Goal: Transaction & Acquisition: Book appointment/travel/reservation

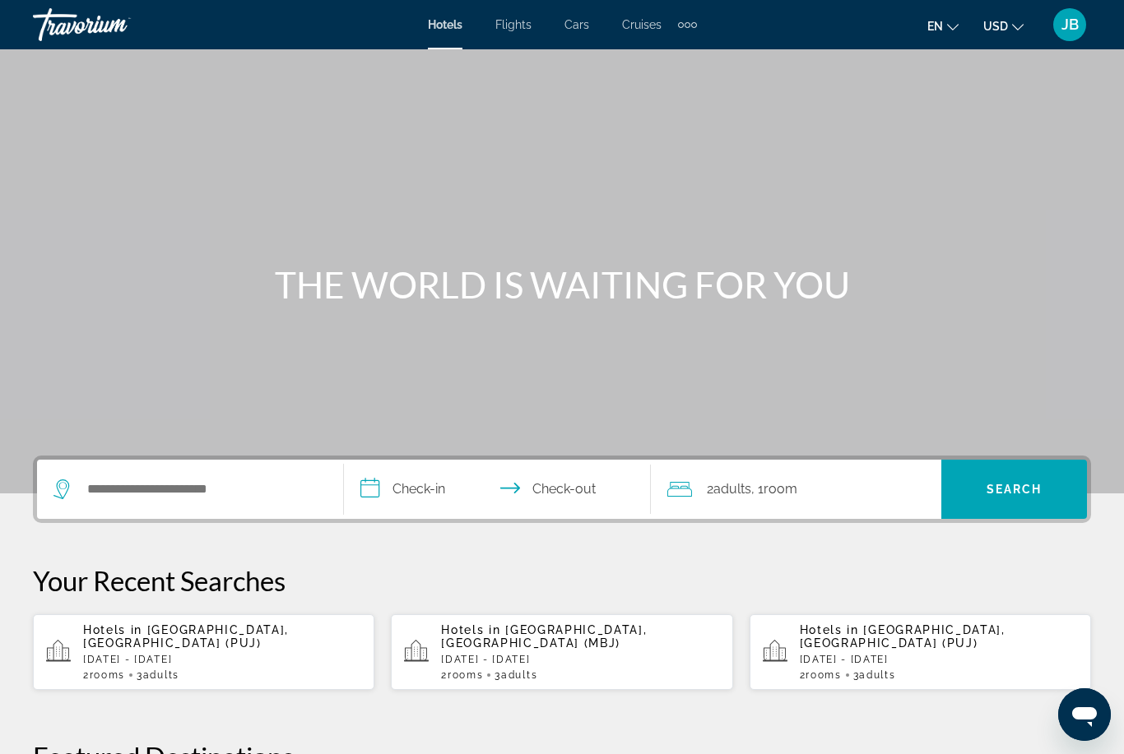
click at [178, 654] on p "[DATE] - [DATE]" at bounding box center [222, 660] width 278 height 12
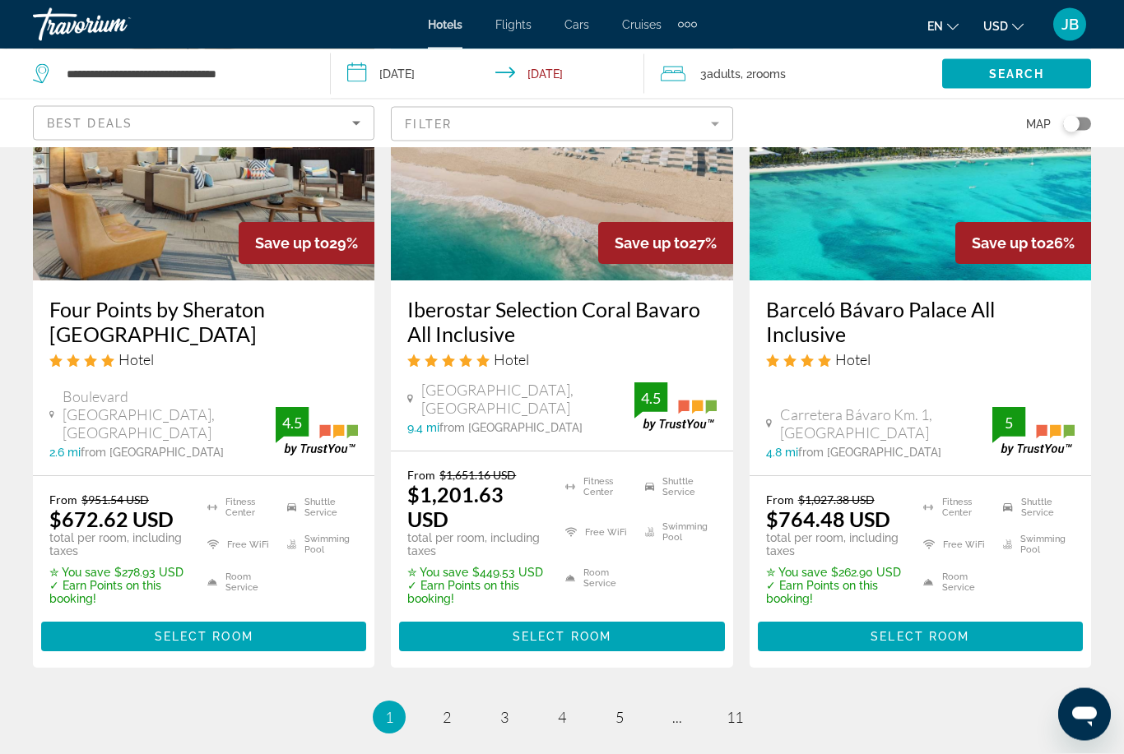
scroll to position [2185, 0]
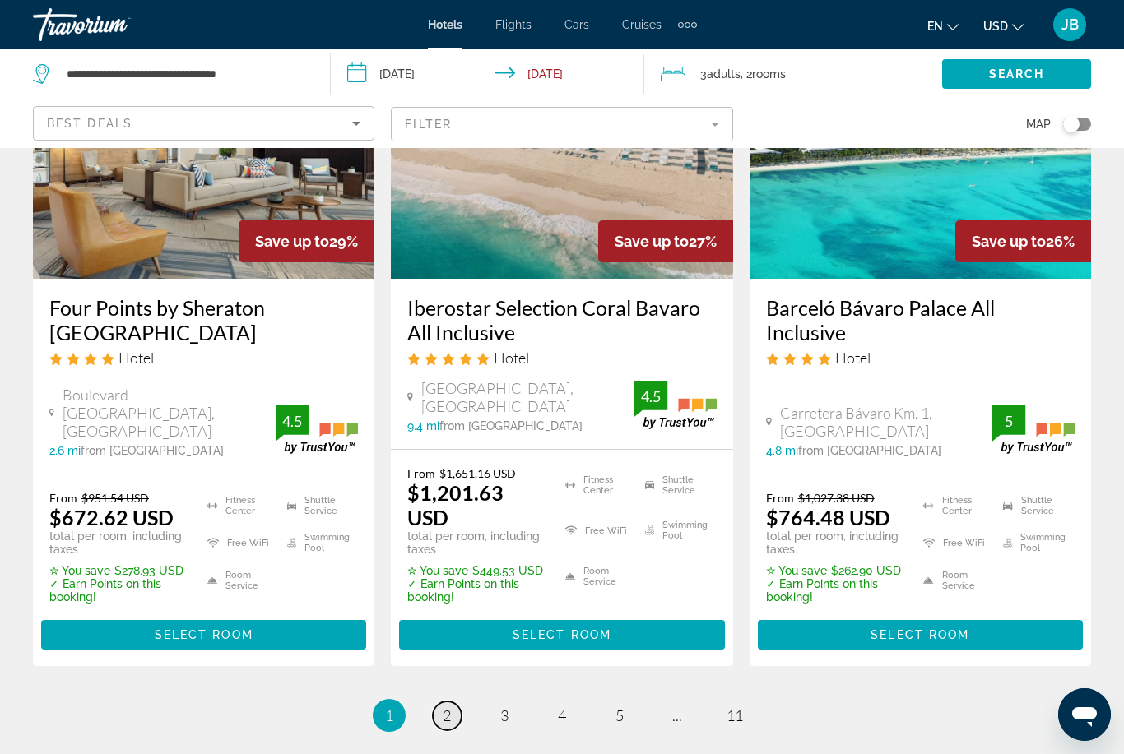
click at [450, 707] on span "2" at bounding box center [447, 716] width 8 height 18
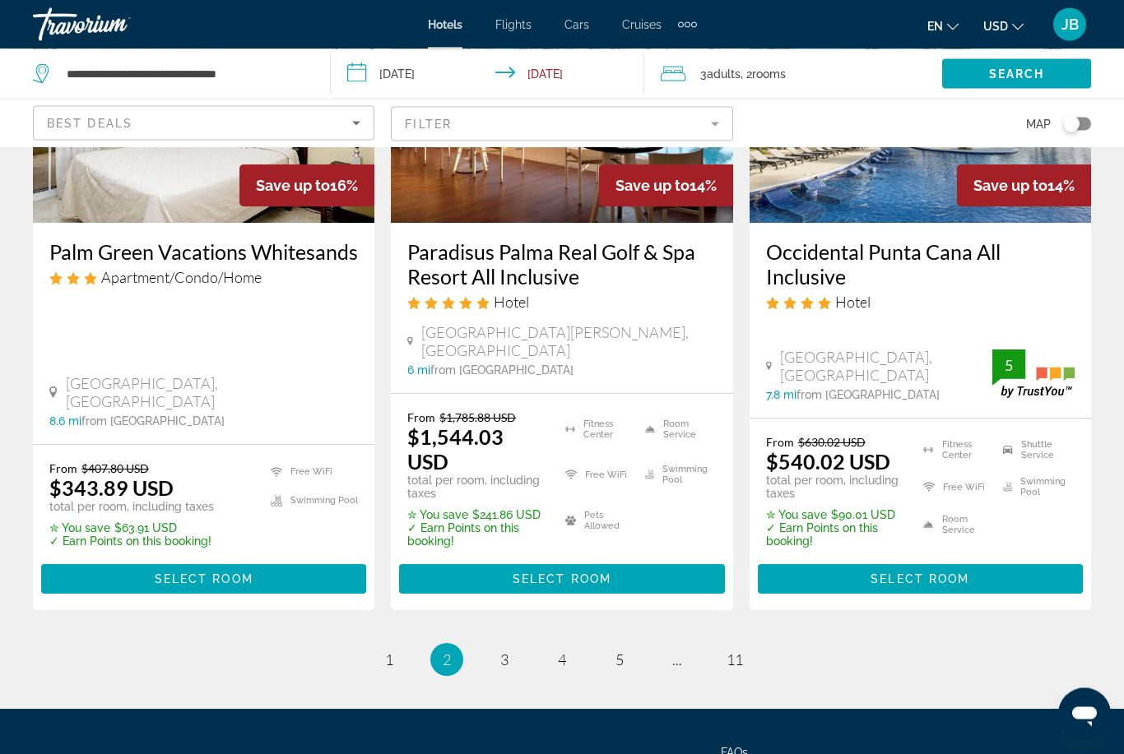
scroll to position [2337, 0]
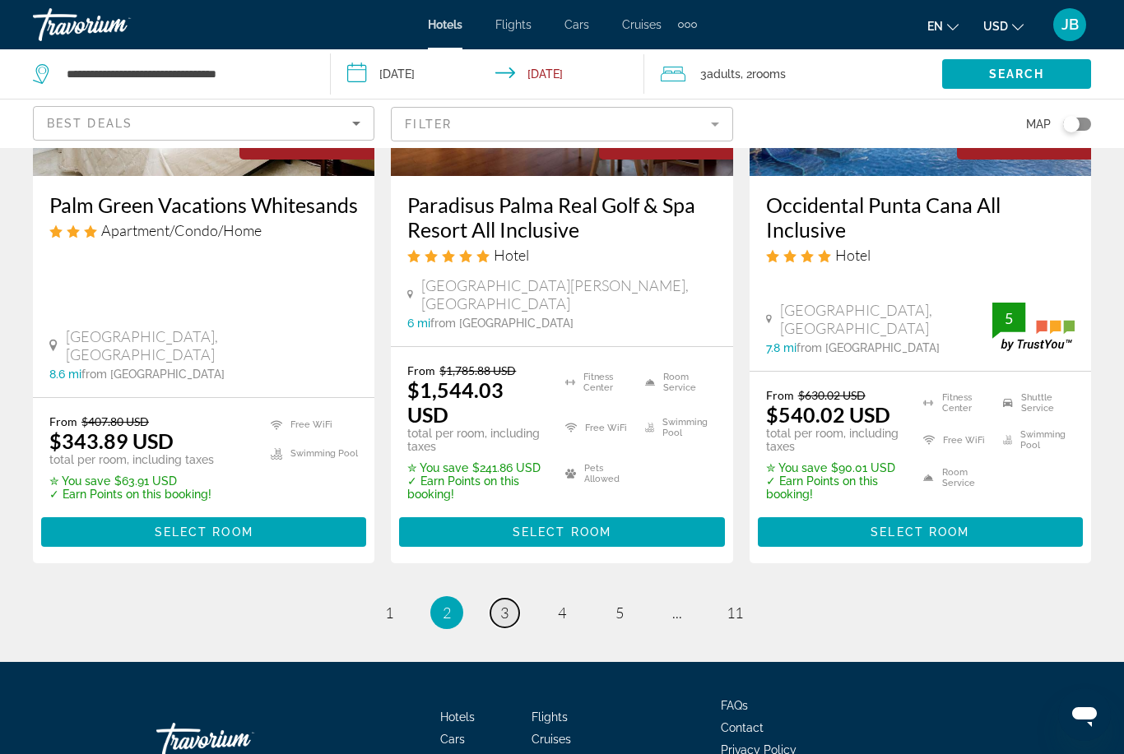
click at [506, 604] on span "3" at bounding box center [504, 613] width 8 height 18
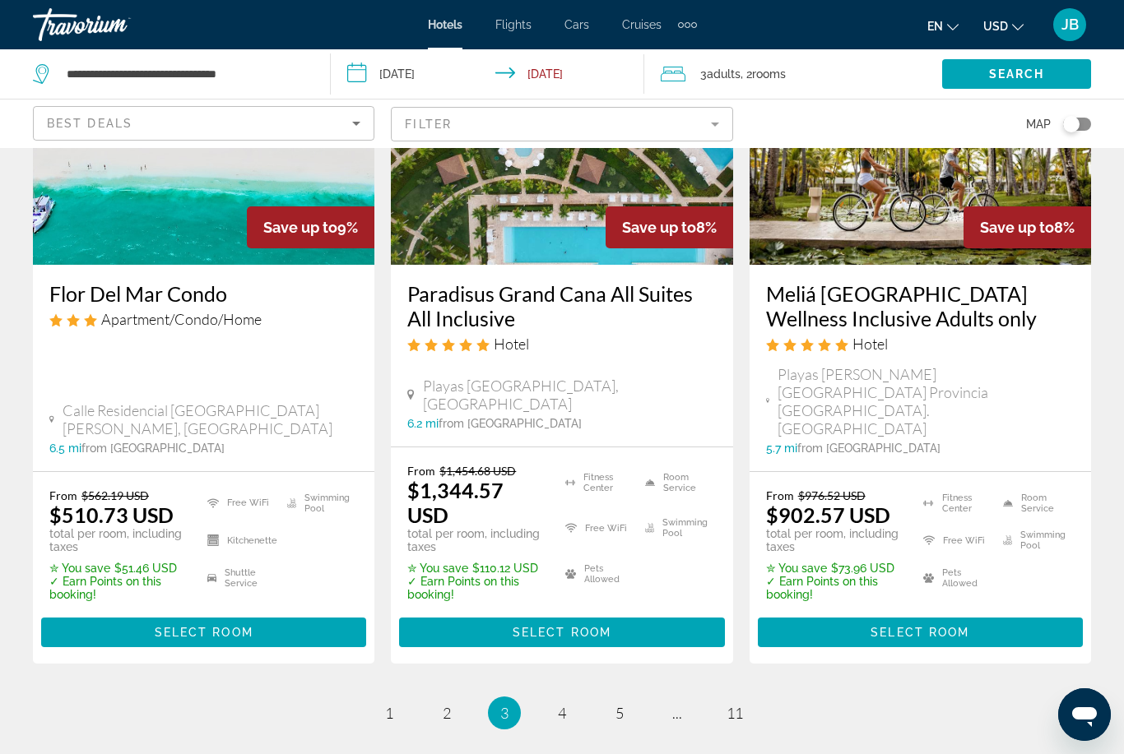
scroll to position [2340, 0]
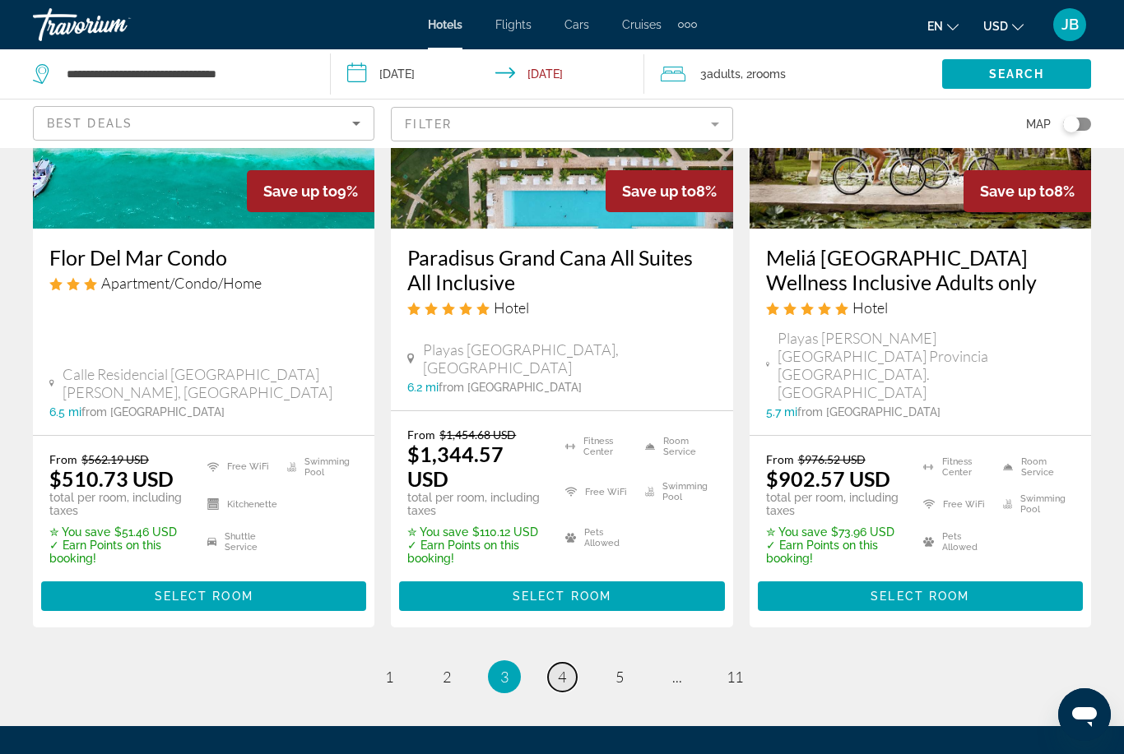
click at [561, 668] on span "4" at bounding box center [562, 677] width 8 height 18
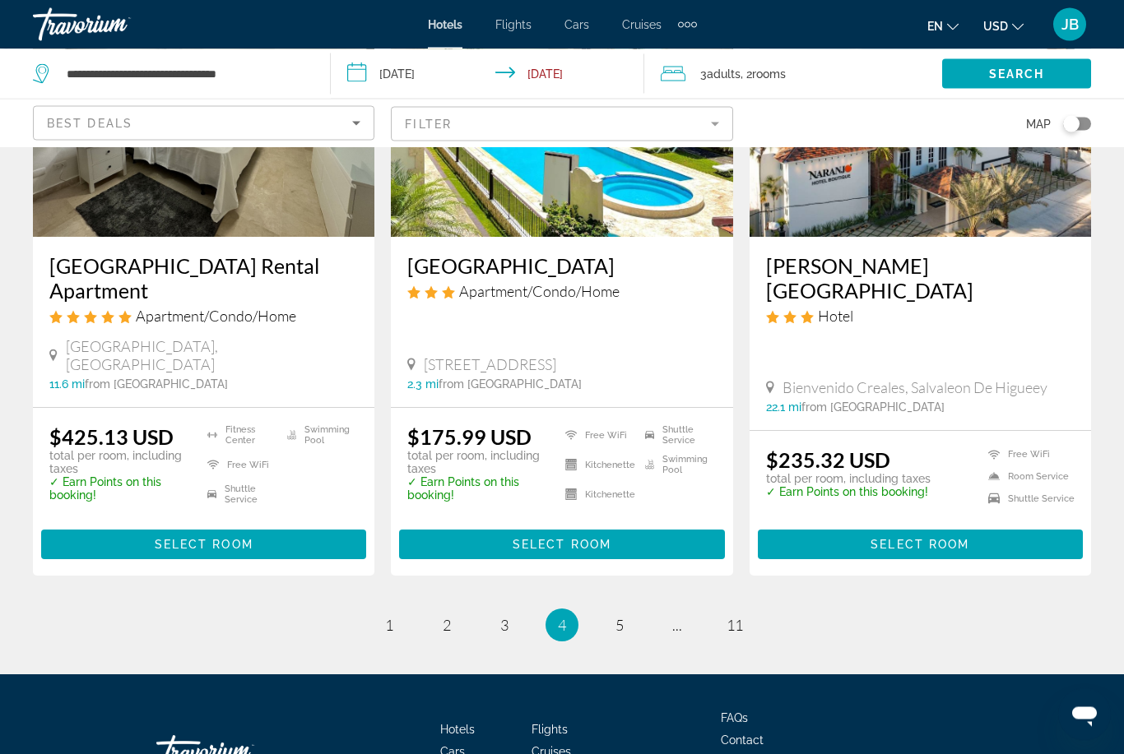
scroll to position [2283, 0]
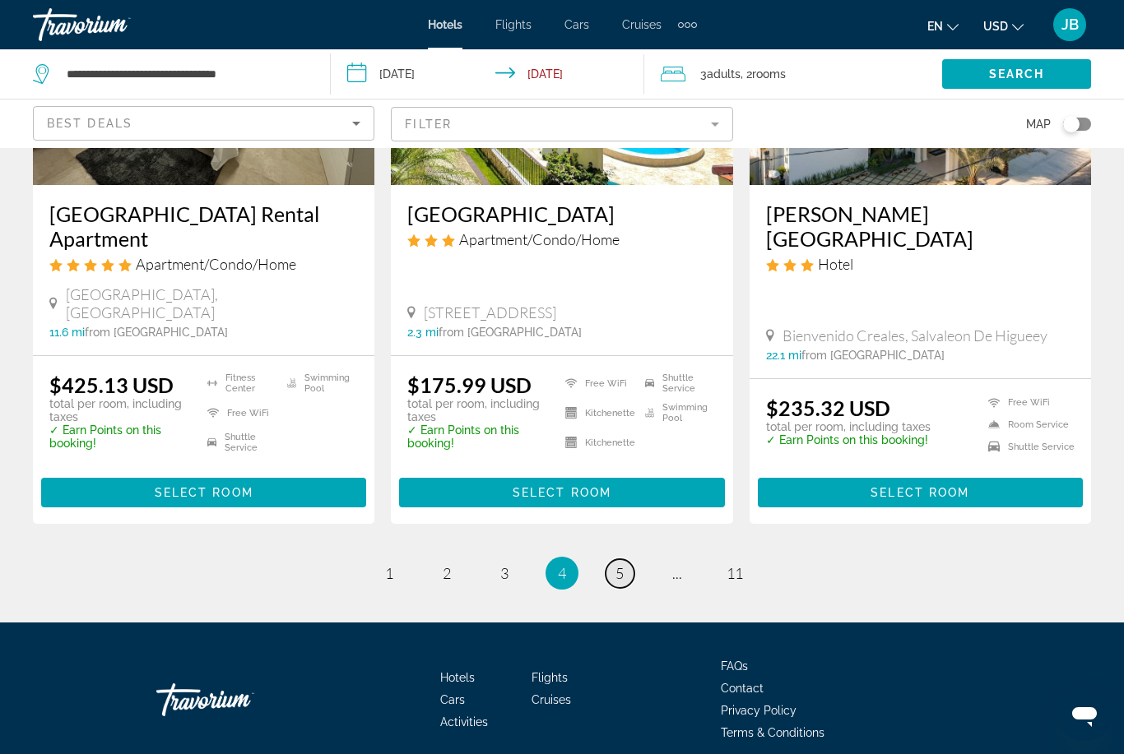
click at [611, 559] on link "page 5" at bounding box center [619, 573] width 29 height 29
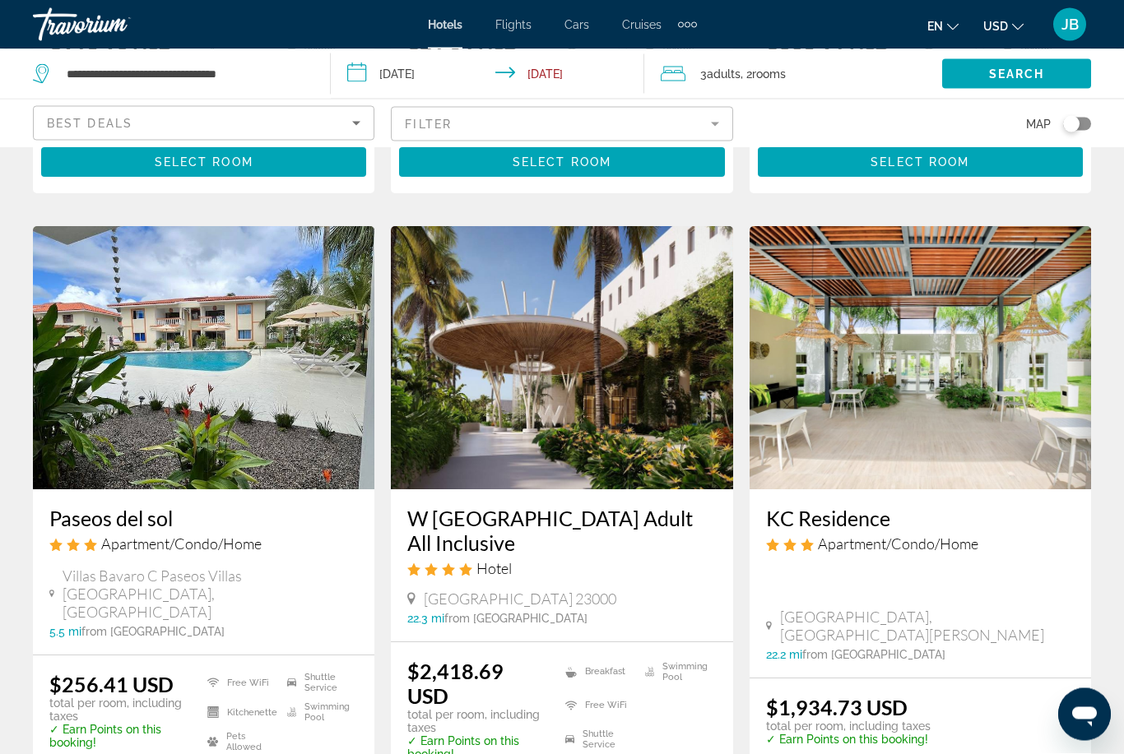
scroll to position [2090, 0]
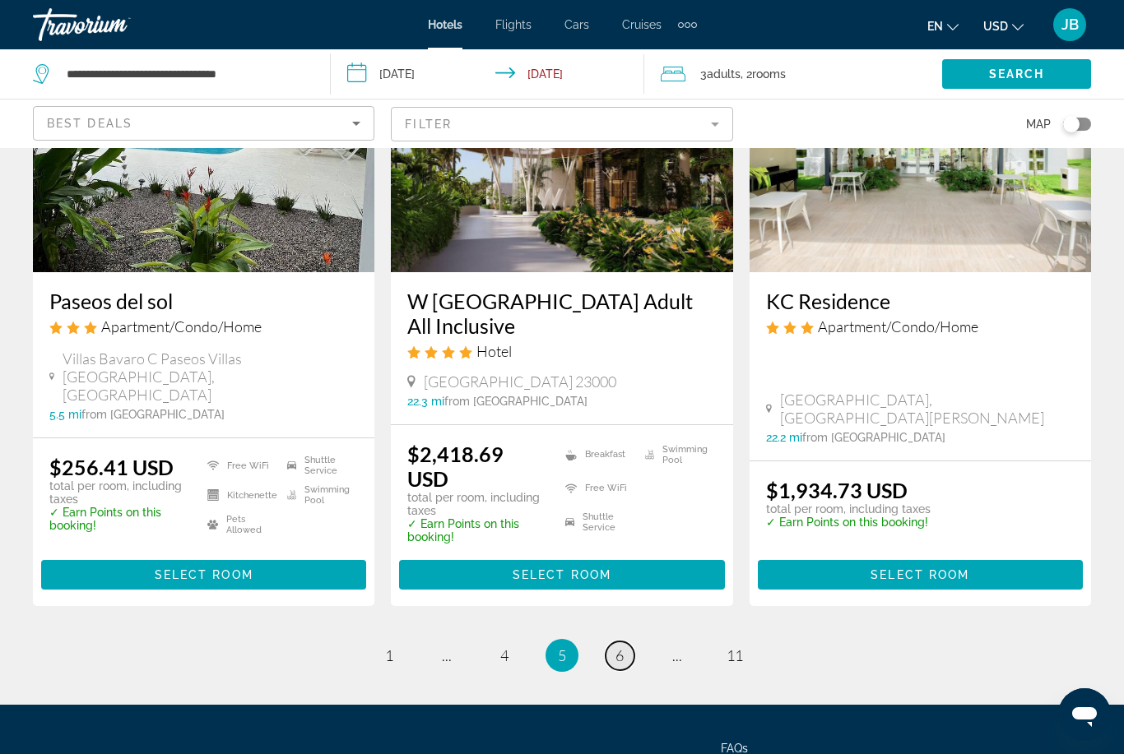
click at [612, 642] on link "page 6" at bounding box center [619, 656] width 29 height 29
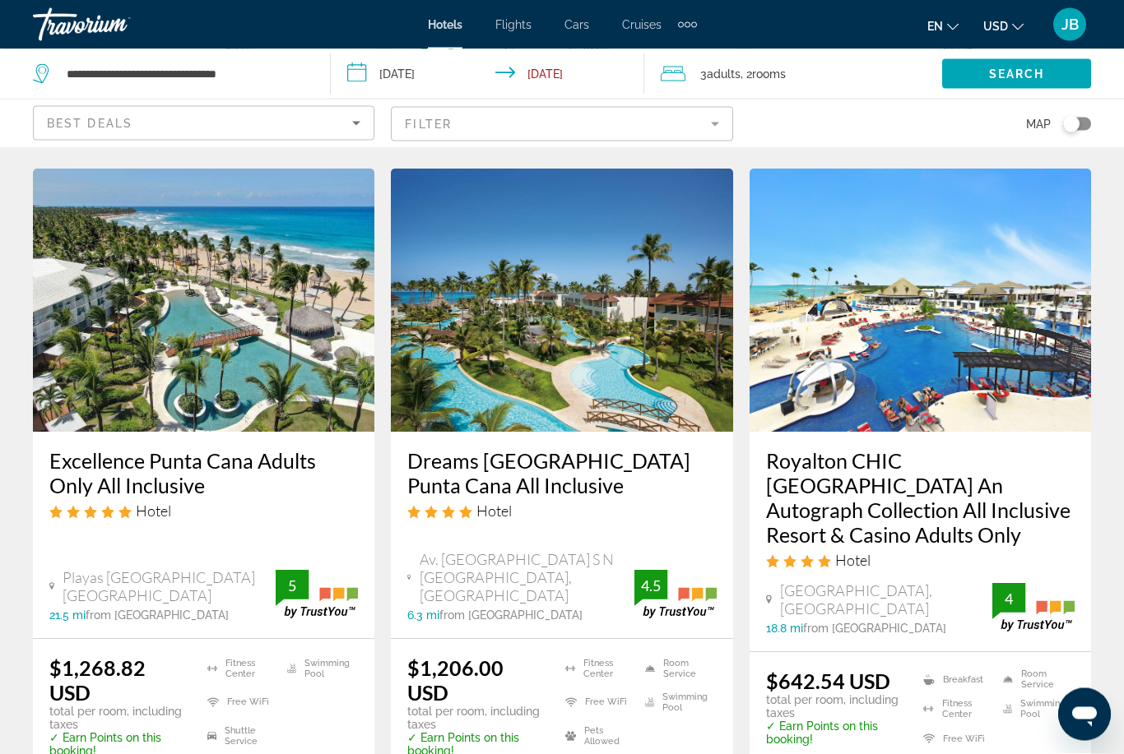
scroll to position [2078, 0]
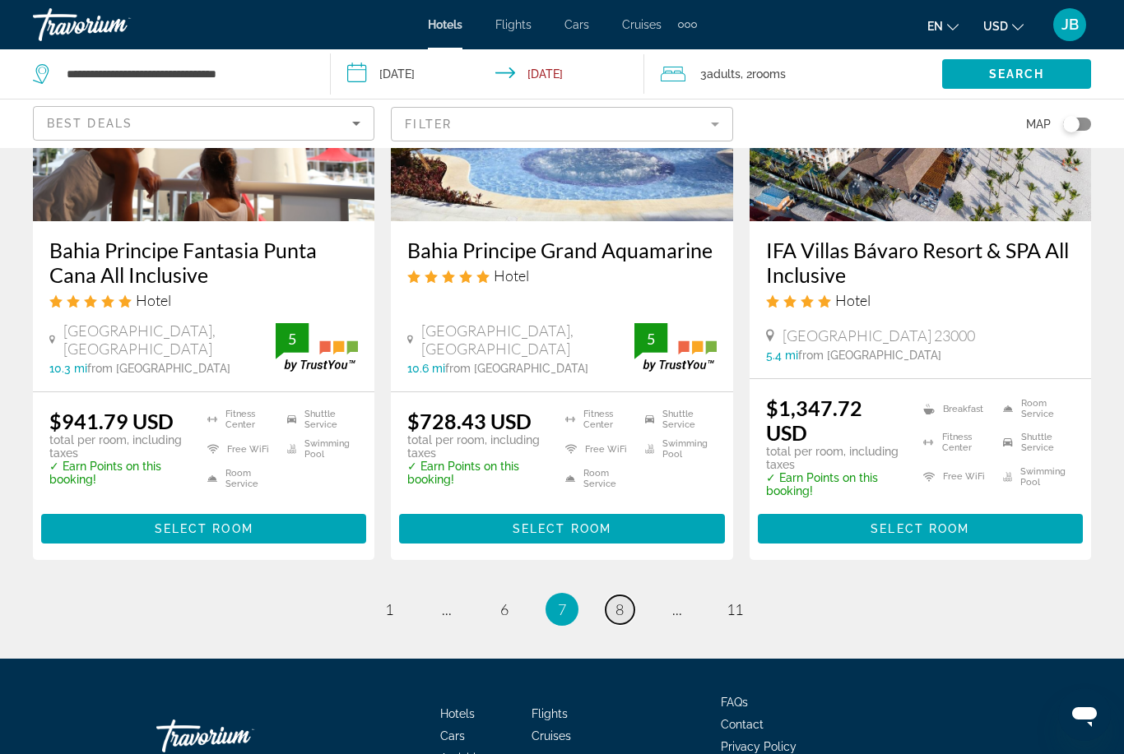
scroll to position [2266, 0]
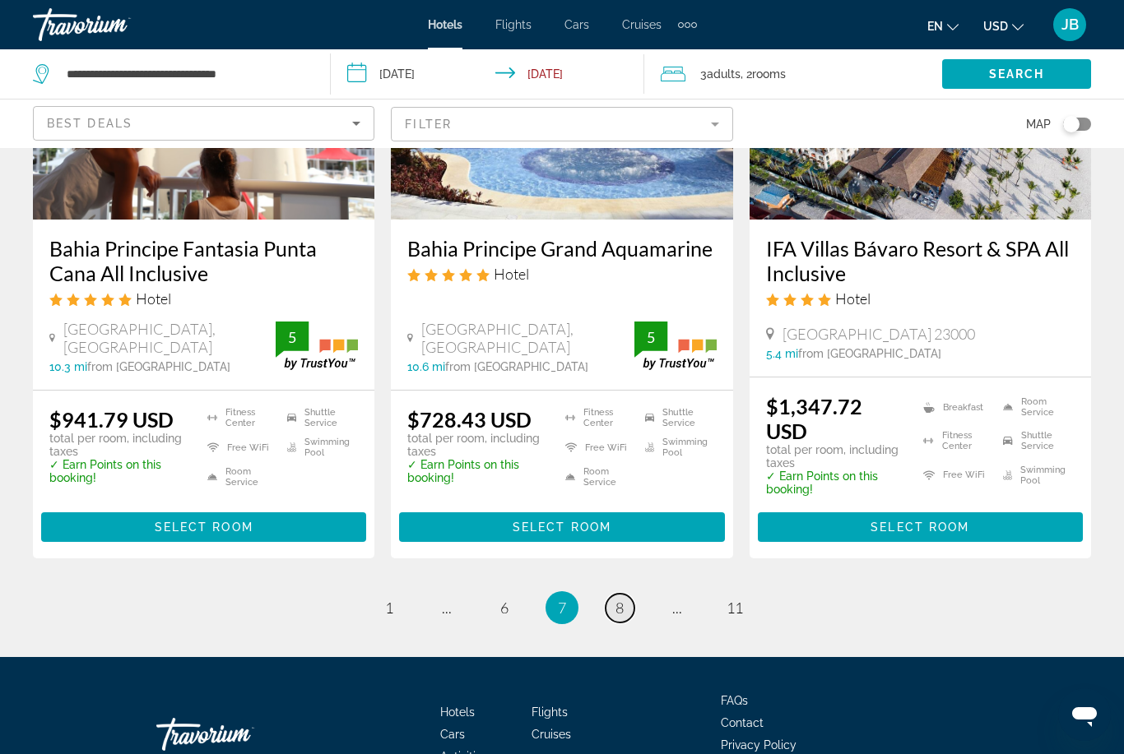
click at [618, 599] on span "8" at bounding box center [619, 608] width 8 height 18
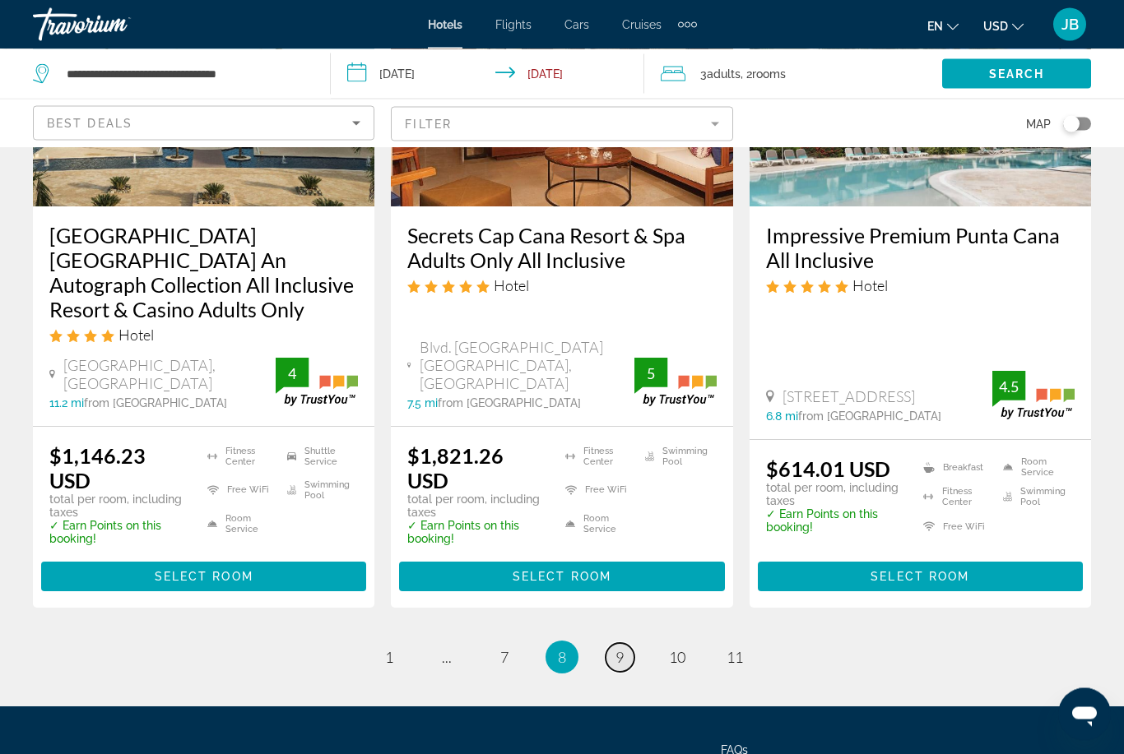
scroll to position [2332, 0]
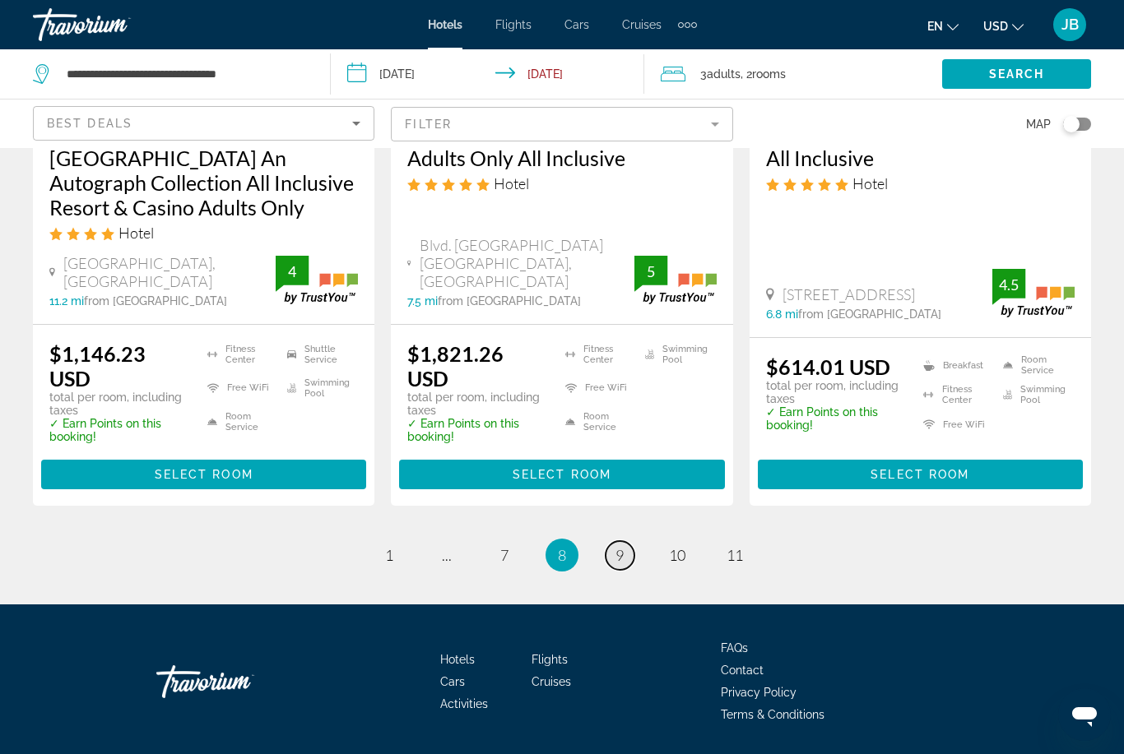
click at [611, 557] on link "page 9" at bounding box center [619, 555] width 29 height 29
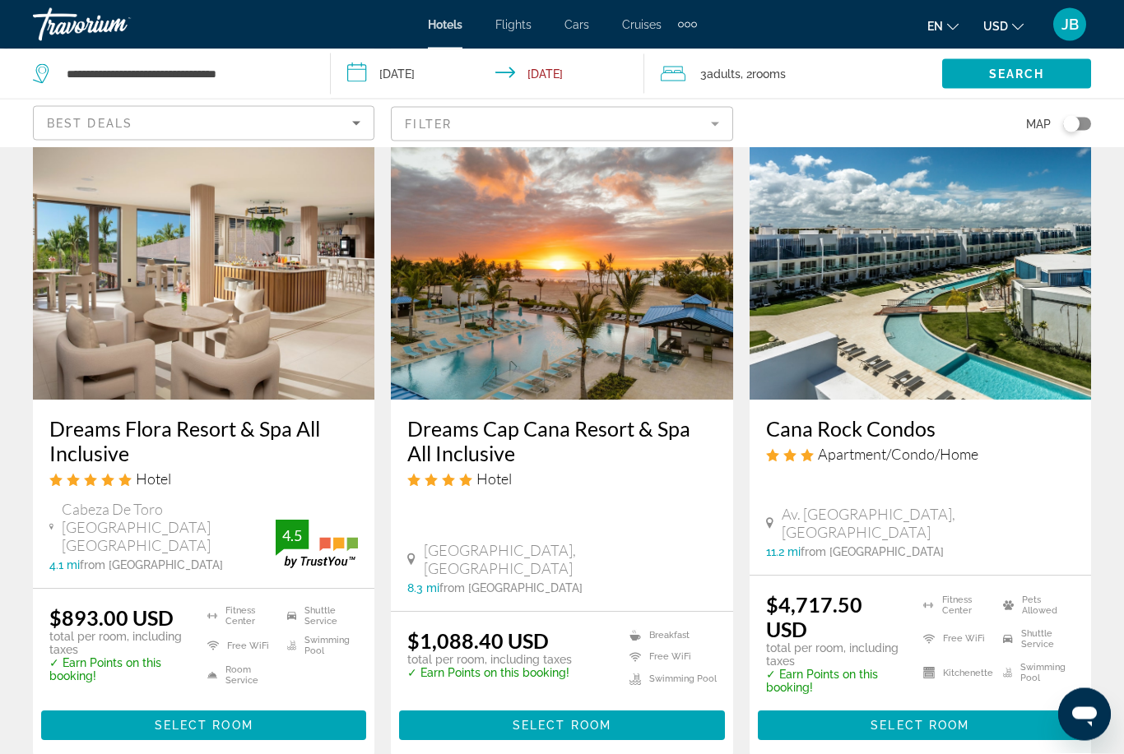
scroll to position [2004, 0]
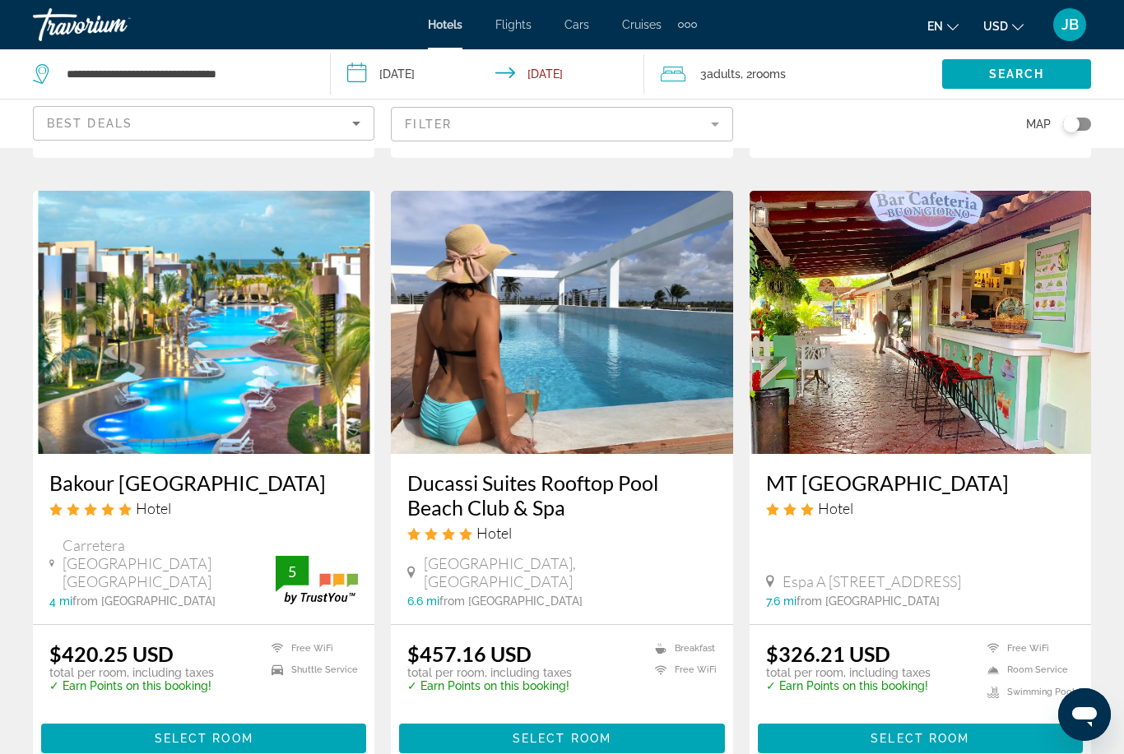
scroll to position [1935, 0]
click at [475, 471] on h3 "Ducassi Suites Rooftop Pool Beach Club & Spa" at bounding box center [561, 495] width 308 height 49
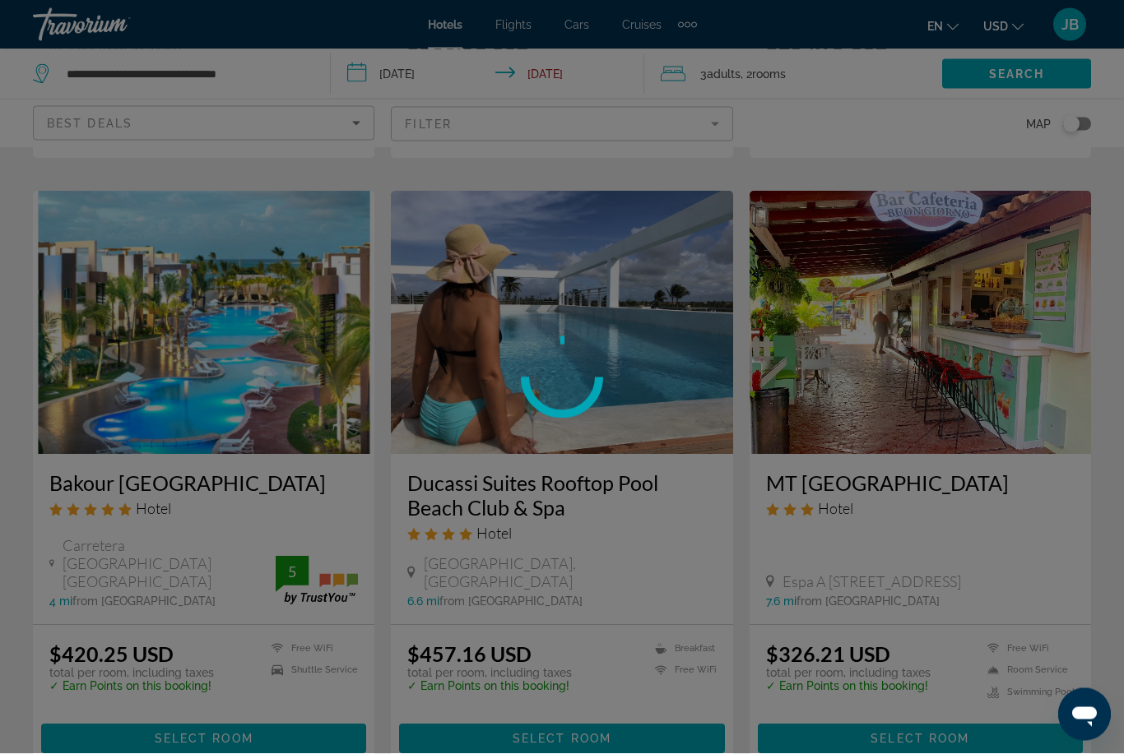
scroll to position [1936, 0]
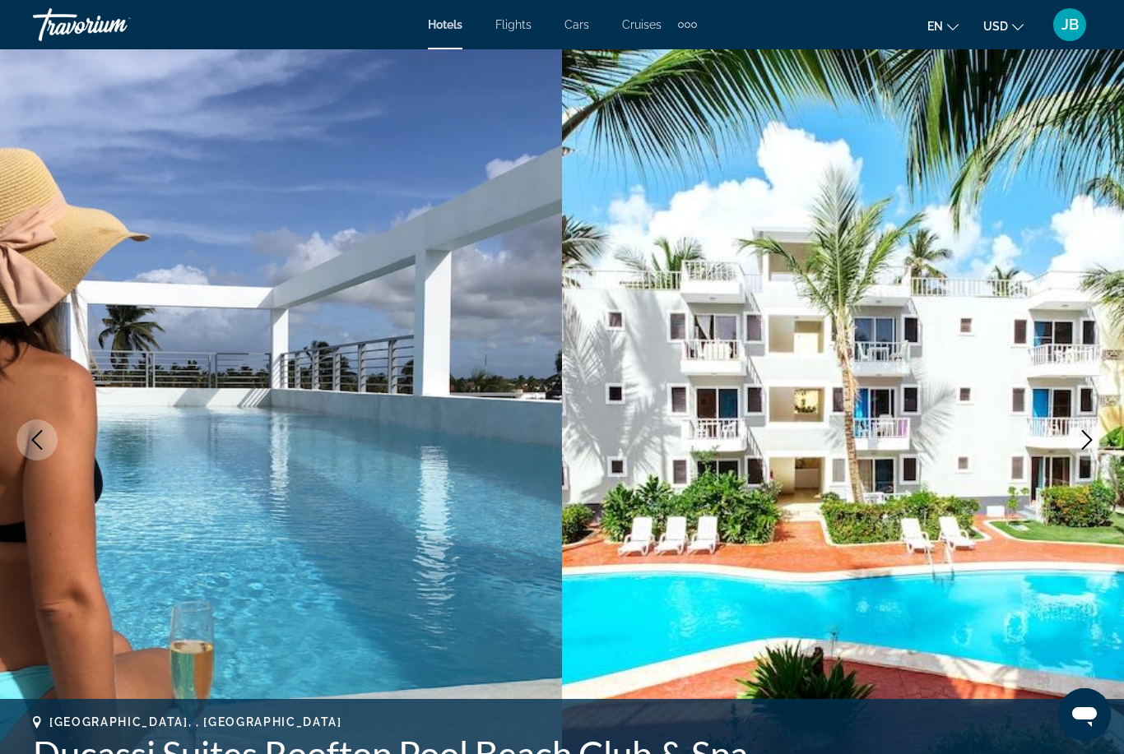
click at [1073, 459] on img "Main content" at bounding box center [843, 439] width 562 height 781
click at [1090, 443] on icon "Next image" at bounding box center [1087, 440] width 20 height 20
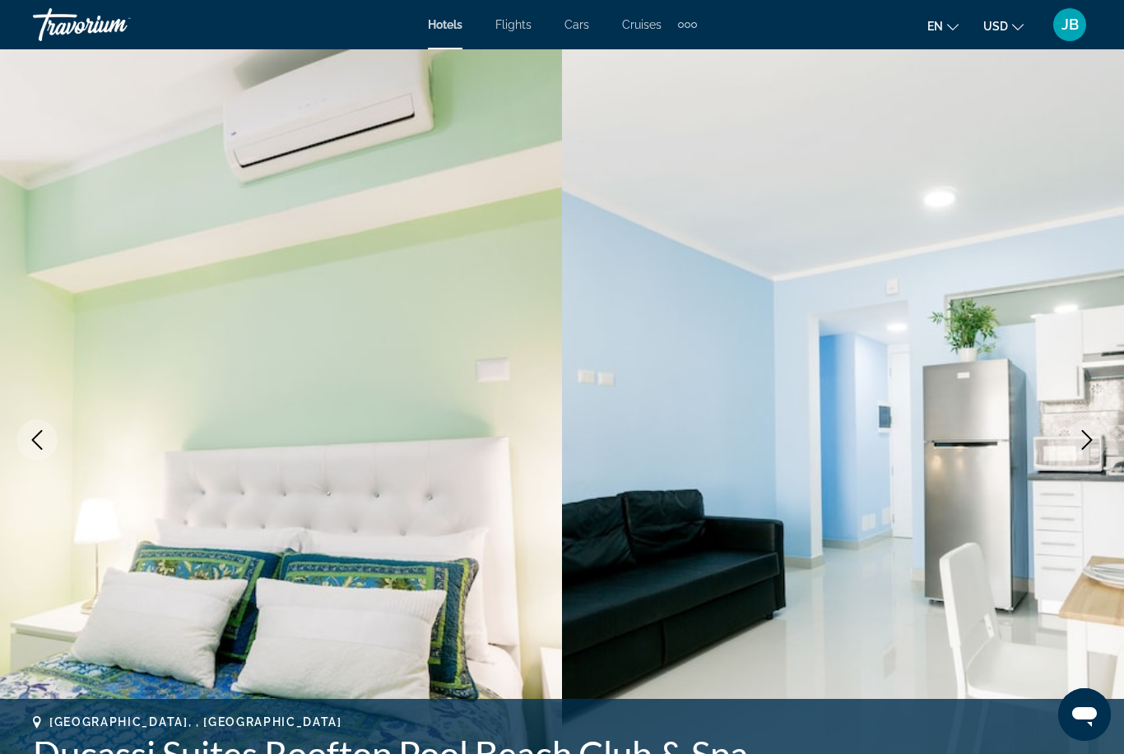
click at [1087, 431] on icon "Next image" at bounding box center [1087, 440] width 20 height 20
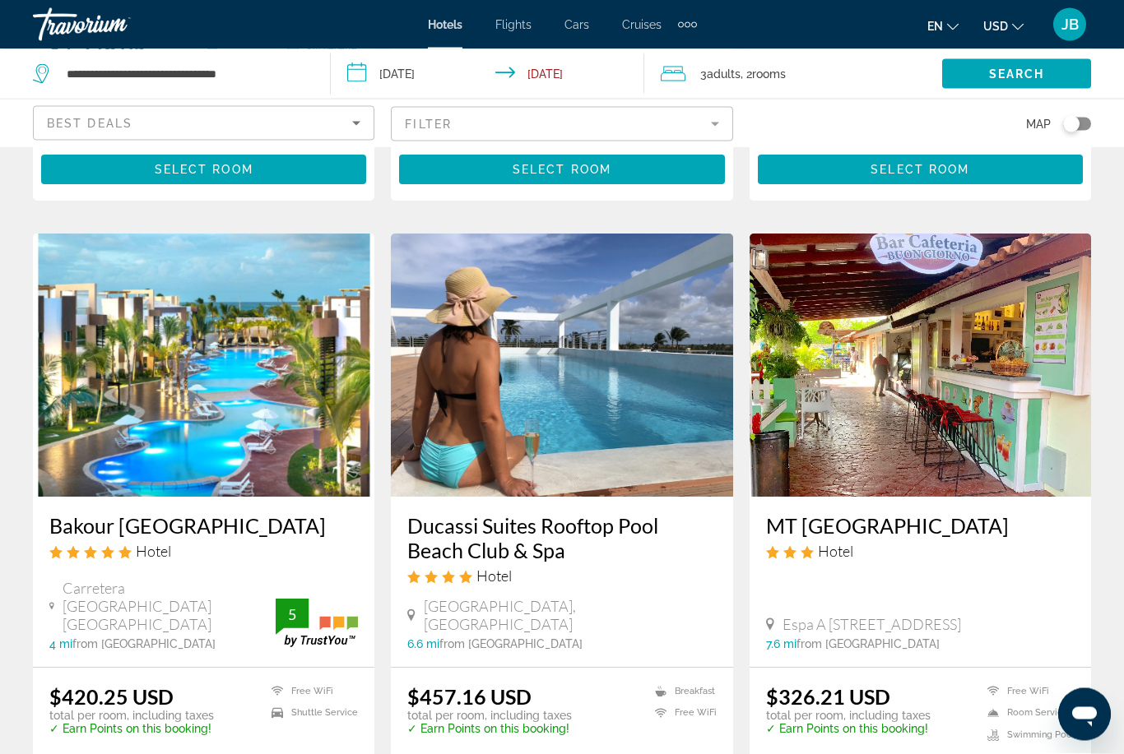
scroll to position [1893, 0]
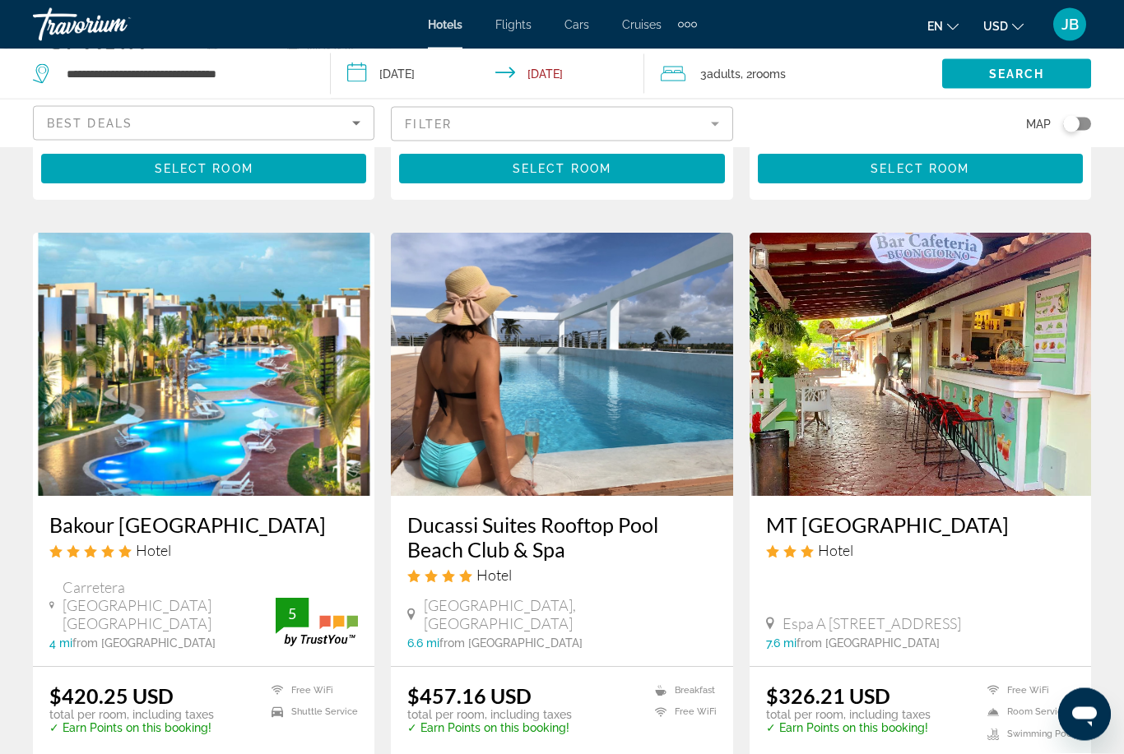
click at [174, 513] on h3 "Bakour [GEOGRAPHIC_DATA]" at bounding box center [203, 525] width 308 height 25
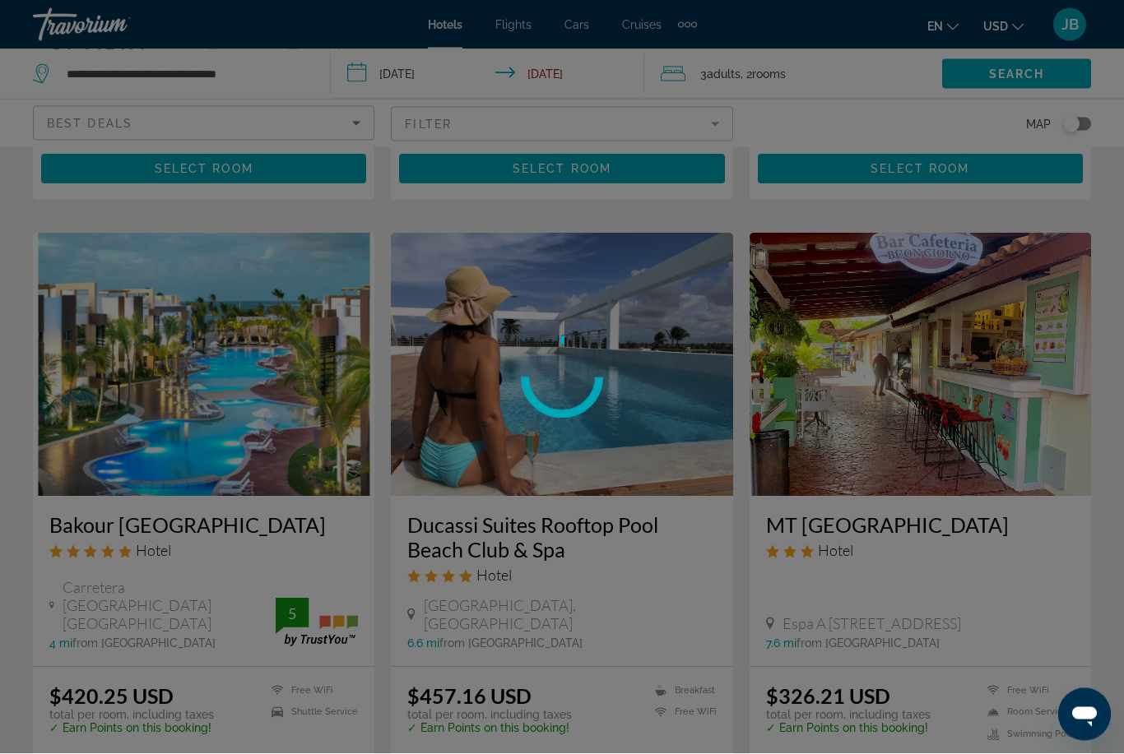
scroll to position [1894, 0]
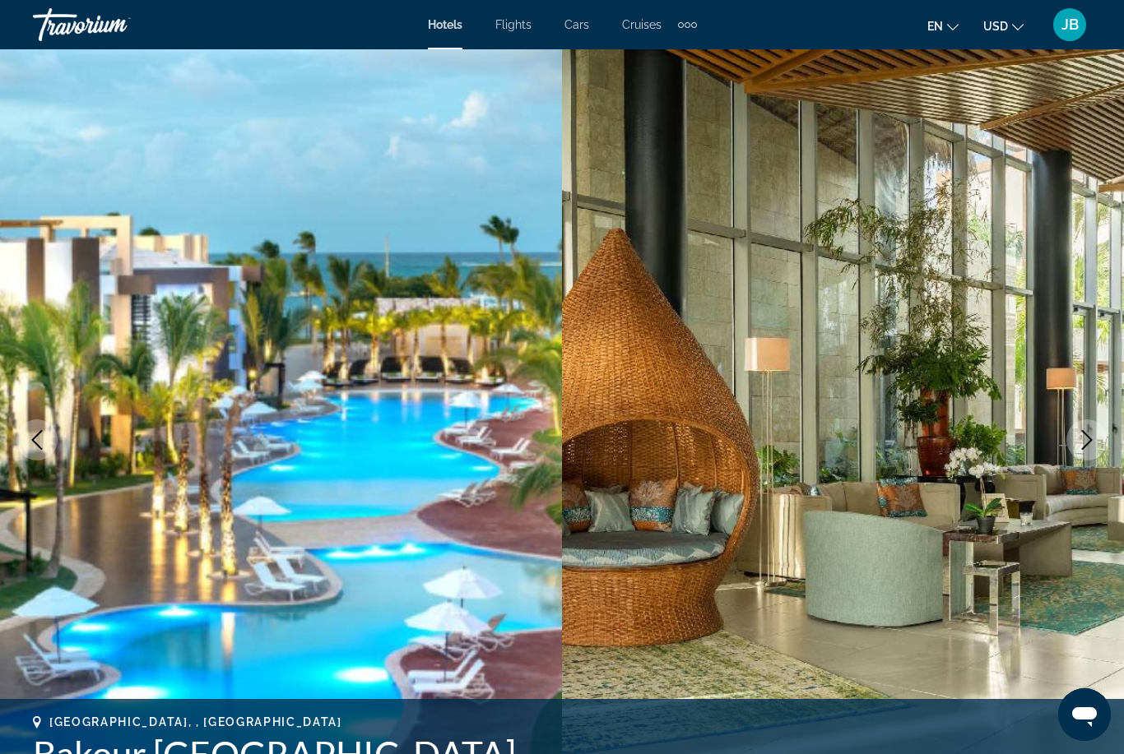
click at [1081, 447] on icon "Next image" at bounding box center [1087, 440] width 20 height 20
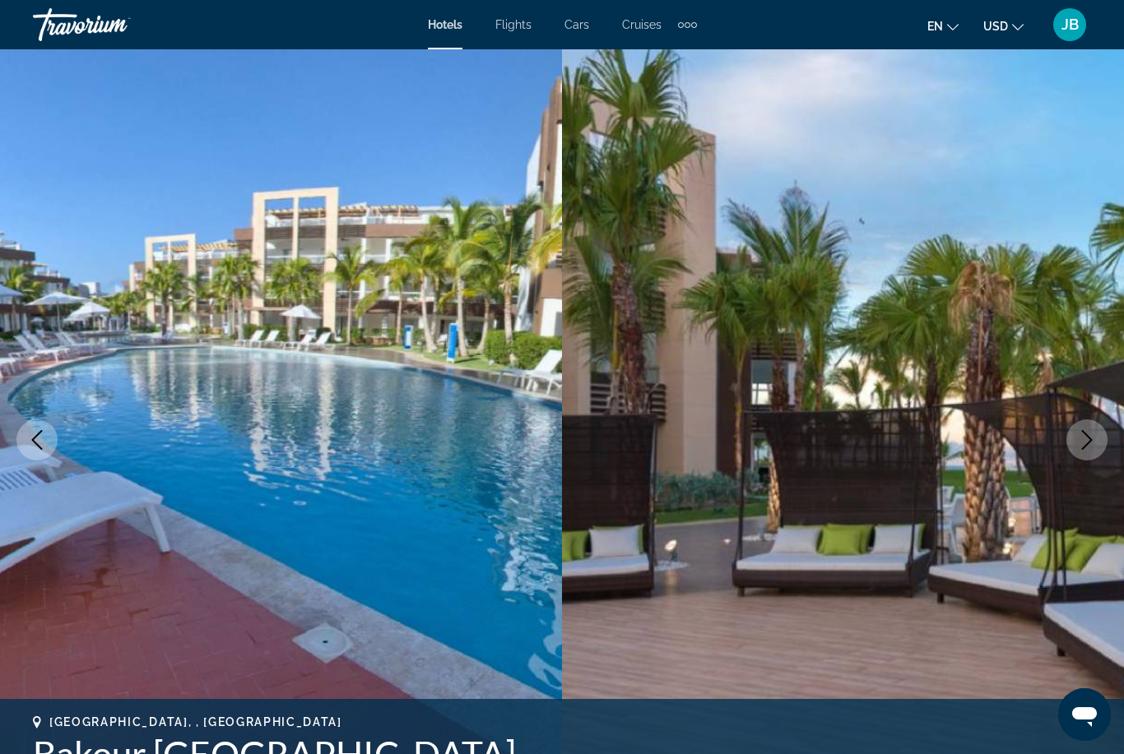
click at [1082, 438] on icon "Next image" at bounding box center [1087, 440] width 20 height 20
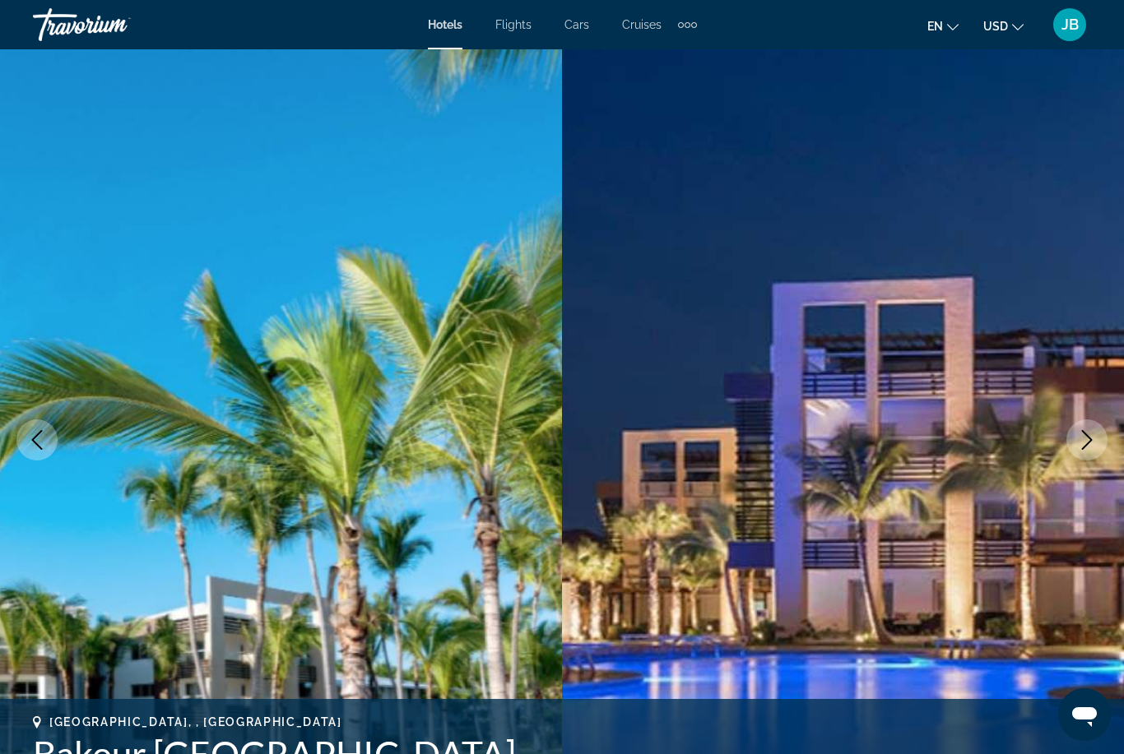
click at [1066, 448] on img "Main content" at bounding box center [843, 439] width 562 height 781
click at [1081, 442] on icon "Next image" at bounding box center [1087, 440] width 20 height 20
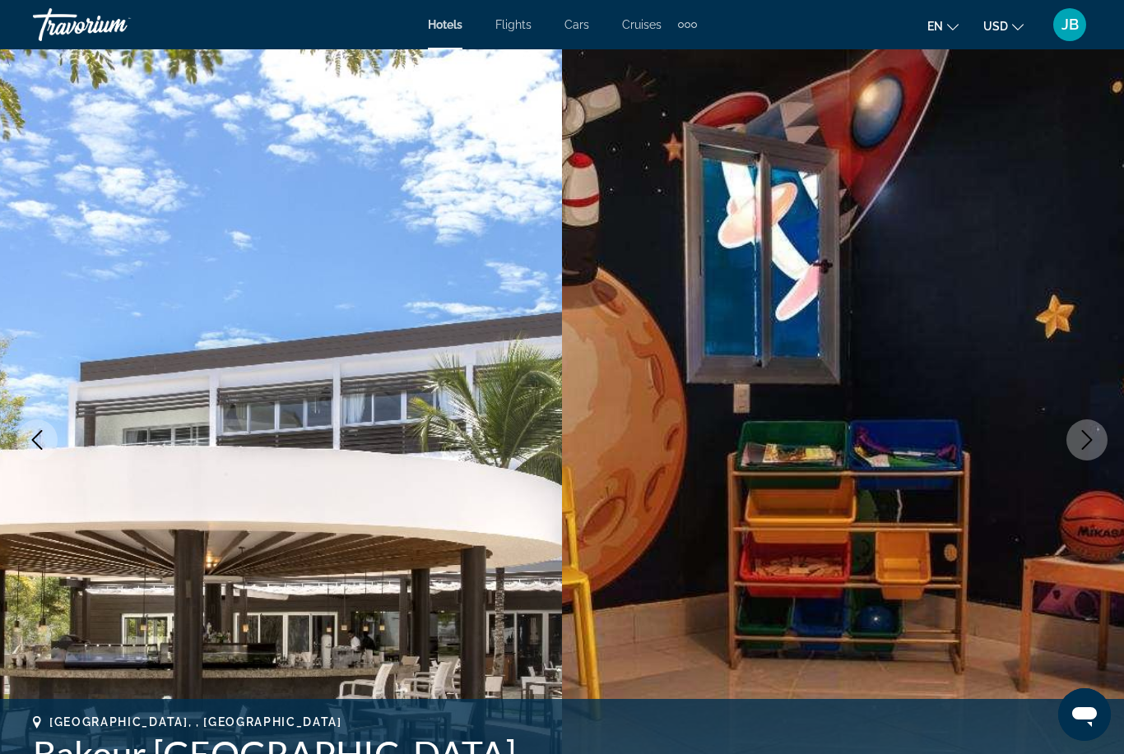
click at [1104, 445] on button "Next image" at bounding box center [1086, 439] width 41 height 41
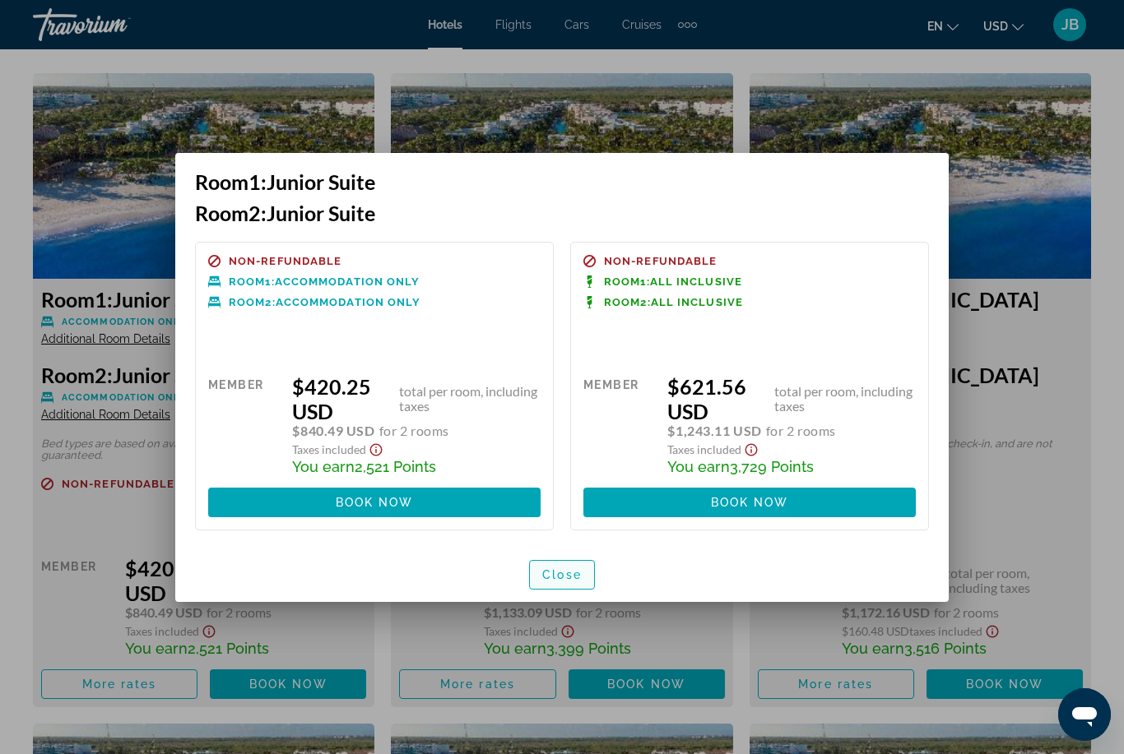
click at [564, 577] on span "Close" at bounding box center [561, 574] width 39 height 13
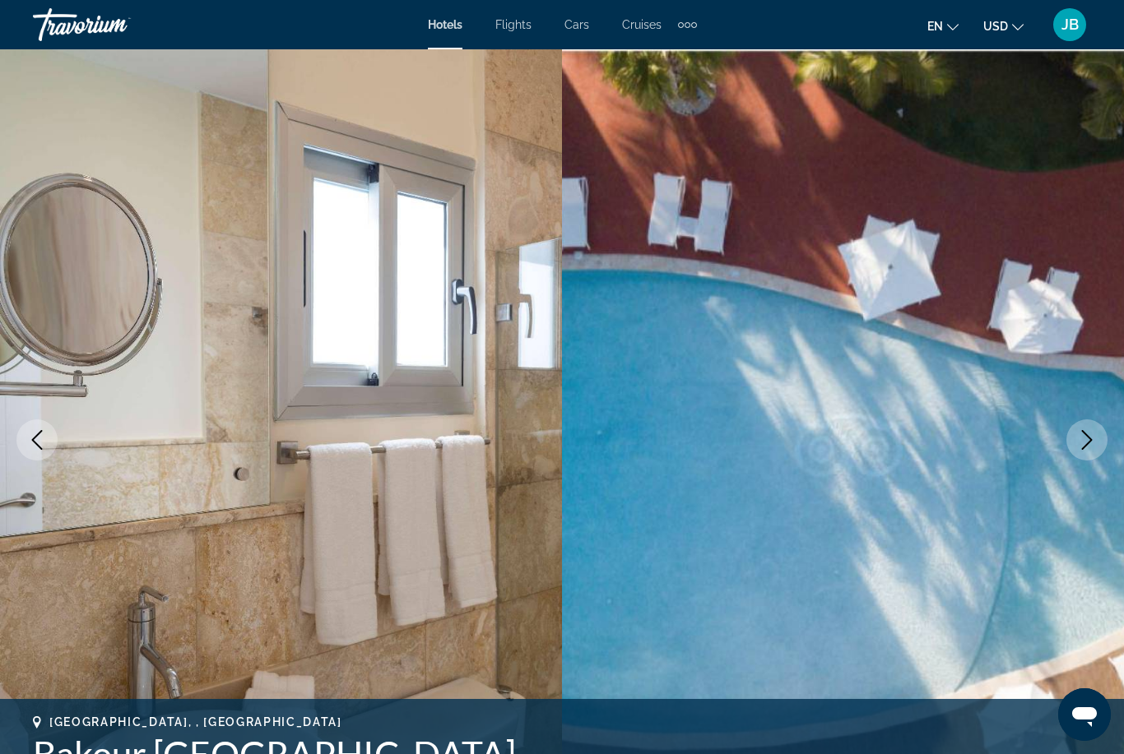
scroll to position [2543, 0]
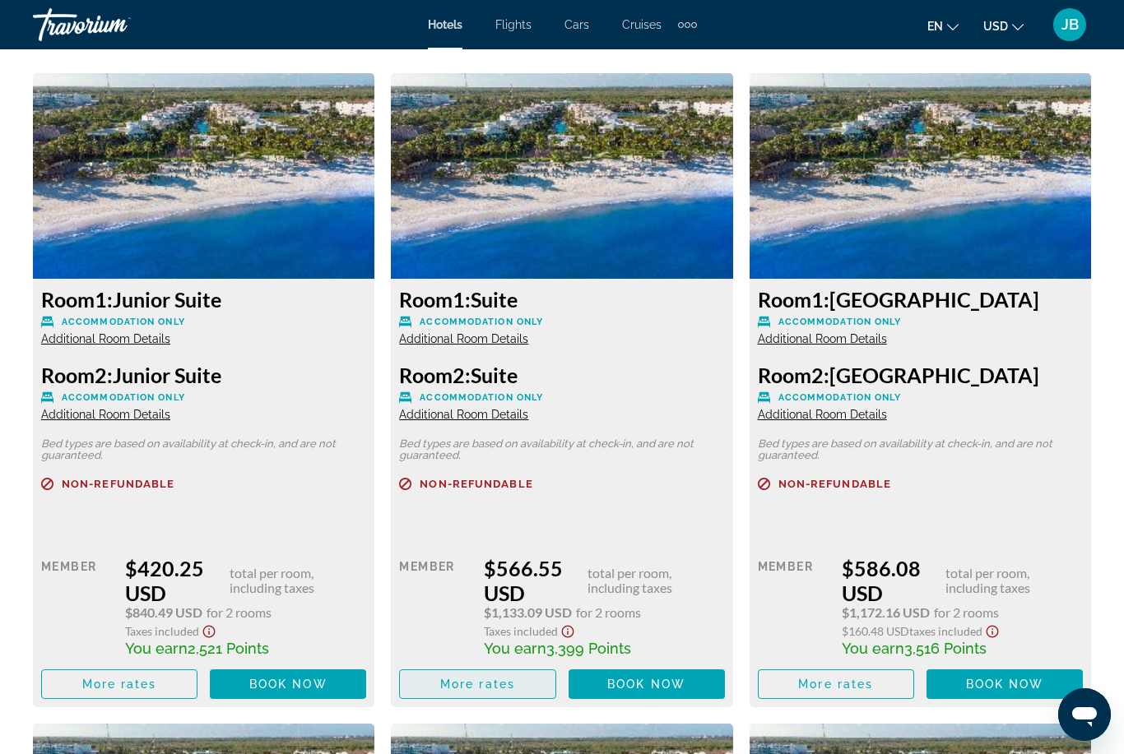
click at [482, 678] on span "More rates" at bounding box center [477, 684] width 75 height 13
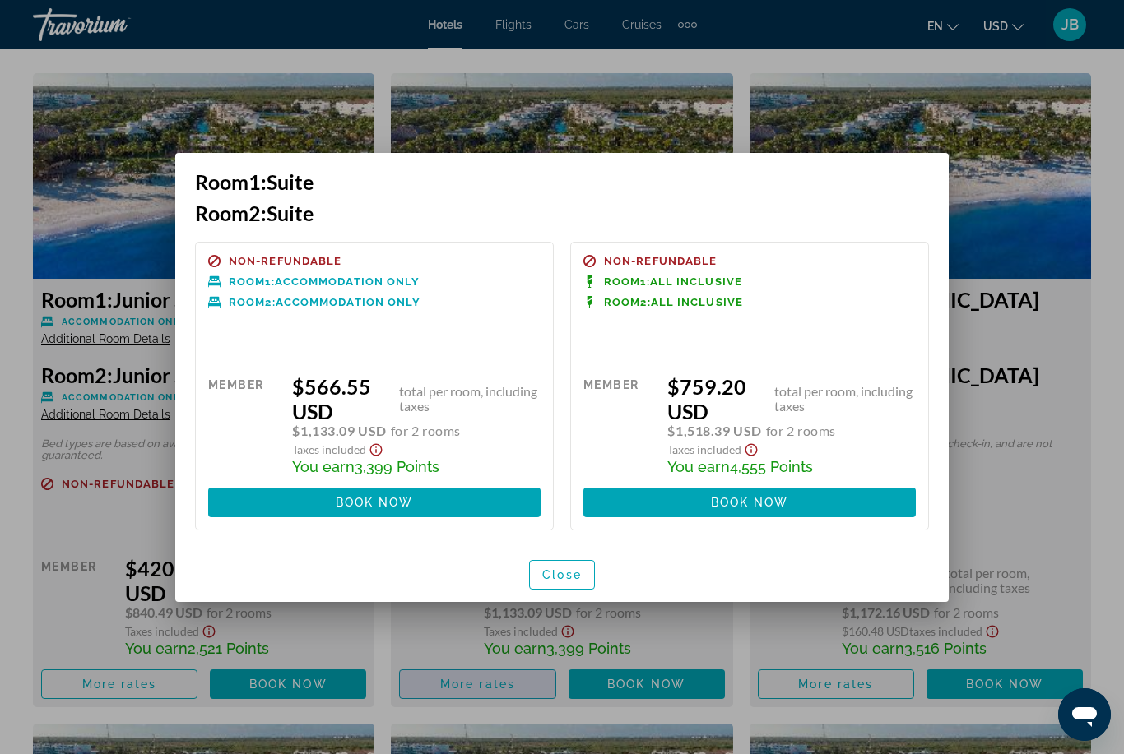
scroll to position [0, 0]
click at [557, 572] on span "Close" at bounding box center [561, 574] width 39 height 13
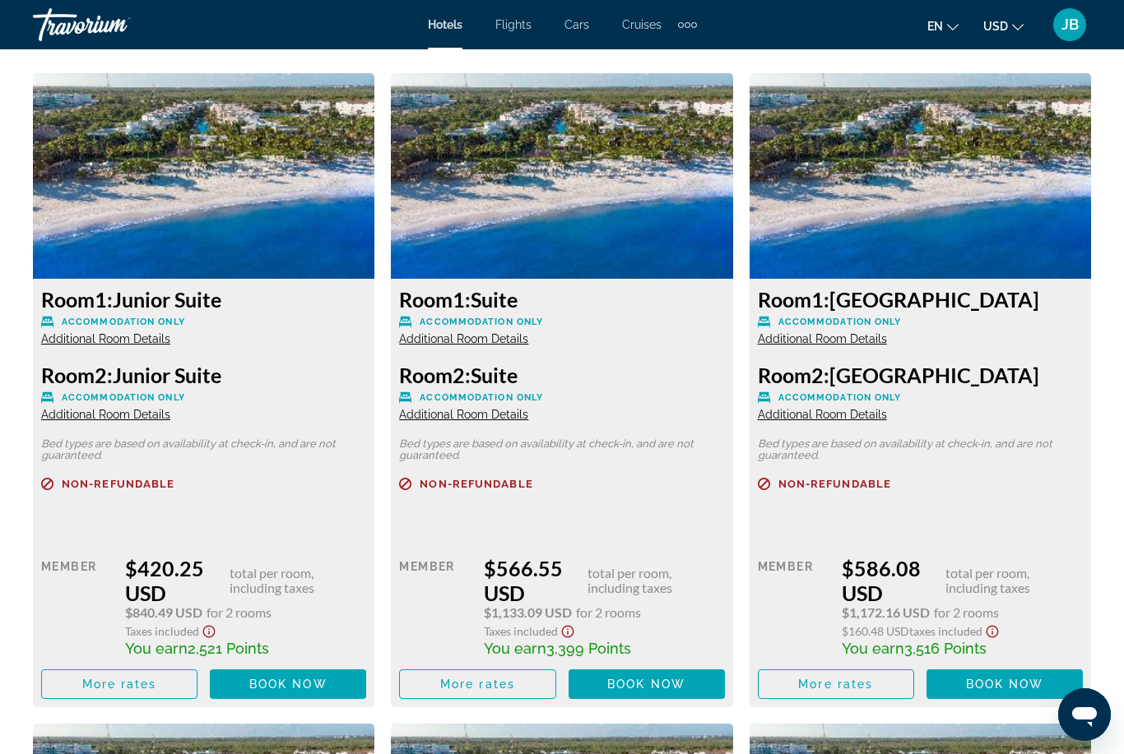
scroll to position [2543, 0]
click at [818, 691] on span "Main content" at bounding box center [835, 684] width 155 height 39
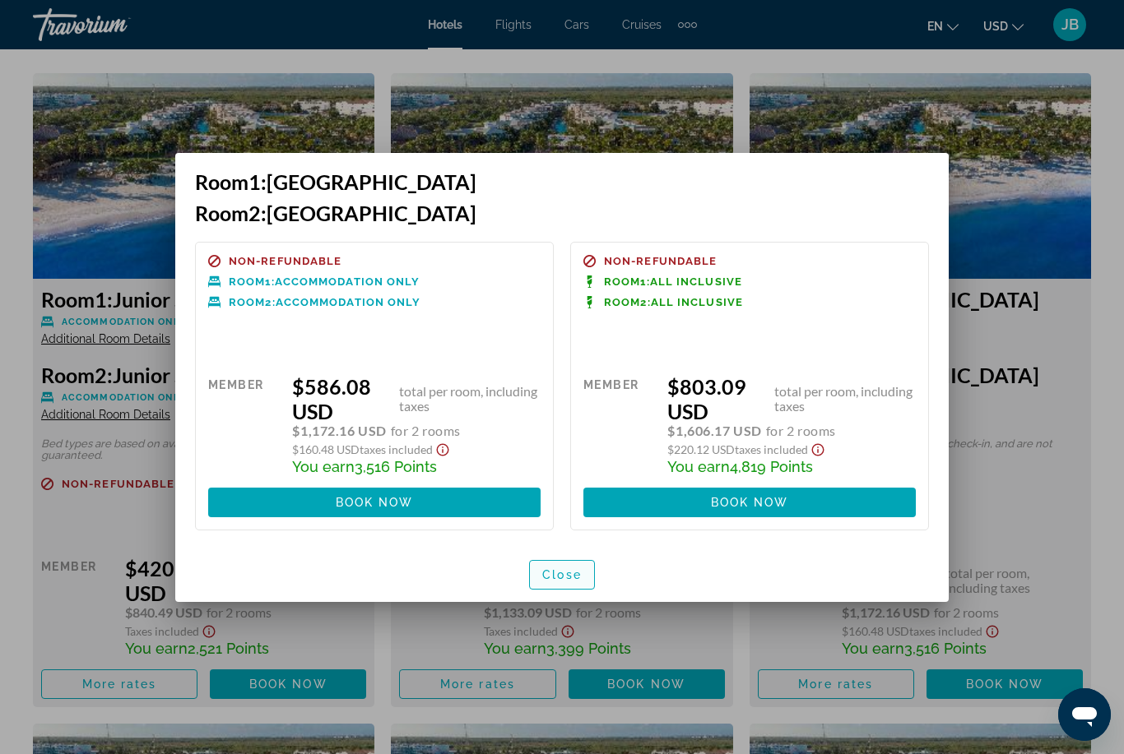
click at [566, 574] on span "Close" at bounding box center [561, 574] width 39 height 13
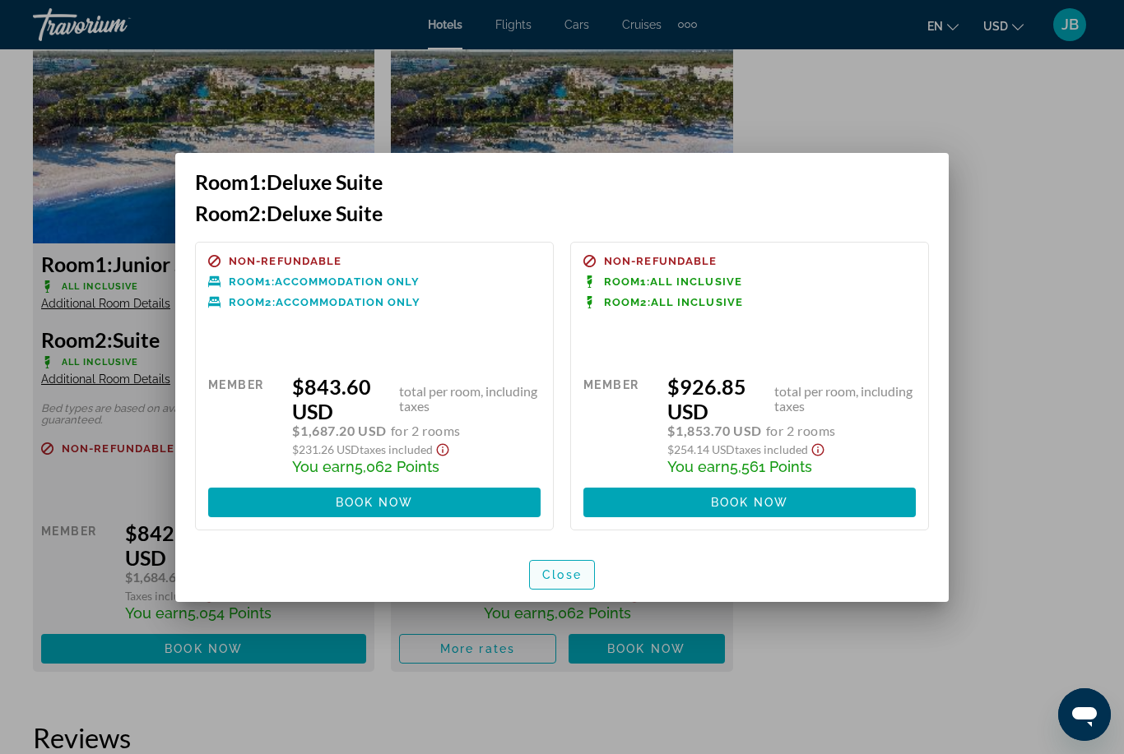
click at [545, 580] on span "Close" at bounding box center [561, 574] width 39 height 13
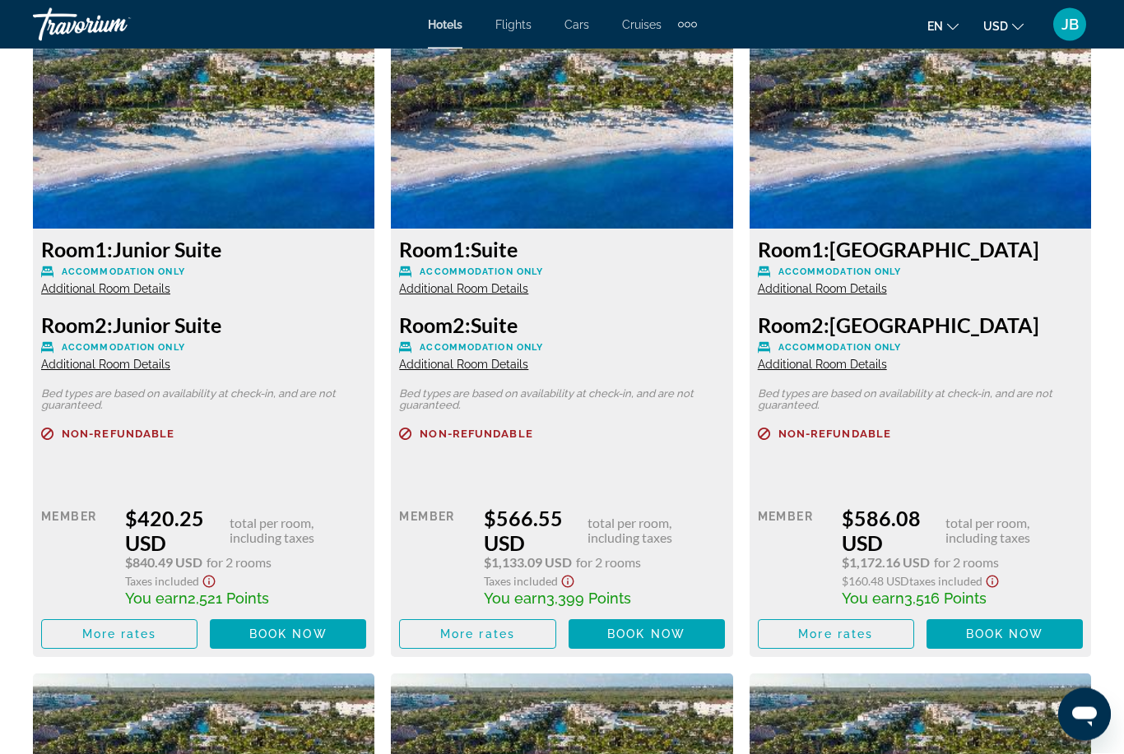
scroll to position [2593, 0]
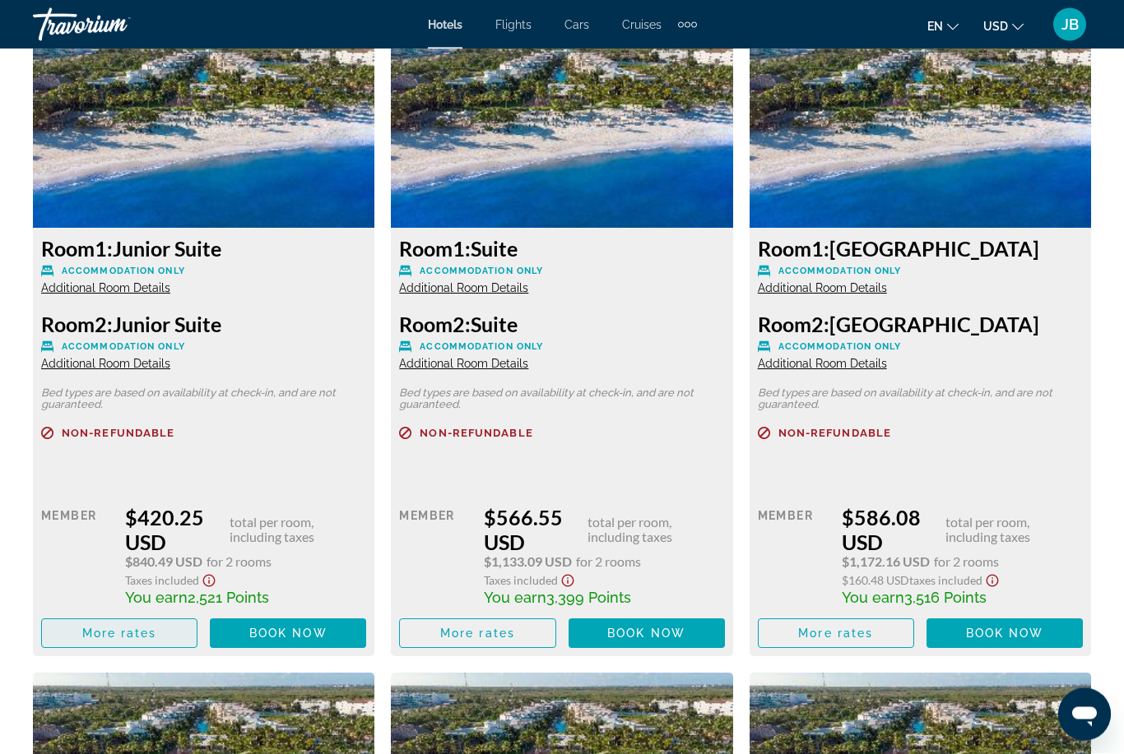
click at [69, 629] on span "Main content" at bounding box center [119, 633] width 155 height 39
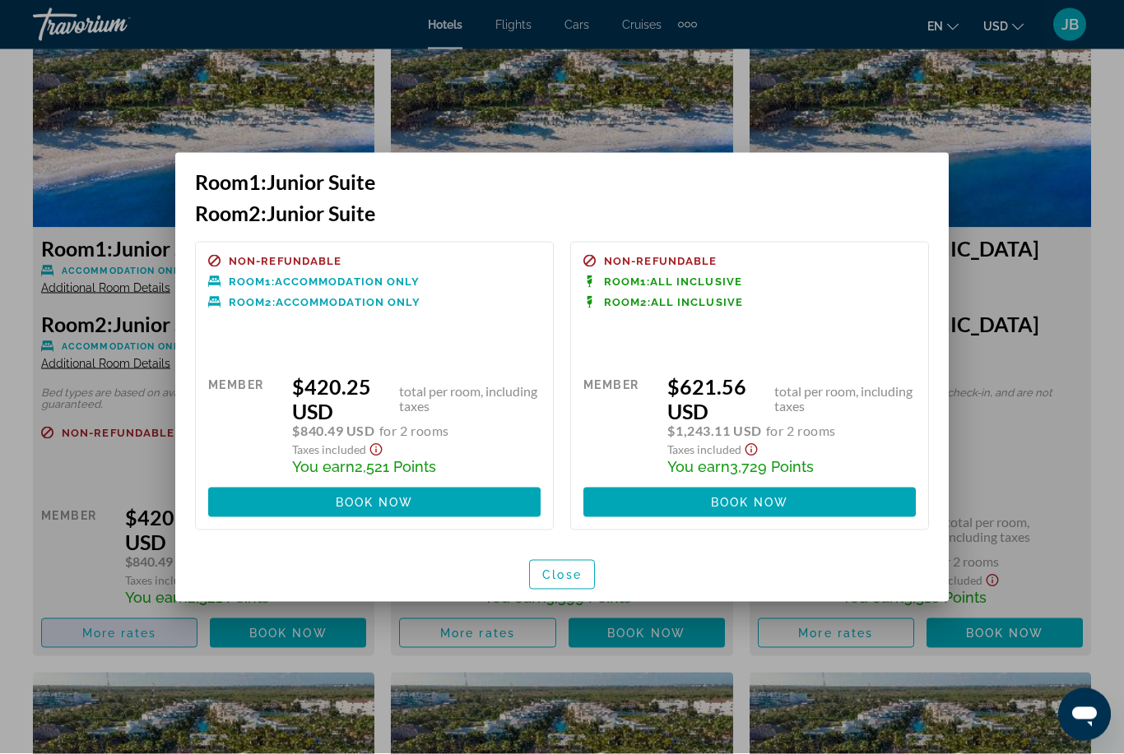
scroll to position [0, 0]
click at [738, 503] on span "Book now" at bounding box center [750, 502] width 78 height 13
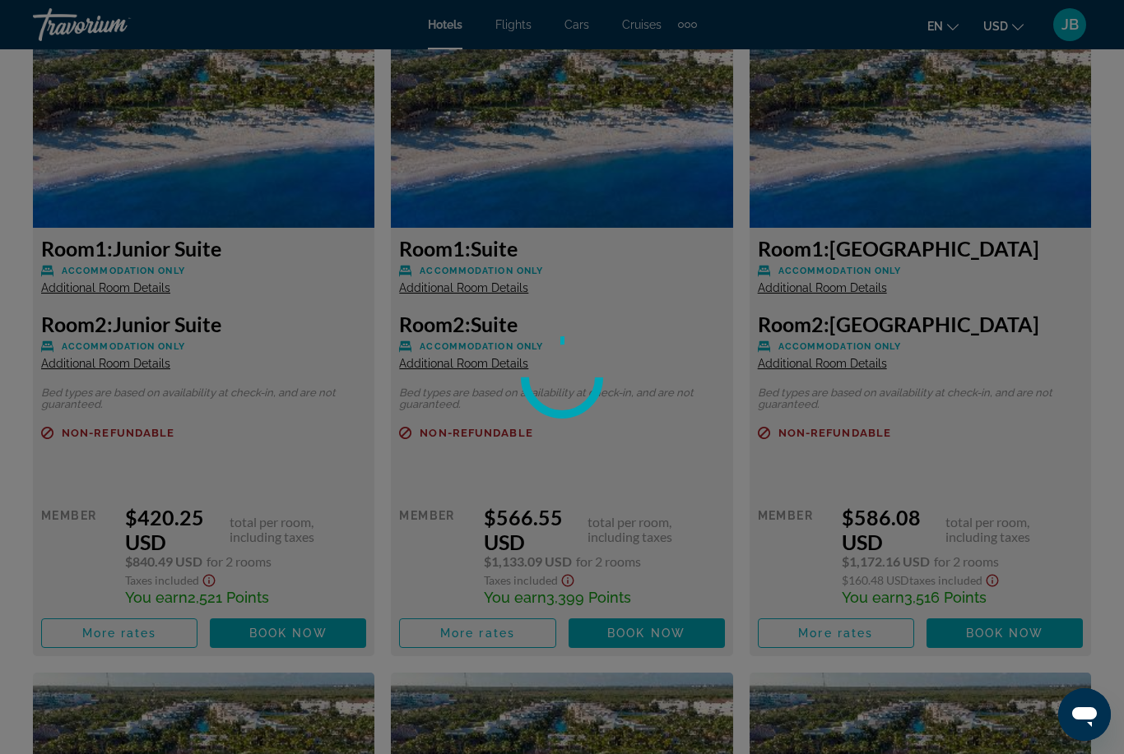
scroll to position [2594, 0]
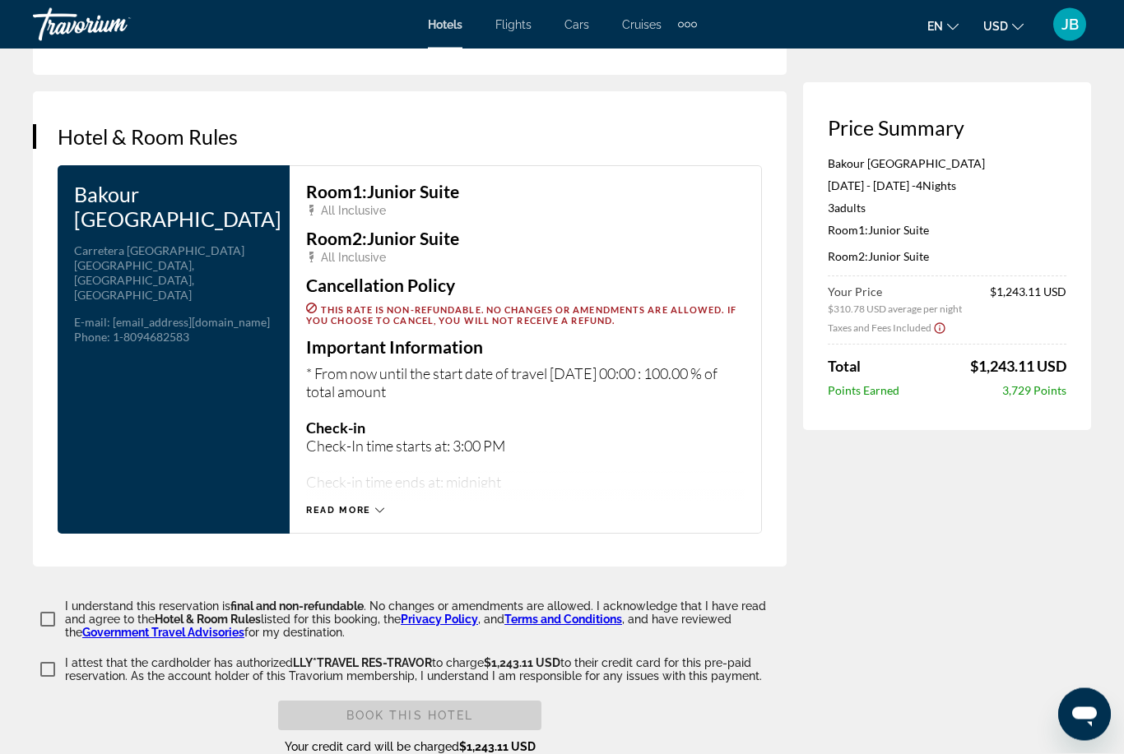
scroll to position [2058, 0]
click at [341, 505] on span "Read more" at bounding box center [338, 510] width 65 height 11
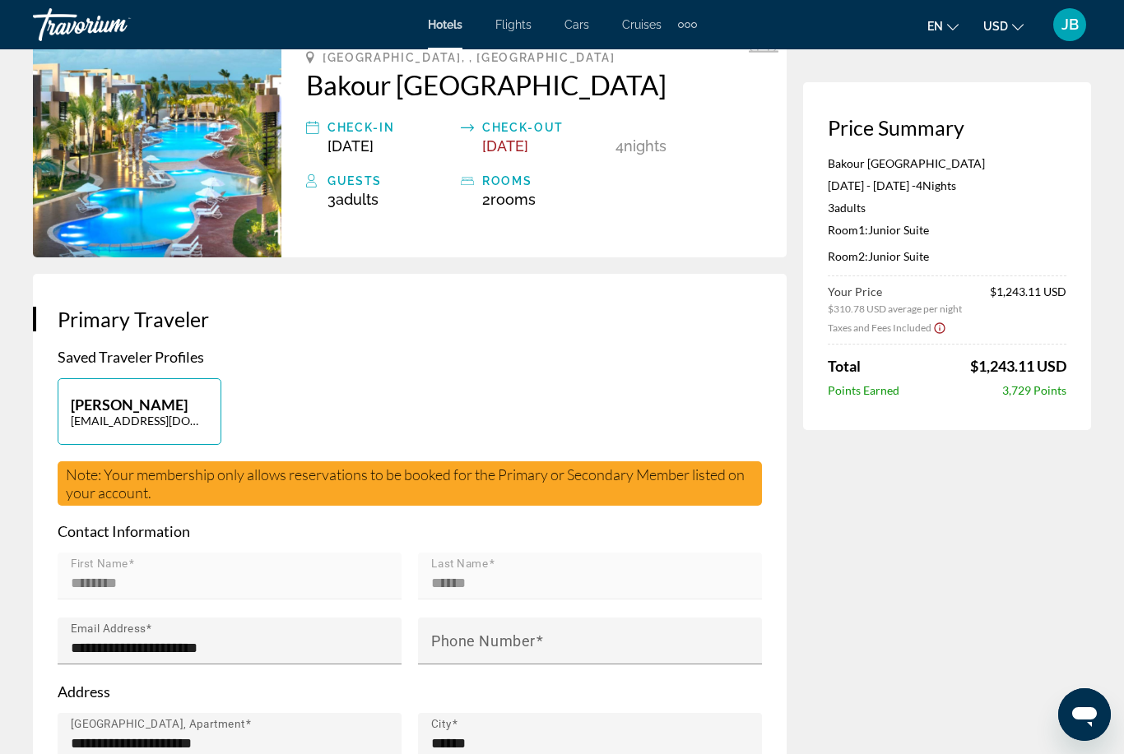
scroll to position [0, 0]
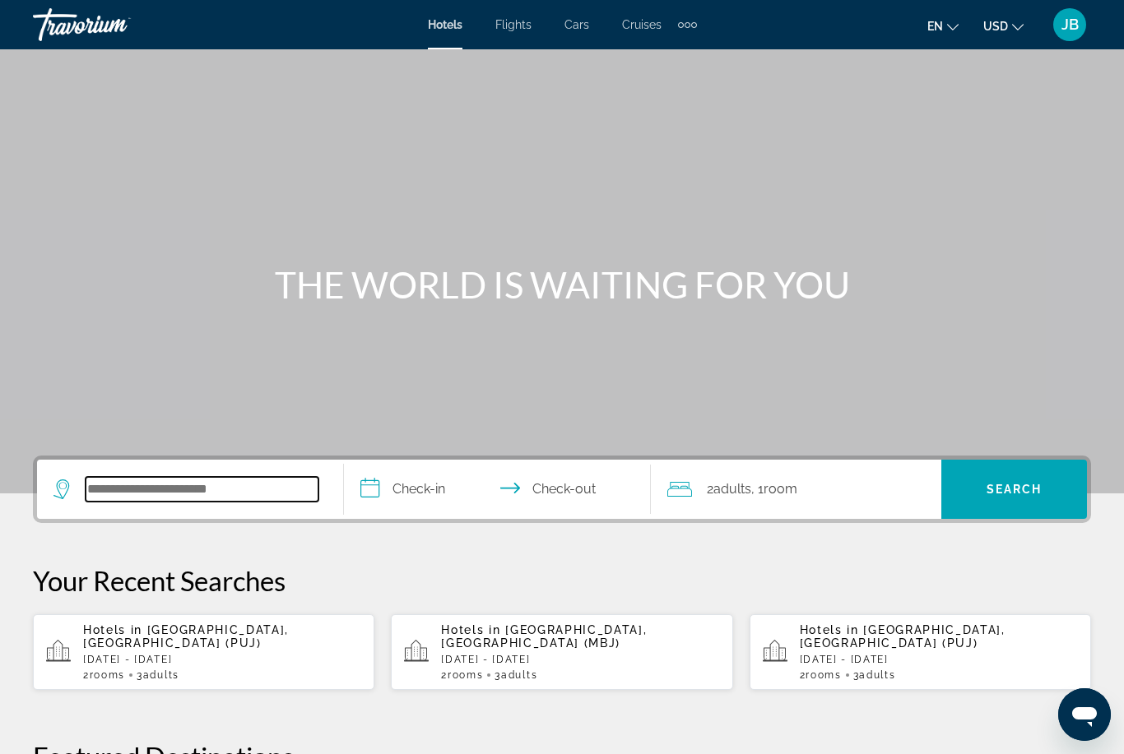
click at [215, 487] on input "Search widget" at bounding box center [202, 489] width 233 height 25
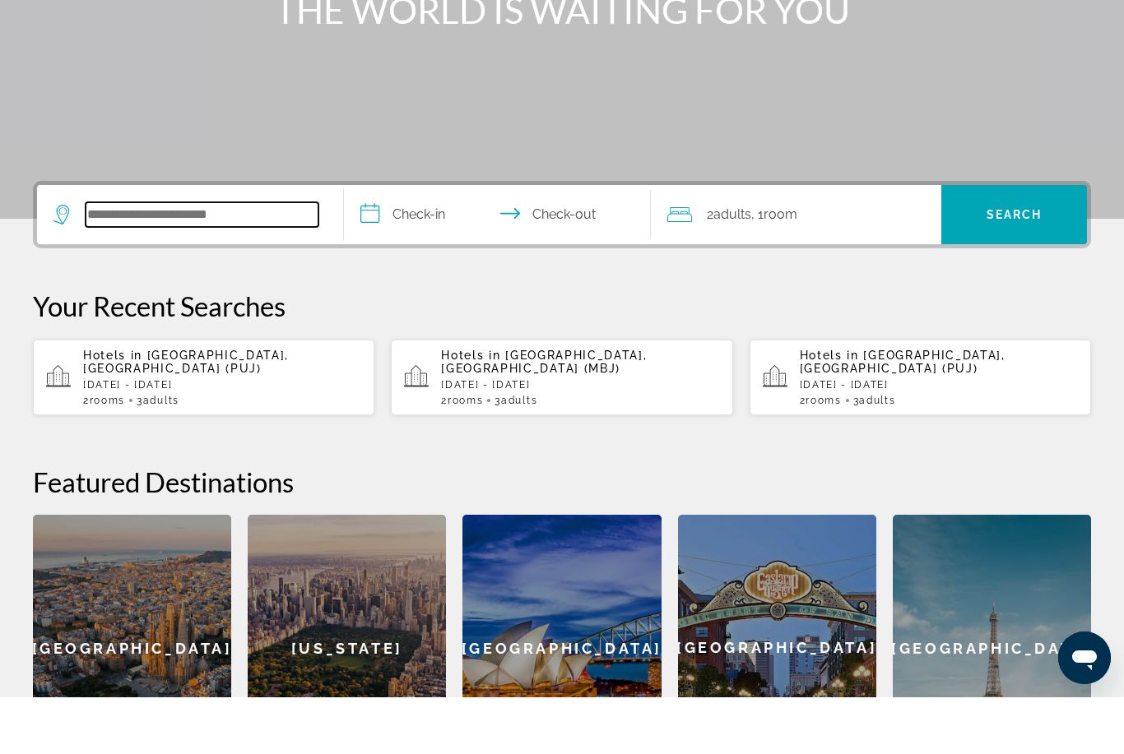
scroll to position [345, 0]
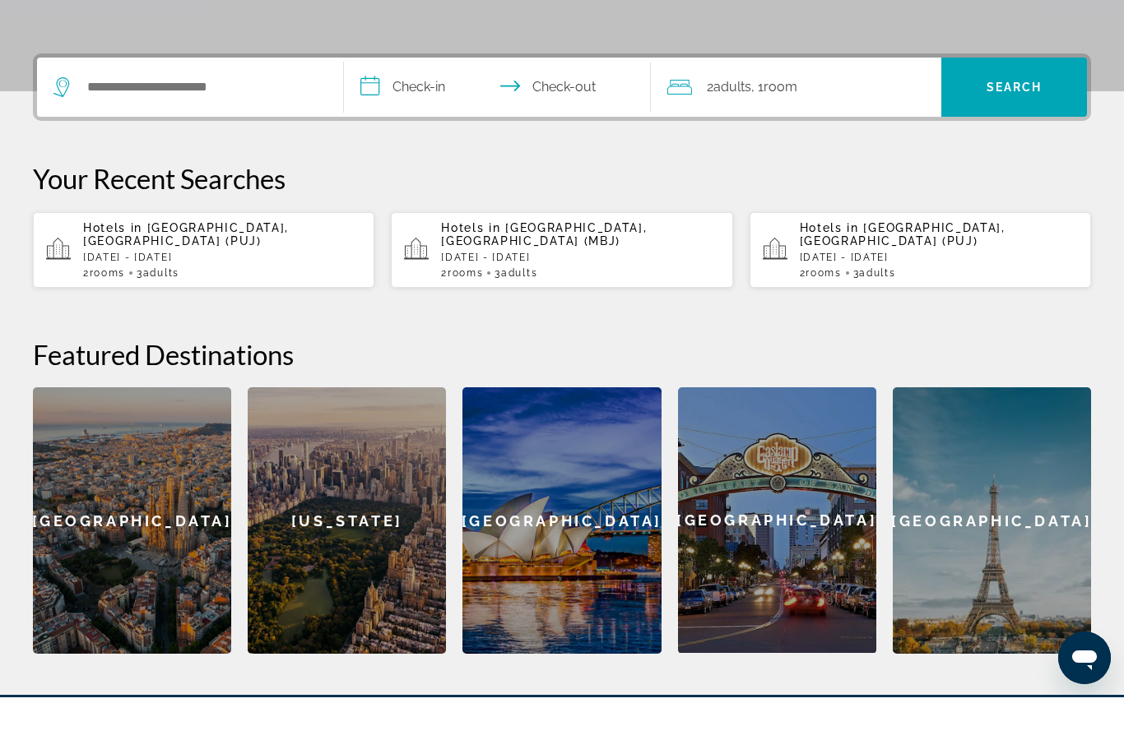
click at [234, 324] on div "2 Room rooms 3 Adult Adults" at bounding box center [222, 330] width 278 height 12
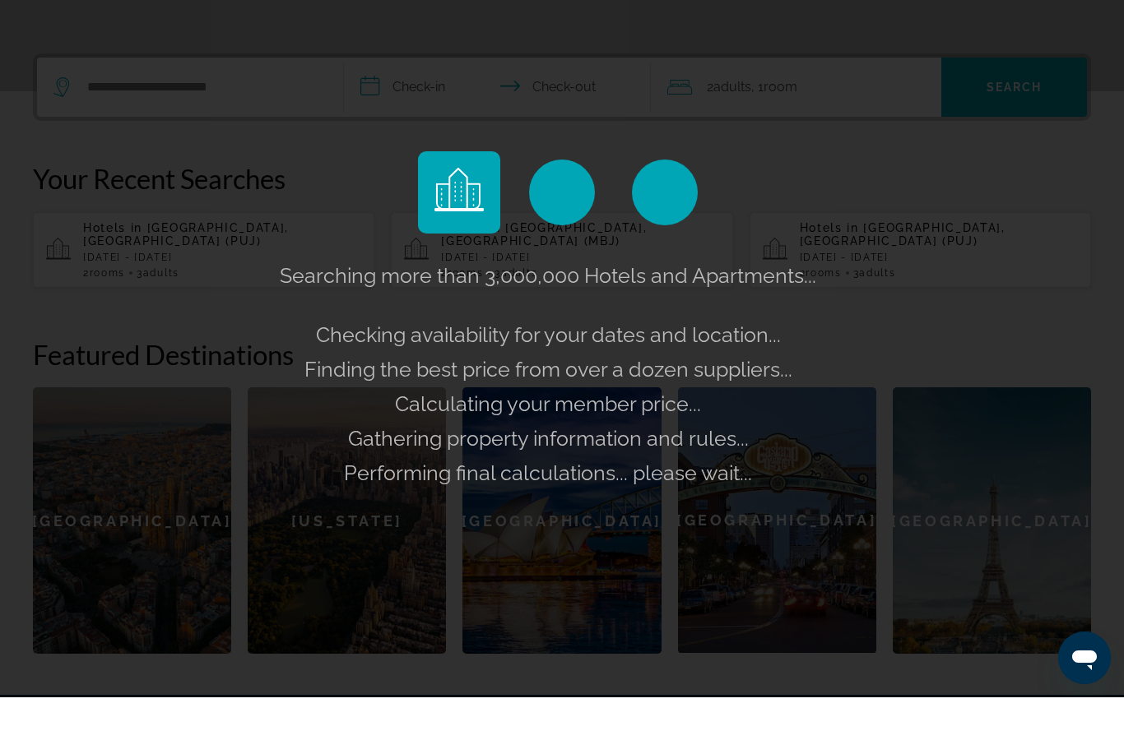
scroll to position [402, 0]
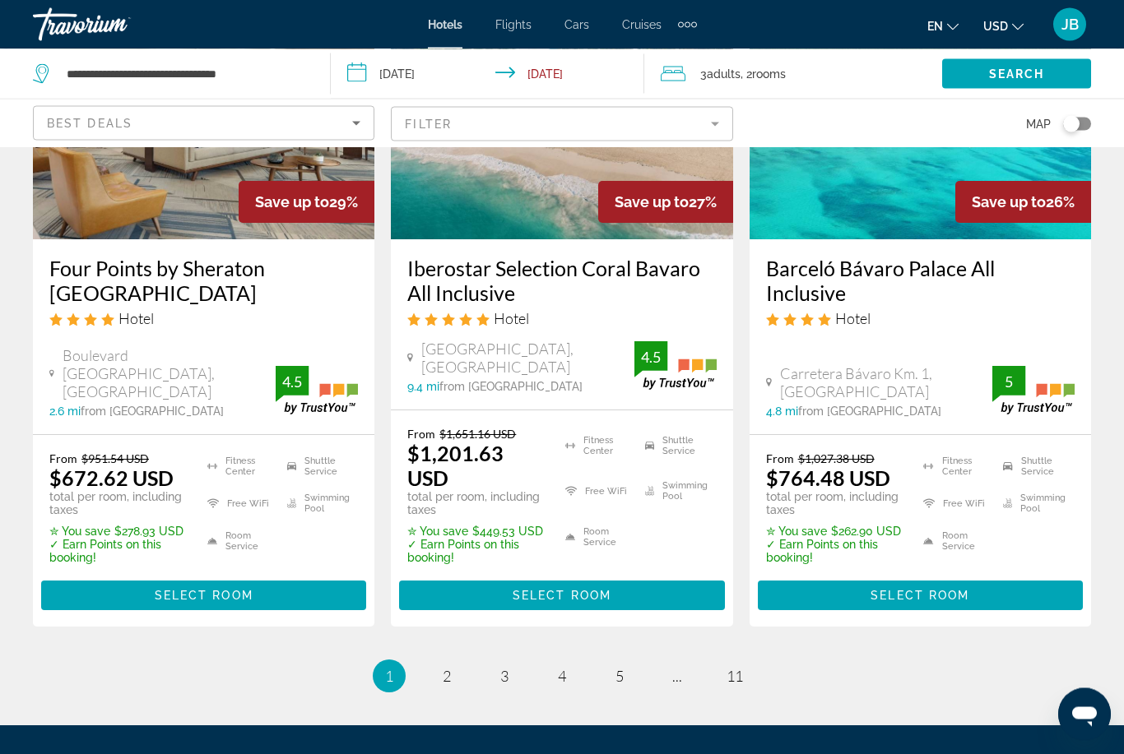
scroll to position [2305, 0]
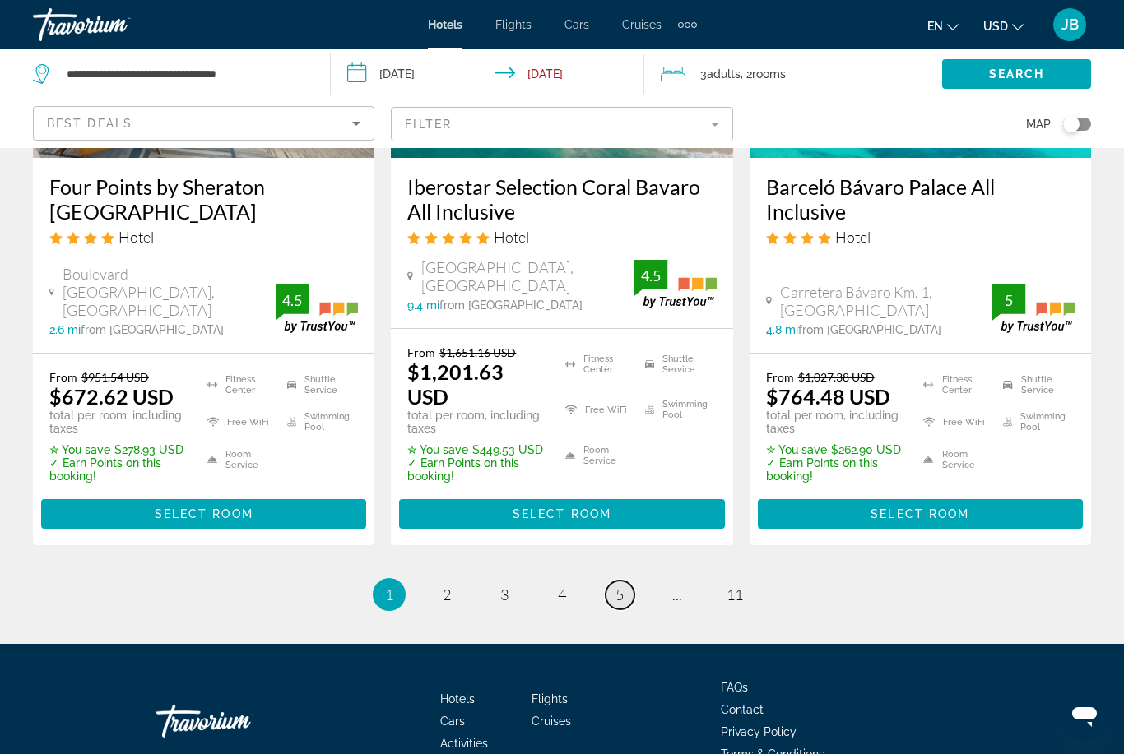
click at [621, 586] on span "5" at bounding box center [619, 595] width 8 height 18
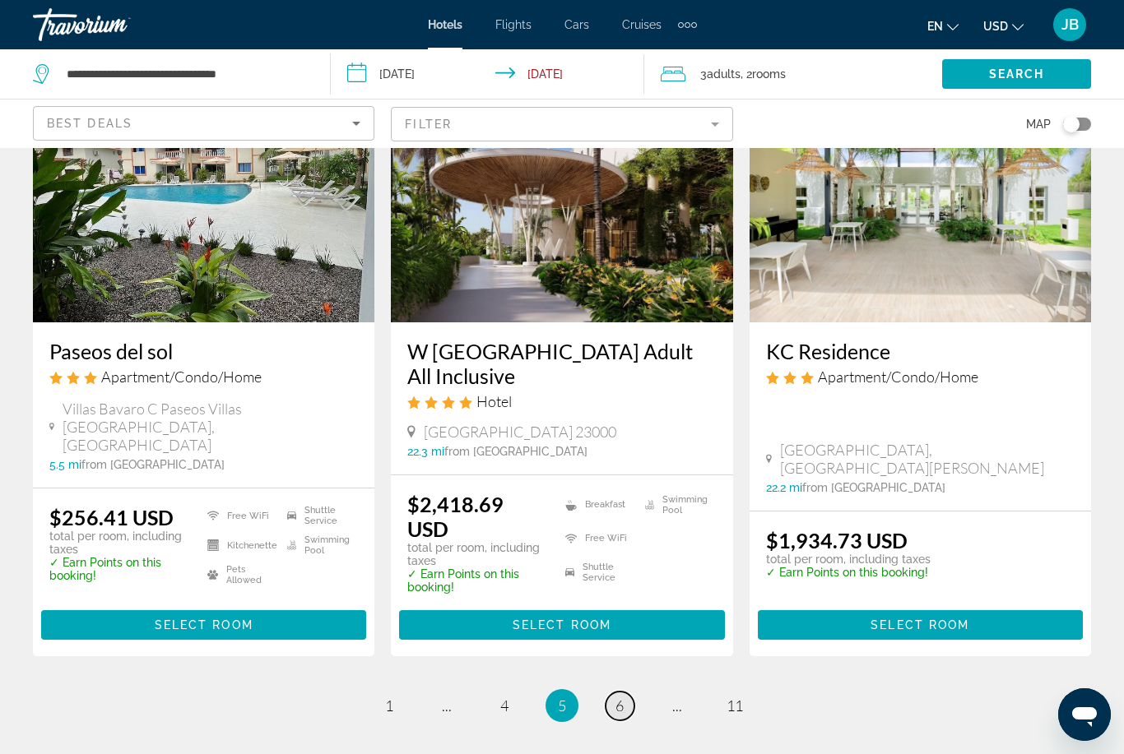
scroll to position [2090, 0]
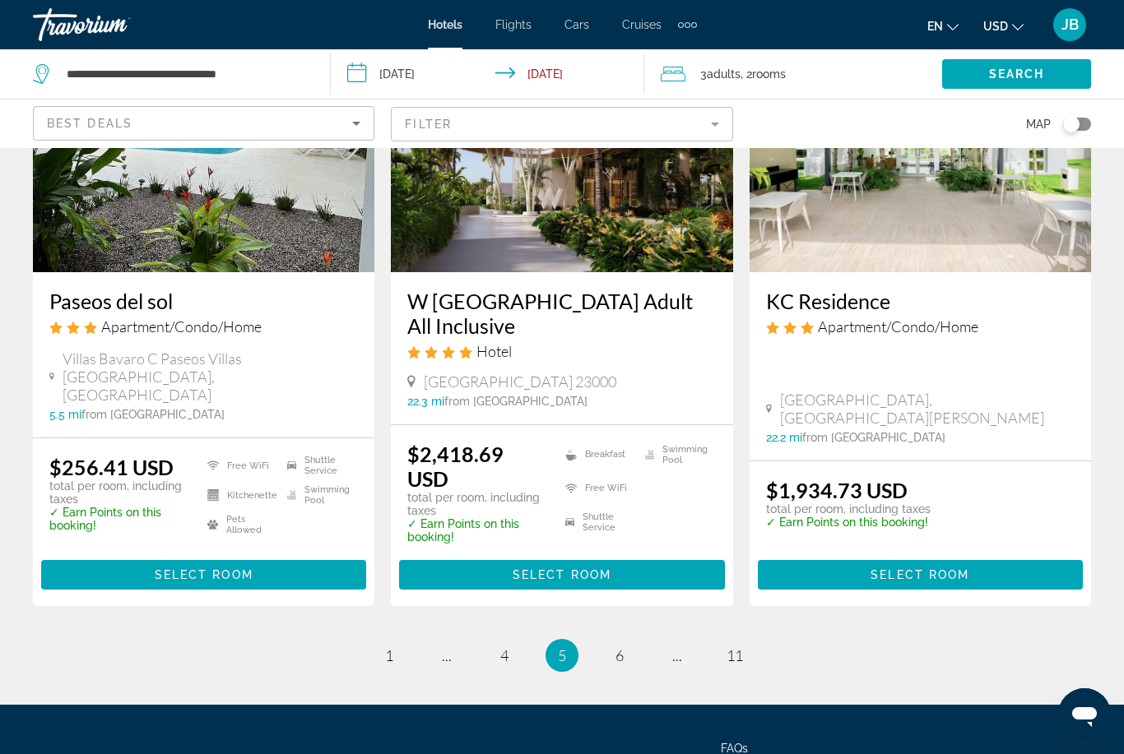
click at [635, 639] on ul "5 / 11 page 1 page ... page 4 You're on page 5 page 6 page ... page 11" at bounding box center [562, 655] width 1058 height 33
click at [623, 646] on span "6" at bounding box center [619, 655] width 8 height 18
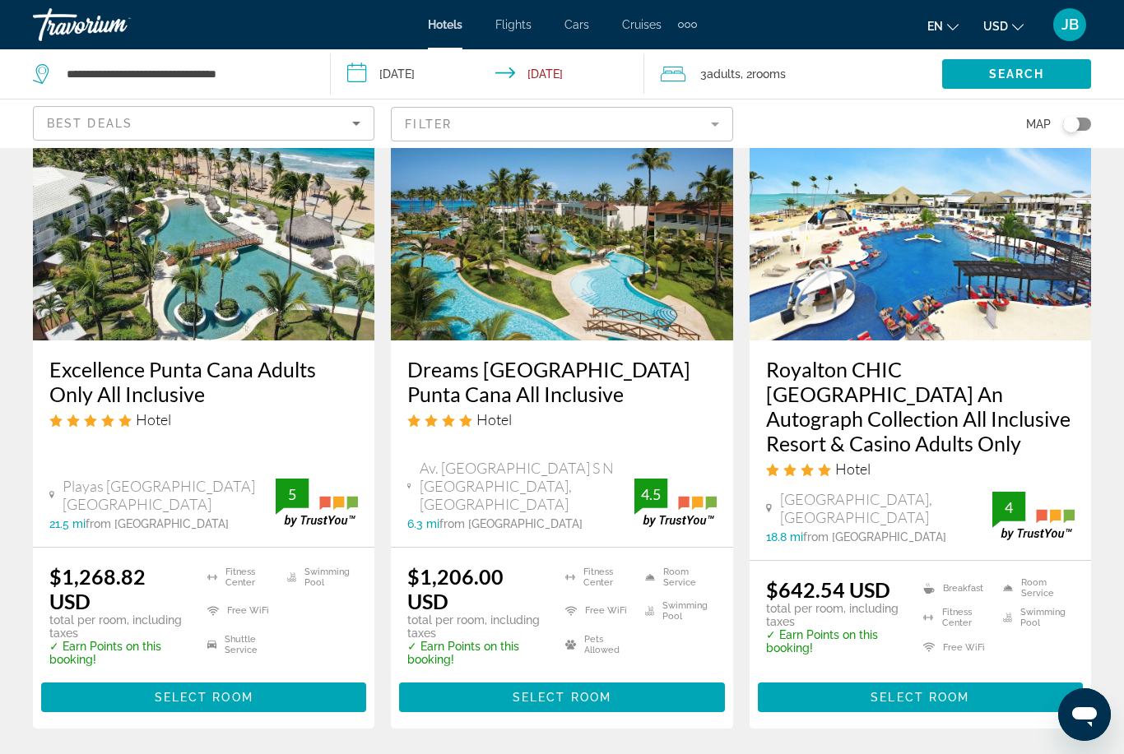
scroll to position [2167, 0]
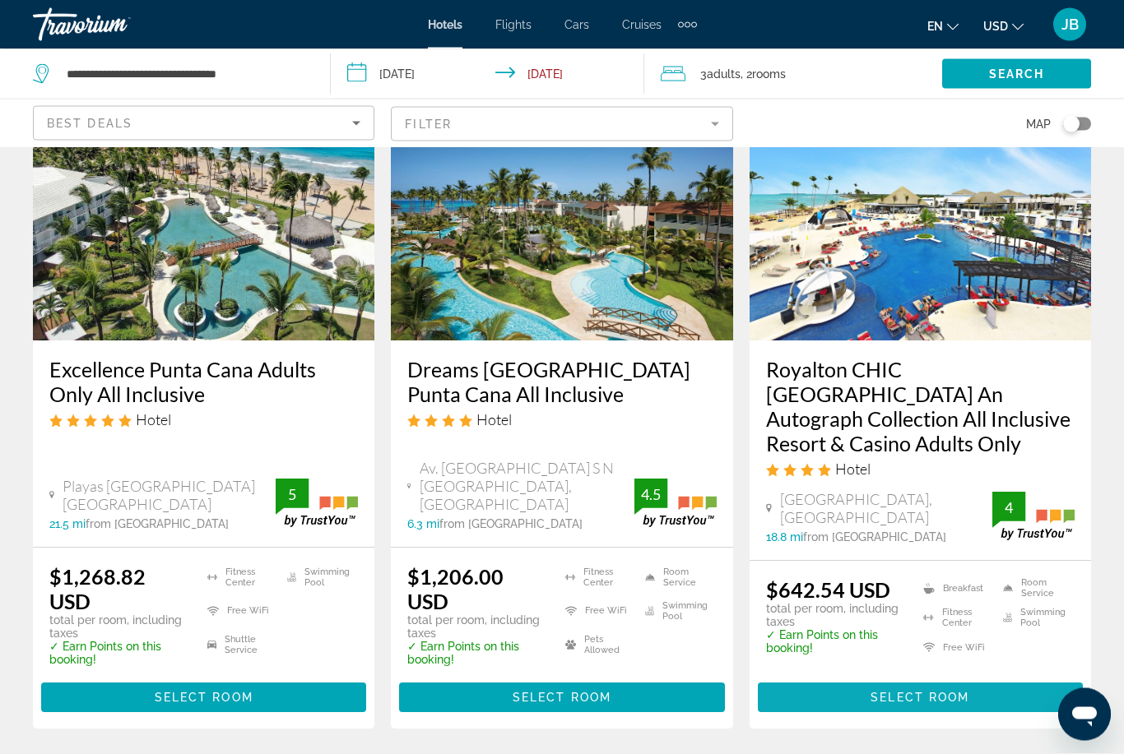
click at [991, 679] on span "Main content" at bounding box center [920, 698] width 325 height 39
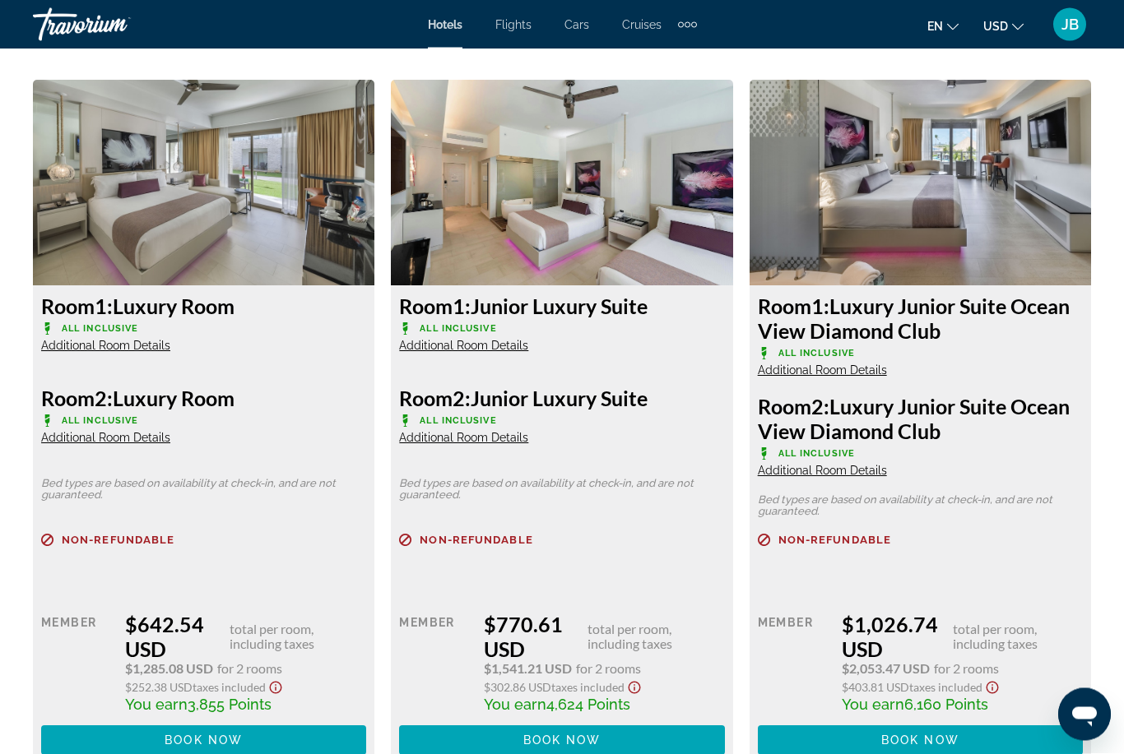
scroll to position [2514, 0]
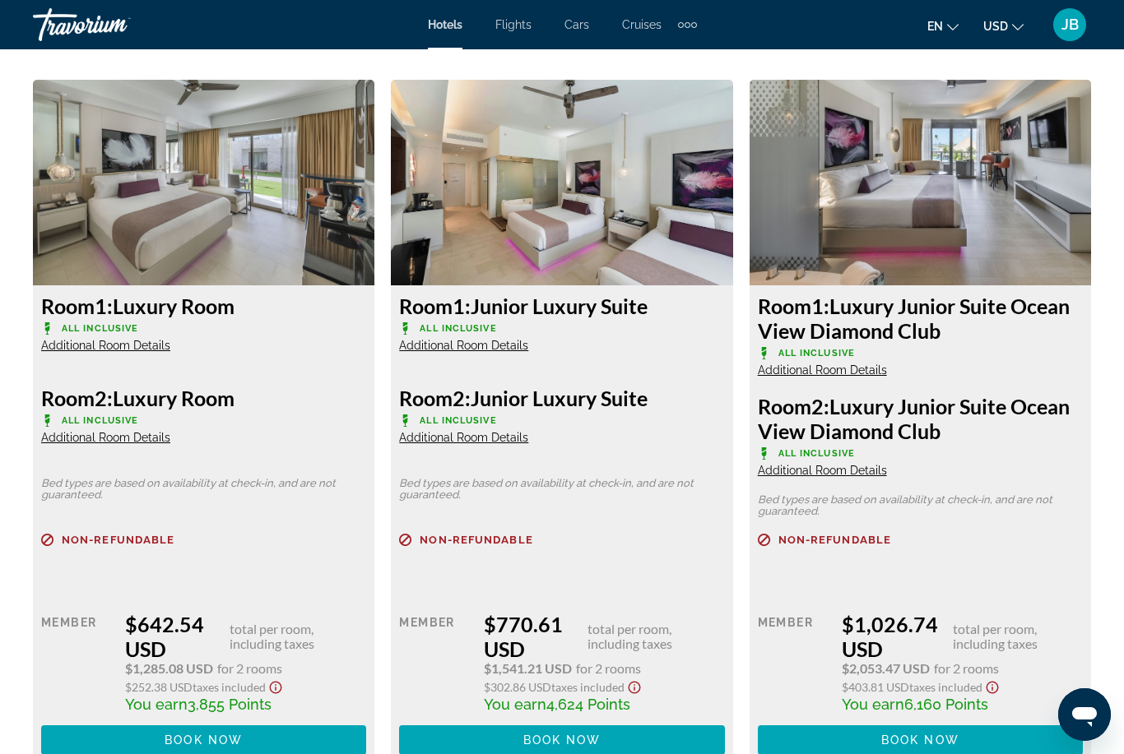
click at [305, 195] on img "Main content" at bounding box center [203, 183] width 341 height 206
click at [294, 185] on img "Main content" at bounding box center [203, 183] width 341 height 206
click at [239, 205] on img "Main content" at bounding box center [203, 183] width 341 height 206
click at [137, 345] on span "Additional Room Details" at bounding box center [105, 345] width 129 height 13
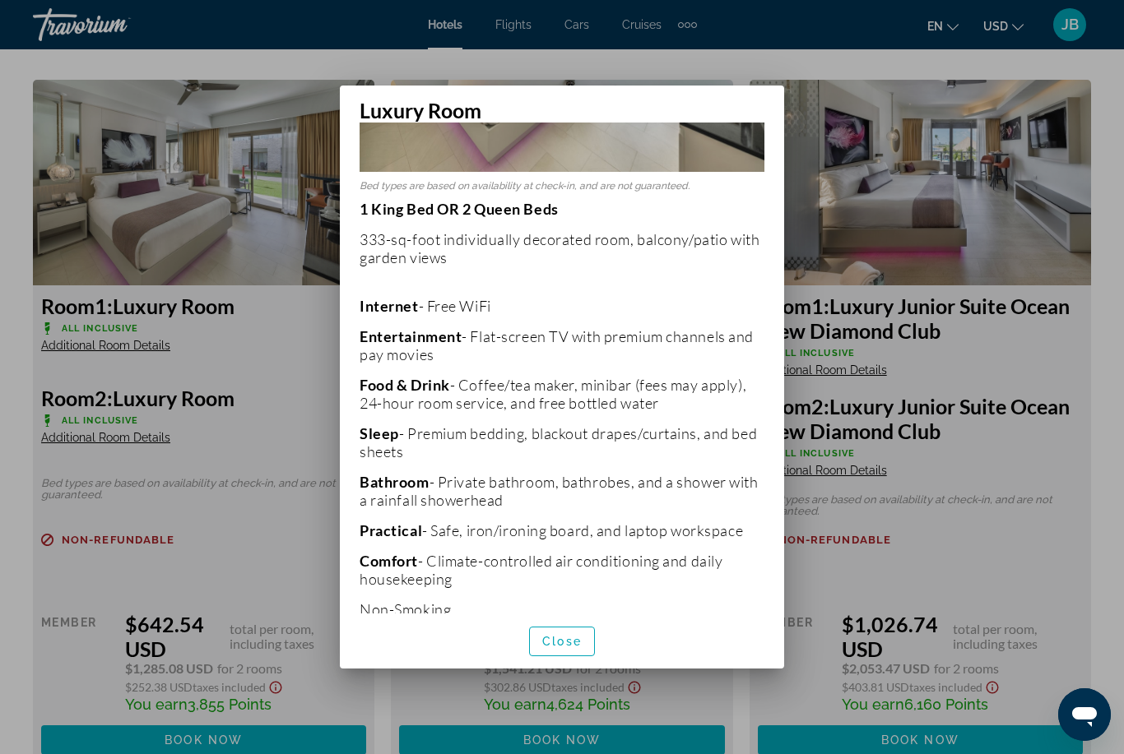
scroll to position [275, 0]
click at [577, 661] on span "button" at bounding box center [562, 641] width 64 height 39
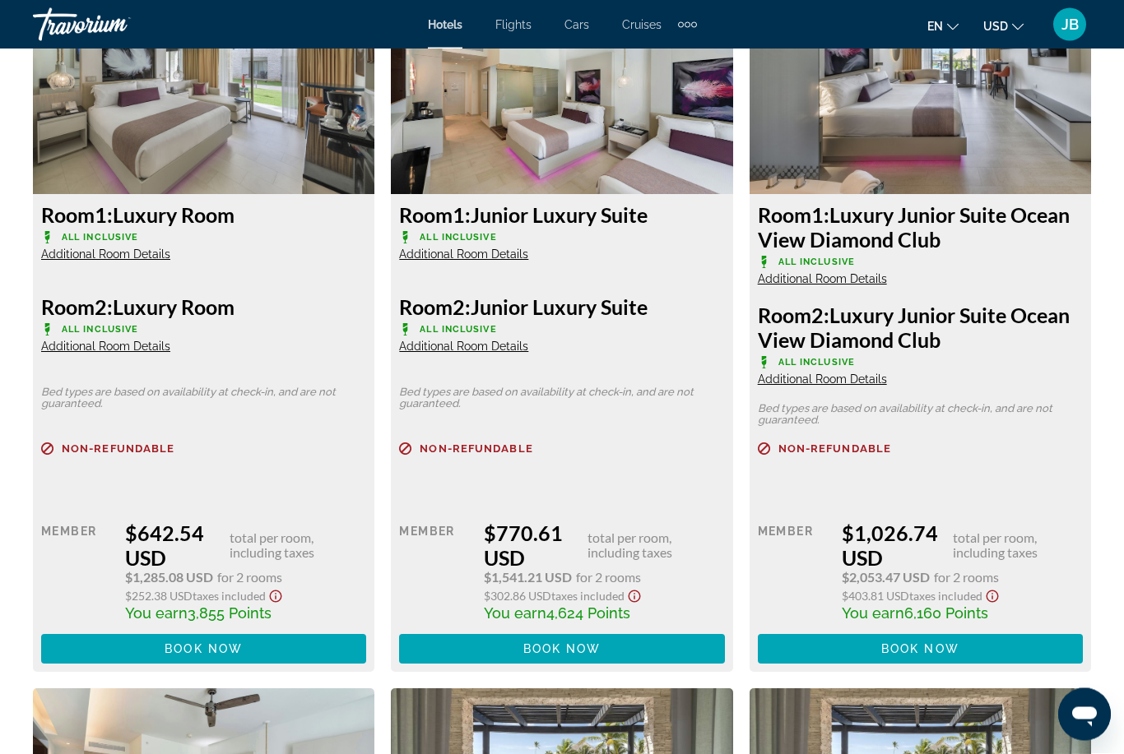
scroll to position [2605, 0]
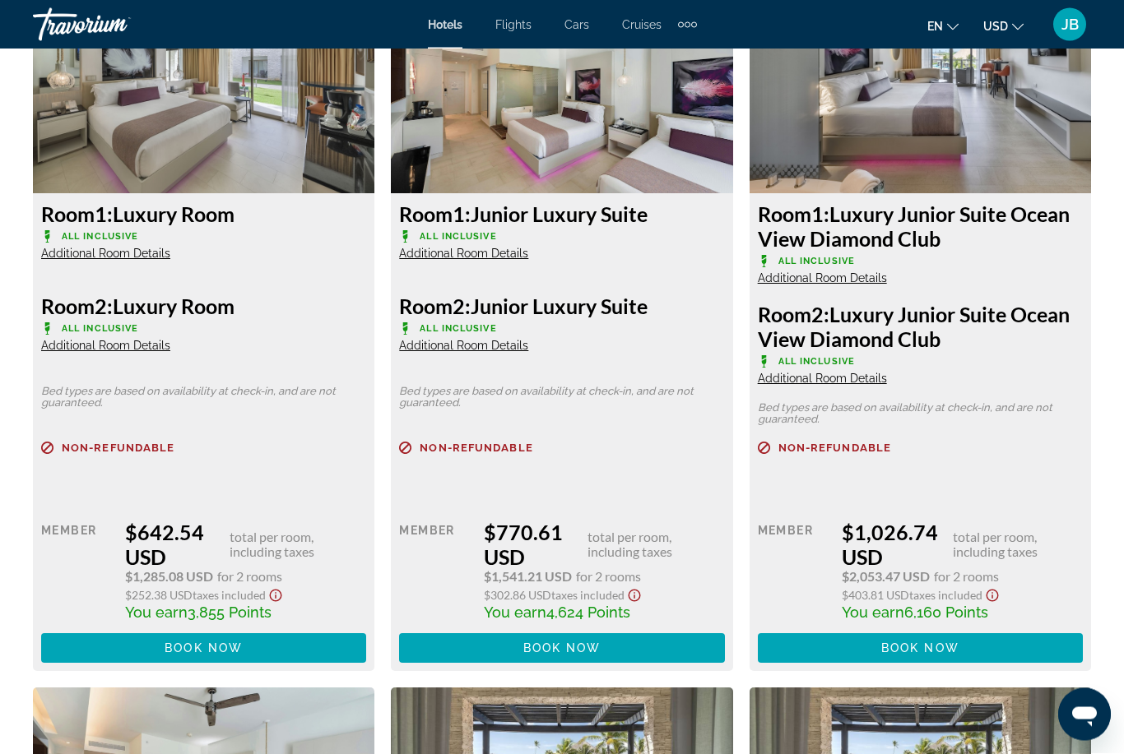
click at [285, 600] on icon "Show Taxes and Fees disclaimer" at bounding box center [276, 596] width 20 height 15
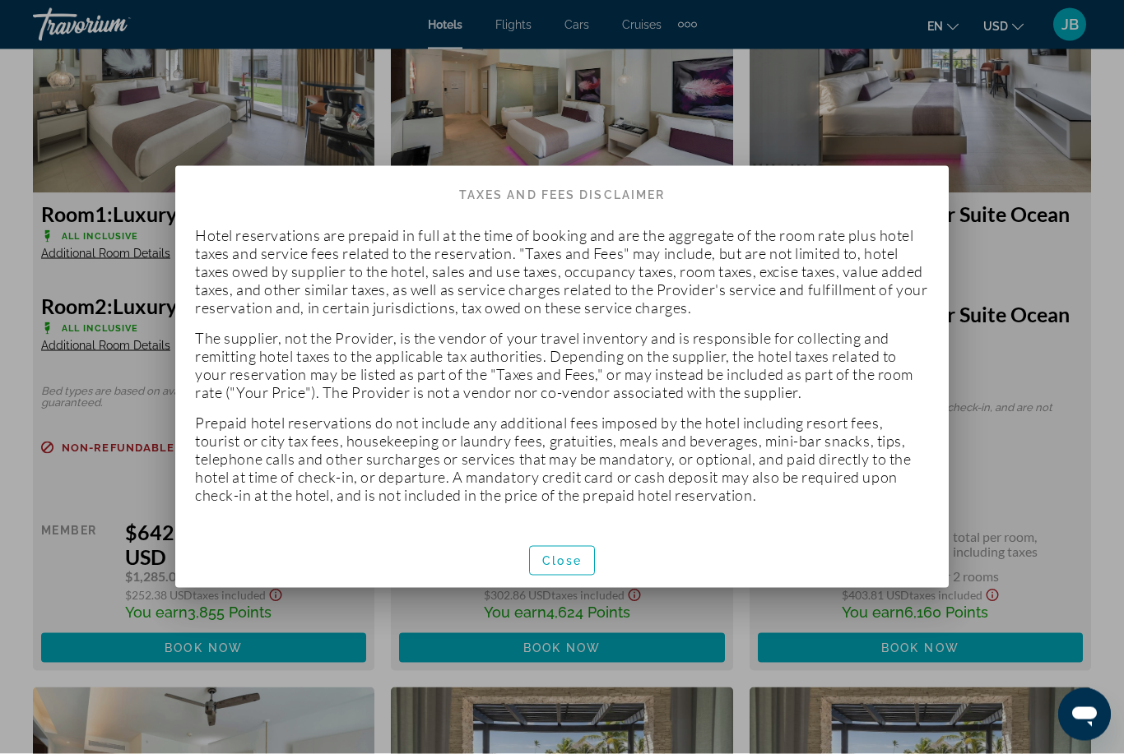
scroll to position [0, 0]
click at [558, 554] on span "Close" at bounding box center [561, 560] width 39 height 13
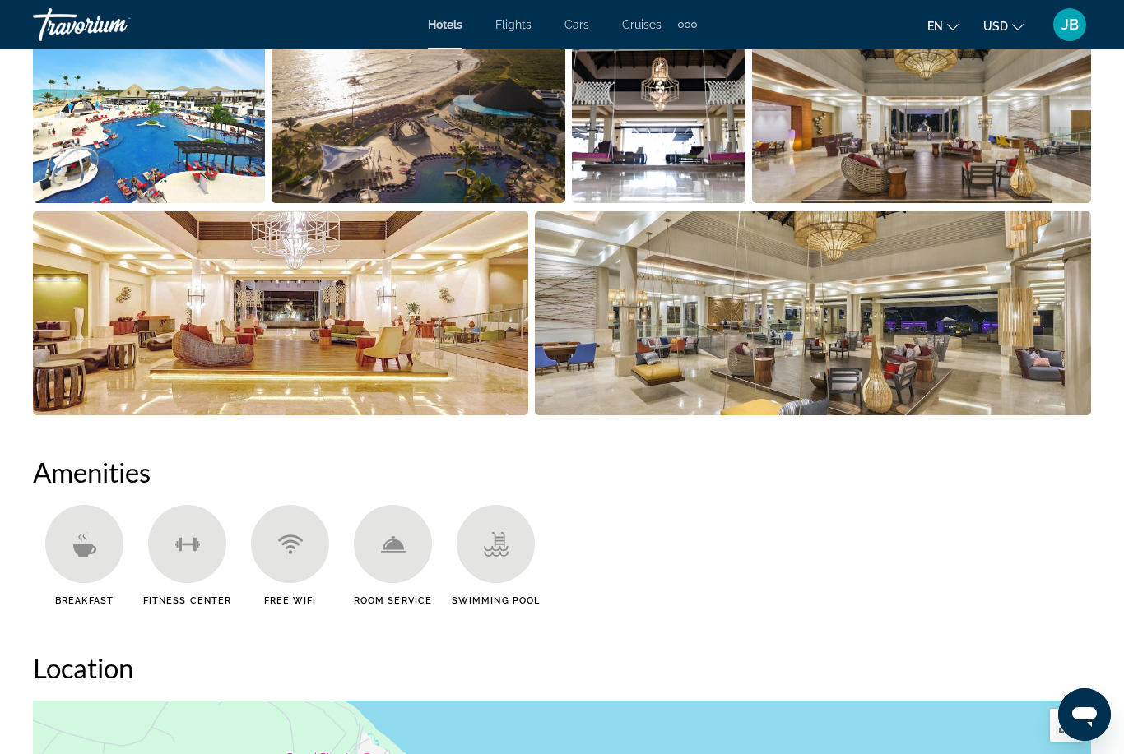
scroll to position [1205, 0]
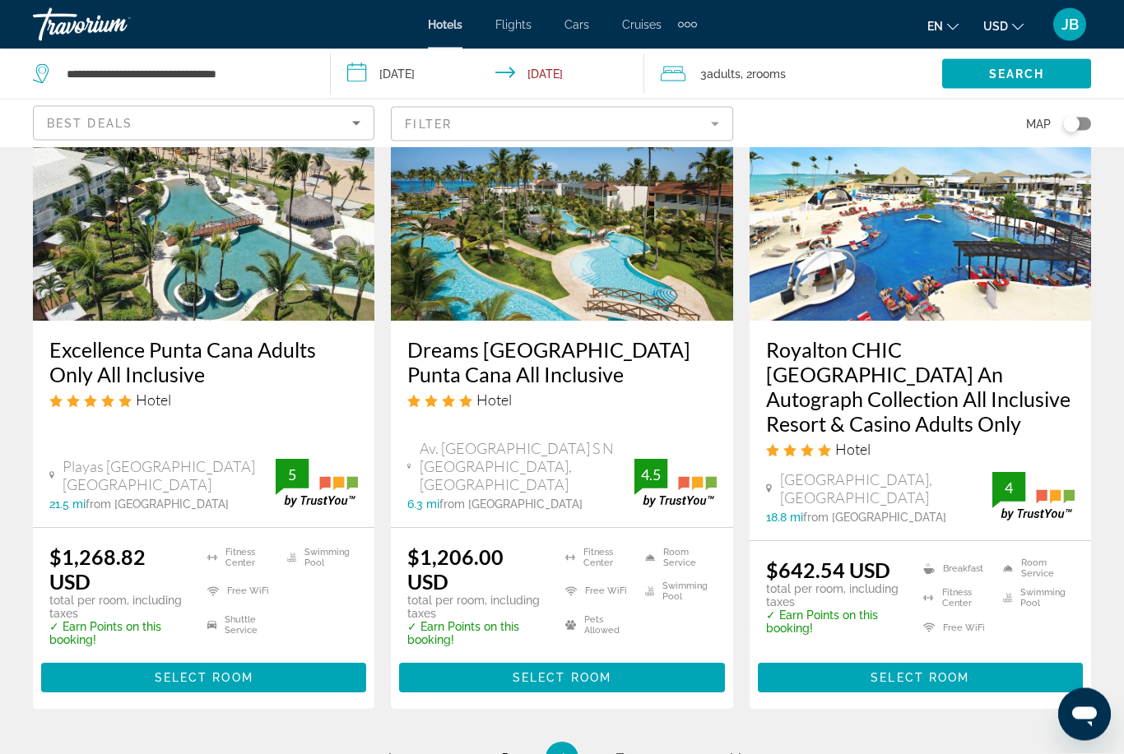
scroll to position [2188, 0]
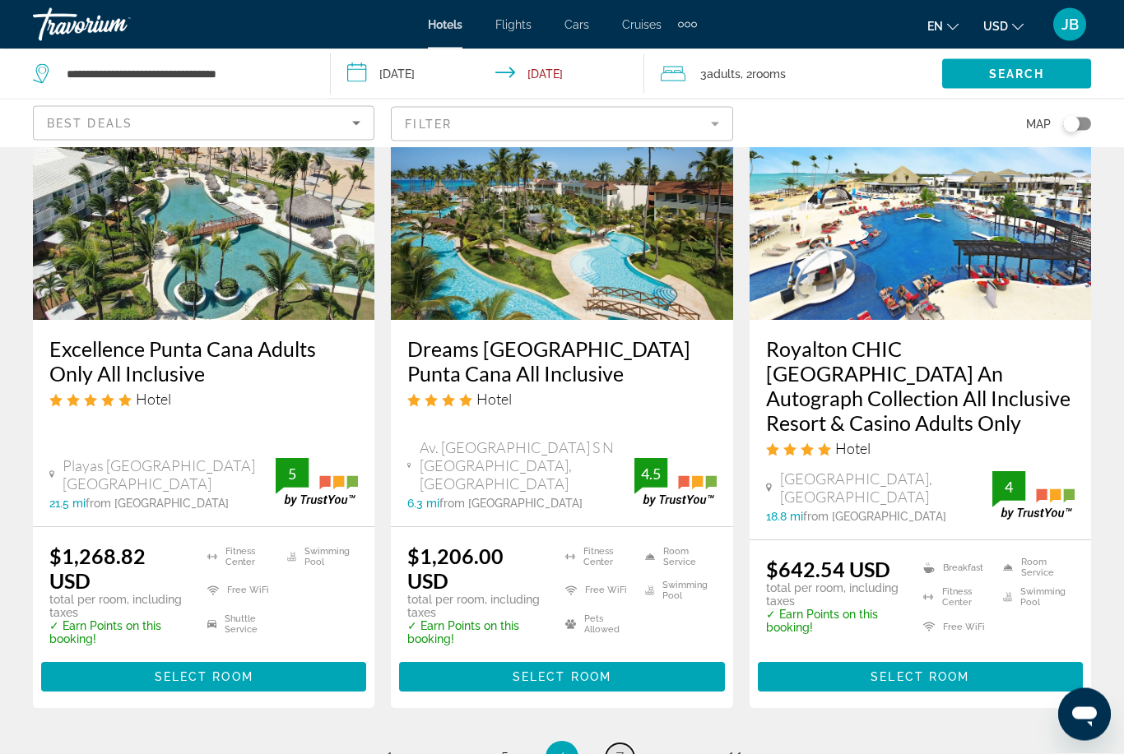
click at [611, 744] on link "page 7" at bounding box center [619, 758] width 29 height 29
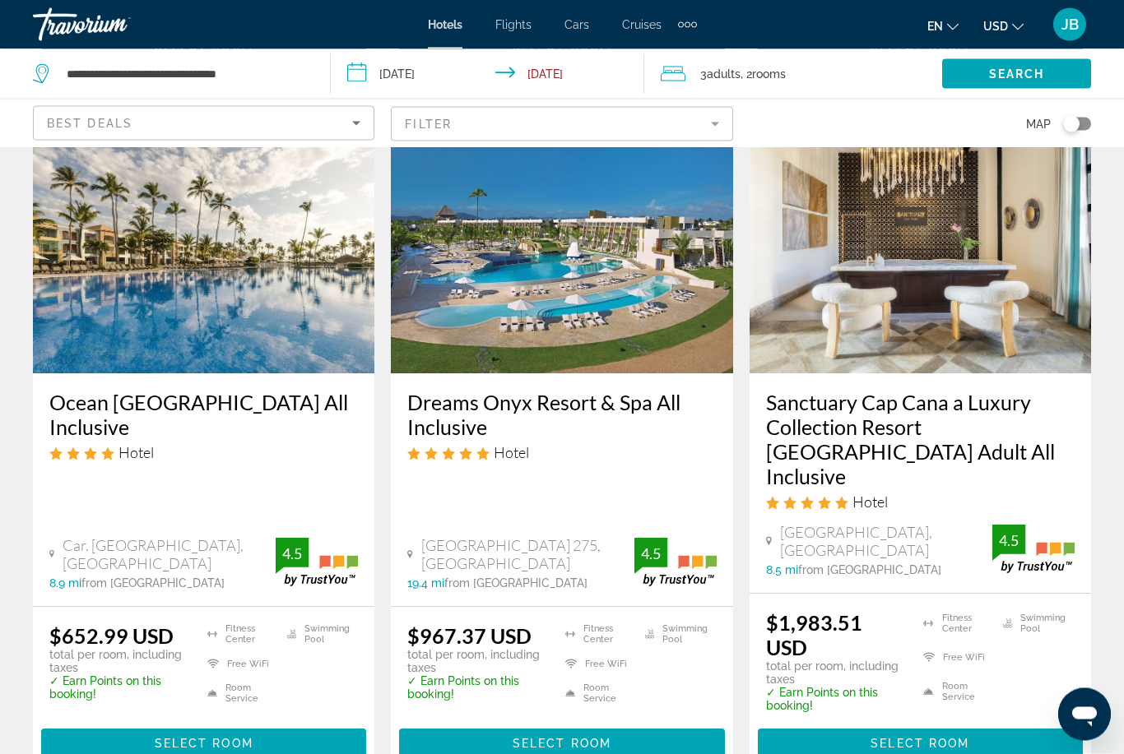
scroll to position [1415, 0]
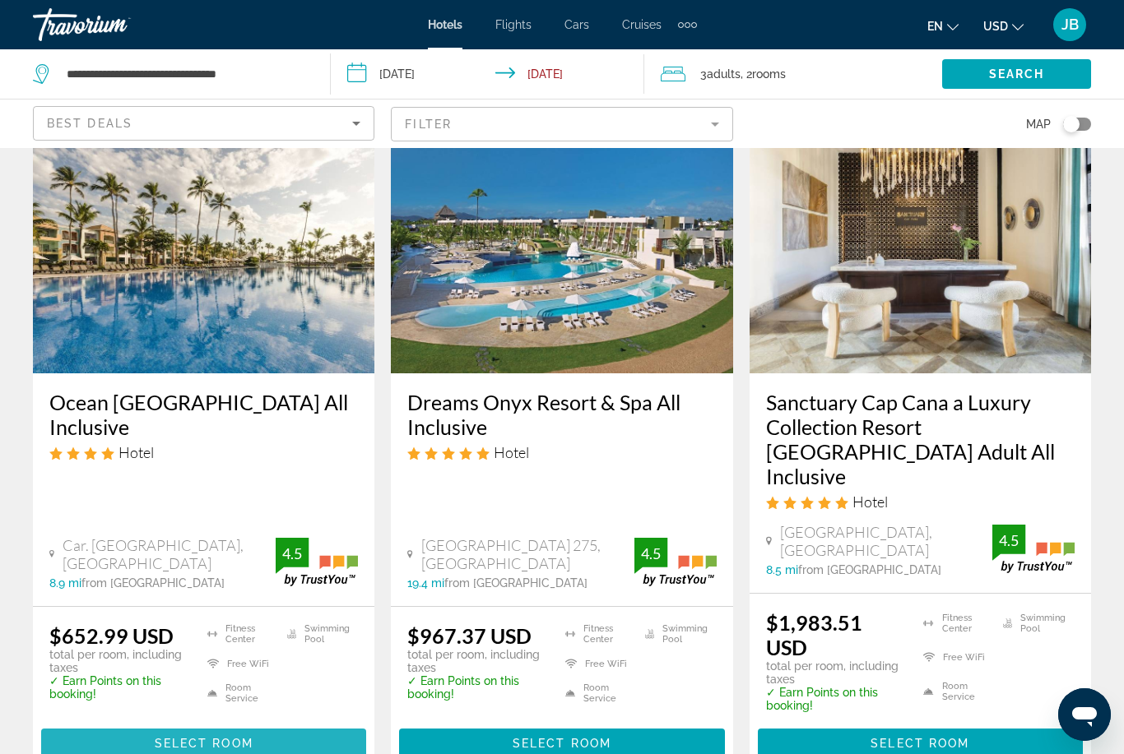
click at [175, 724] on span "Main content" at bounding box center [203, 743] width 325 height 39
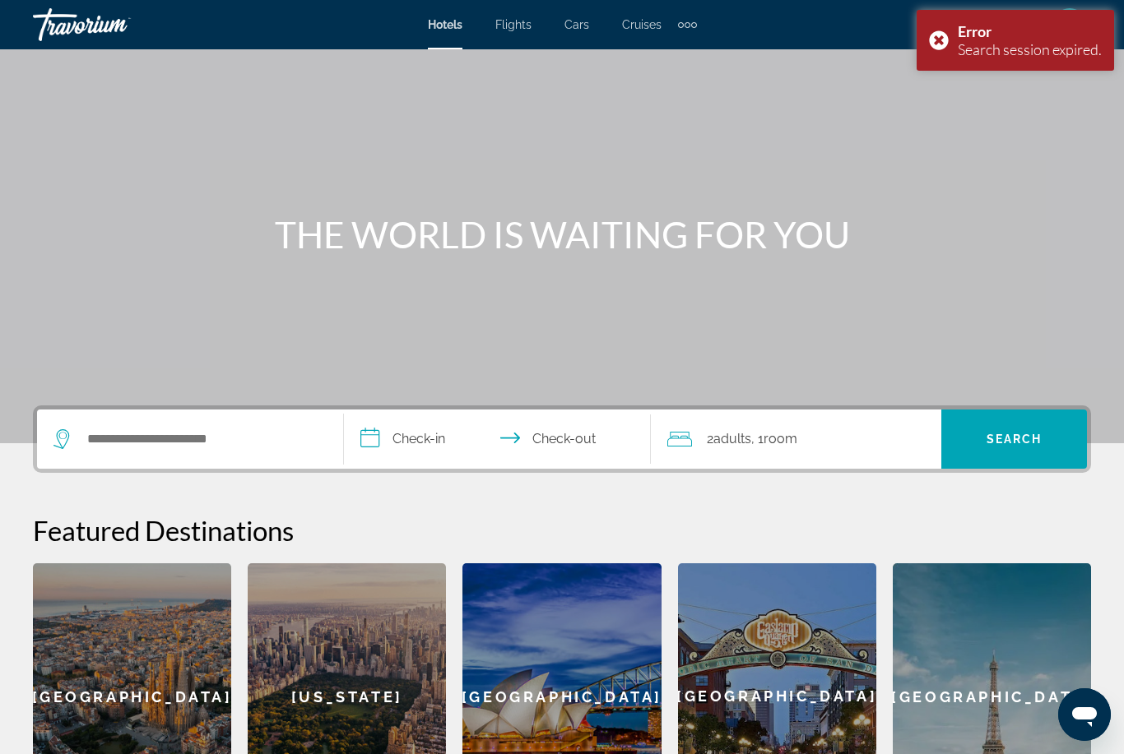
scroll to position [316, 0]
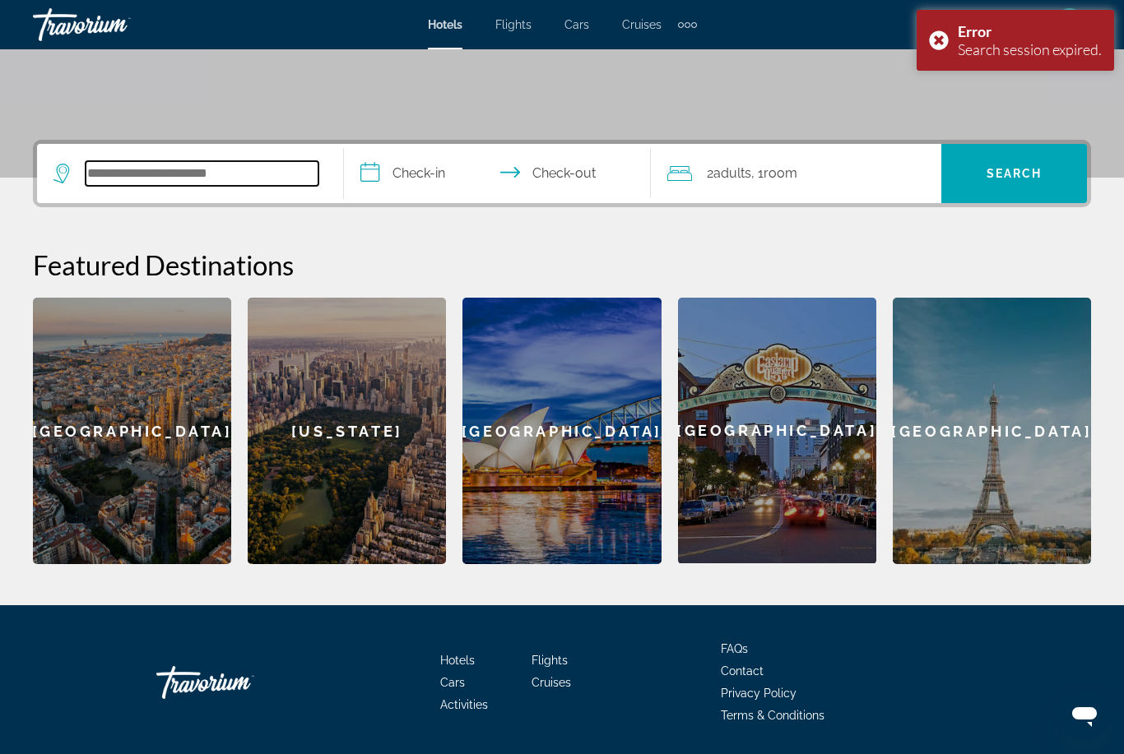
click at [112, 165] on input "Search widget" at bounding box center [202, 173] width 233 height 25
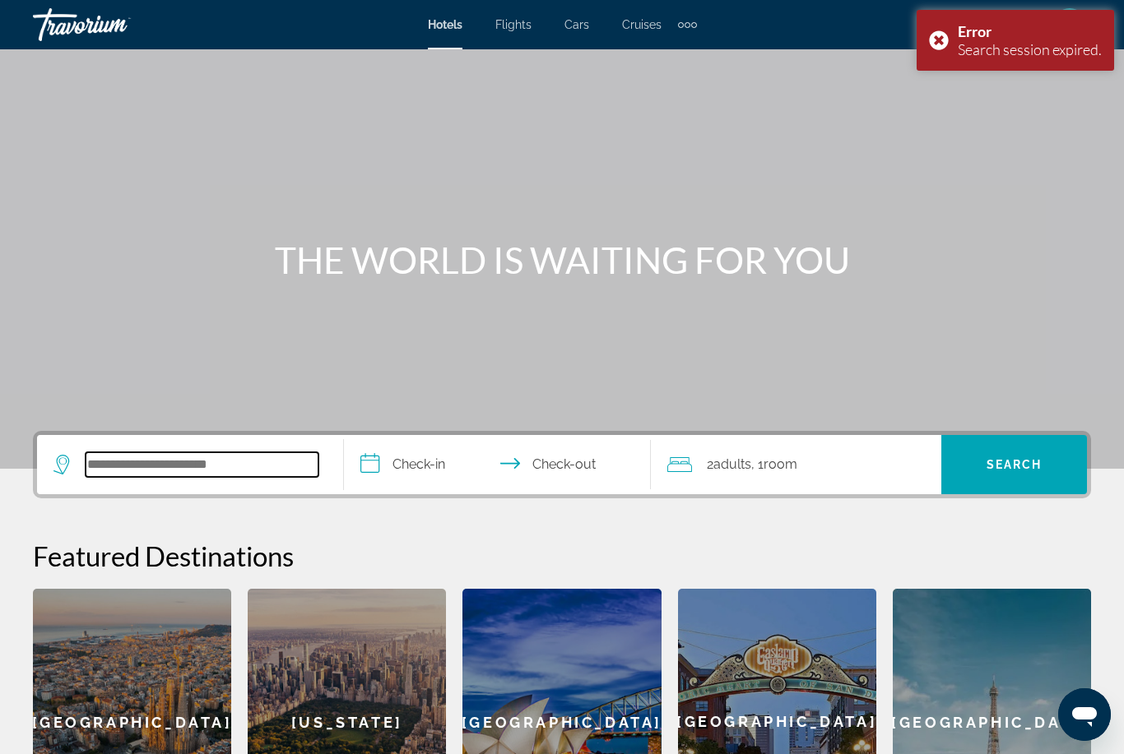
scroll to position [0, 0]
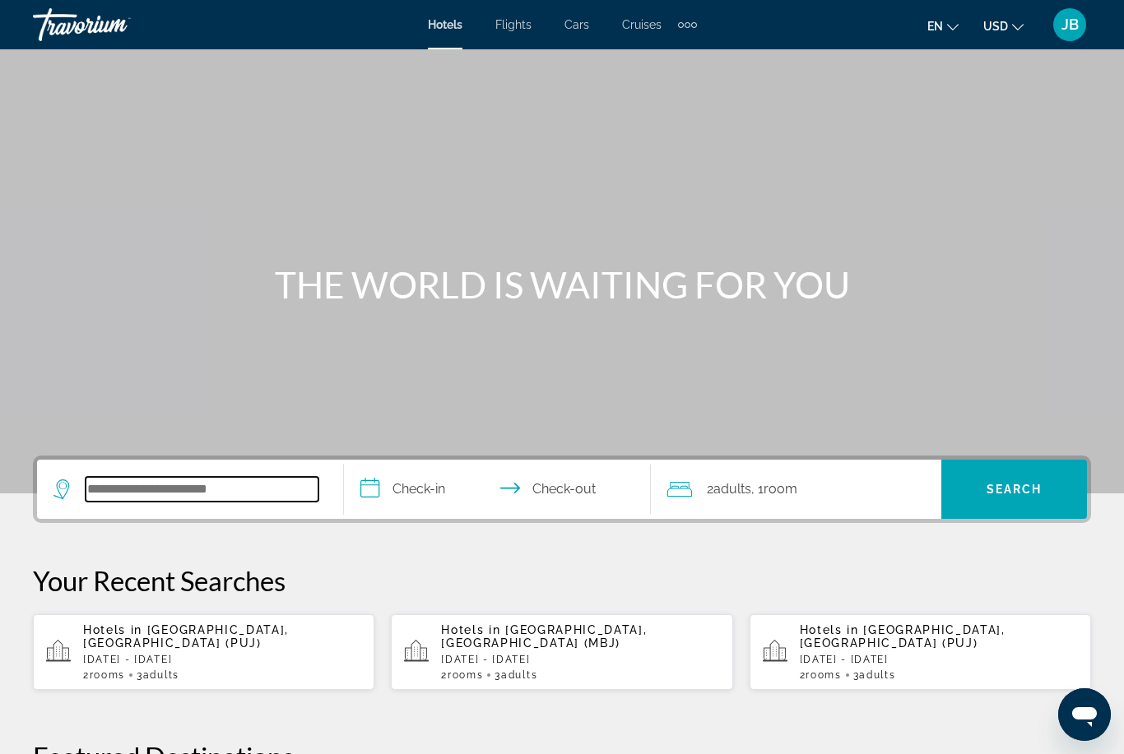
click at [108, 481] on input "Search widget" at bounding box center [202, 489] width 233 height 25
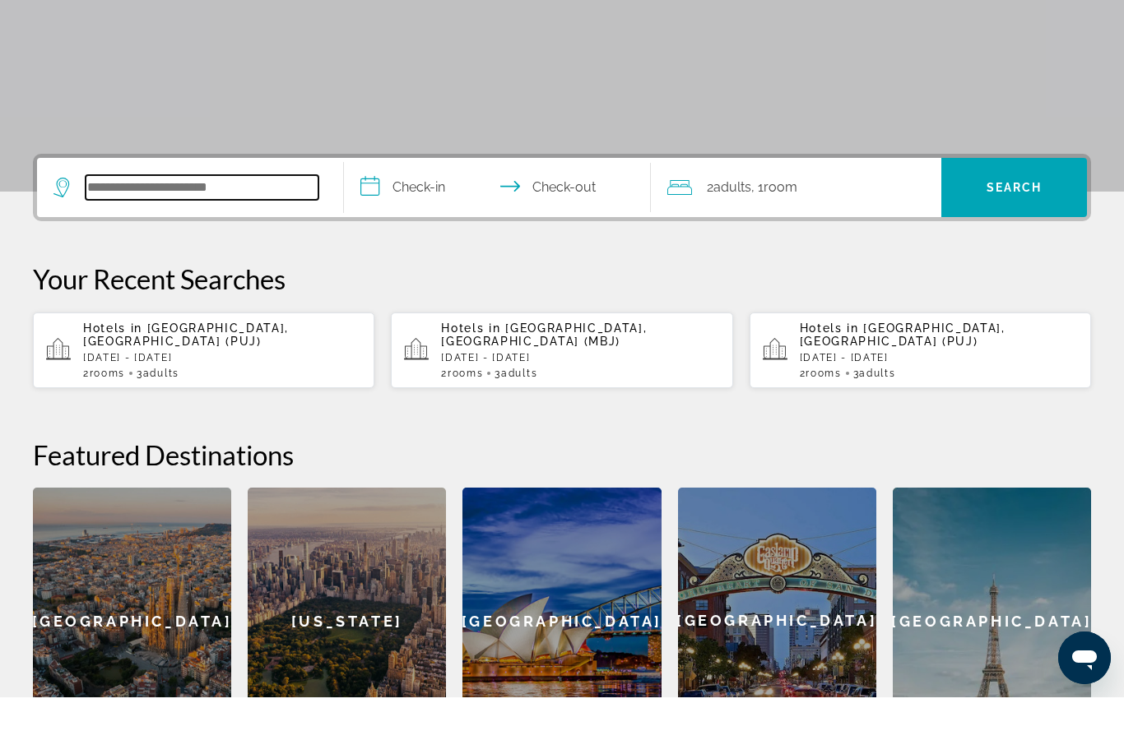
scroll to position [345, 0]
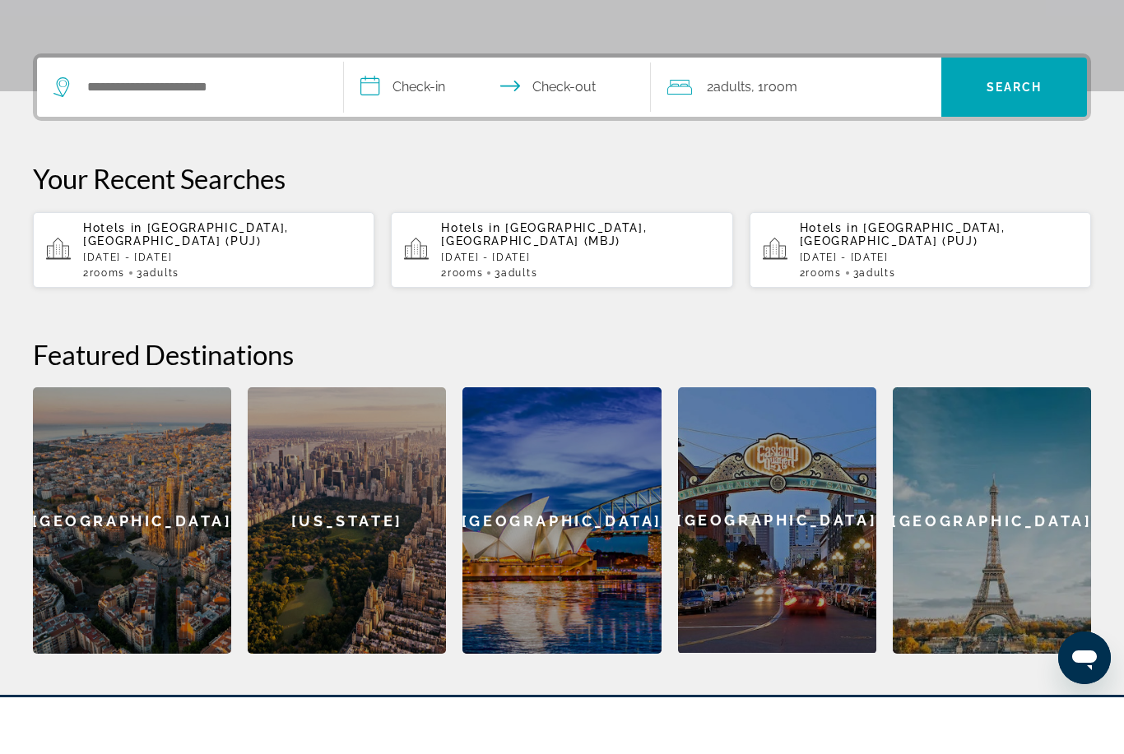
click at [102, 308] on p "[DATE] - [DATE]" at bounding box center [222, 314] width 278 height 12
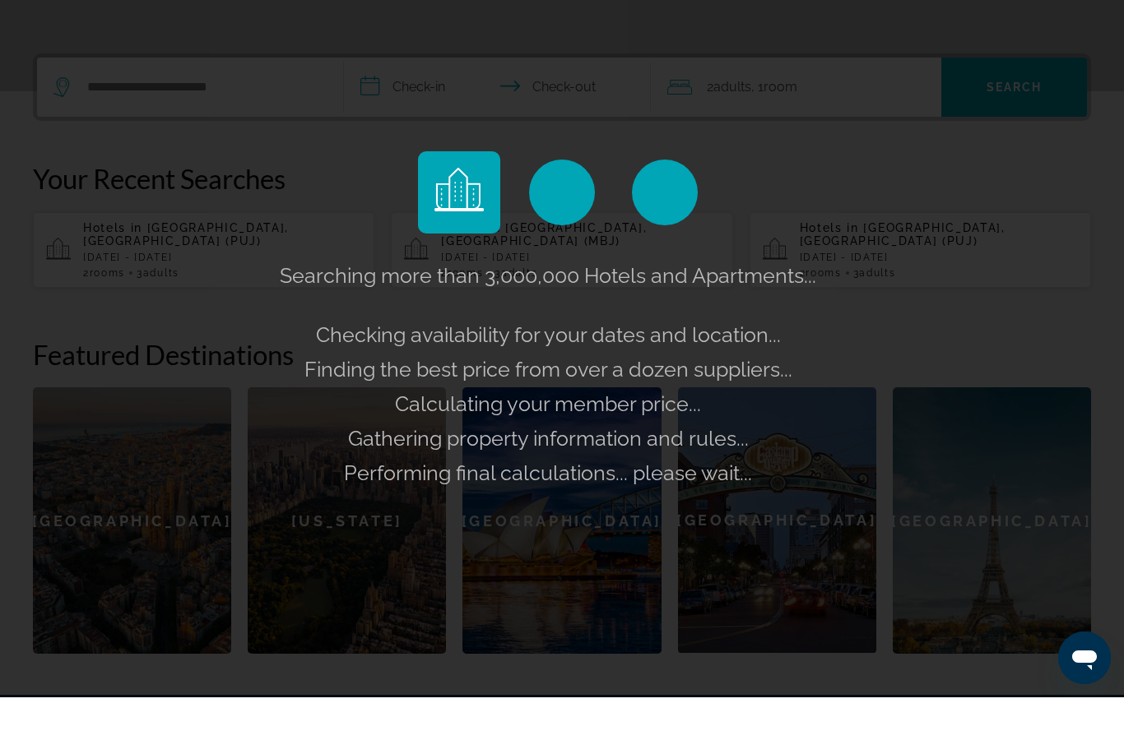
scroll to position [402, 0]
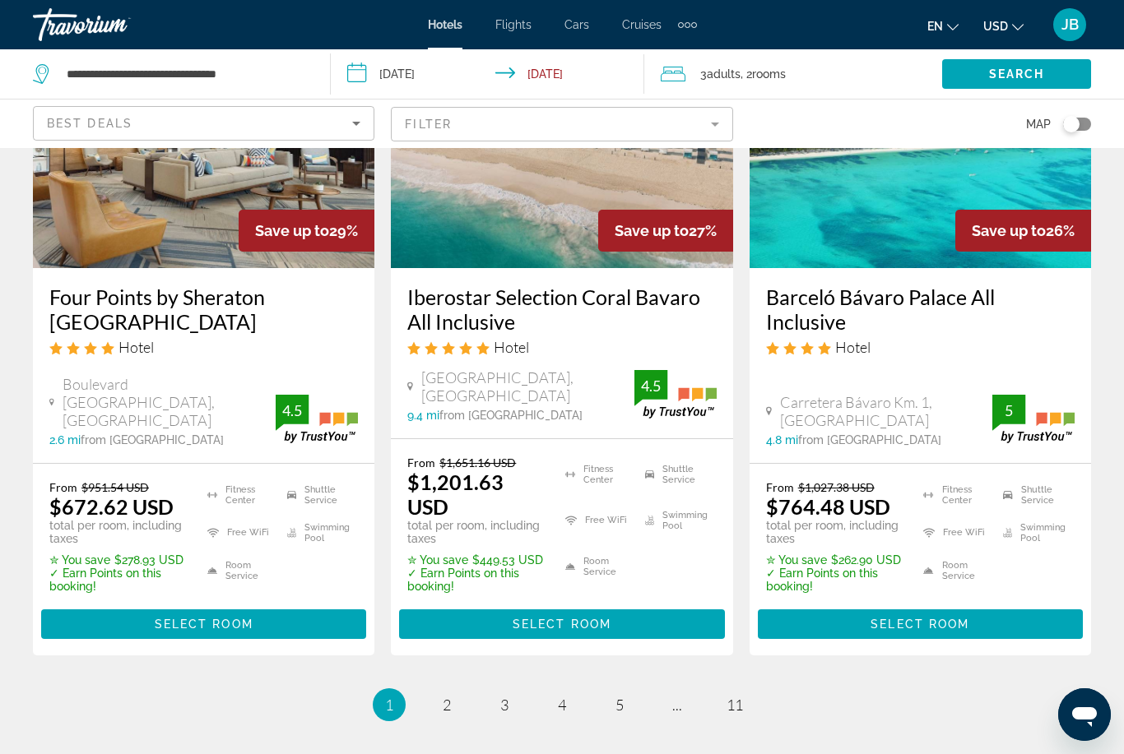
scroll to position [2176, 0]
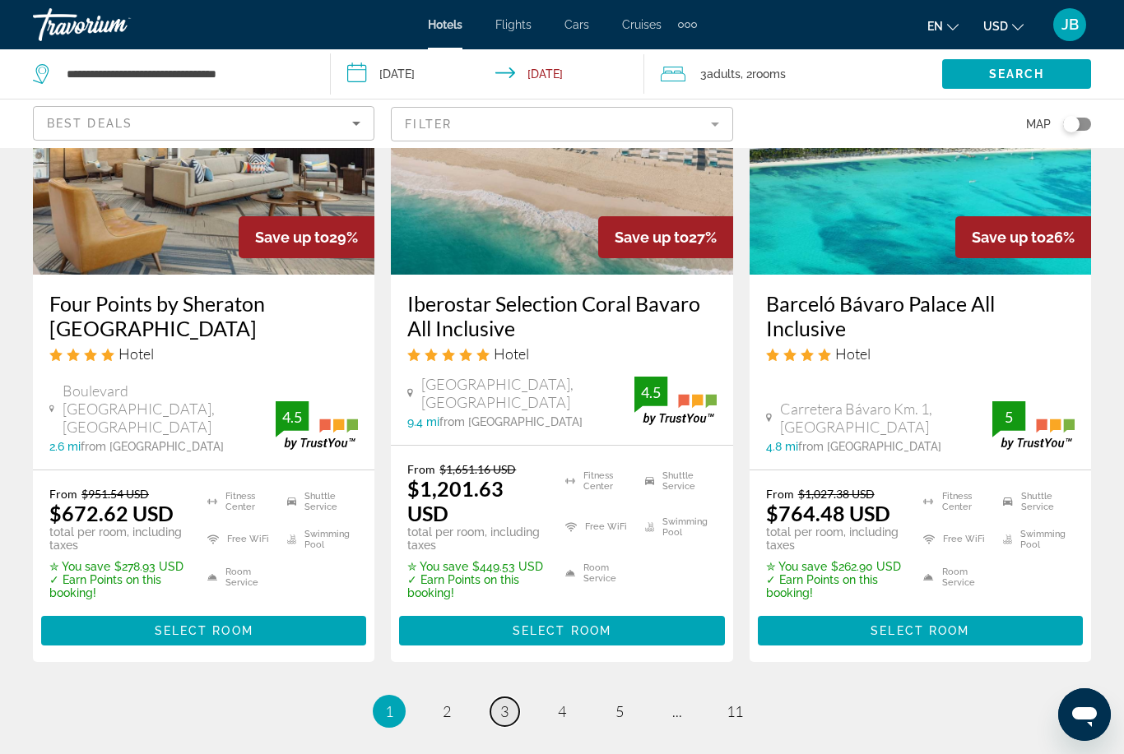
click at [497, 697] on link "page 3" at bounding box center [504, 711] width 29 height 29
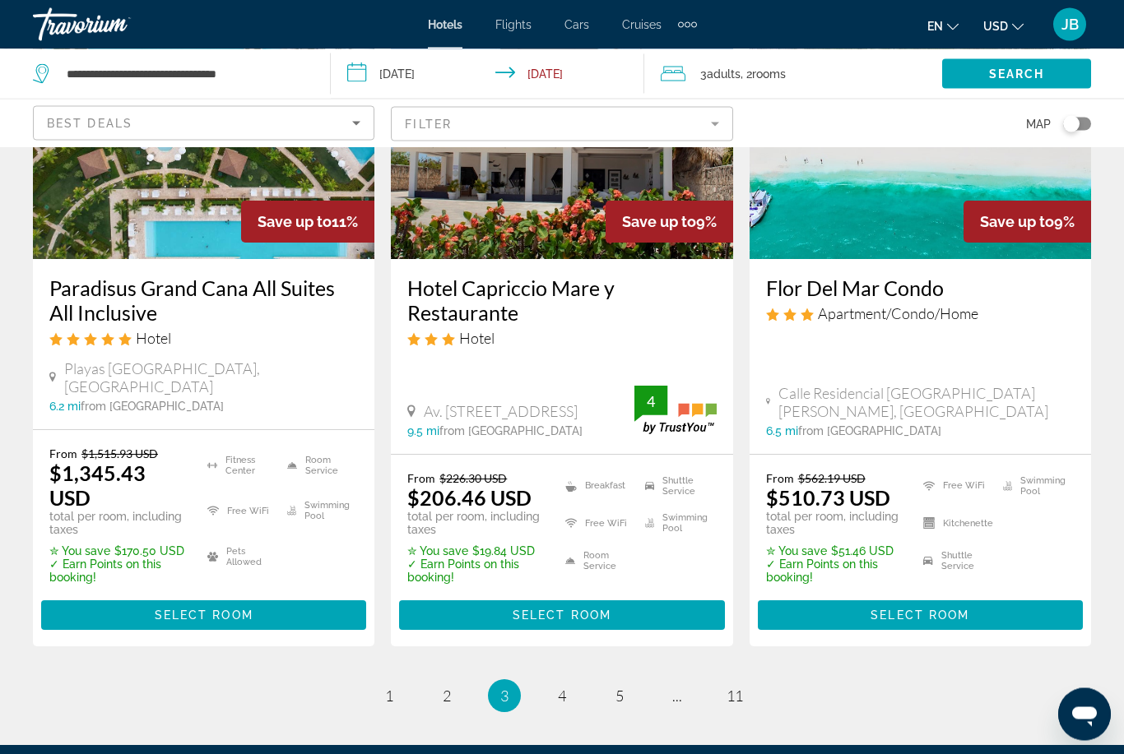
scroll to position [2340, 0]
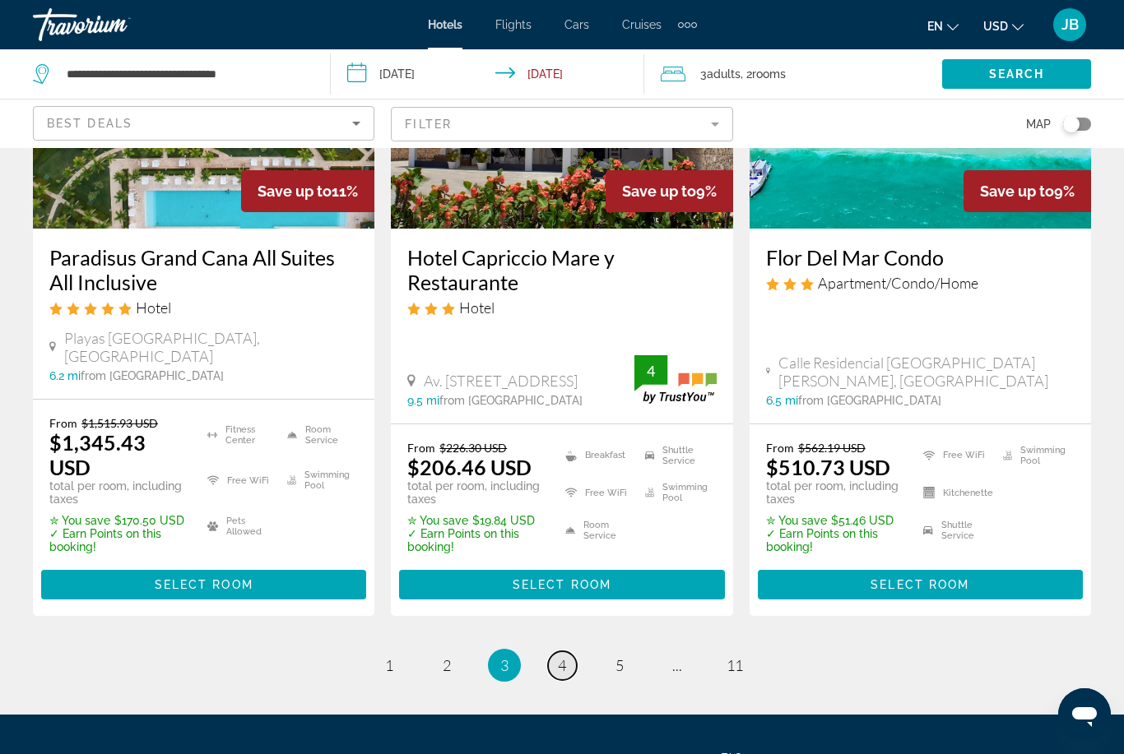
click at [558, 656] on span "4" at bounding box center [562, 665] width 8 height 18
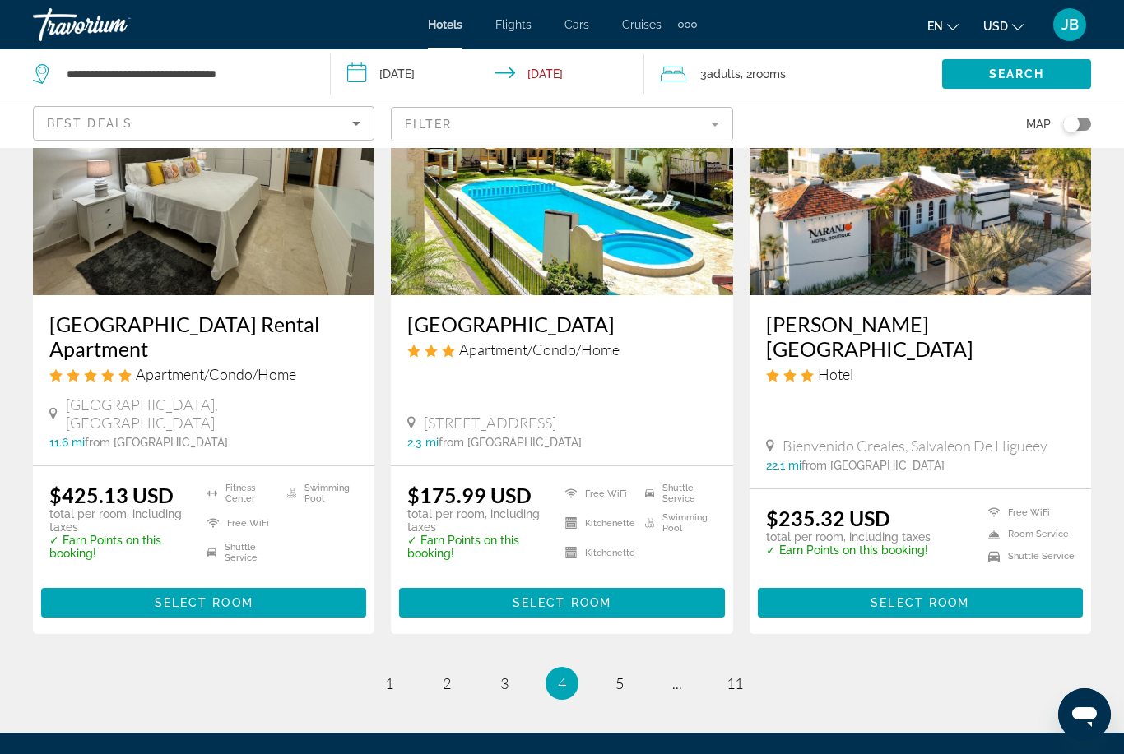
scroll to position [2283, 0]
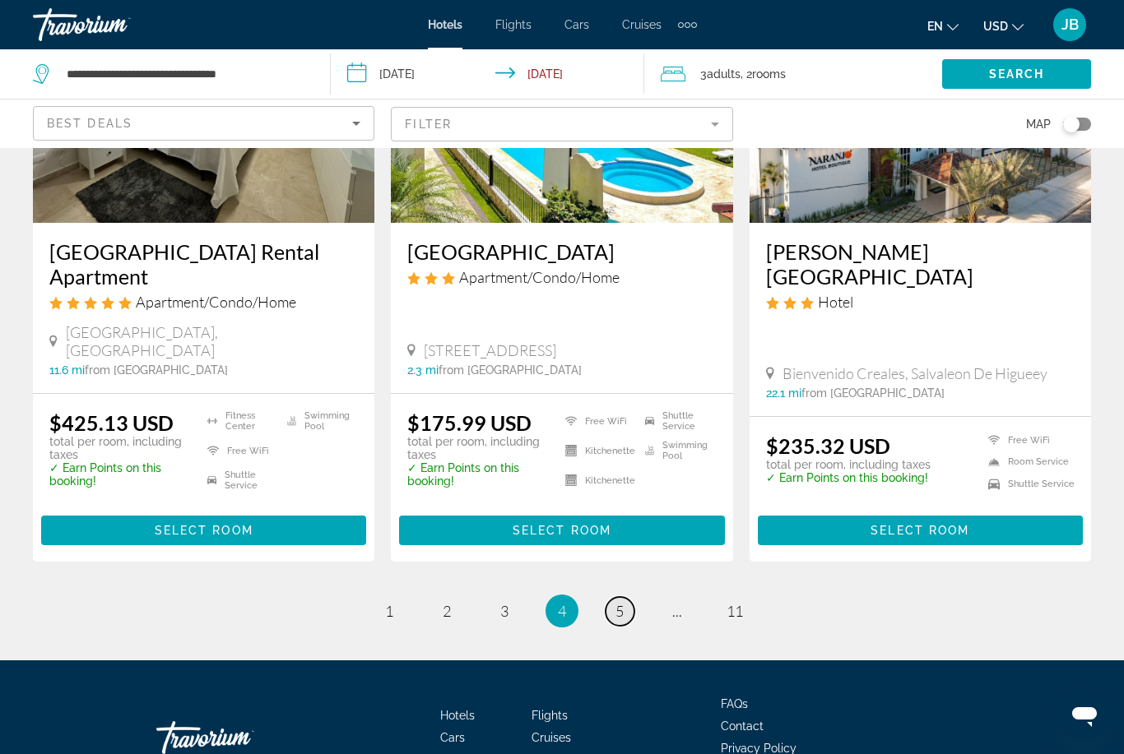
click at [619, 597] on link "page 5" at bounding box center [619, 611] width 29 height 29
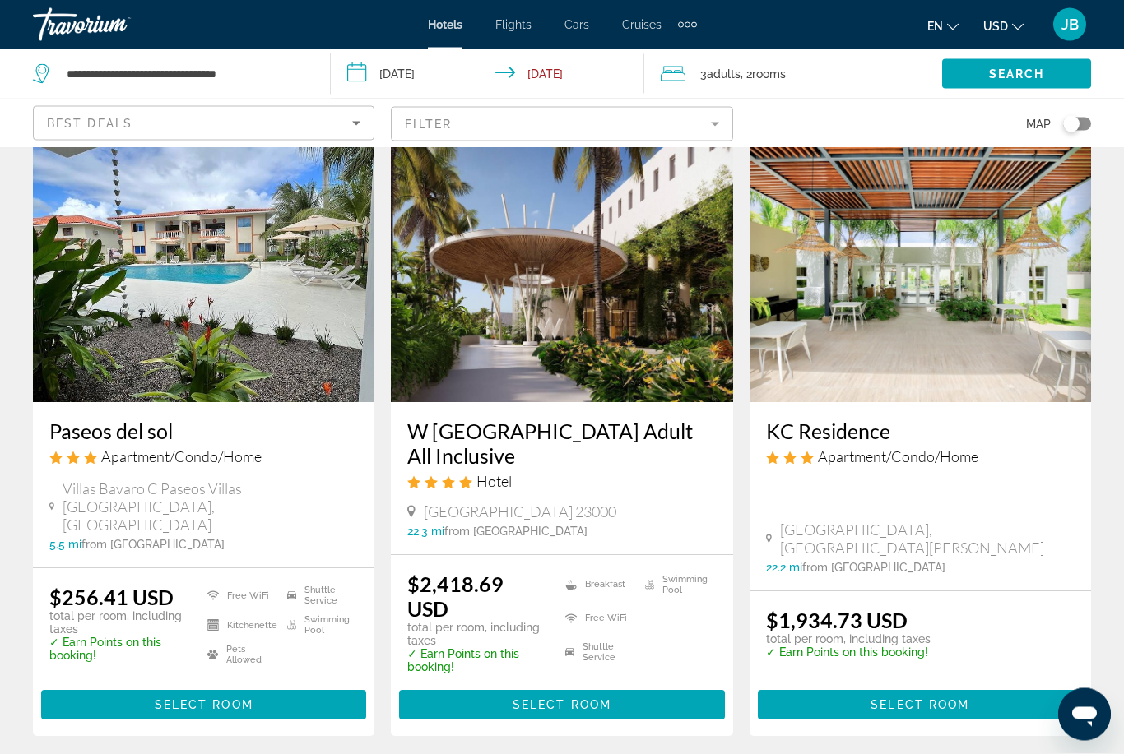
scroll to position [1961, 0]
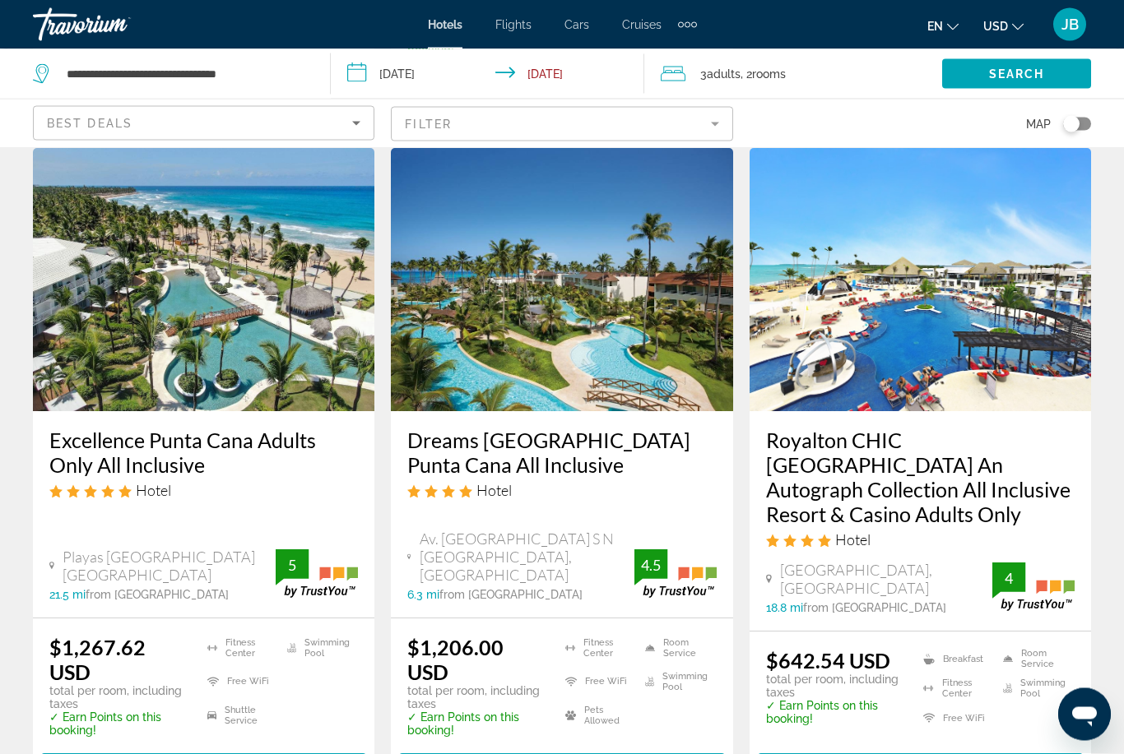
scroll to position [2101, 0]
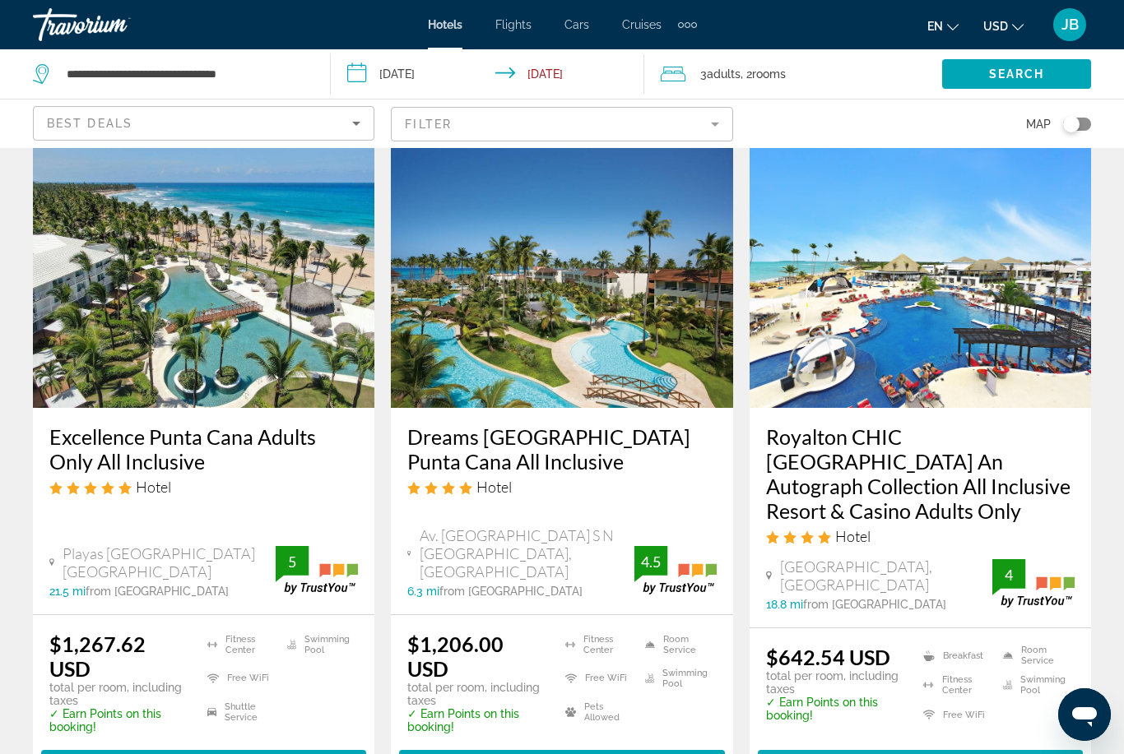
click at [827, 745] on span "Main content" at bounding box center [920, 764] width 325 height 39
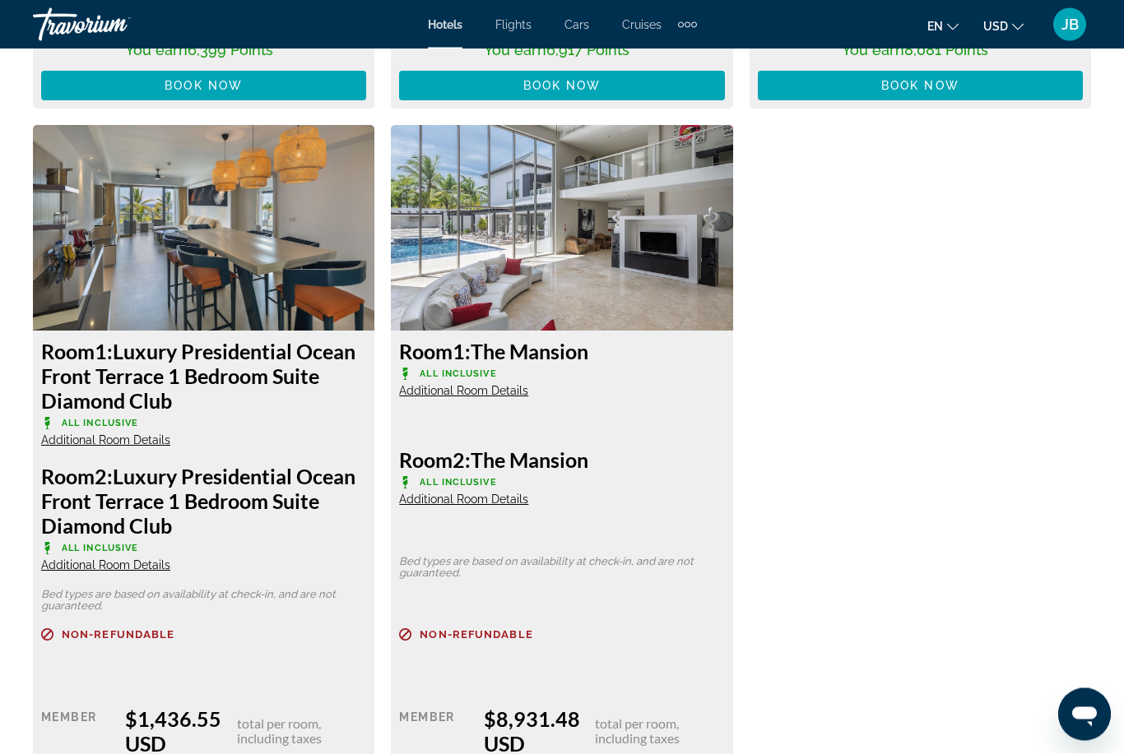
scroll to position [3868, 0]
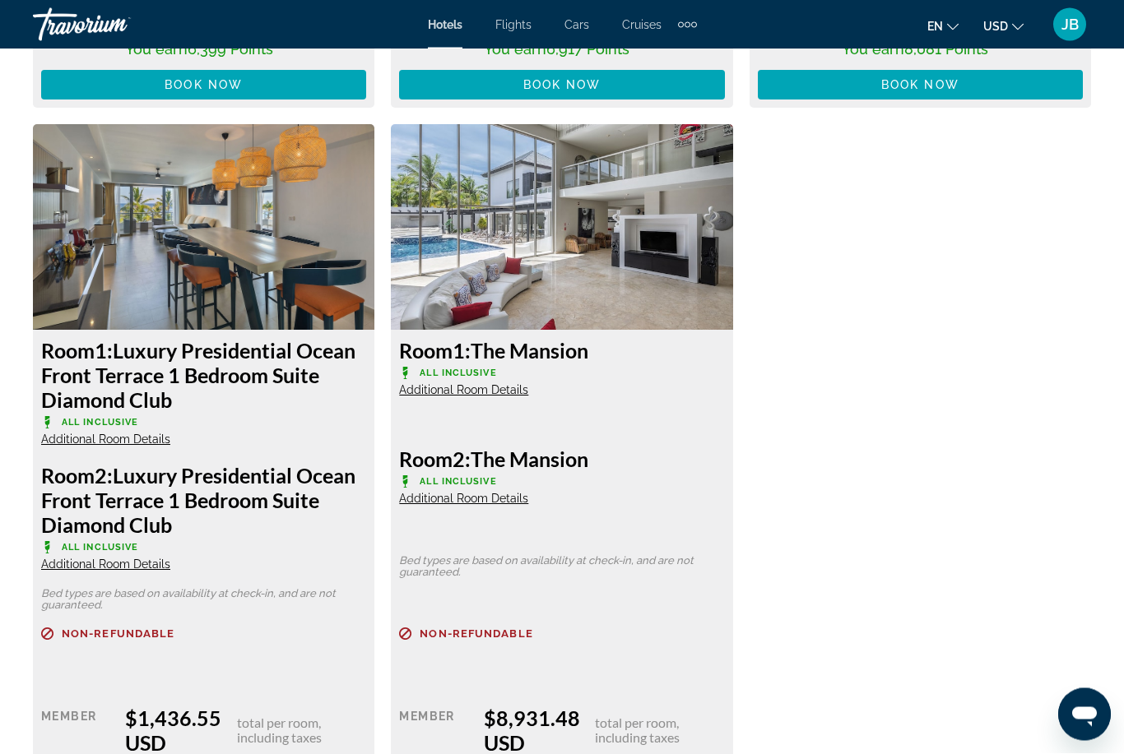
click at [431, 388] on span "Additional Room Details" at bounding box center [463, 390] width 129 height 13
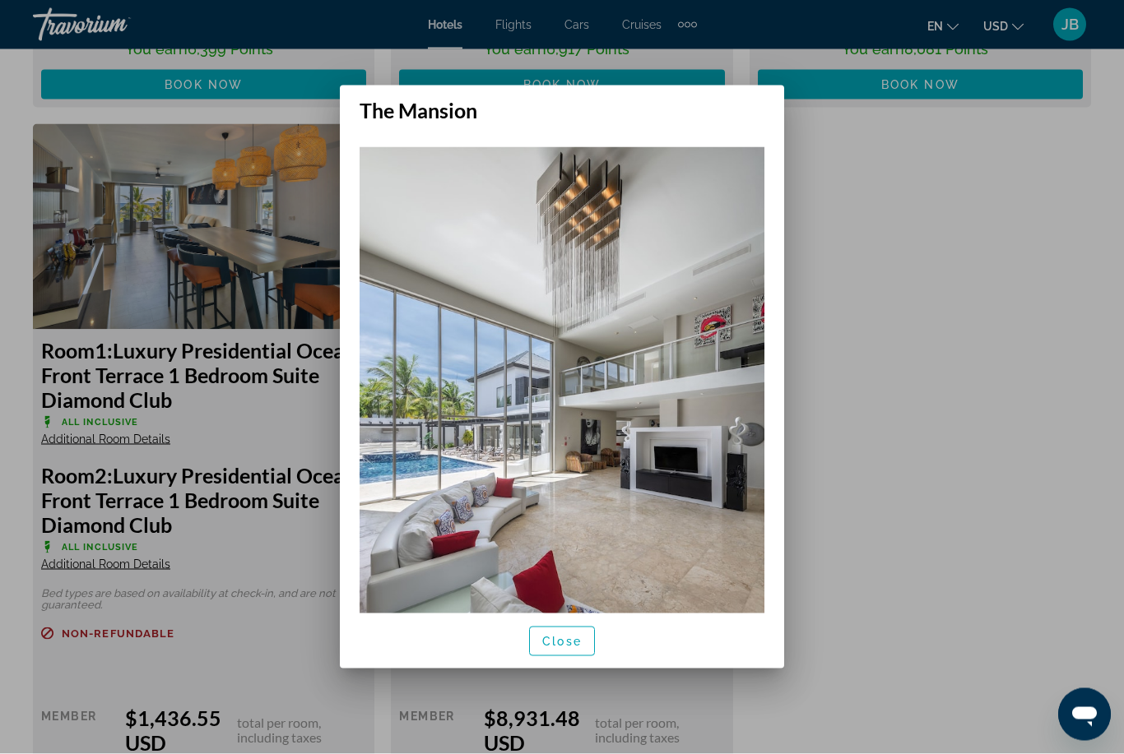
scroll to position [0, 0]
click at [565, 661] on span "button" at bounding box center [562, 641] width 64 height 39
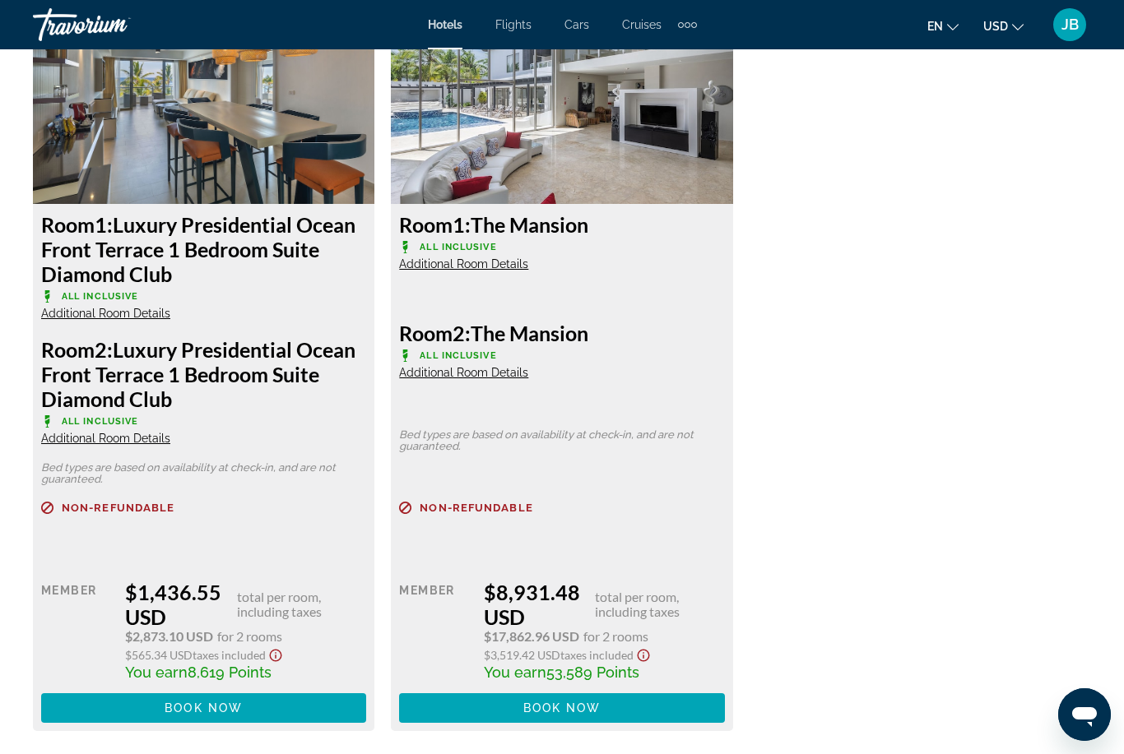
scroll to position [3993, 0]
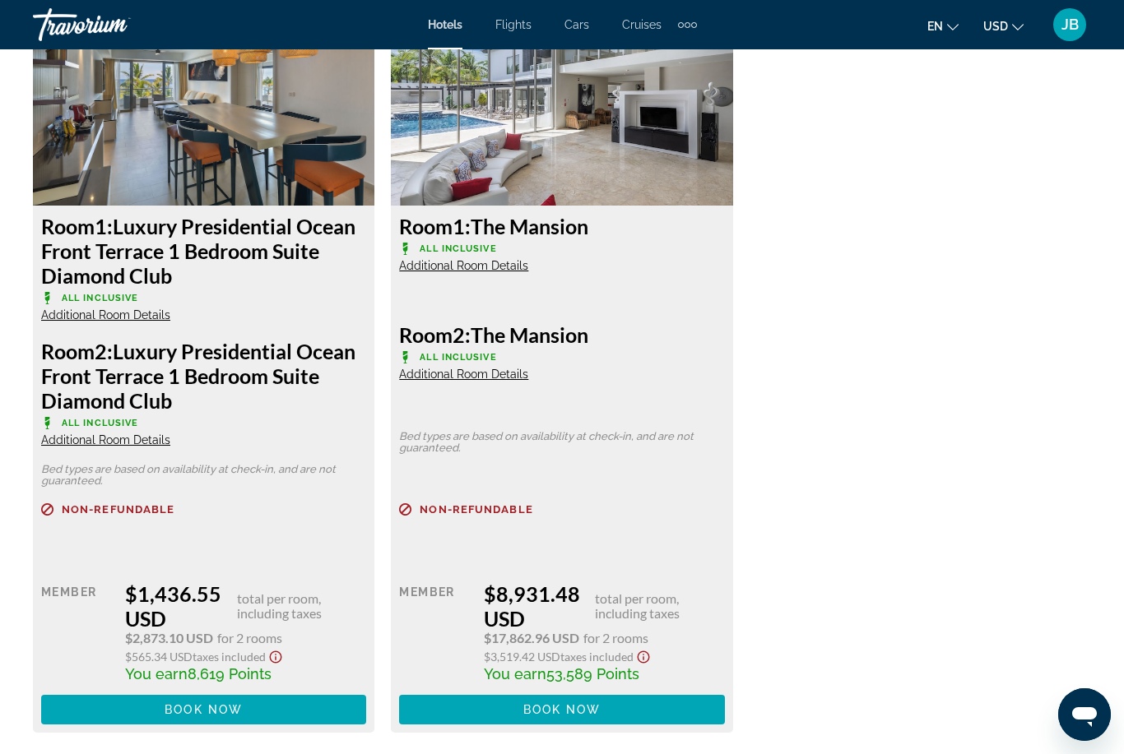
click at [423, 379] on span "Additional Room Details" at bounding box center [463, 374] width 129 height 13
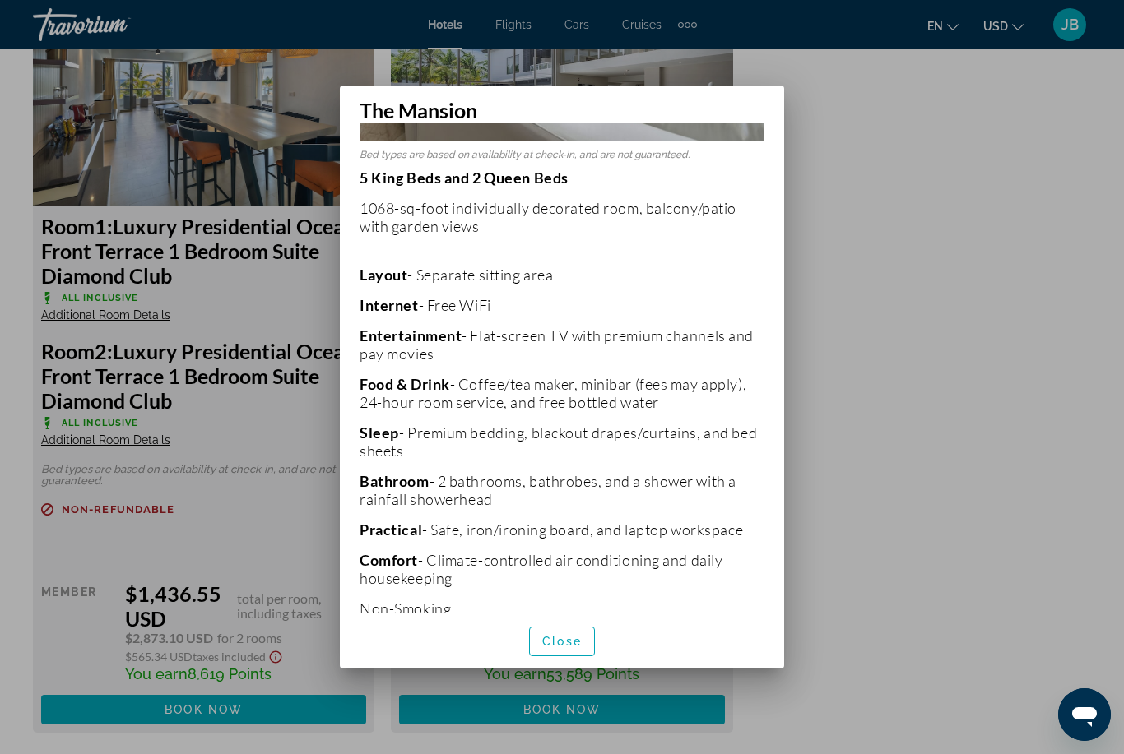
scroll to position [595, 0]
click at [562, 648] on span "Close" at bounding box center [561, 641] width 39 height 13
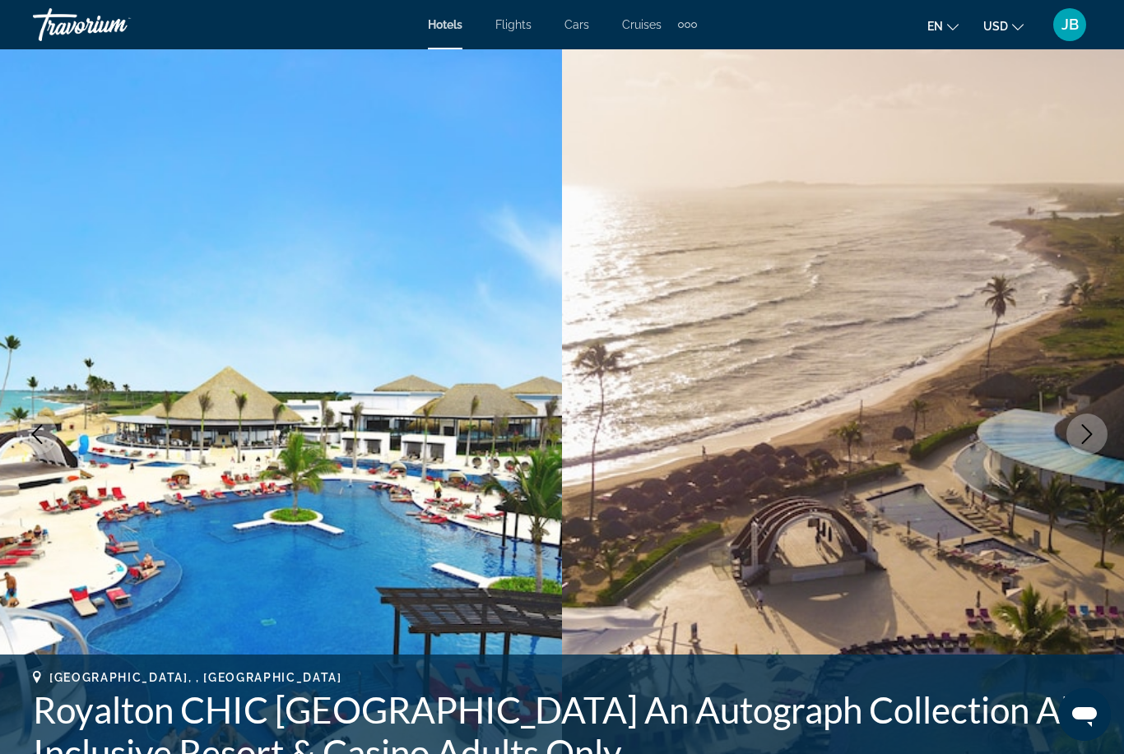
scroll to position [0, 0]
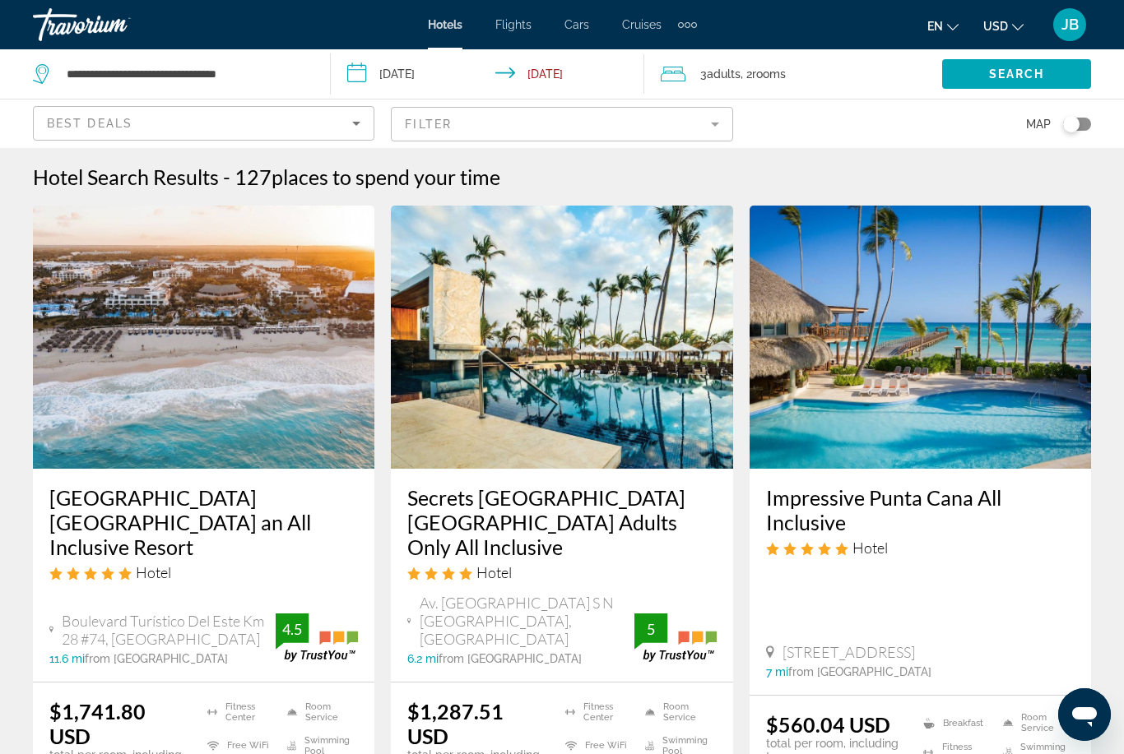
click at [698, 75] on div "3 Adult Adults , 2 Room rooms" at bounding box center [800, 74] width 281 height 23
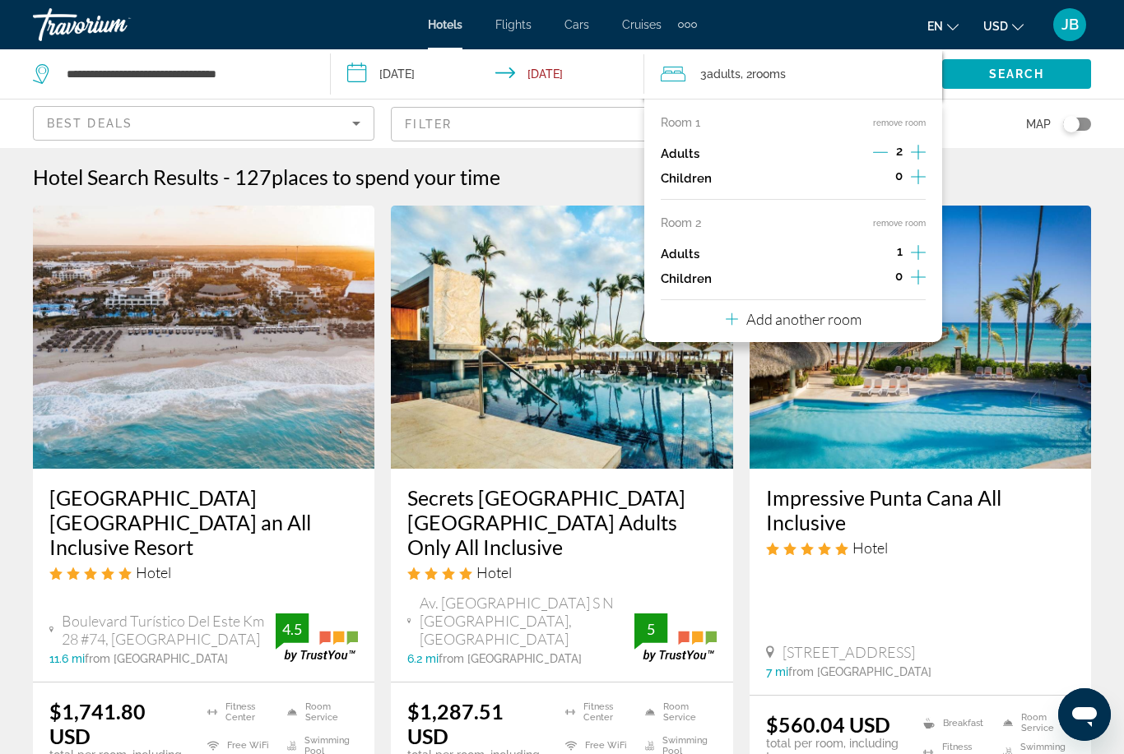
click at [885, 224] on button "remove room" at bounding box center [899, 223] width 53 height 11
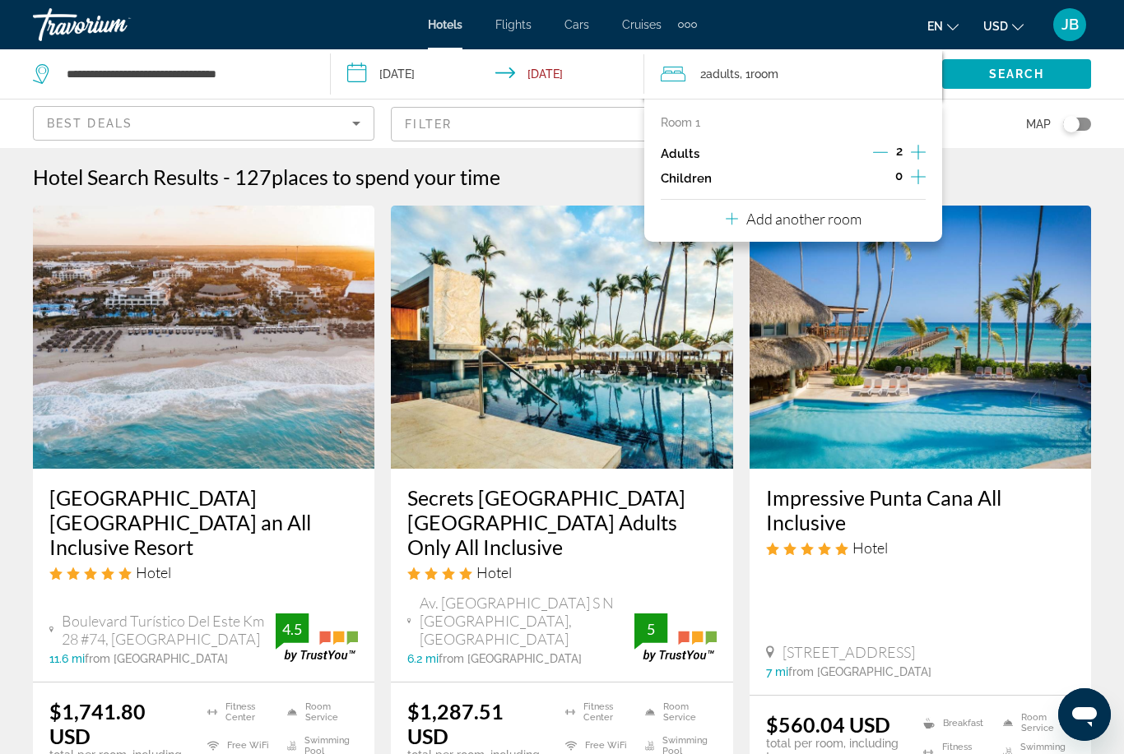
click at [916, 153] on icon "Increment adults" at bounding box center [918, 152] width 15 height 20
click at [978, 89] on span "Search widget" at bounding box center [1016, 73] width 149 height 39
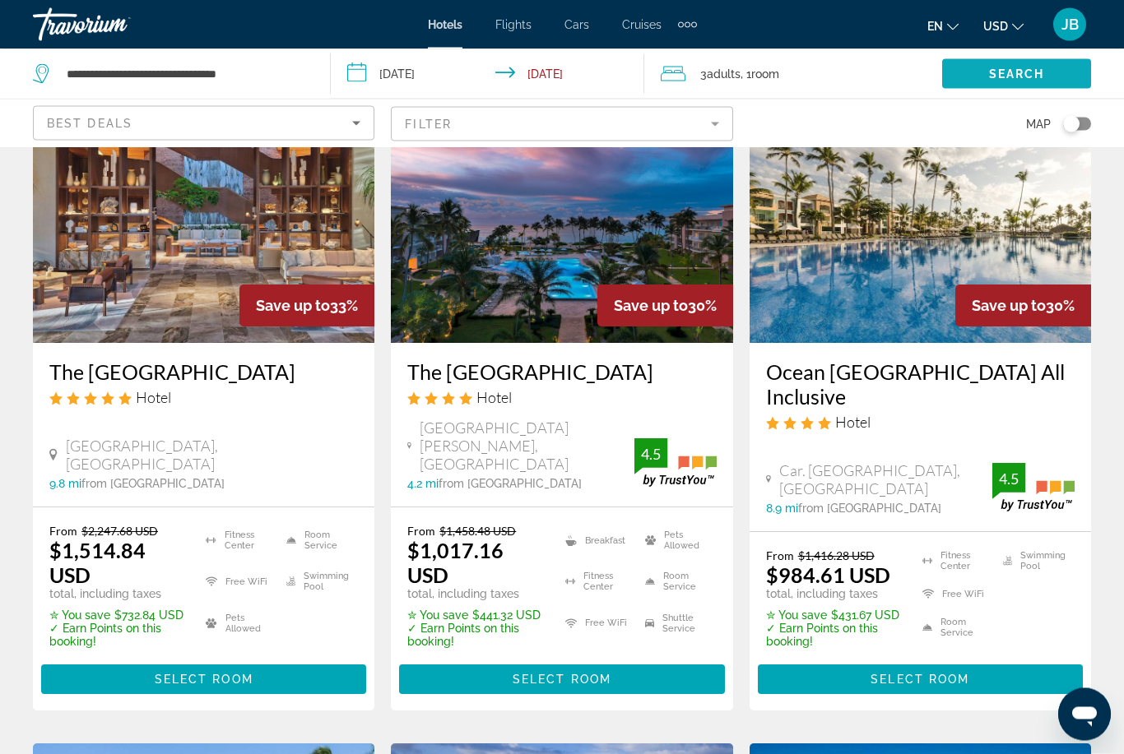
scroll to position [827, 0]
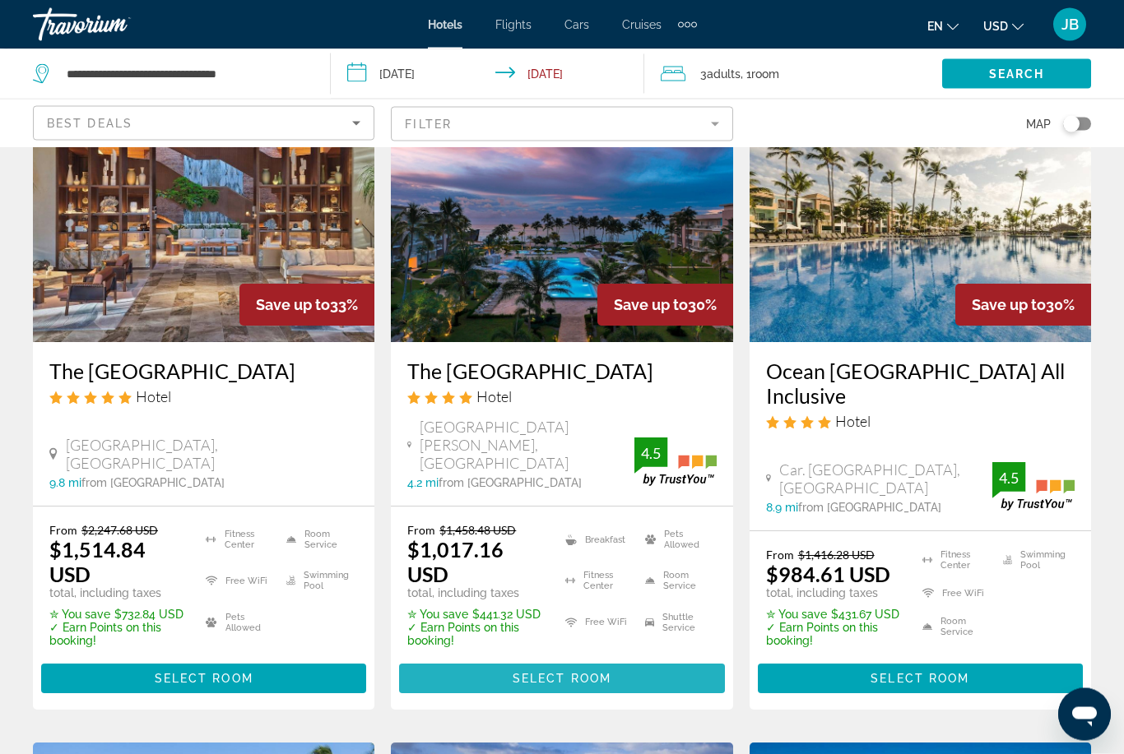
click at [560, 673] on span "Select Room" at bounding box center [561, 679] width 99 height 13
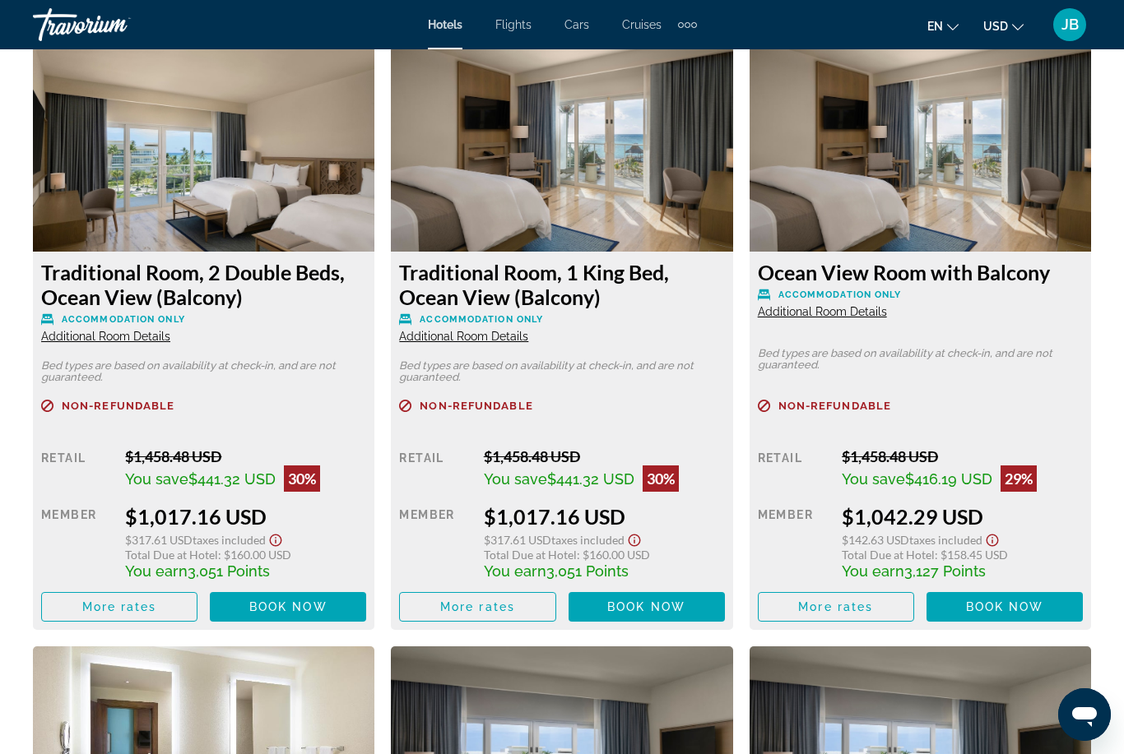
scroll to position [2570, 0]
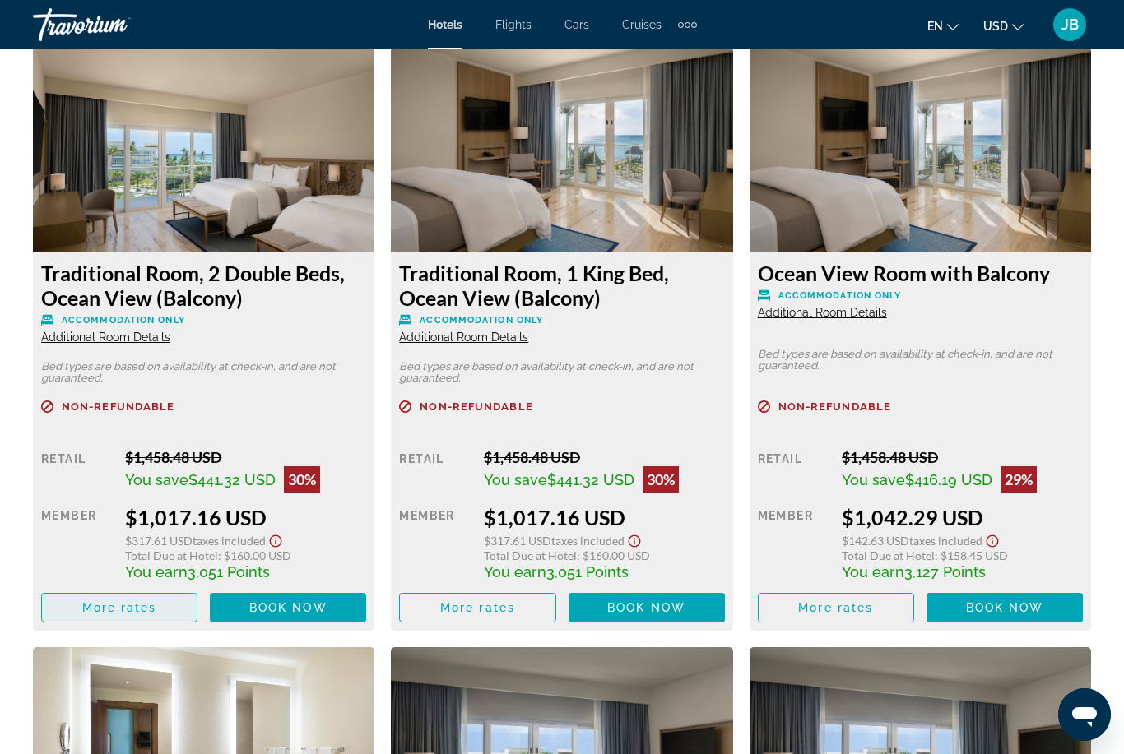
click at [98, 605] on span "More rates" at bounding box center [119, 607] width 75 height 13
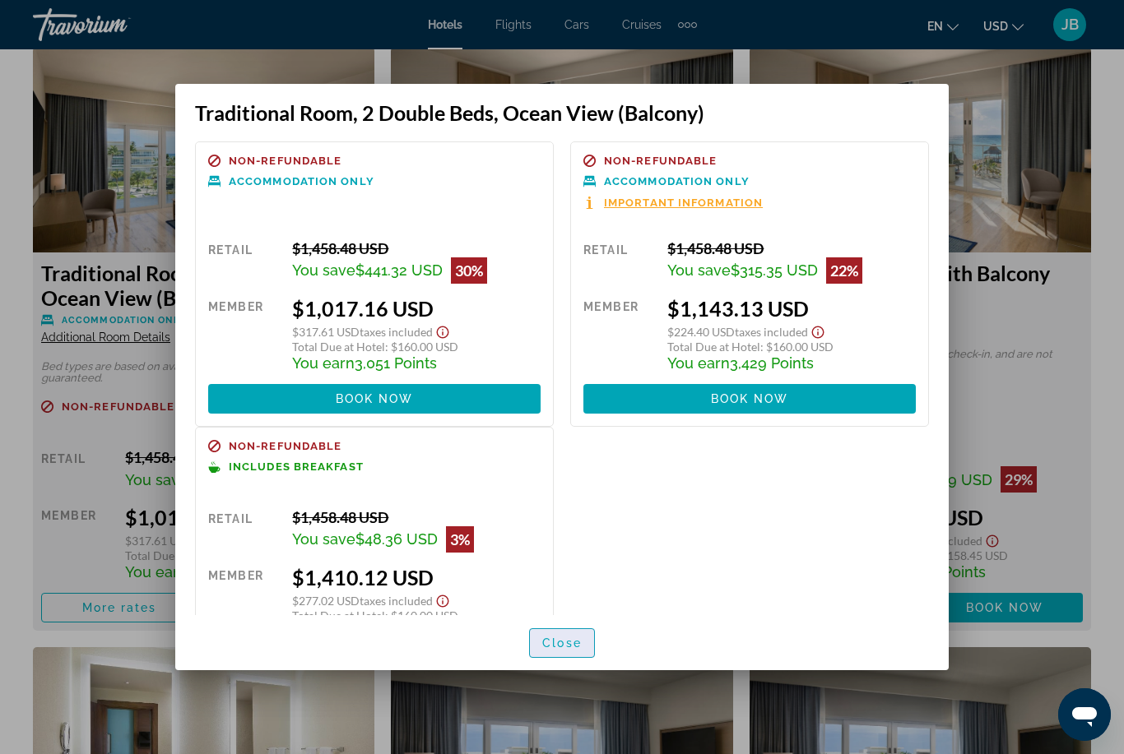
click at [552, 663] on span "button" at bounding box center [562, 642] width 64 height 39
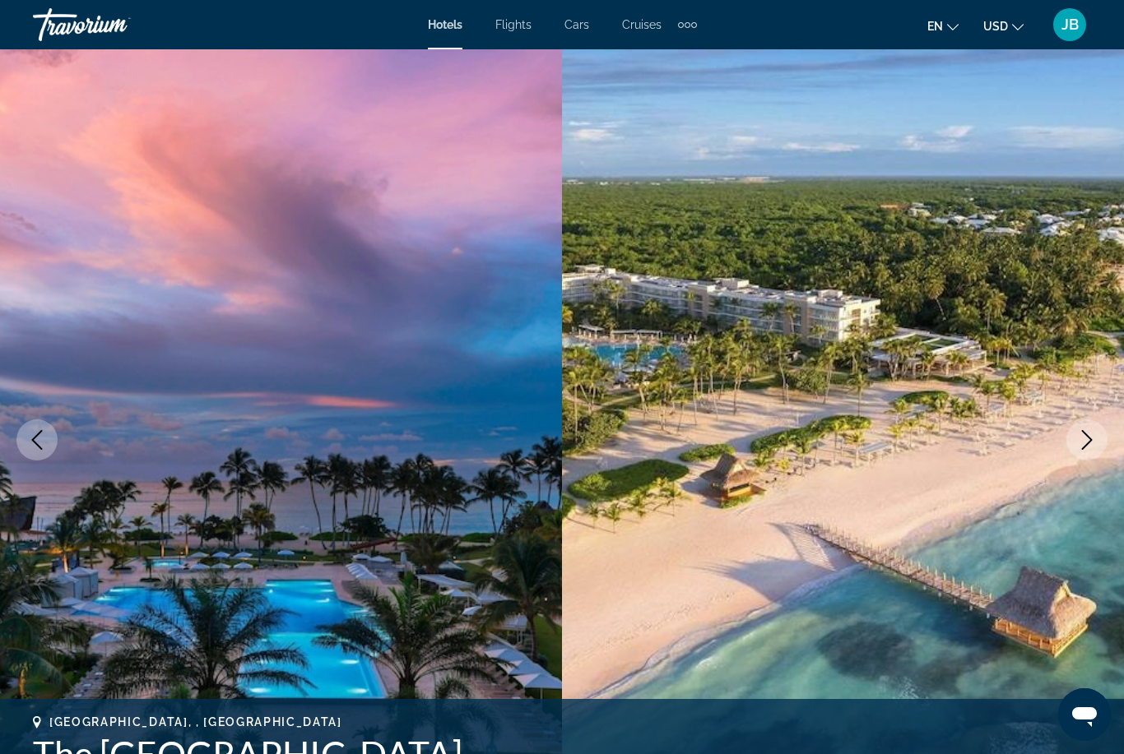
scroll to position [2570, 0]
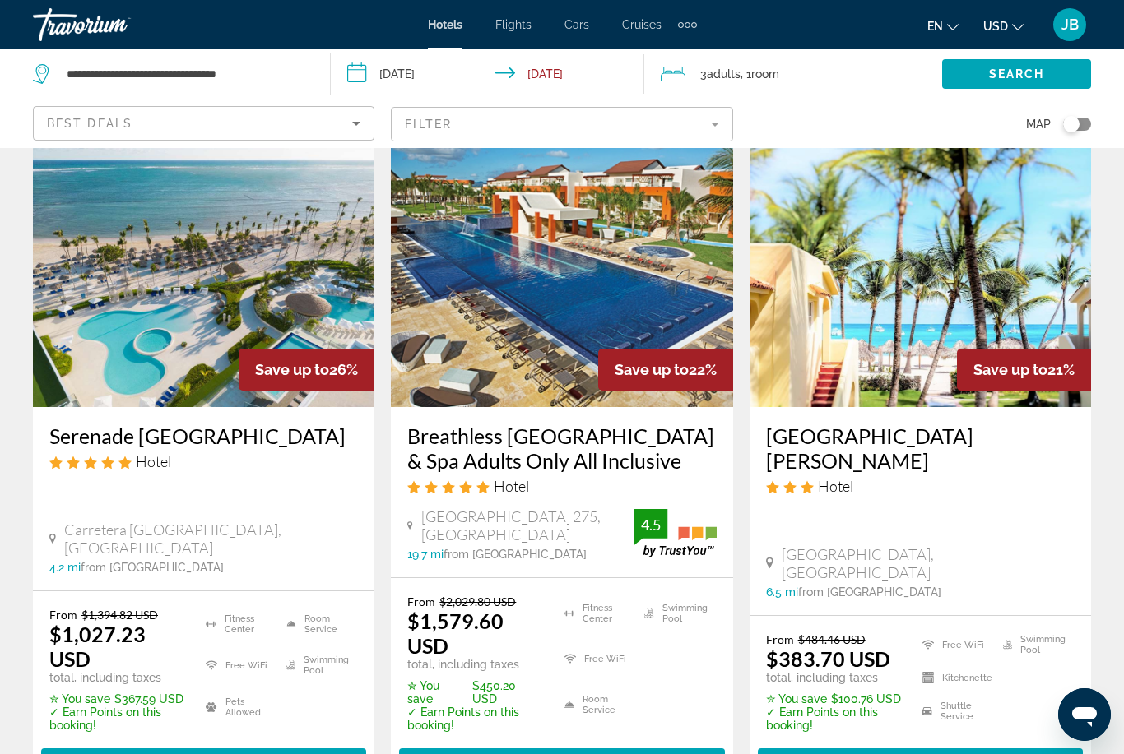
scroll to position [2155, 0]
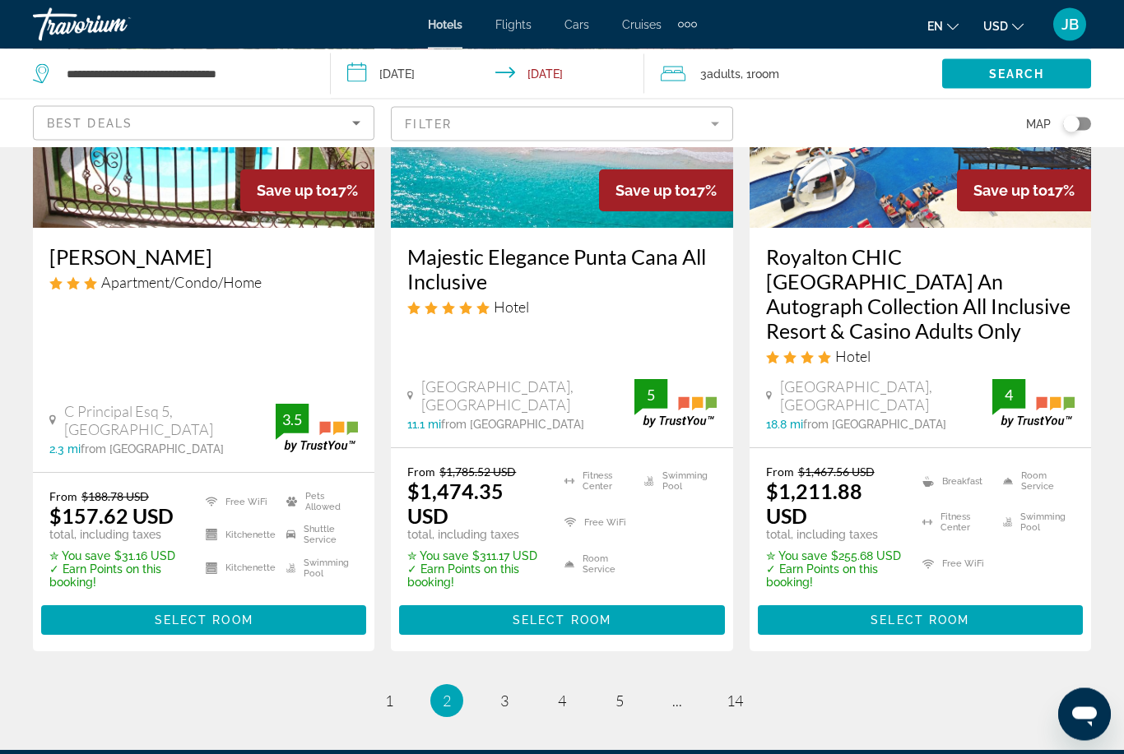
scroll to position [2282, 0]
click at [506, 692] on span "3" at bounding box center [504, 701] width 8 height 18
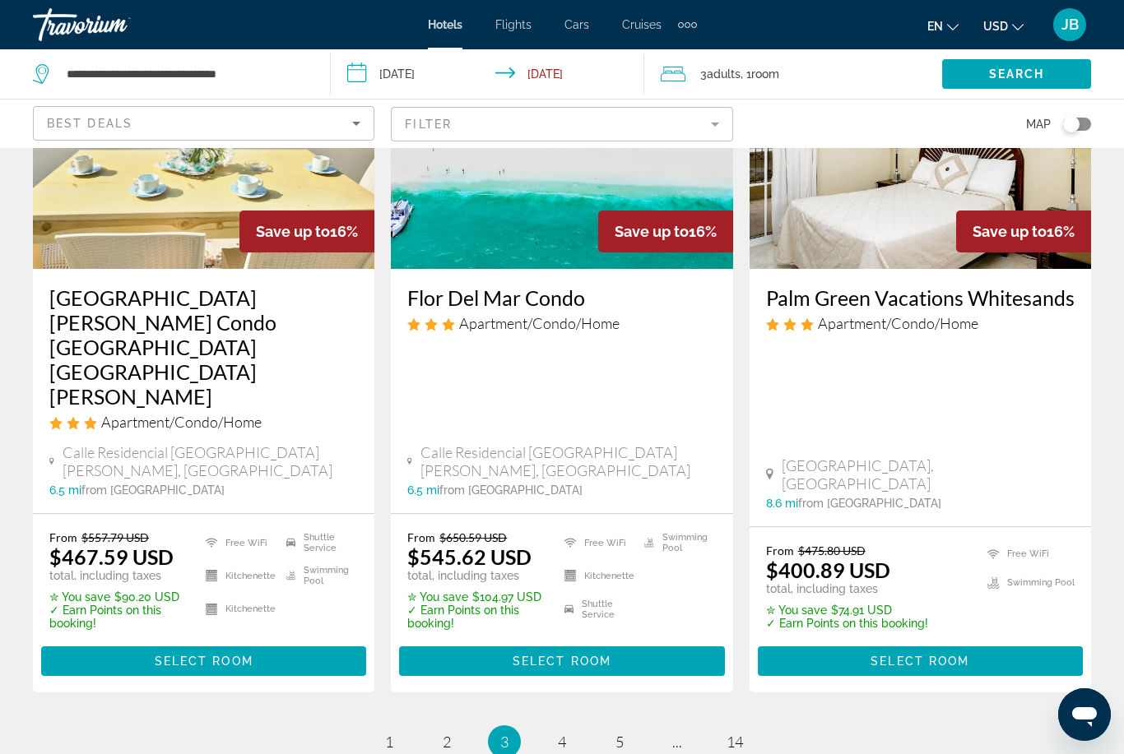
scroll to position [2329, 0]
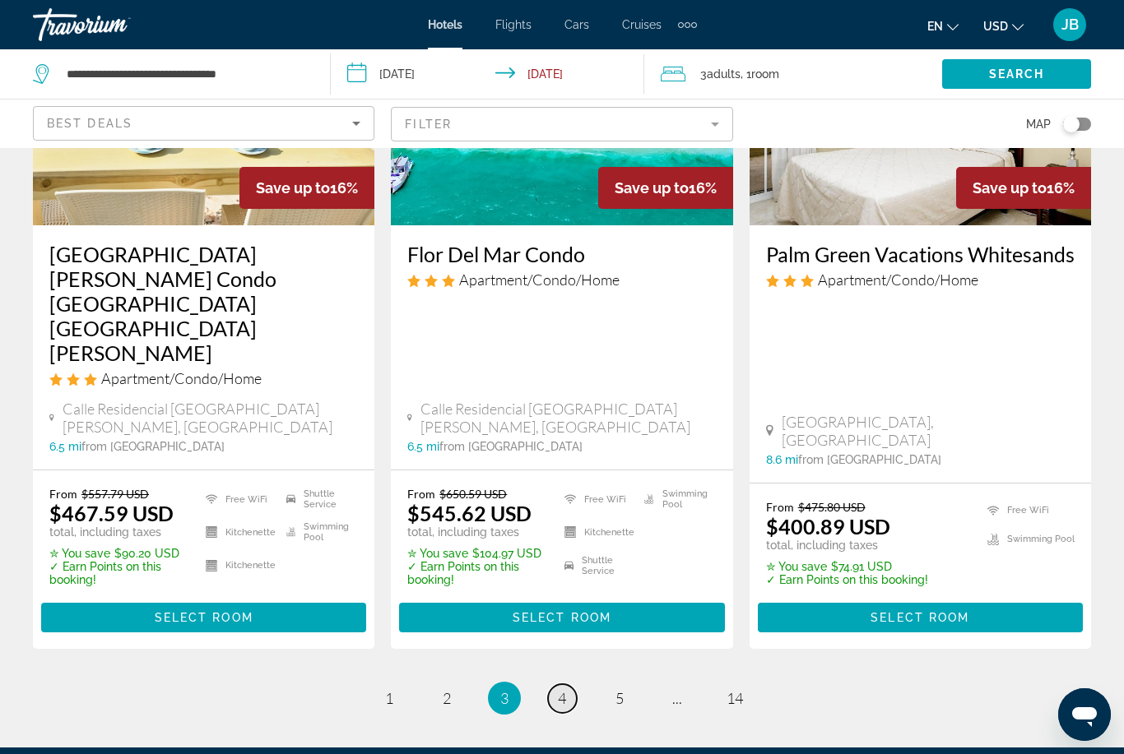
click at [562, 684] on link "page 4" at bounding box center [562, 698] width 29 height 29
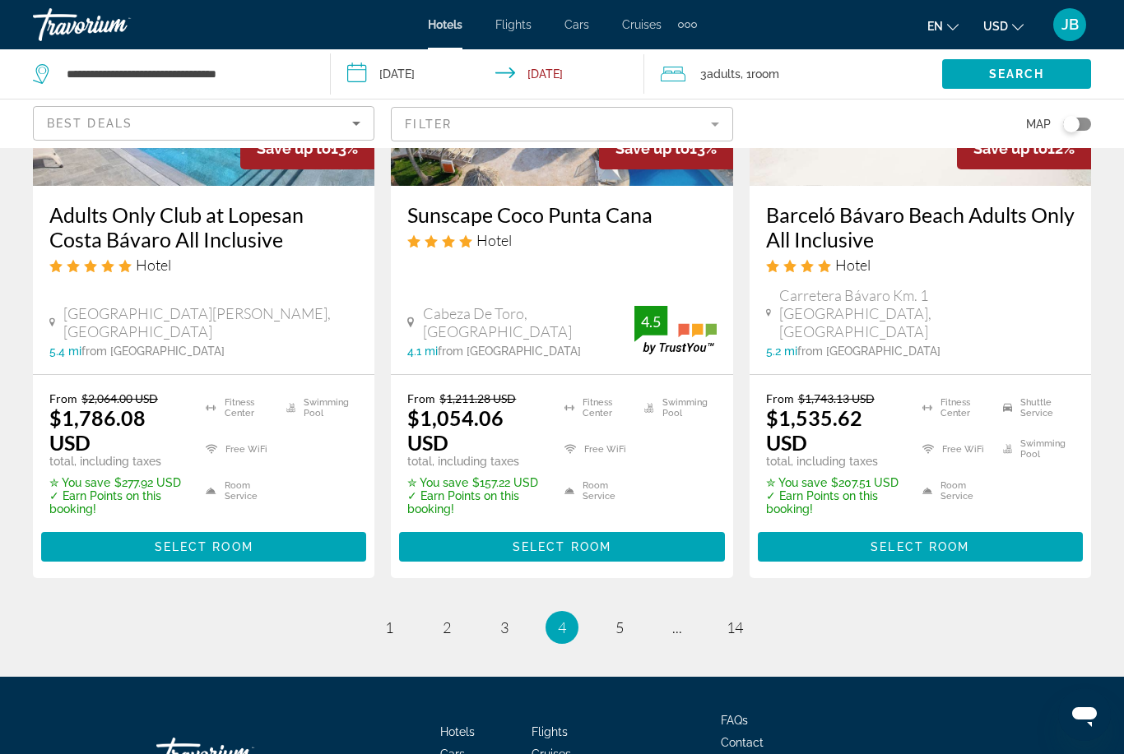
scroll to position [2345, 0]
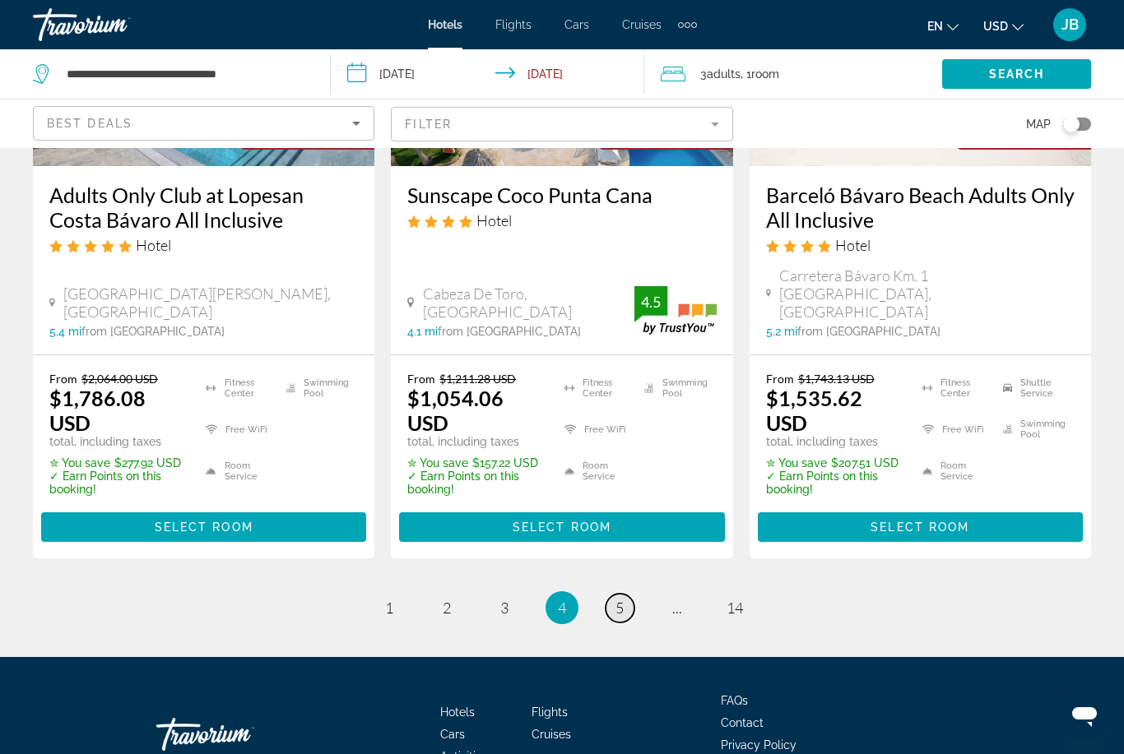
click at [625, 594] on link "page 5" at bounding box center [619, 608] width 29 height 29
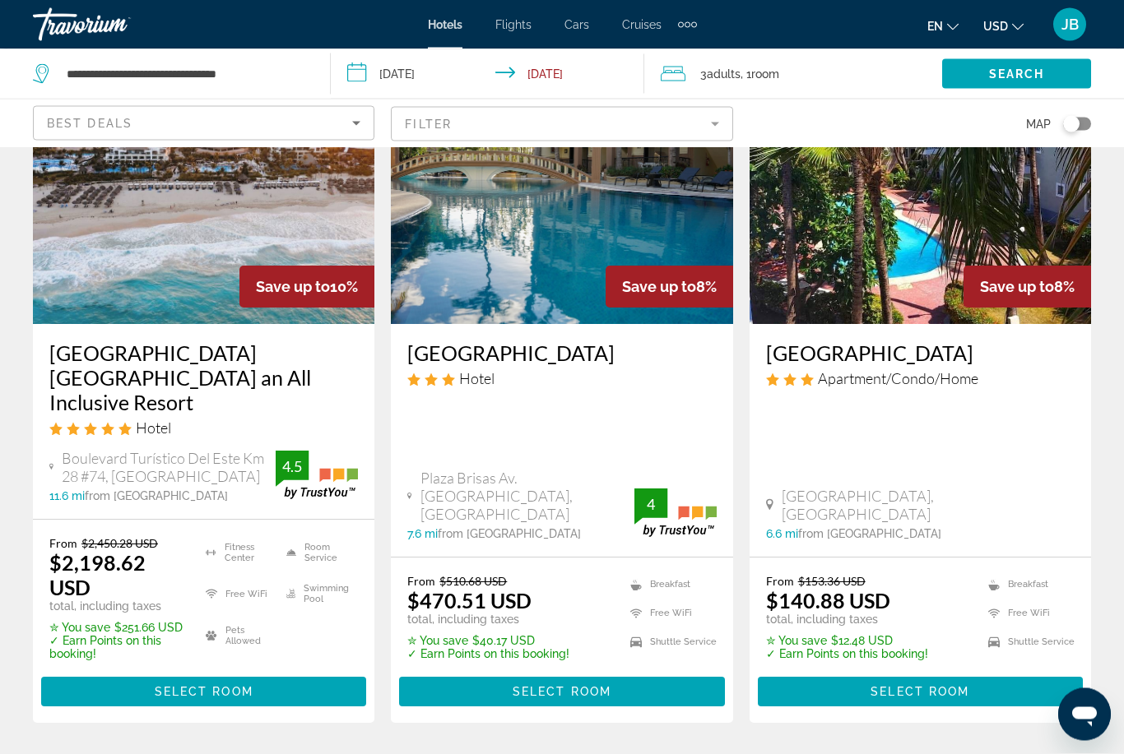
scroll to position [2348, 0]
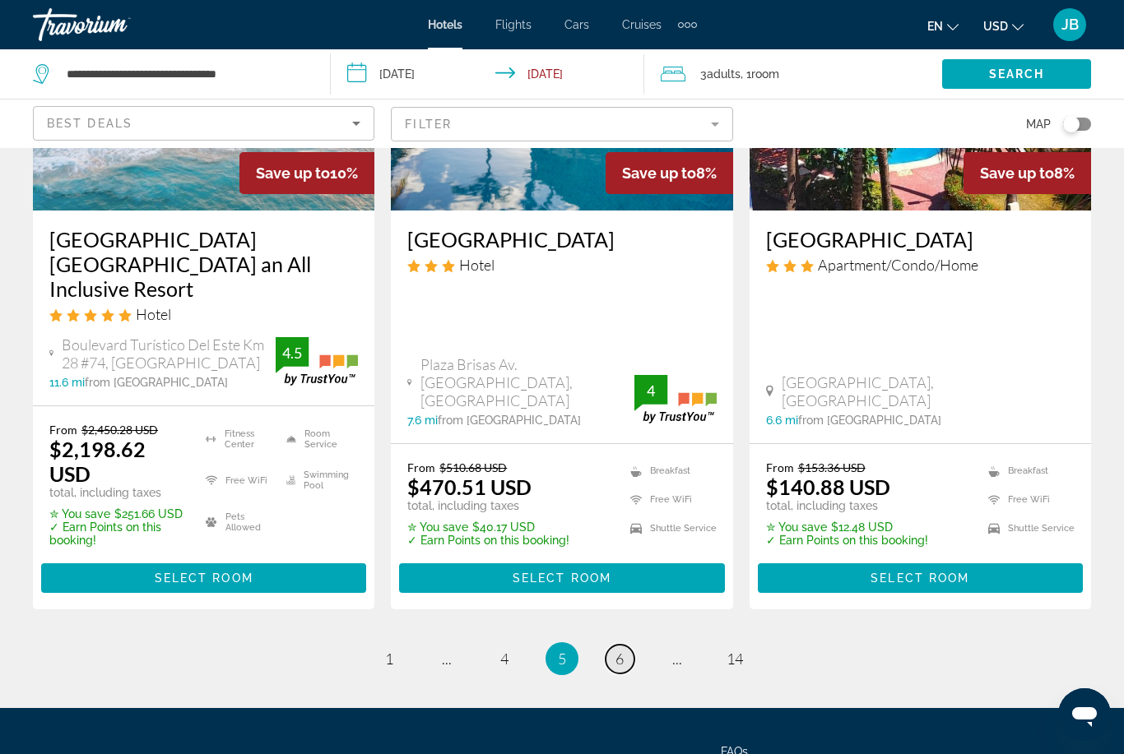
click at [618, 650] on span "6" at bounding box center [619, 659] width 8 height 18
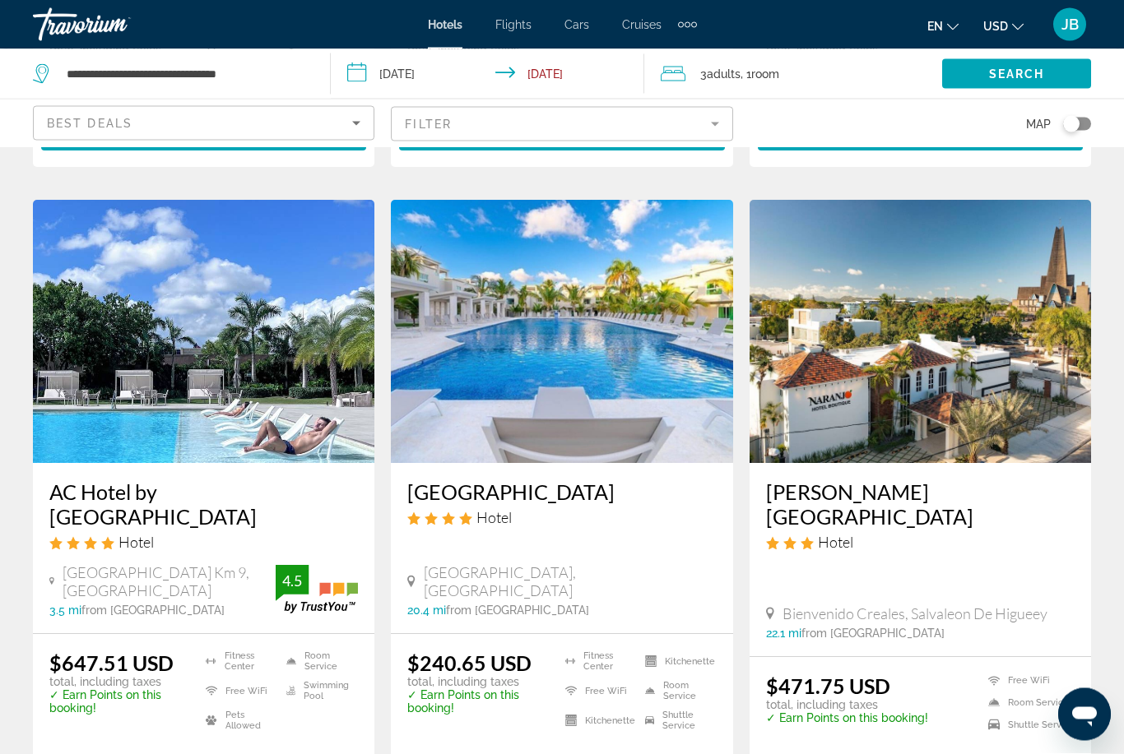
scroll to position [2016, 0]
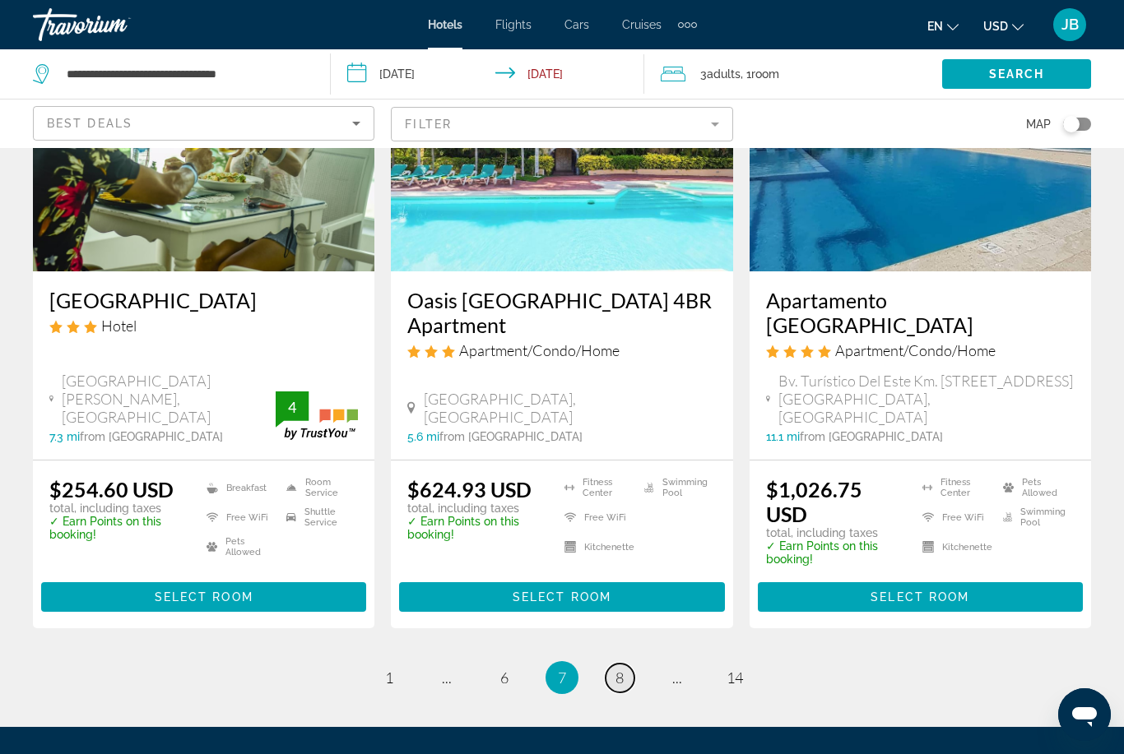
scroll to position [2125, 0]
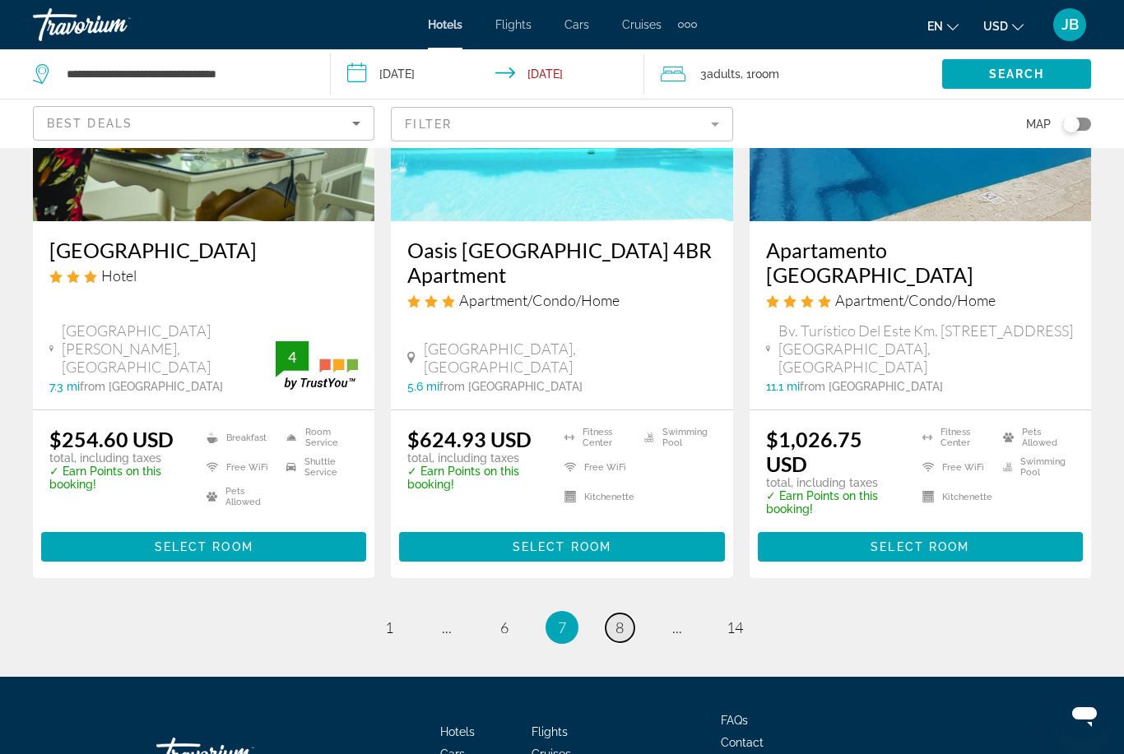
click at [619, 619] on span "8" at bounding box center [619, 628] width 8 height 18
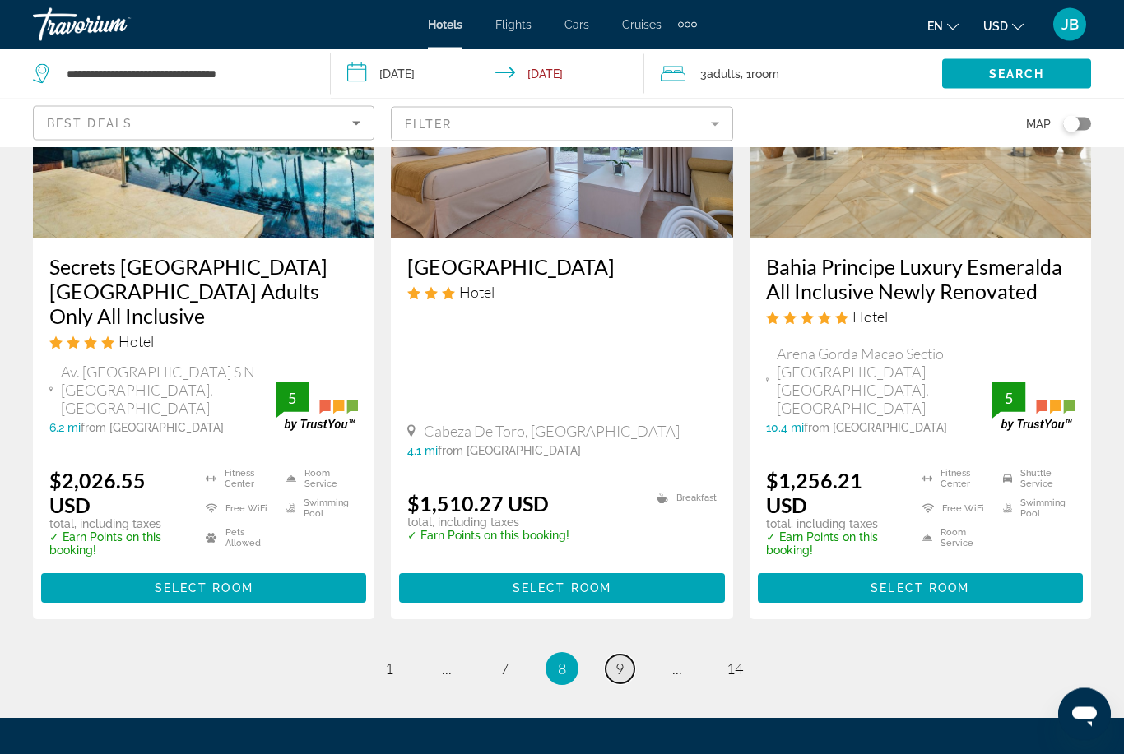
scroll to position [2119, 0]
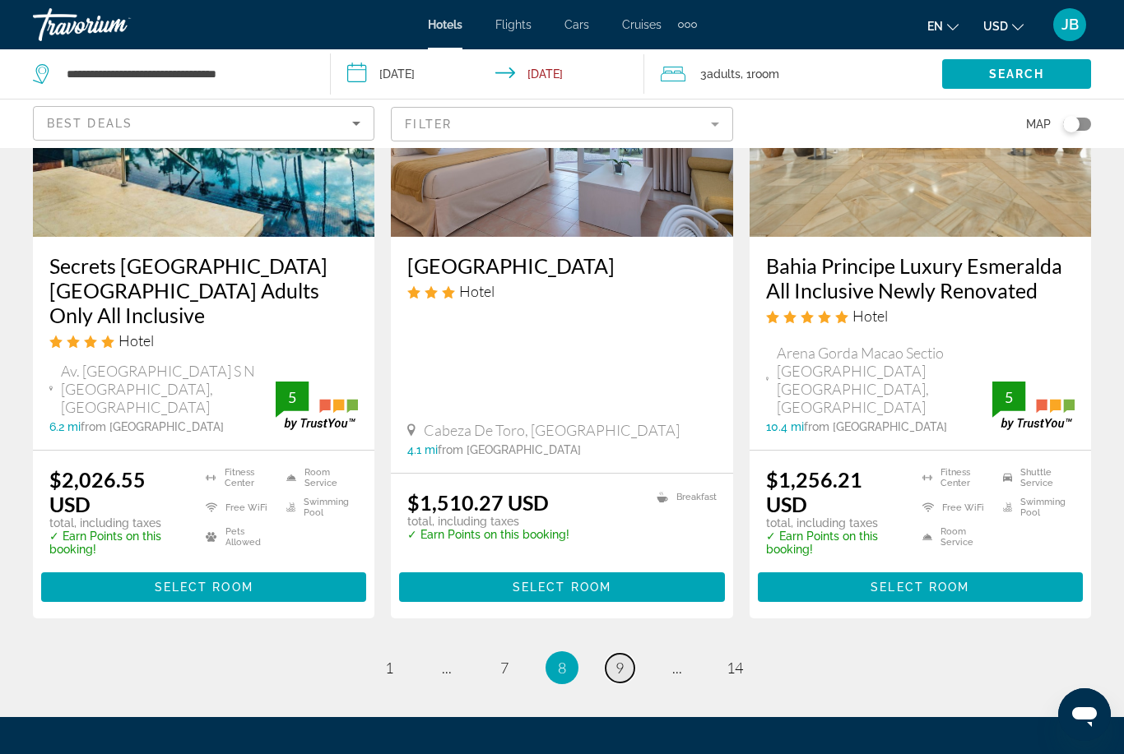
click at [615, 659] on span "9" at bounding box center [619, 668] width 8 height 18
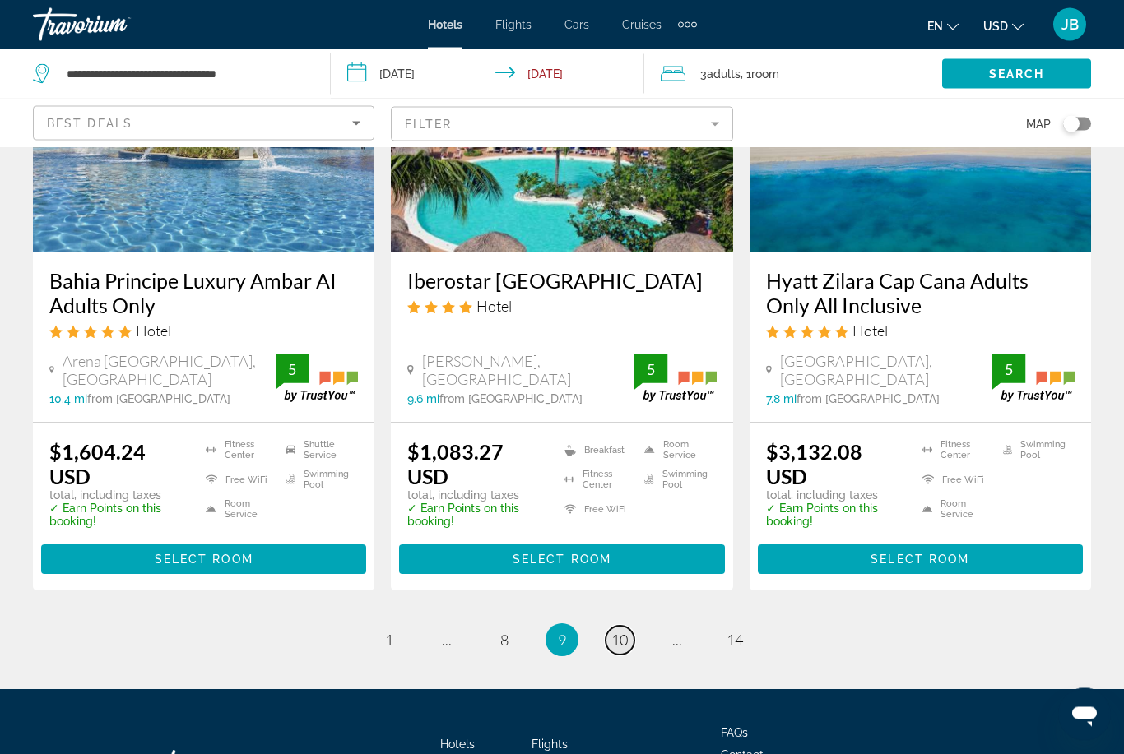
scroll to position [2171, 0]
click at [609, 626] on link "page 10" at bounding box center [619, 640] width 29 height 29
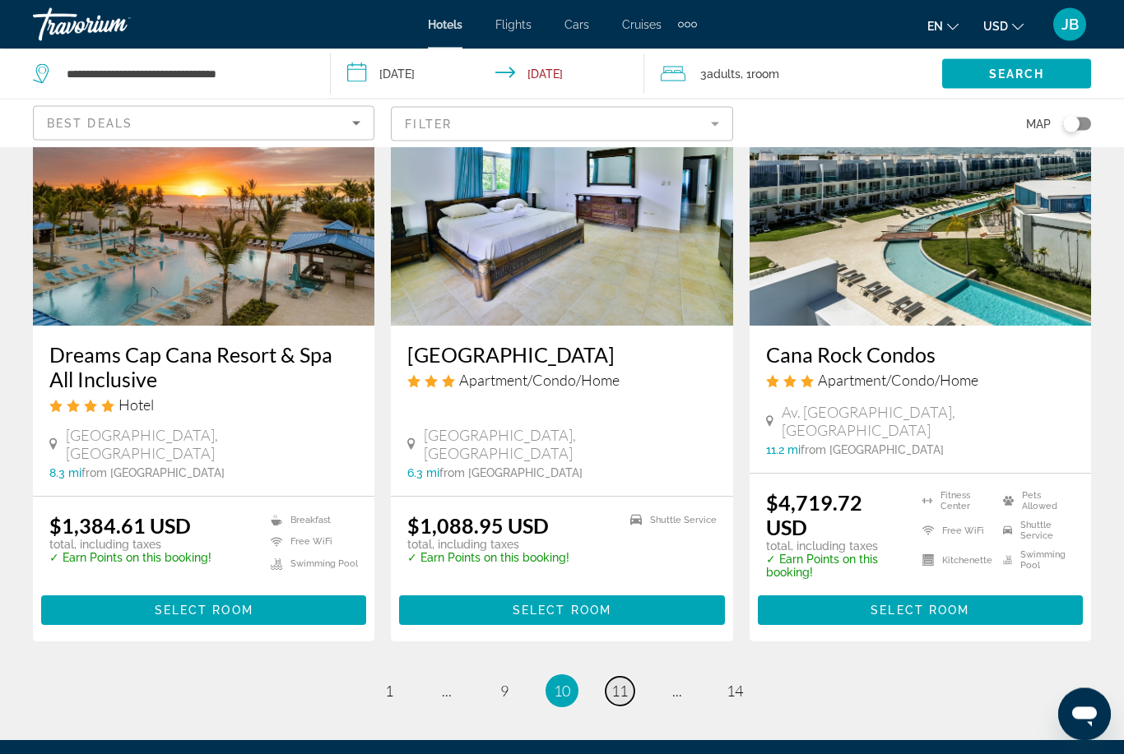
scroll to position [2081, 0]
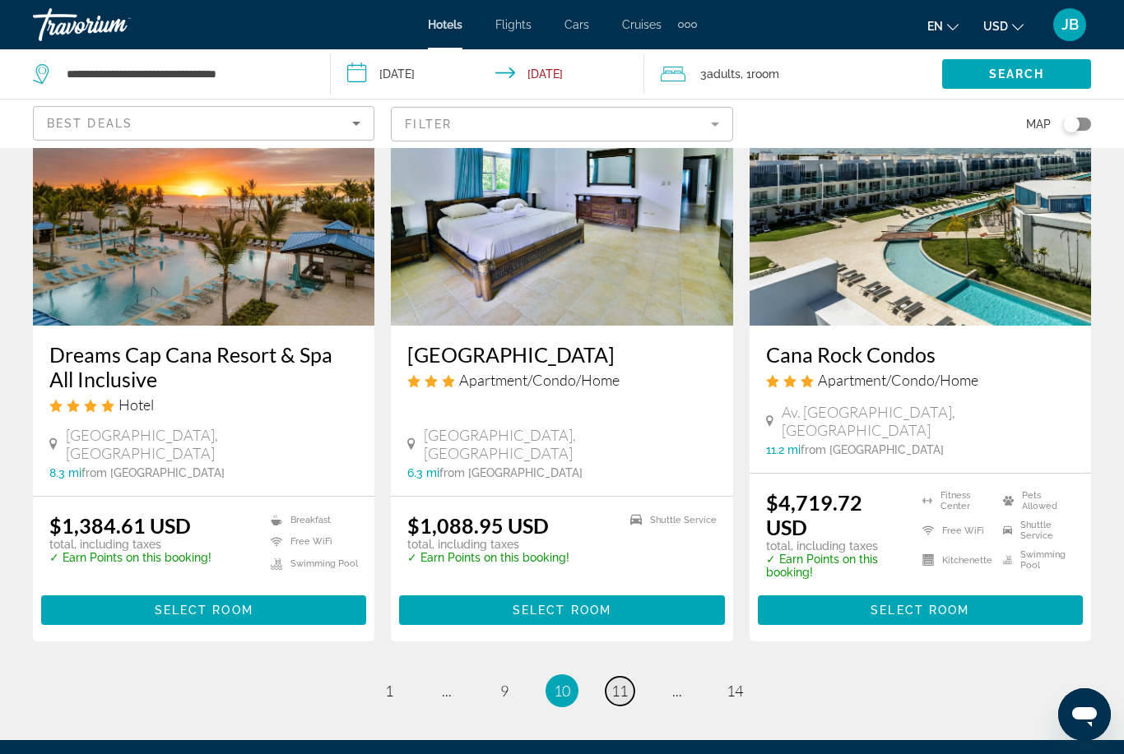
click at [619, 682] on span "11" at bounding box center [619, 691] width 16 height 18
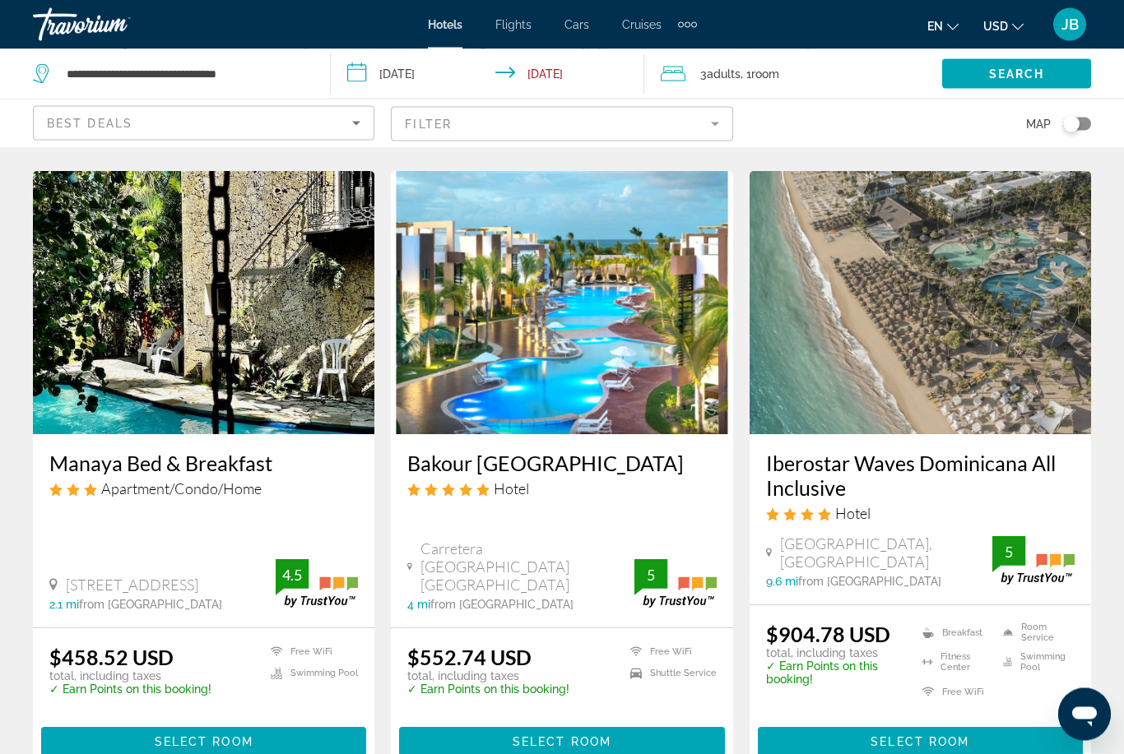
scroll to position [1914, 0]
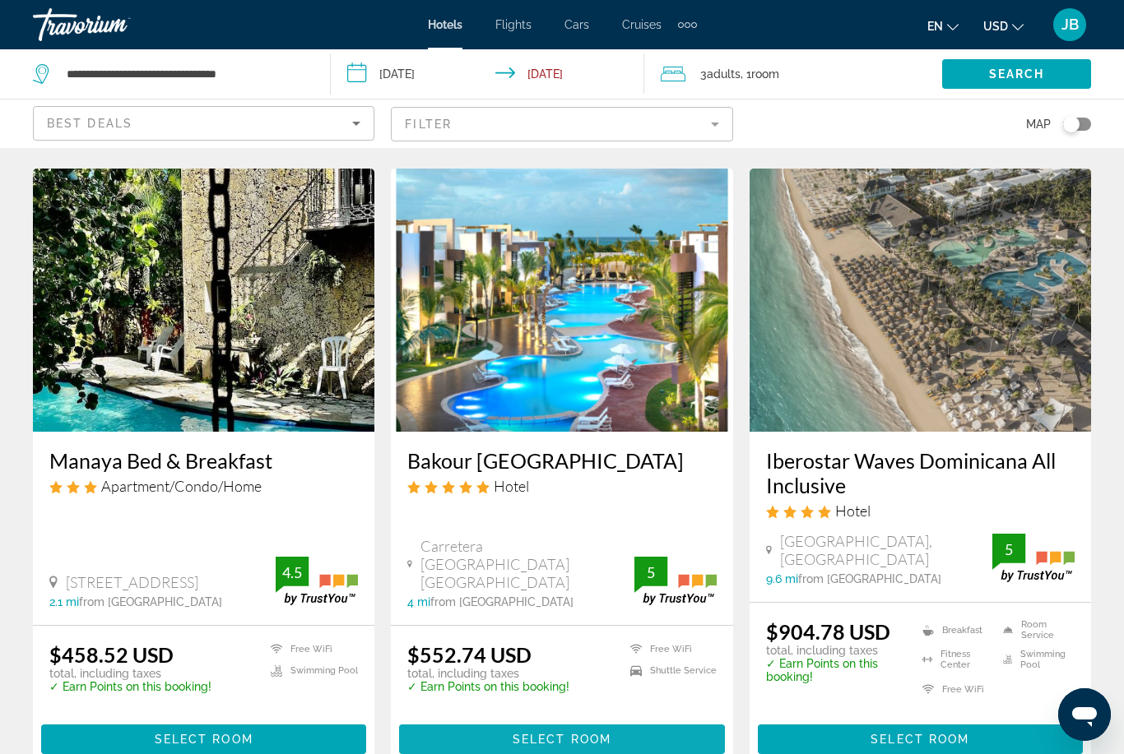
click at [463, 720] on span "Main content" at bounding box center [561, 739] width 325 height 39
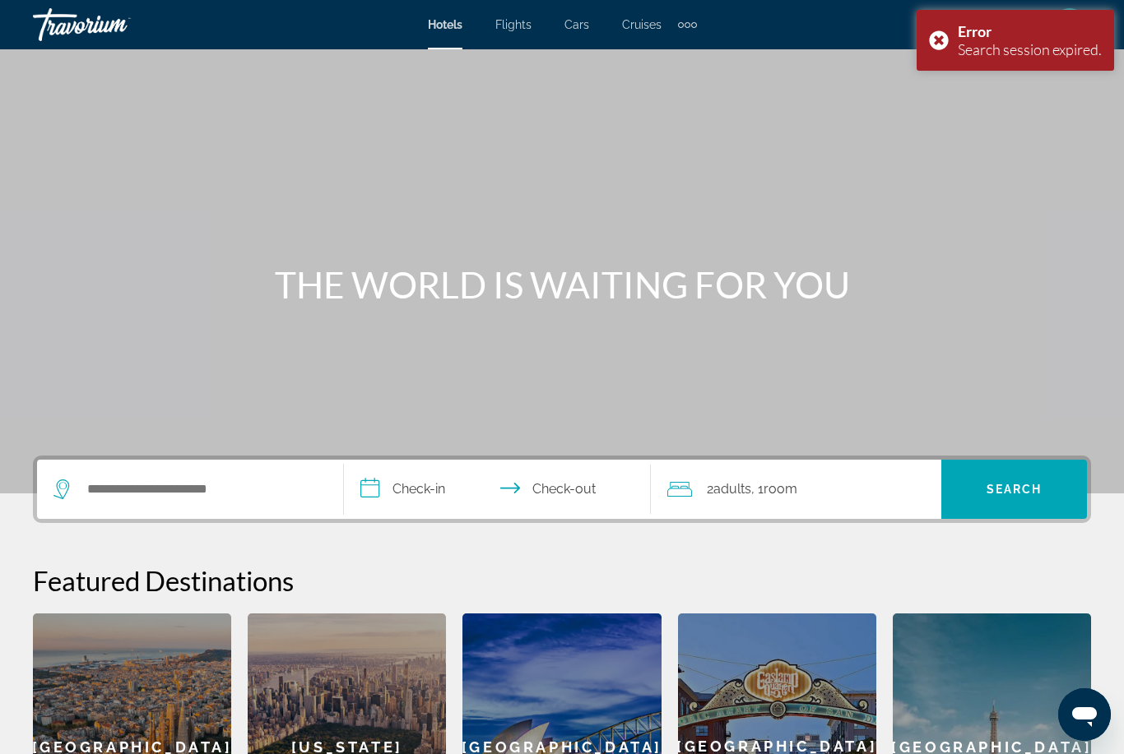
click at [160, 467] on div "Search widget" at bounding box center [189, 489] width 273 height 59
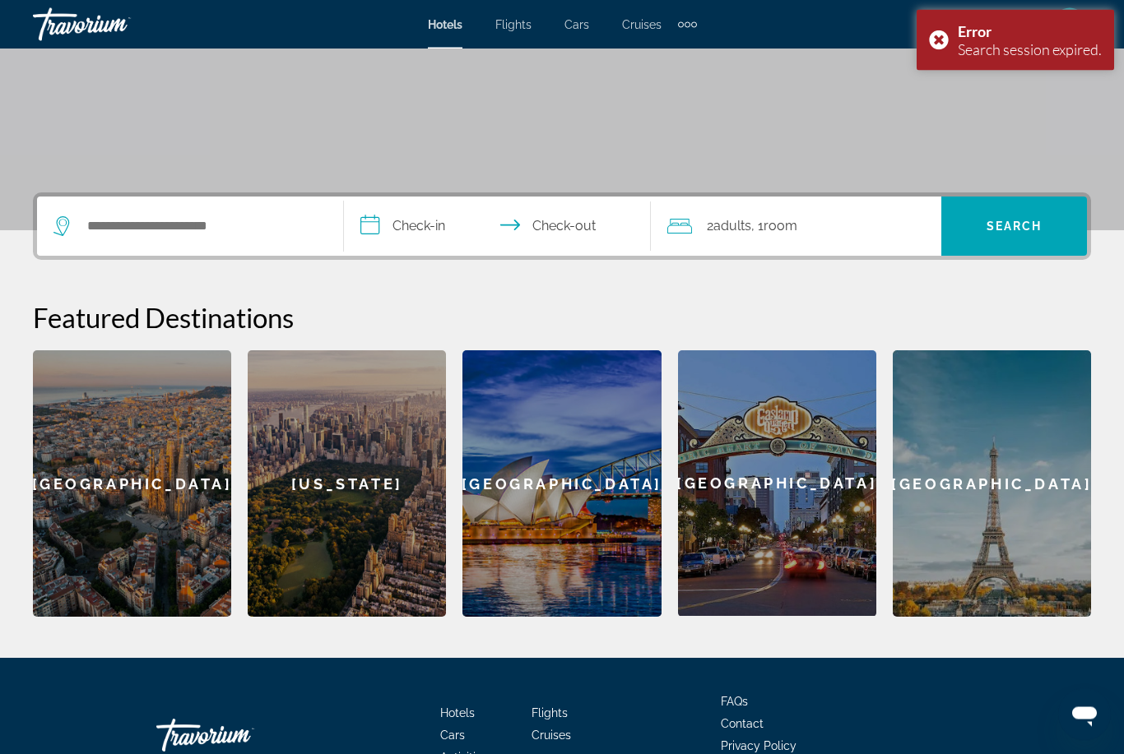
scroll to position [316, 0]
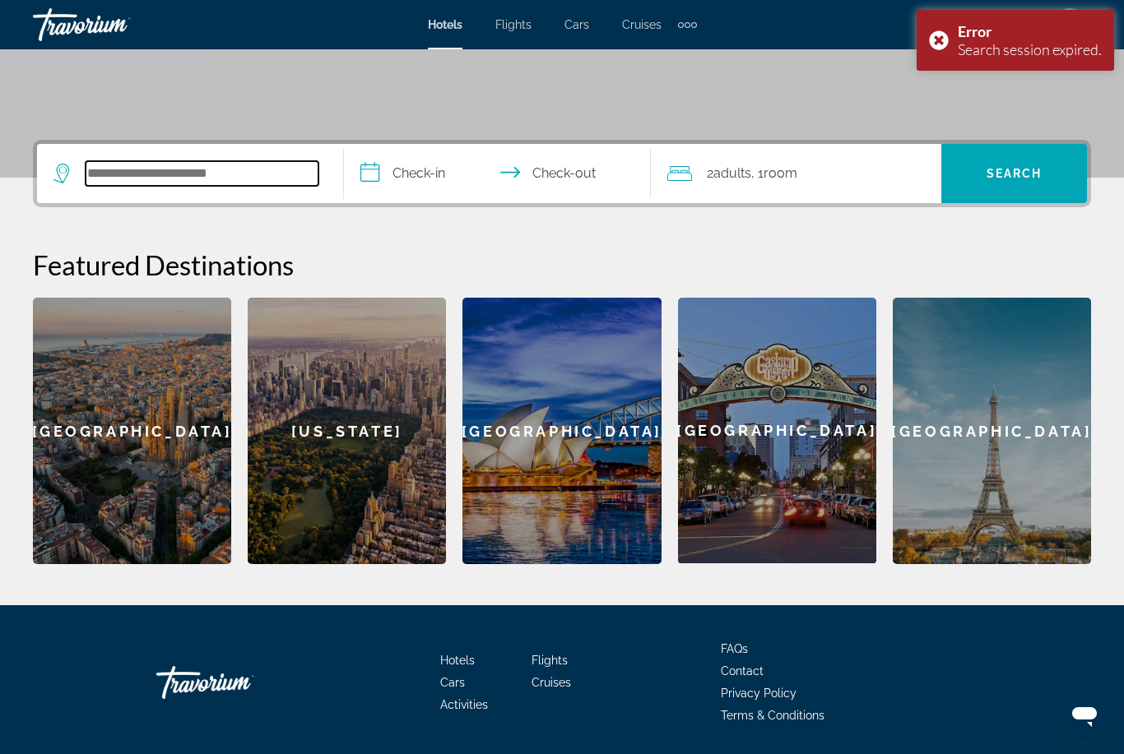
click at [92, 186] on input "Search widget" at bounding box center [202, 173] width 233 height 25
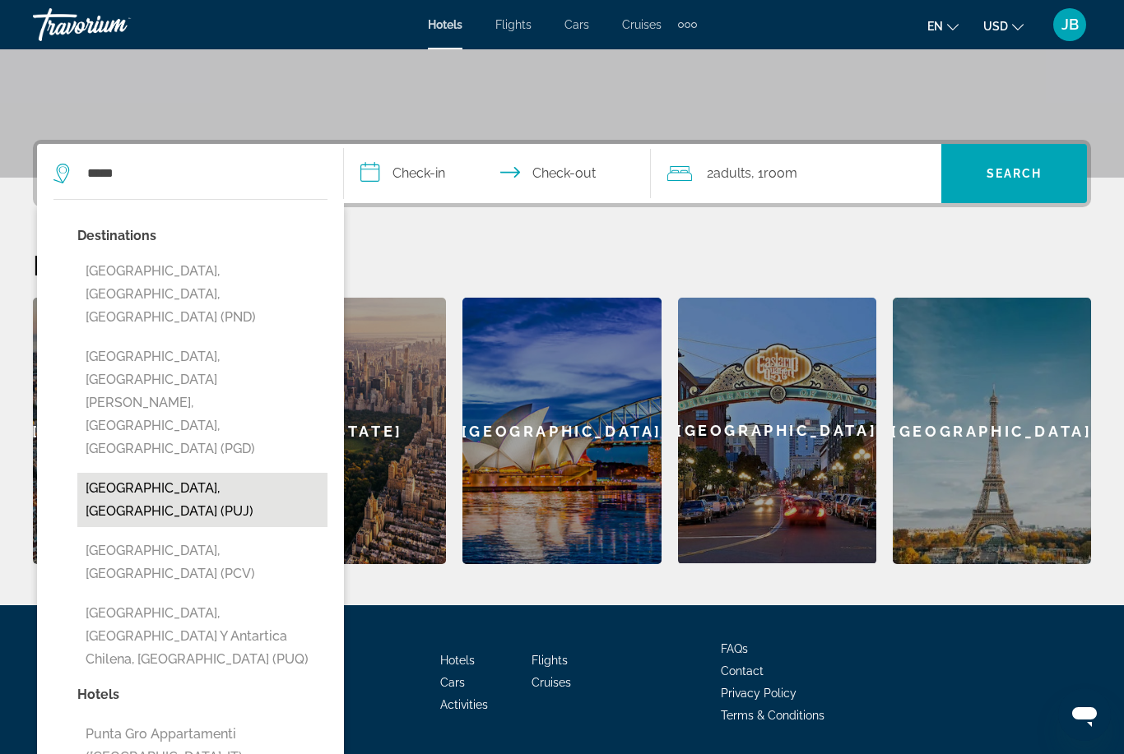
click at [114, 473] on button "[GEOGRAPHIC_DATA], [GEOGRAPHIC_DATA] (PUJ)" at bounding box center [202, 500] width 250 height 54
type input "**********"
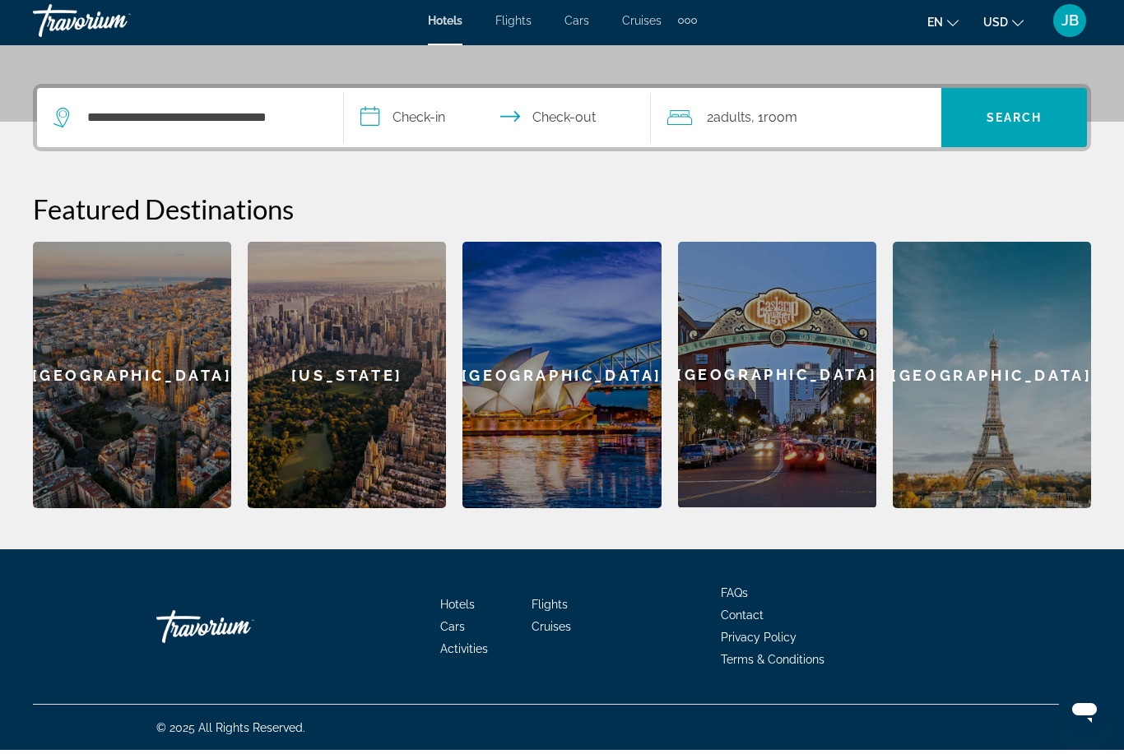
click at [412, 114] on input "**********" at bounding box center [500, 124] width 313 height 64
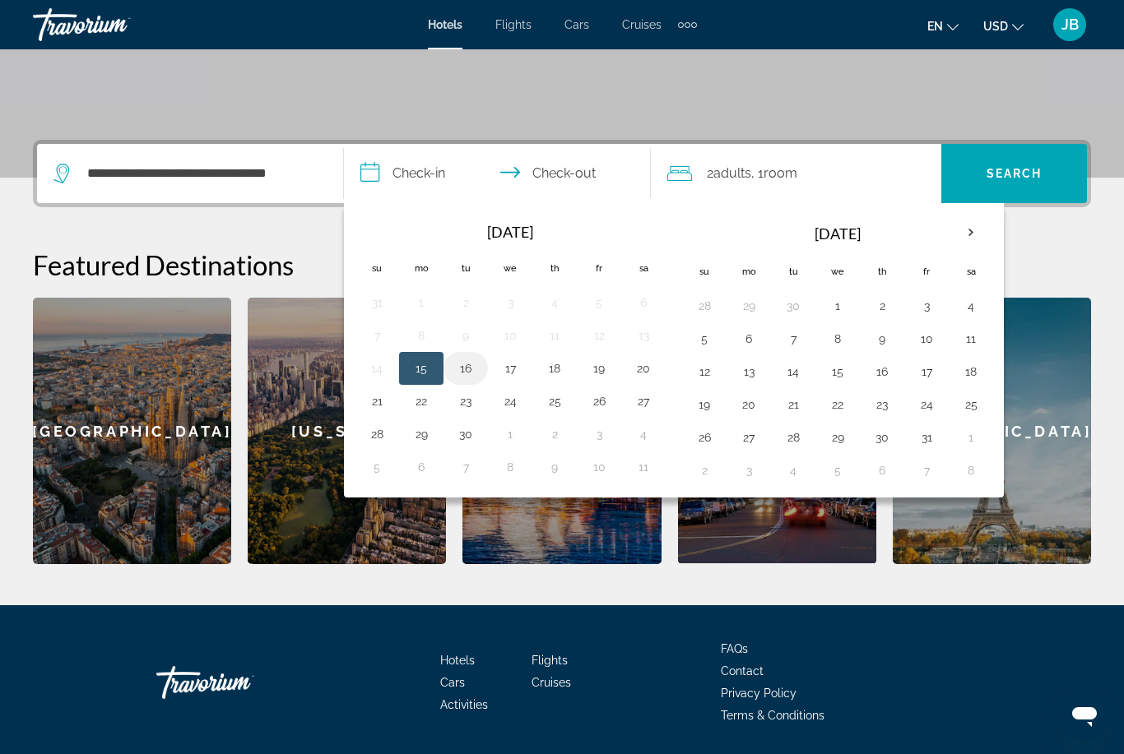
click at [467, 364] on button "16" at bounding box center [465, 368] width 26 height 23
click at [373, 409] on button "21" at bounding box center [377, 401] width 26 height 23
type input "**********"
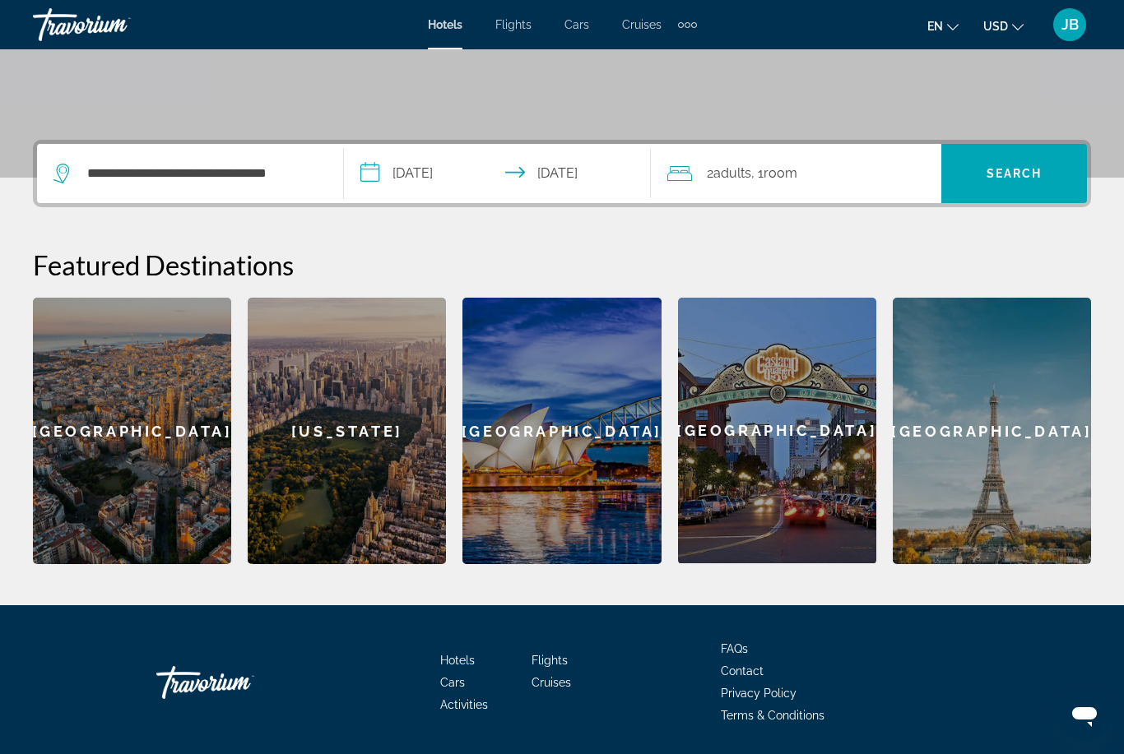
click at [748, 170] on span "Adults" at bounding box center [732, 173] width 38 height 16
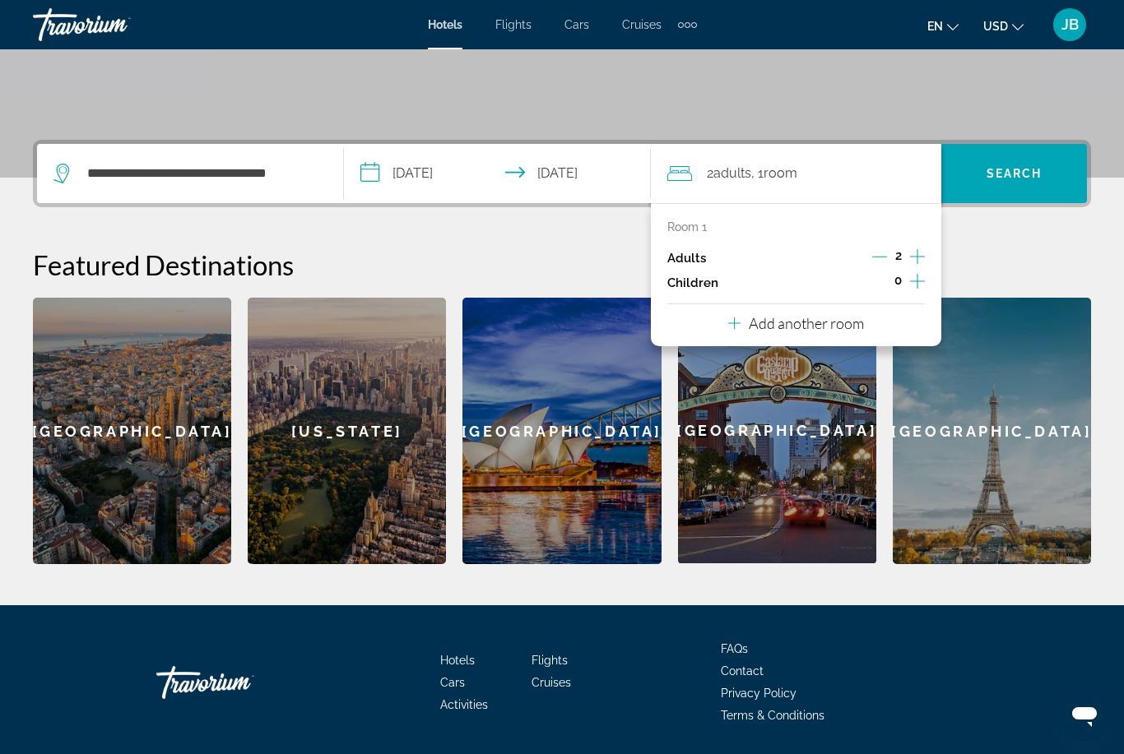
click at [923, 251] on icon "Increment adults" at bounding box center [917, 257] width 15 height 20
click at [1002, 178] on span "Search" at bounding box center [1014, 173] width 56 height 13
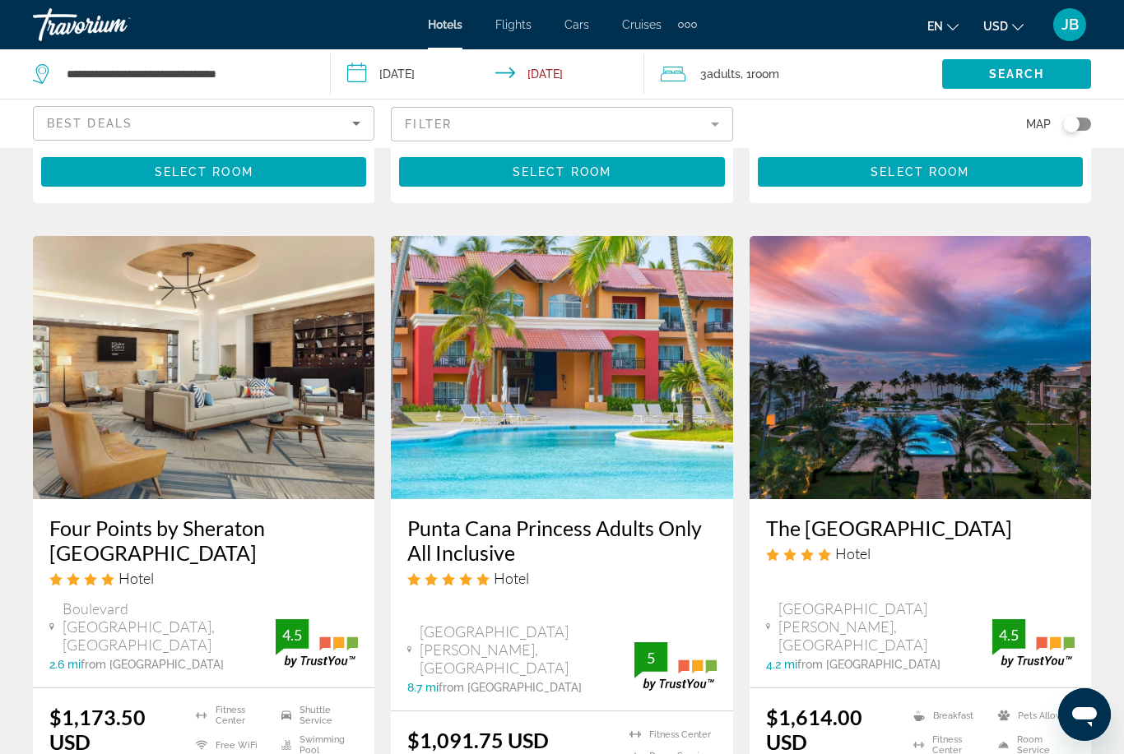
scroll to position [2207, 0]
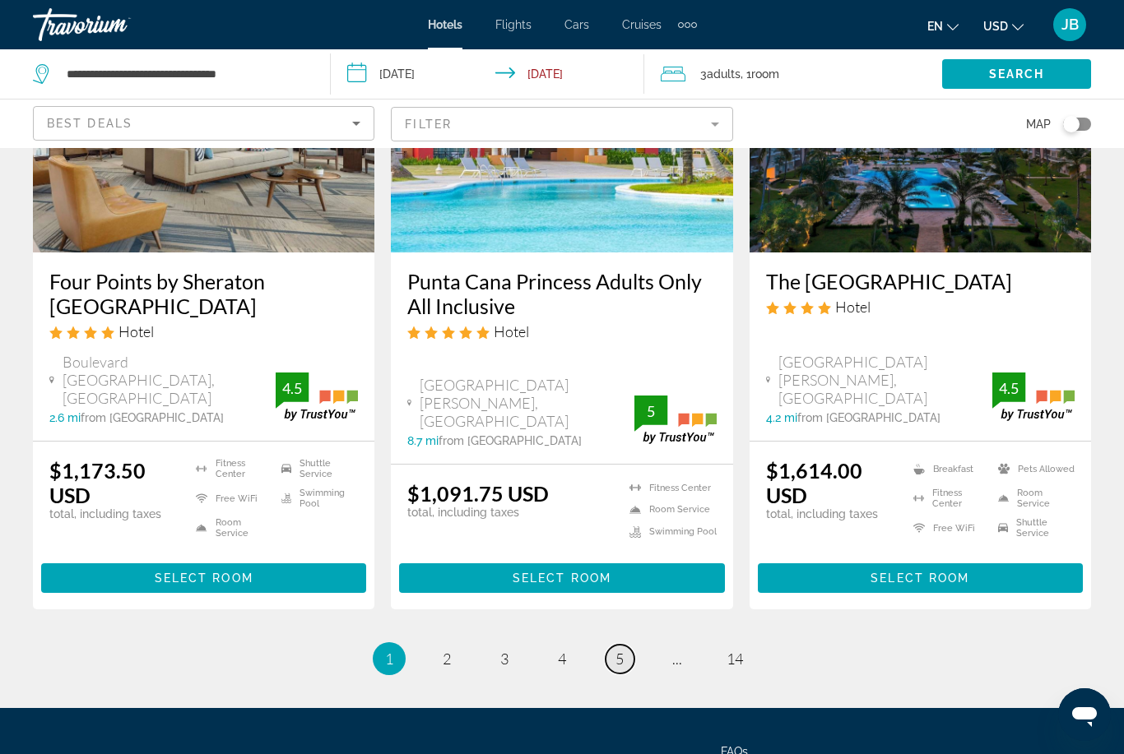
click at [618, 645] on link "page 5" at bounding box center [619, 659] width 29 height 29
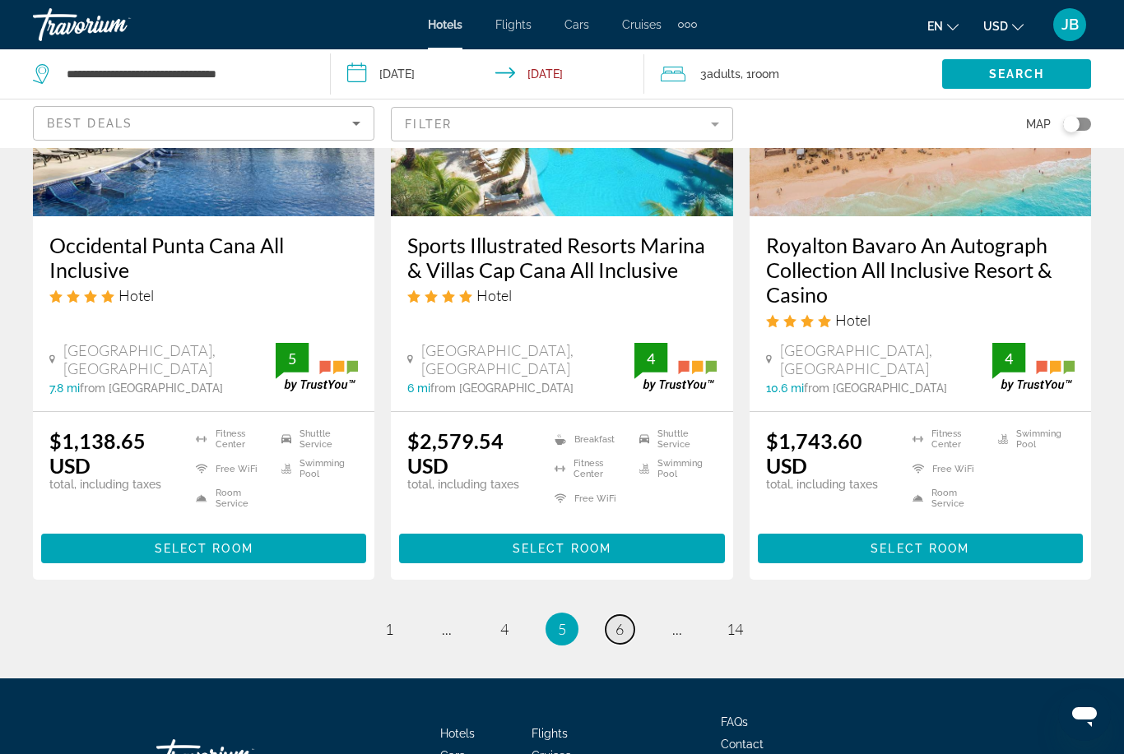
scroll to position [2230, 0]
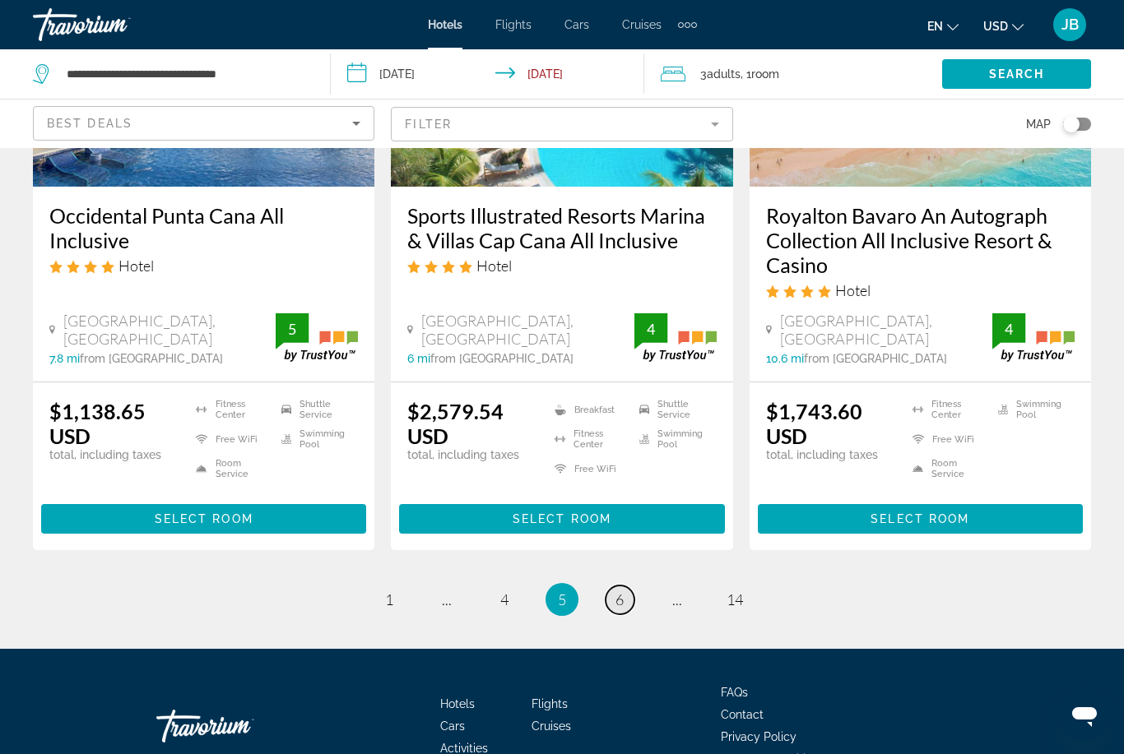
click at [618, 591] on span "6" at bounding box center [619, 600] width 8 height 18
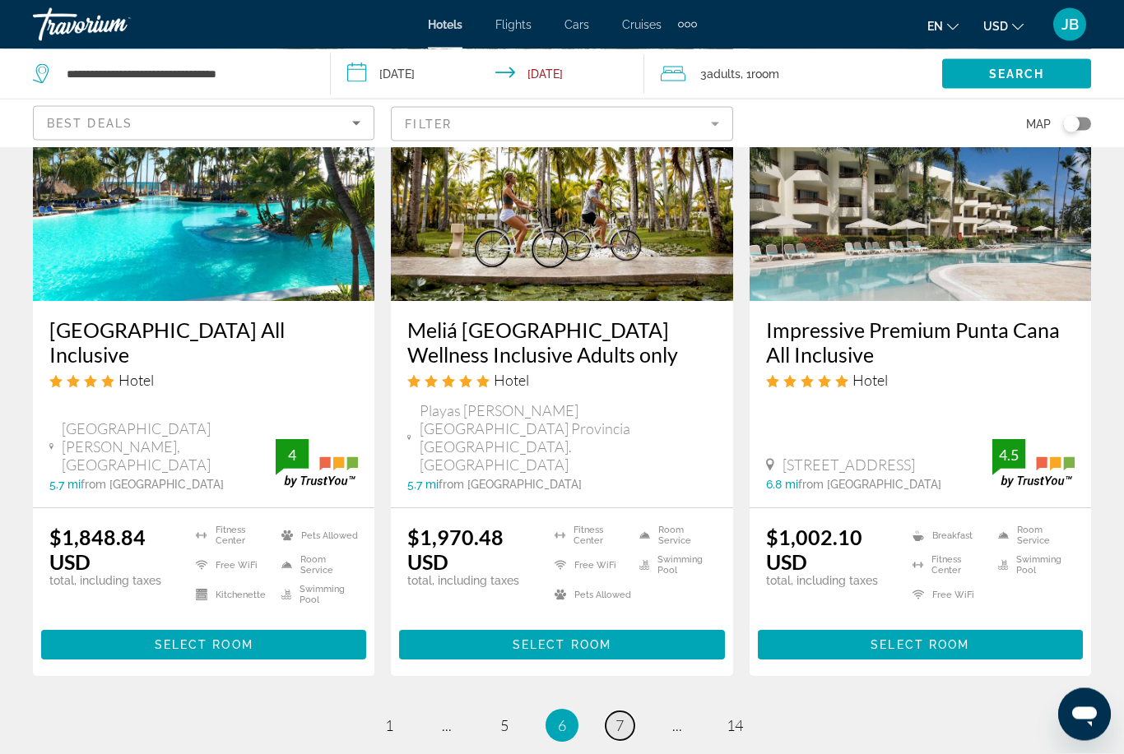
scroll to position [2122, 0]
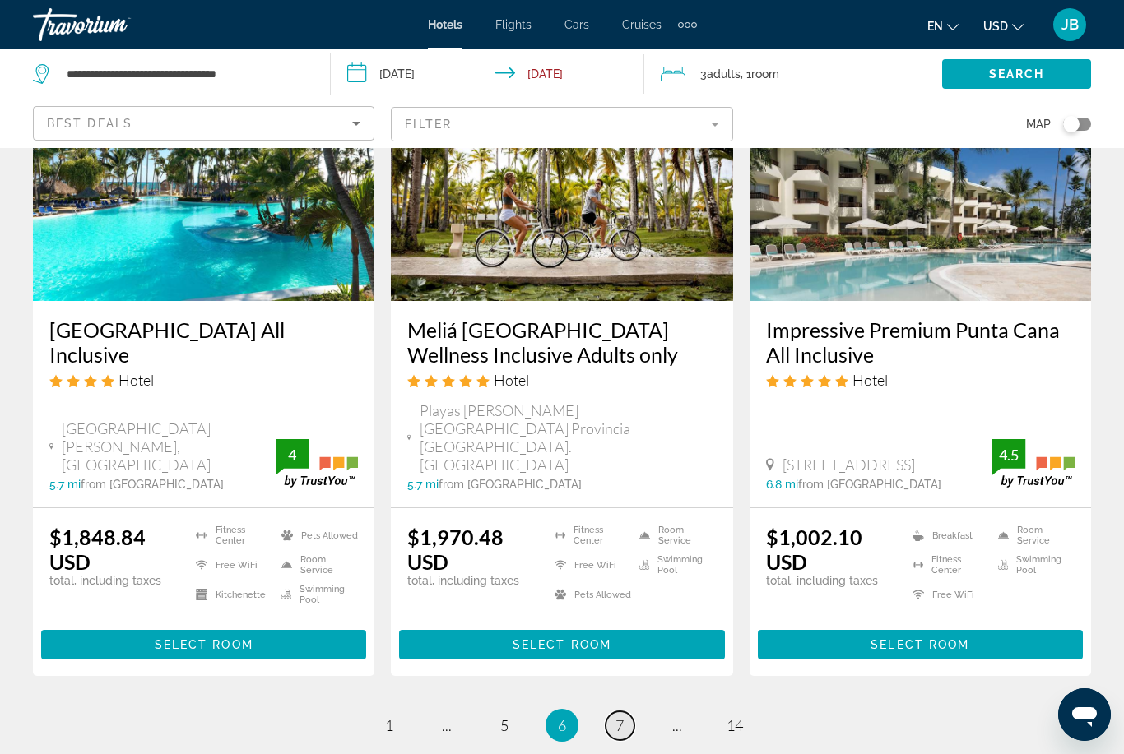
click at [605, 711] on link "page 7" at bounding box center [619, 725] width 29 height 29
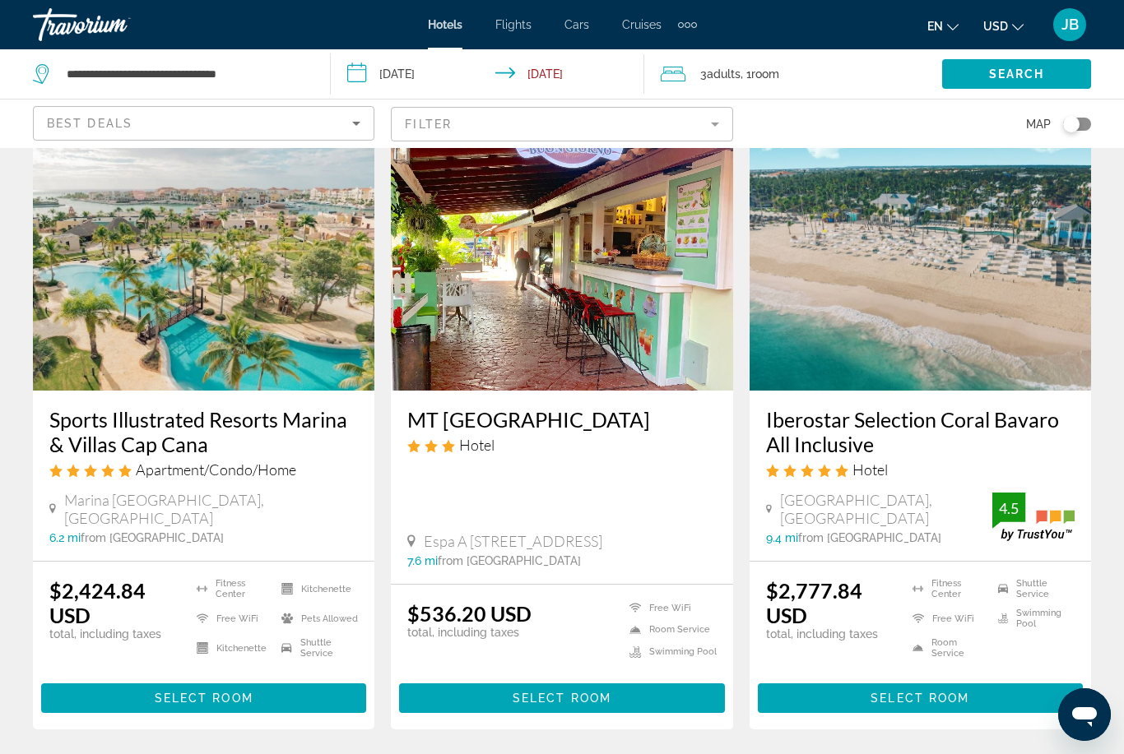
scroll to position [2187, 0]
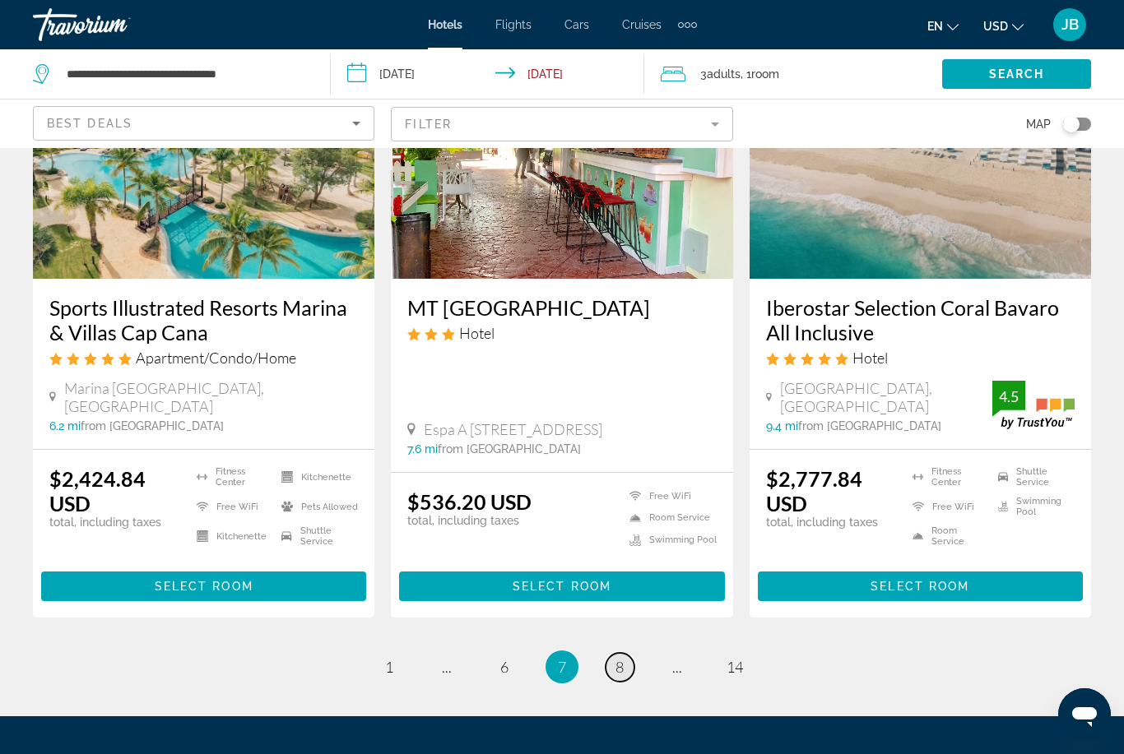
click at [630, 653] on link "page 8" at bounding box center [619, 667] width 29 height 29
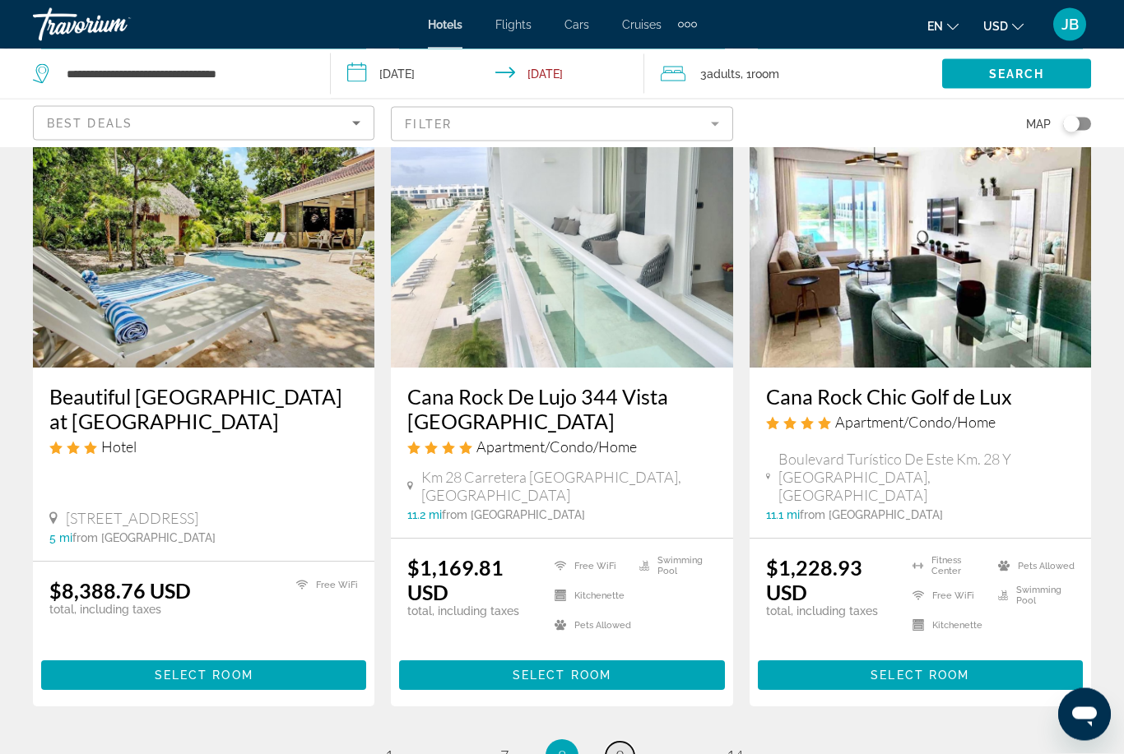
scroll to position [2102, 0]
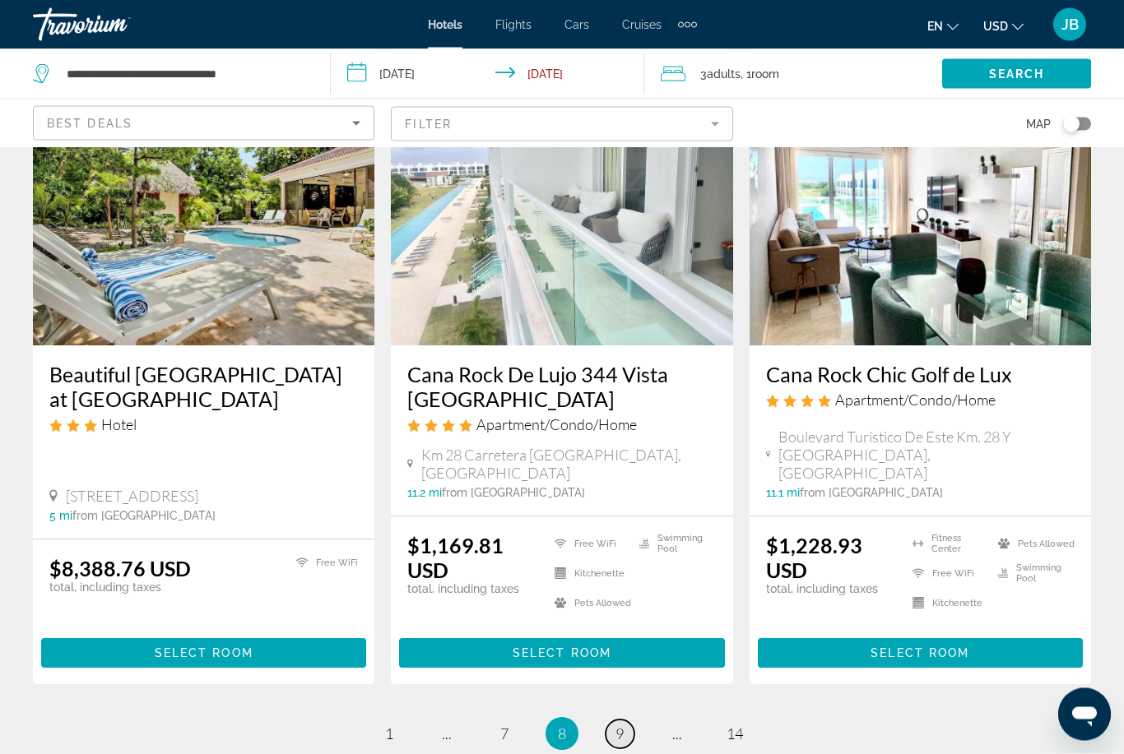
click at [630, 721] on link "page 9" at bounding box center [619, 735] width 29 height 29
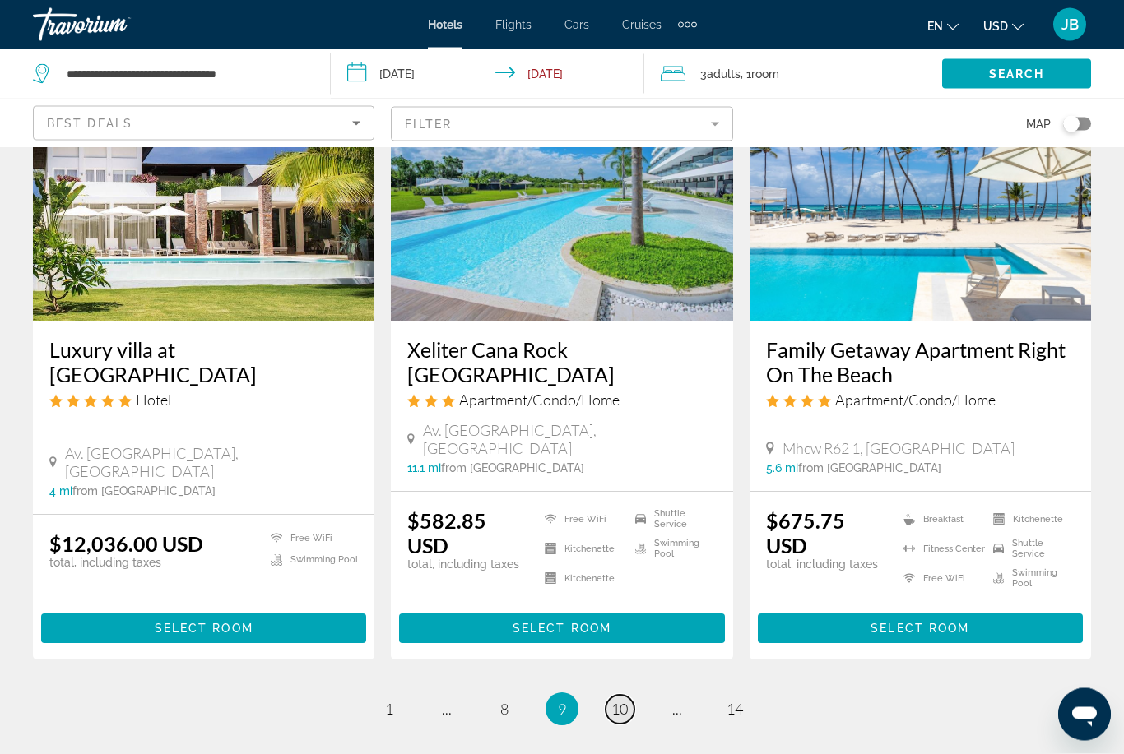
scroll to position [2111, 0]
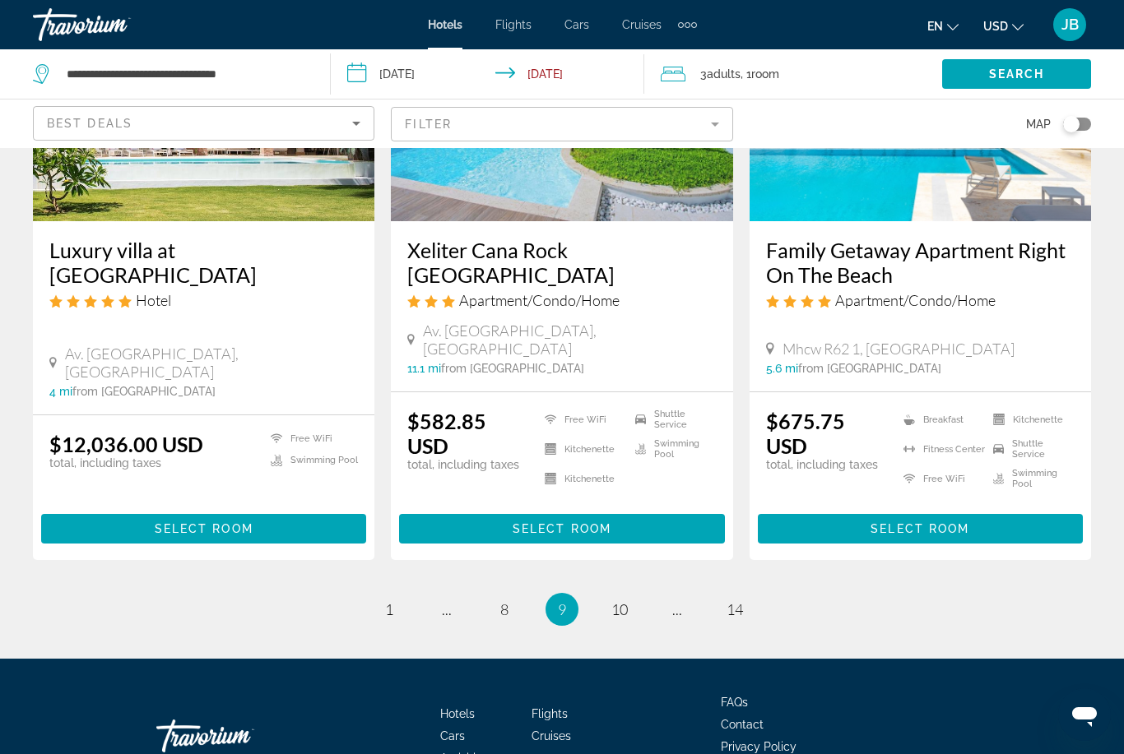
click at [600, 593] on ul "9 / 14 page 1 page ... page 8 You're on page 9 page 10 page ... page 14" at bounding box center [562, 609] width 1058 height 33
click at [619, 595] on link "page 10" at bounding box center [619, 609] width 29 height 29
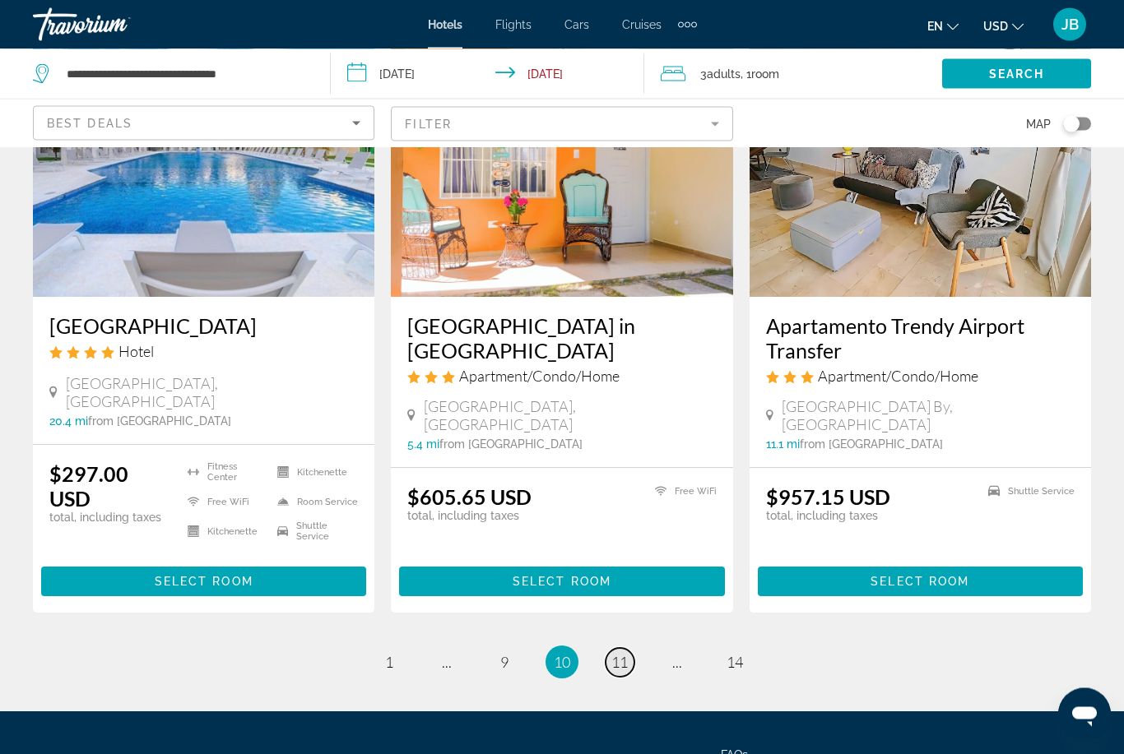
scroll to position [2049, 0]
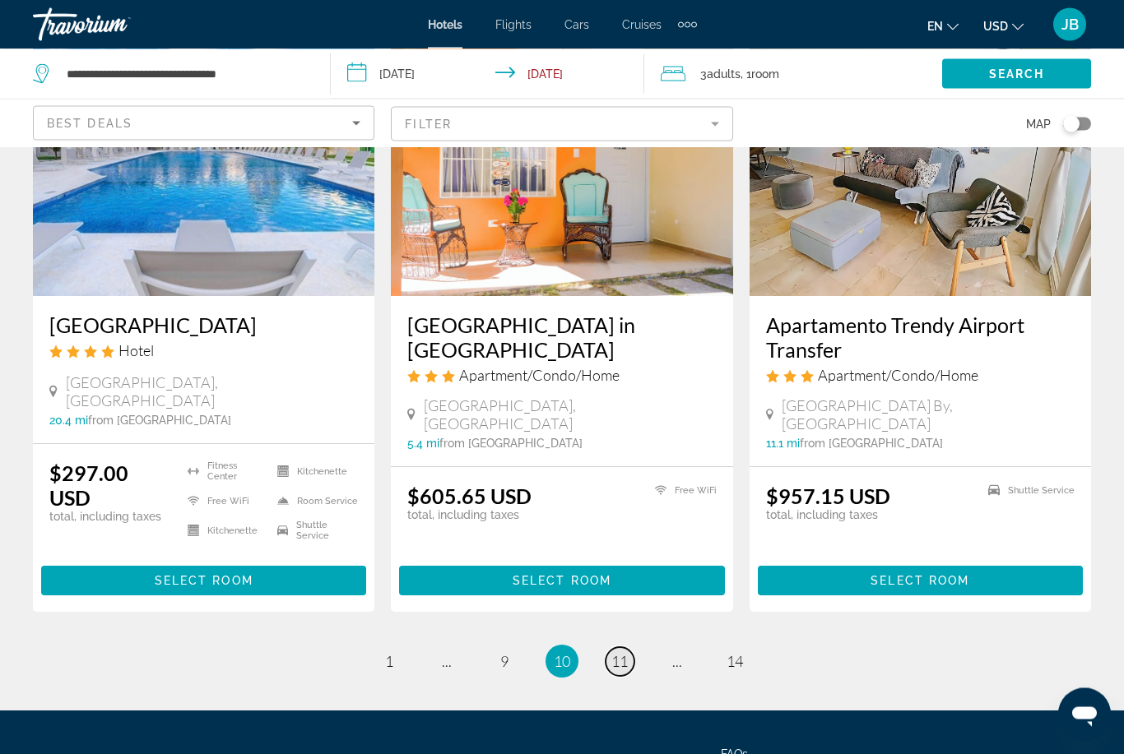
click at [632, 648] on link "page 11" at bounding box center [619, 662] width 29 height 29
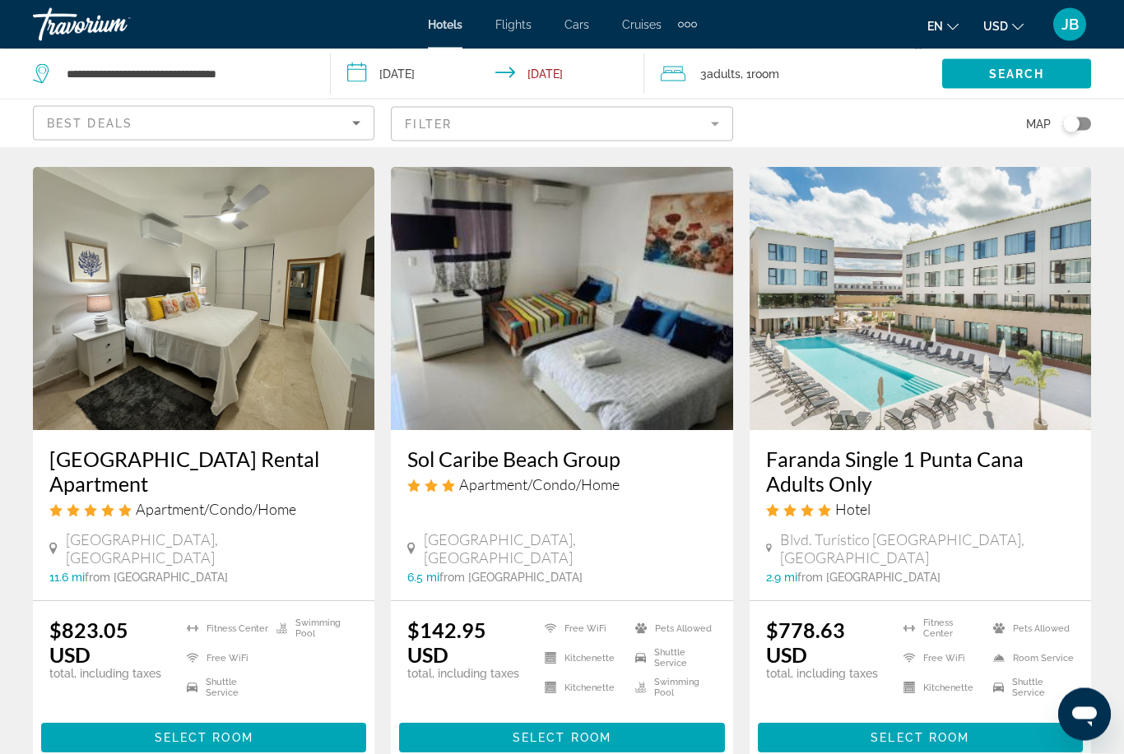
scroll to position [2001, 0]
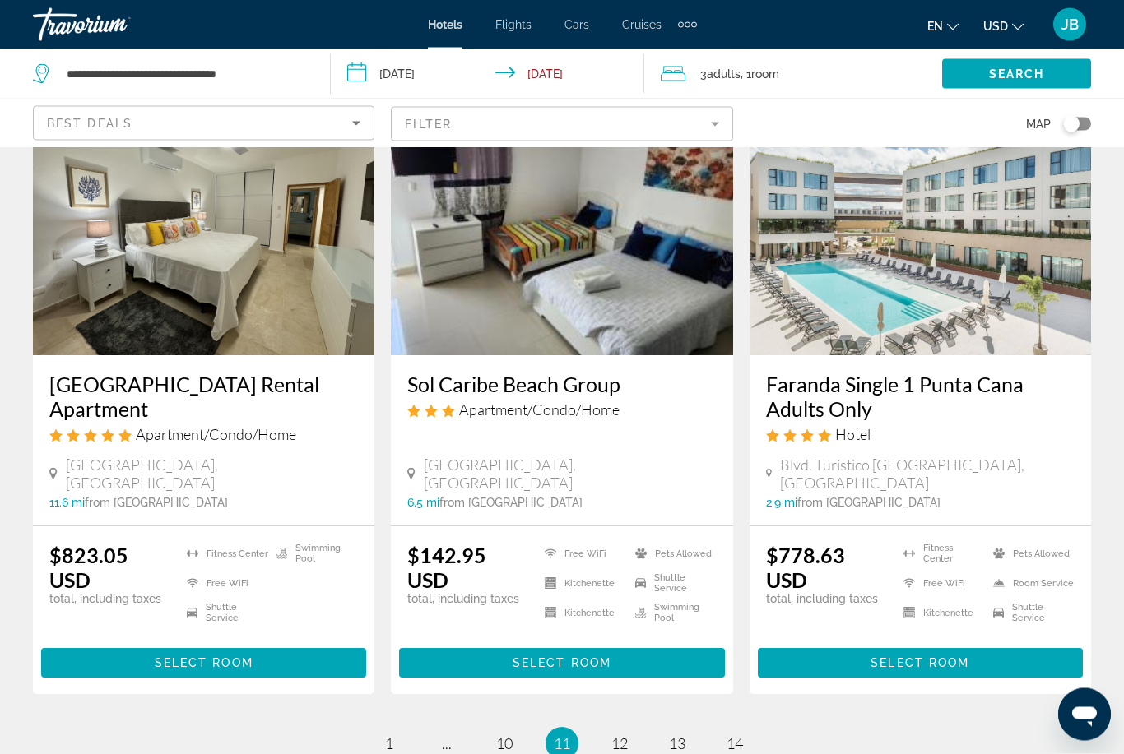
click at [641, 728] on ul "11 / 14 page 1 page ... page 10 You're on page 11 page 12 page 13 page 14" at bounding box center [562, 744] width 1058 height 33
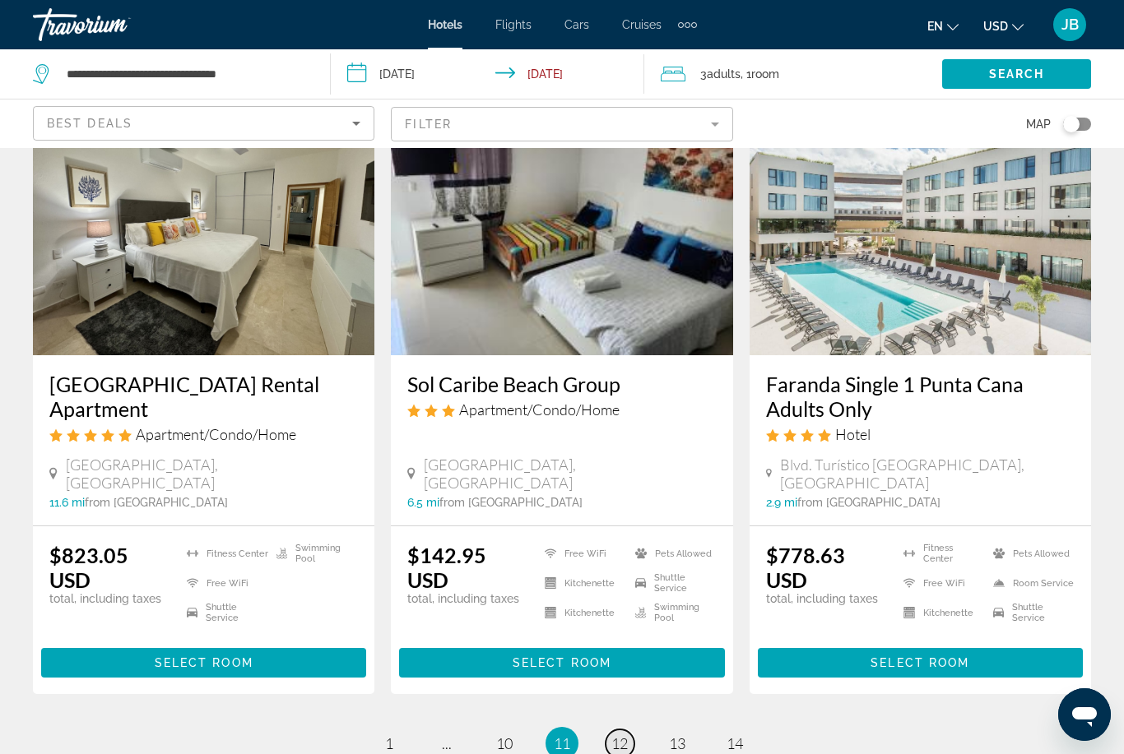
click at [619, 735] on span "12" at bounding box center [619, 744] width 16 height 18
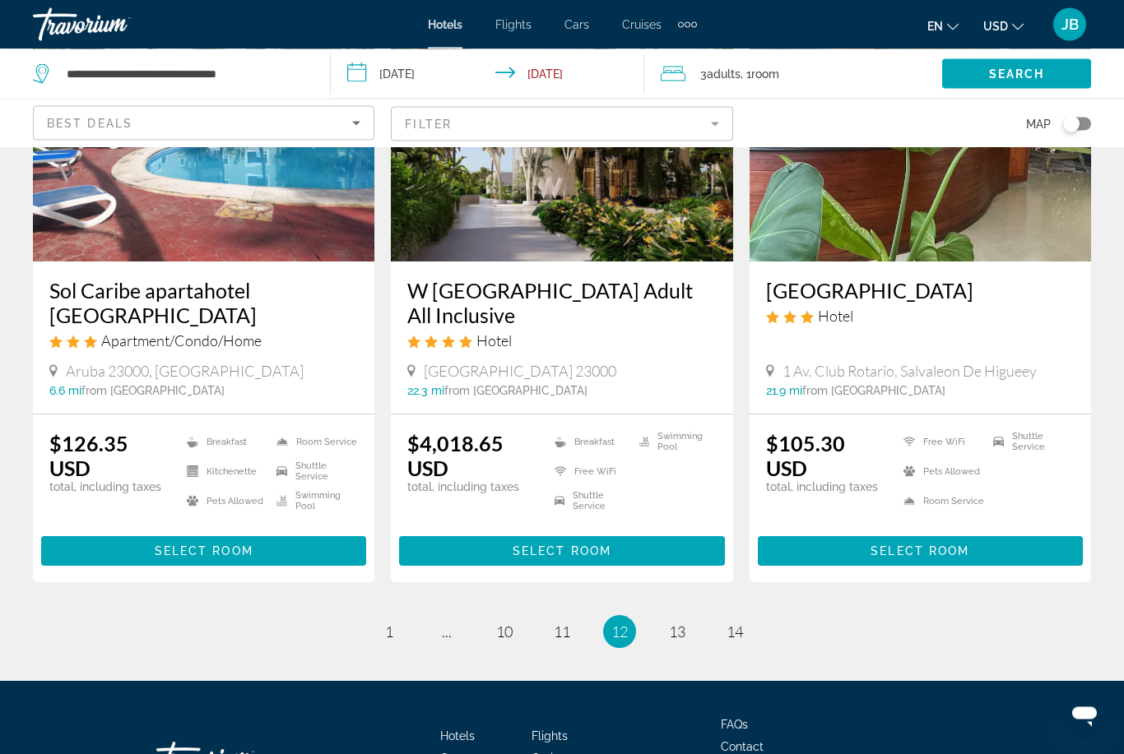
scroll to position [2082, 0]
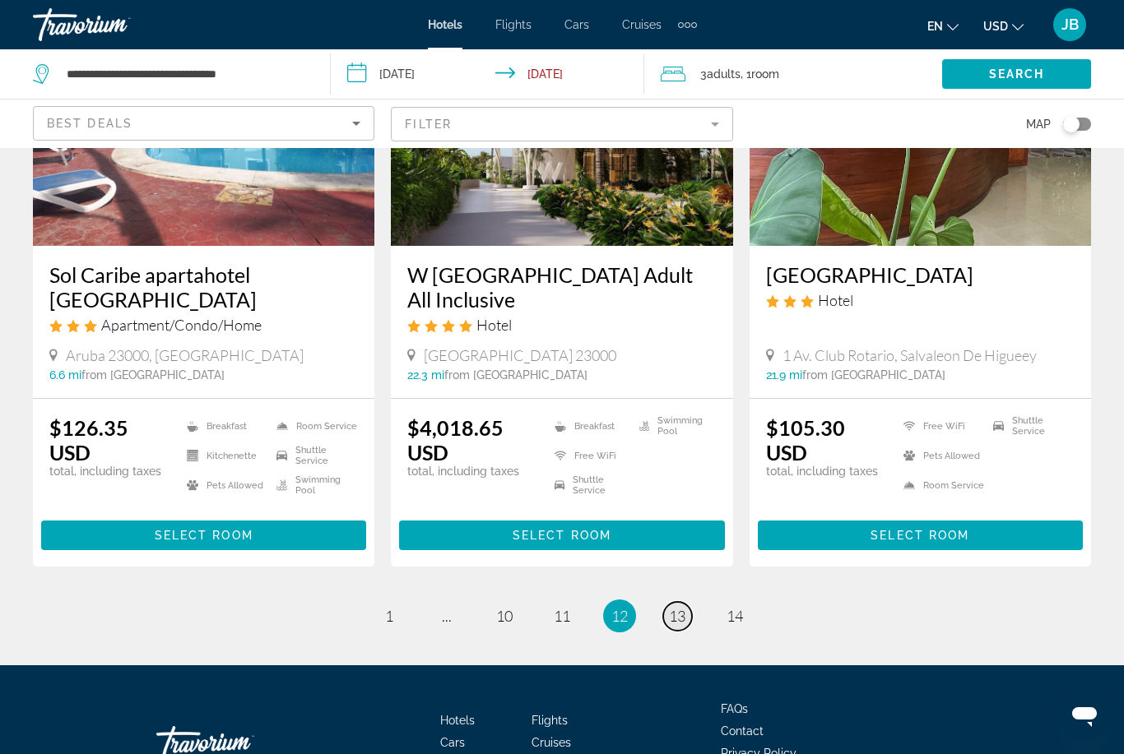
click at [679, 602] on link "page 13" at bounding box center [677, 616] width 29 height 29
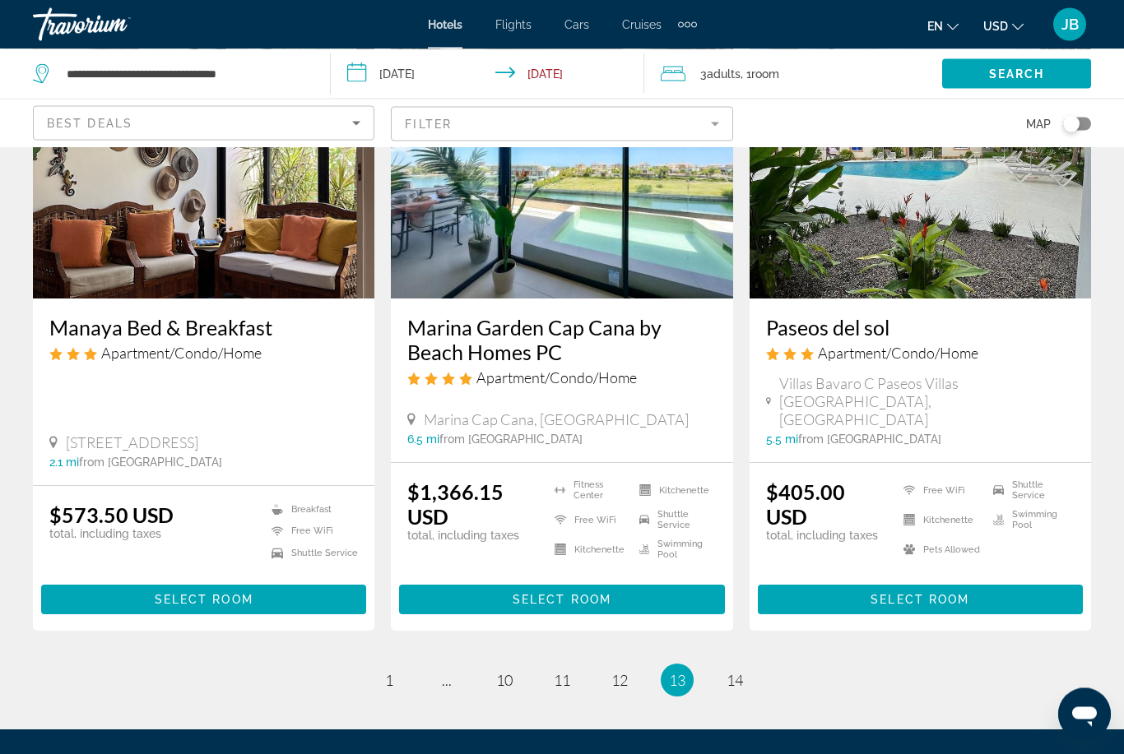
scroll to position [2030, 0]
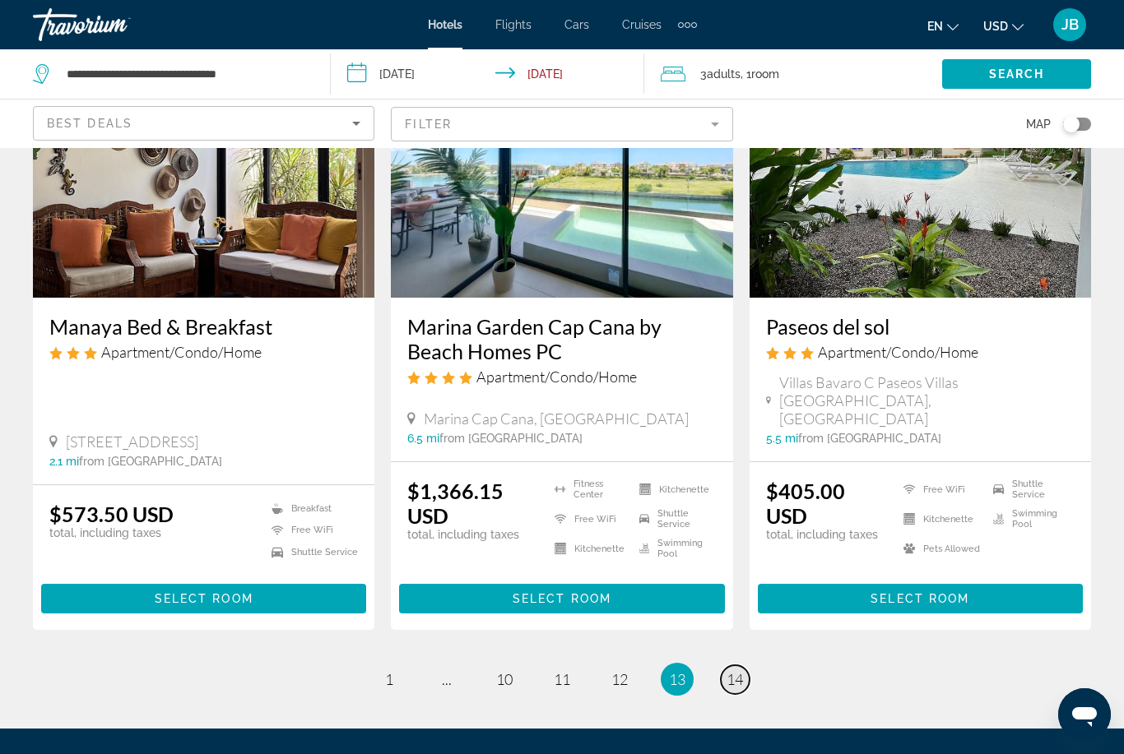
click at [735, 665] on link "page 14" at bounding box center [735, 679] width 29 height 29
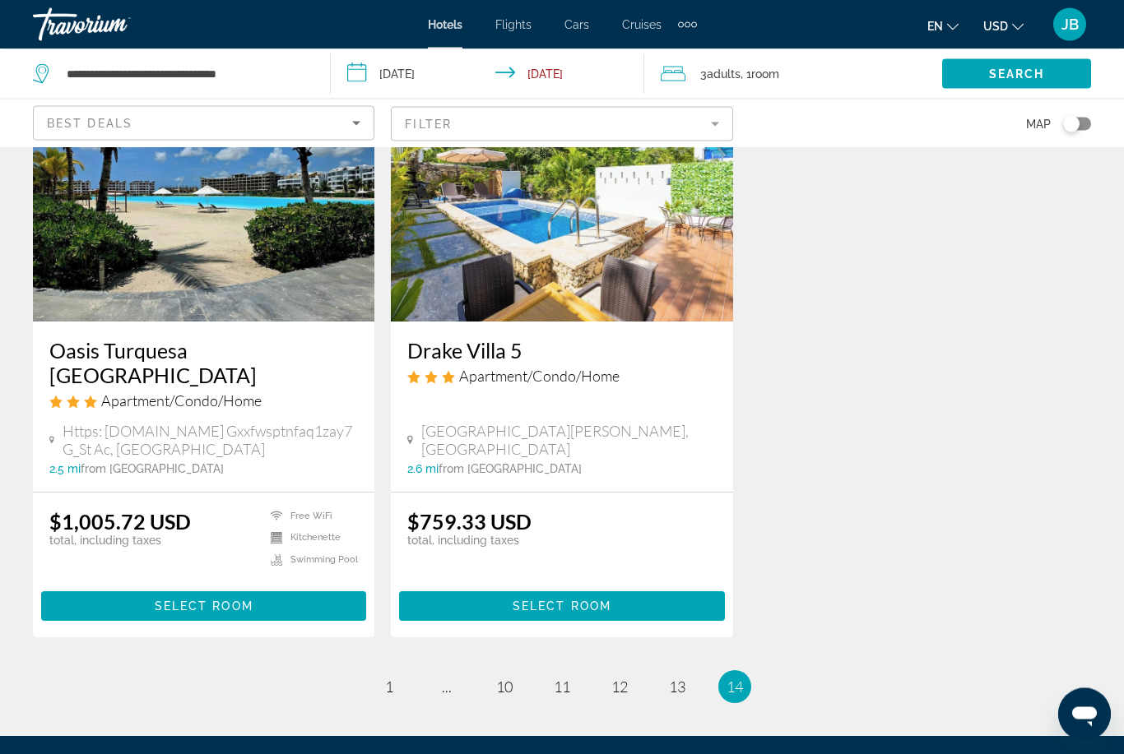
scroll to position [818, 0]
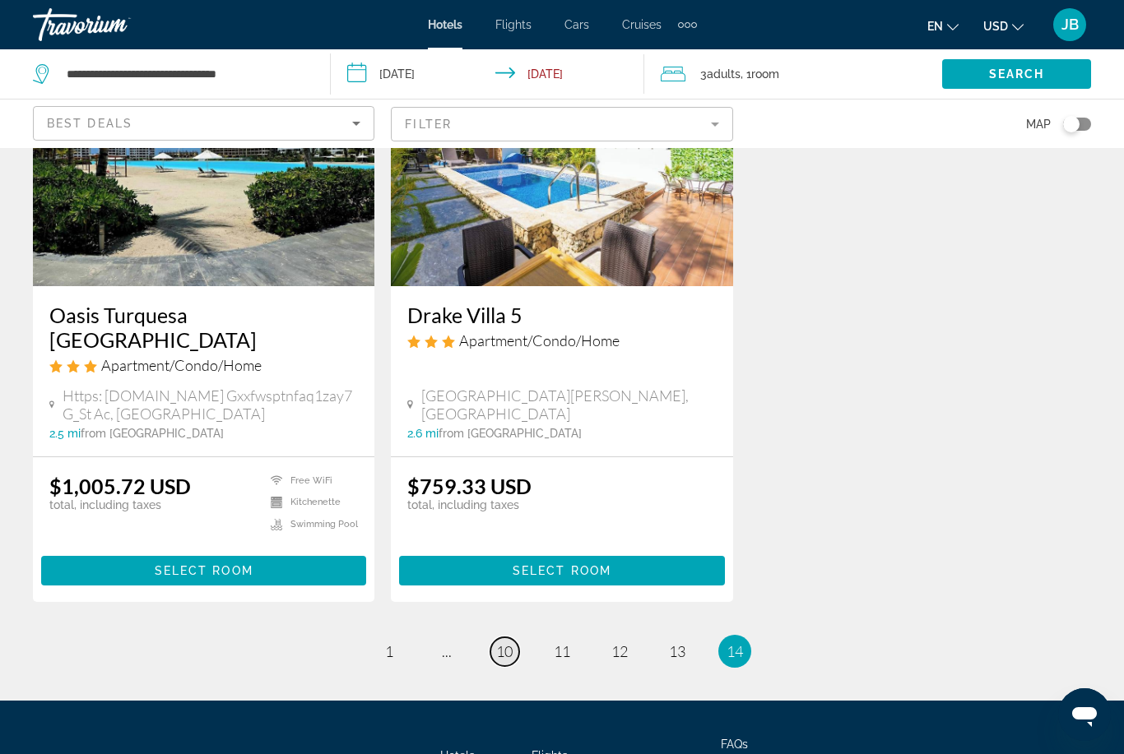
click at [510, 642] on span "10" at bounding box center [504, 651] width 16 height 18
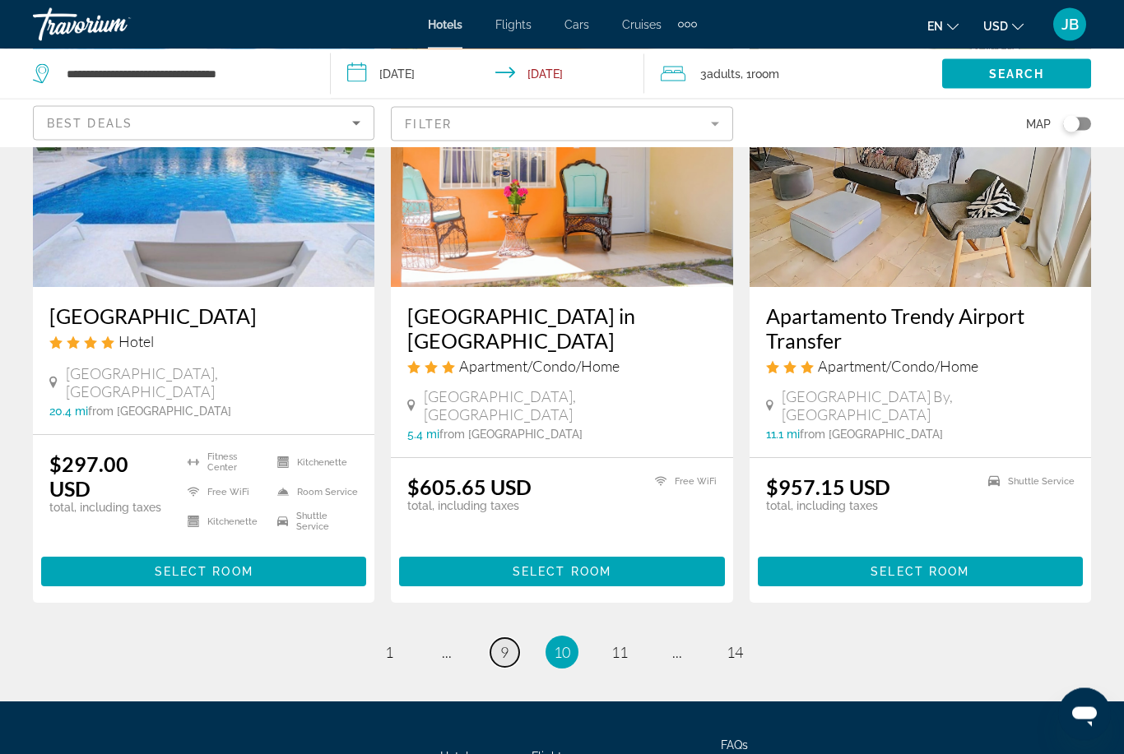
scroll to position [2120, 0]
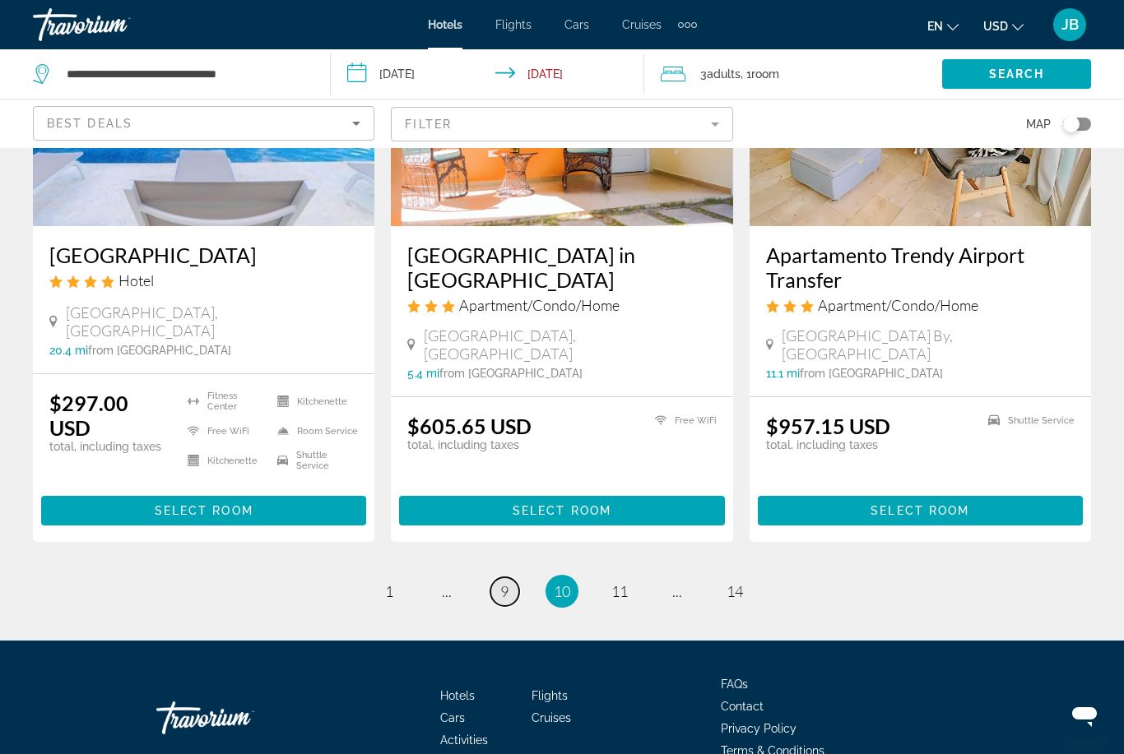
click at [502, 582] on span "9" at bounding box center [504, 591] width 8 height 18
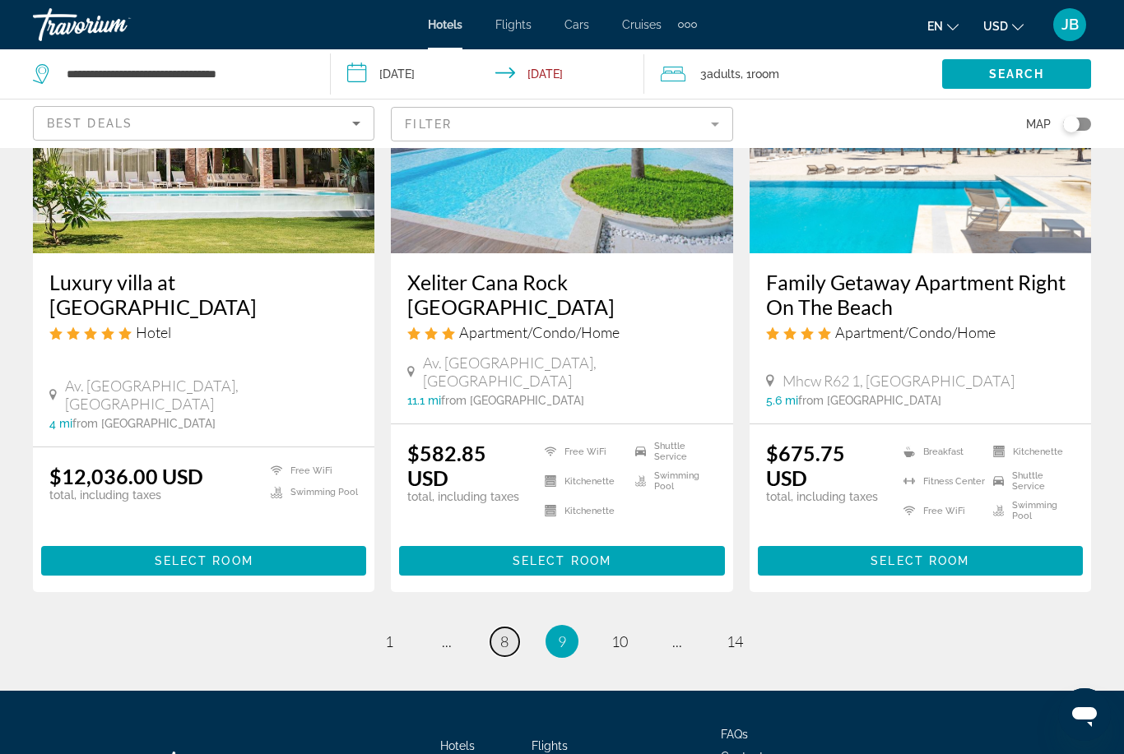
scroll to position [2111, 0]
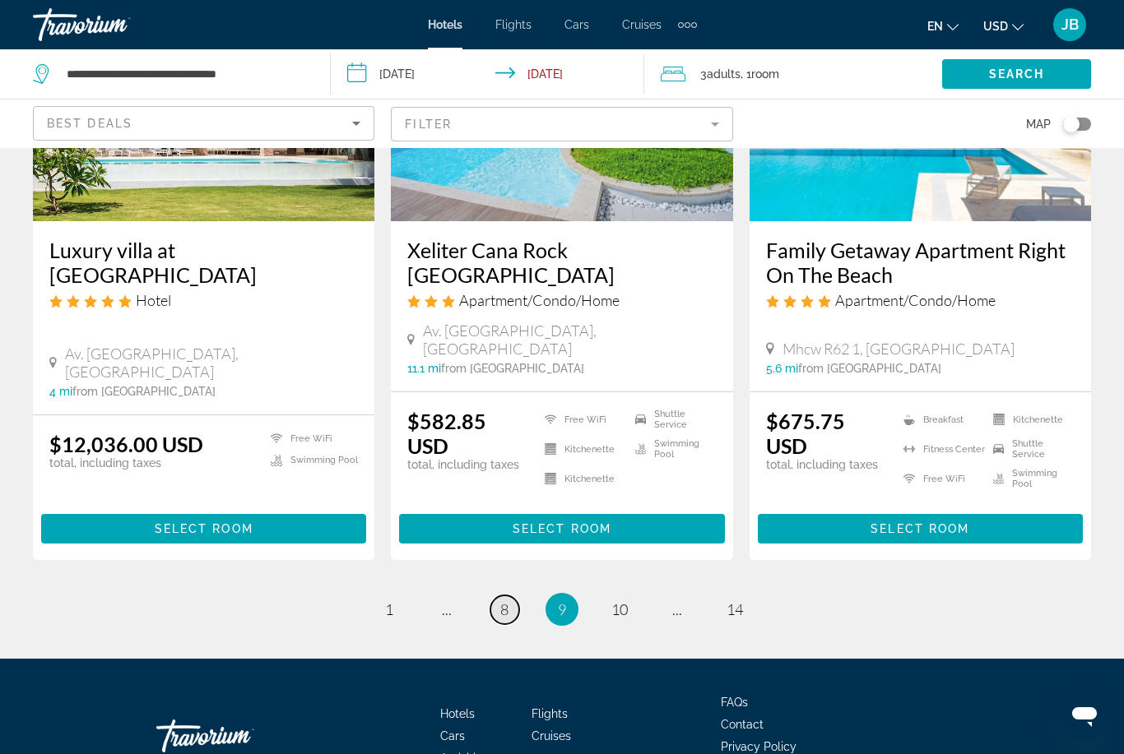
click at [508, 600] on span "8" at bounding box center [504, 609] width 8 height 18
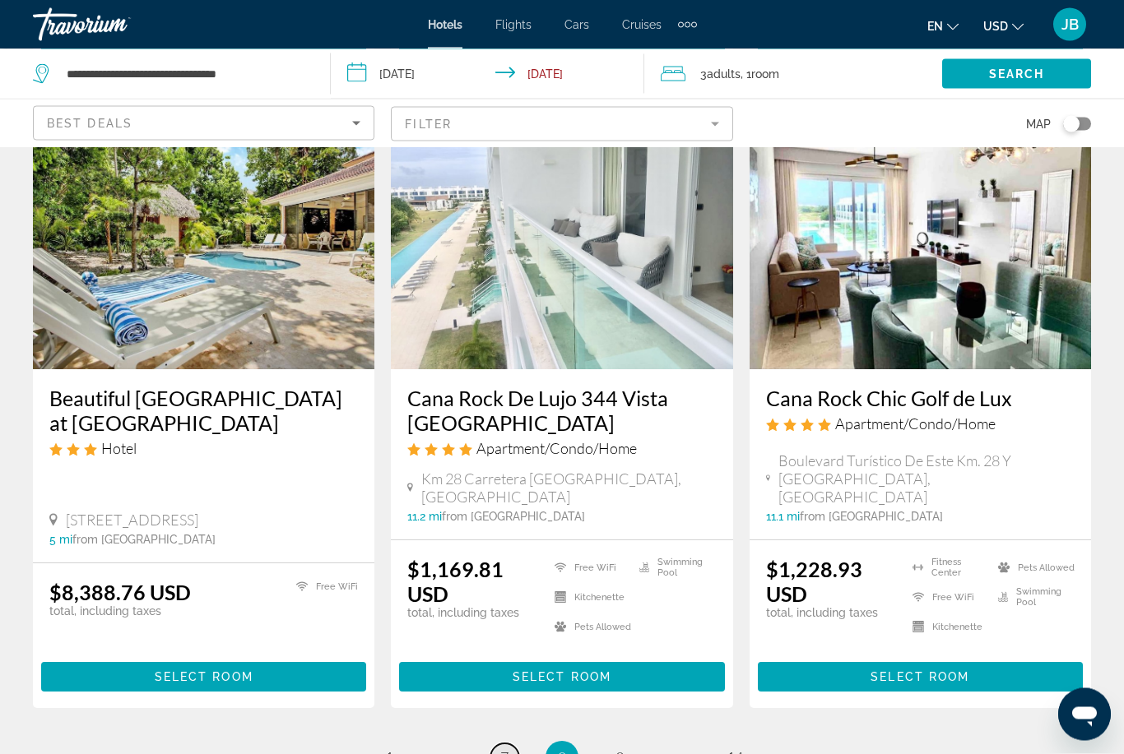
scroll to position [2081, 0]
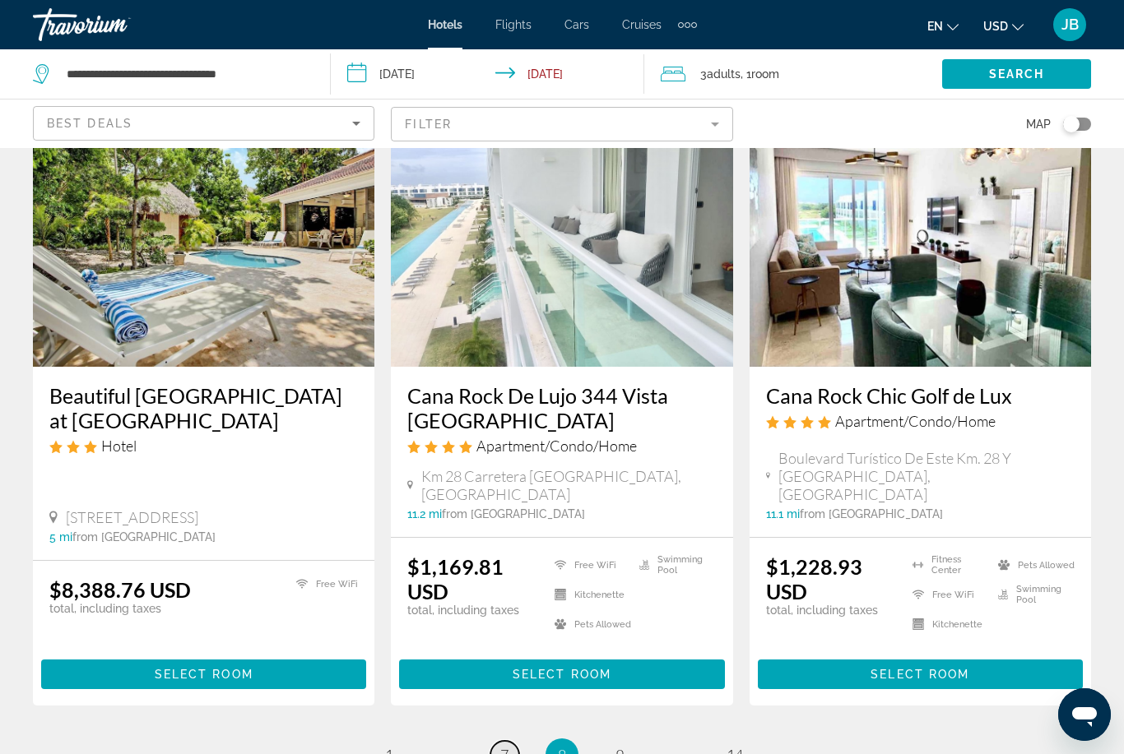
click at [513, 741] on link "page 7" at bounding box center [504, 755] width 29 height 29
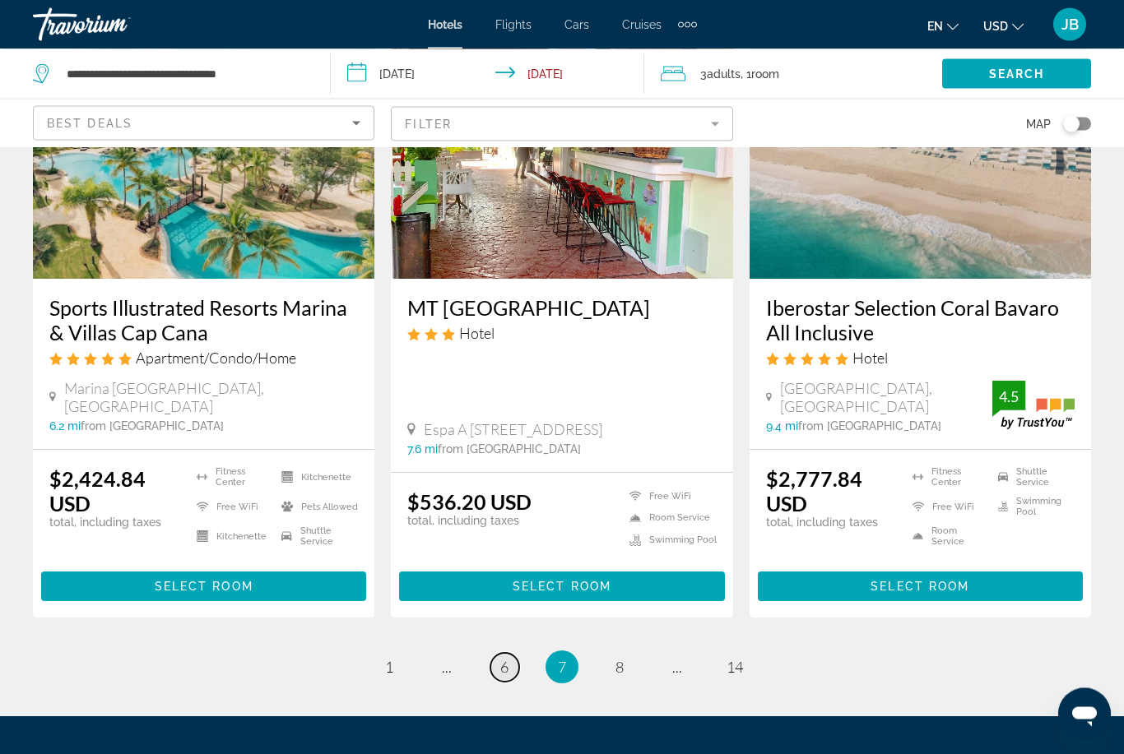
scroll to position [2187, 0]
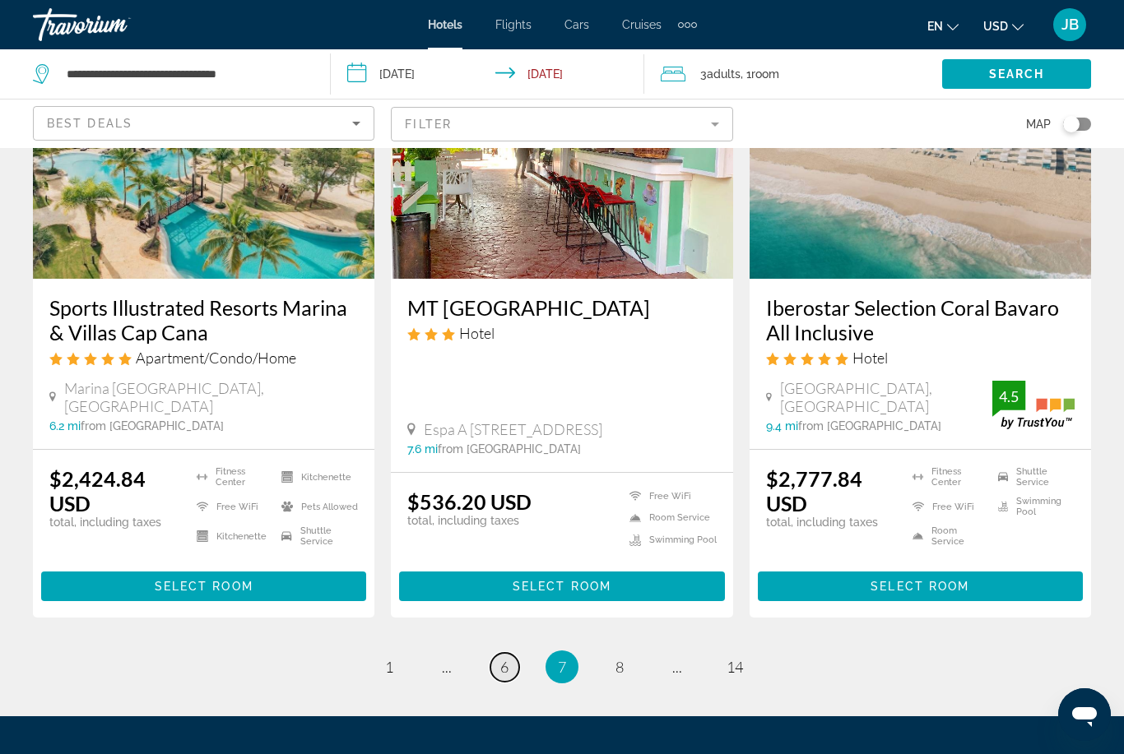
click at [503, 658] on span "6" at bounding box center [504, 667] width 8 height 18
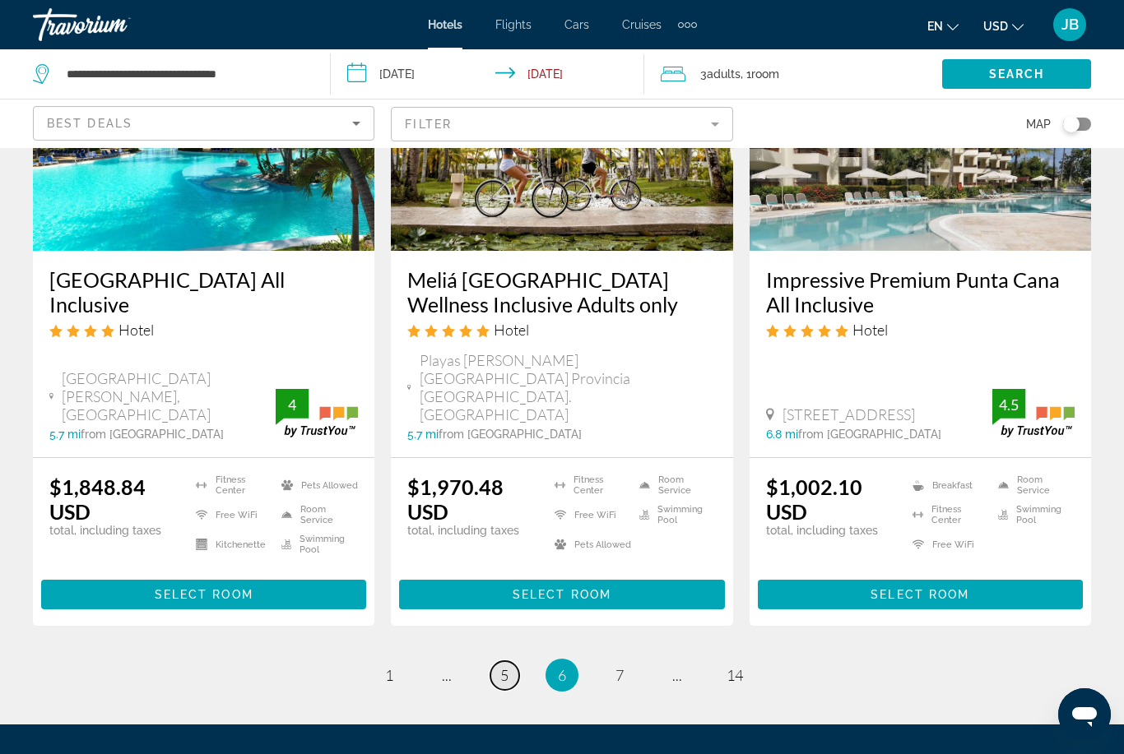
scroll to position [2167, 0]
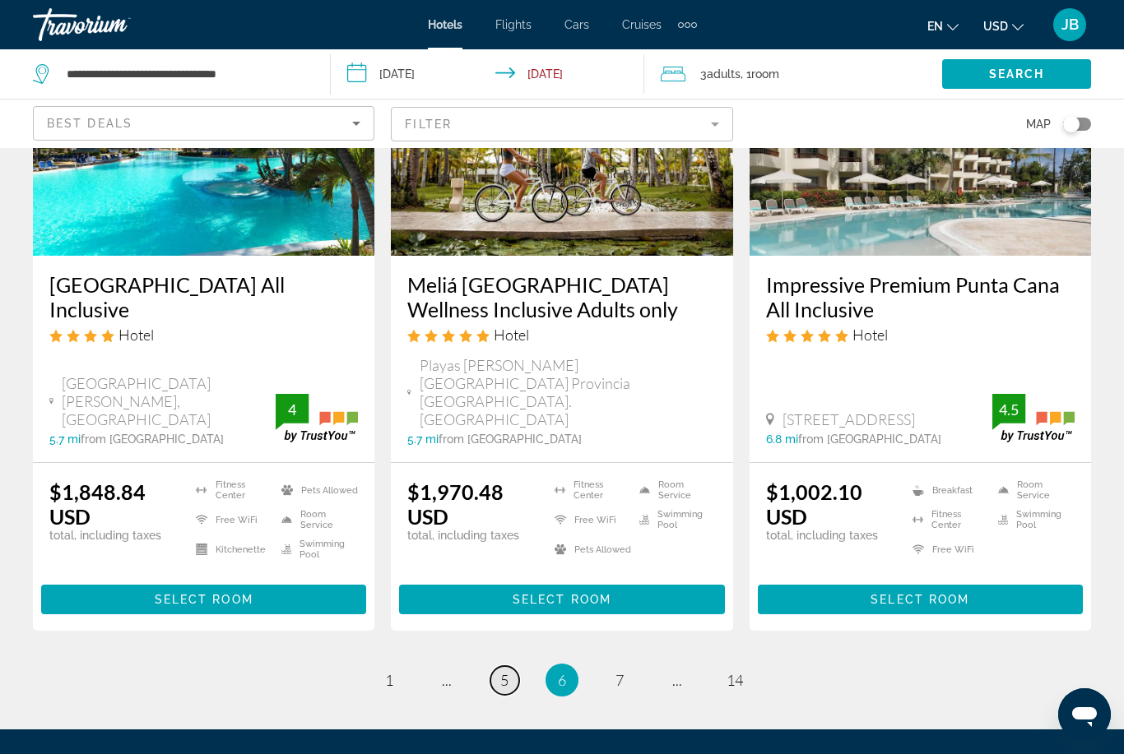
click at [502, 671] on span "5" at bounding box center [504, 680] width 8 height 18
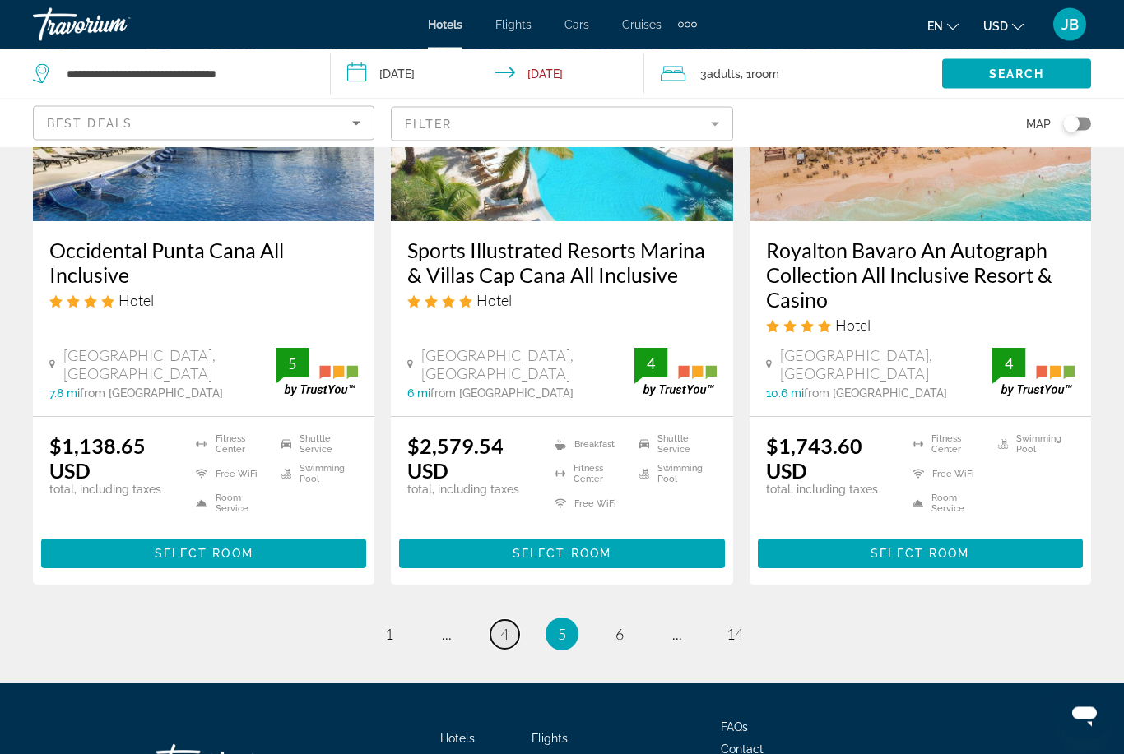
scroll to position [2195, 0]
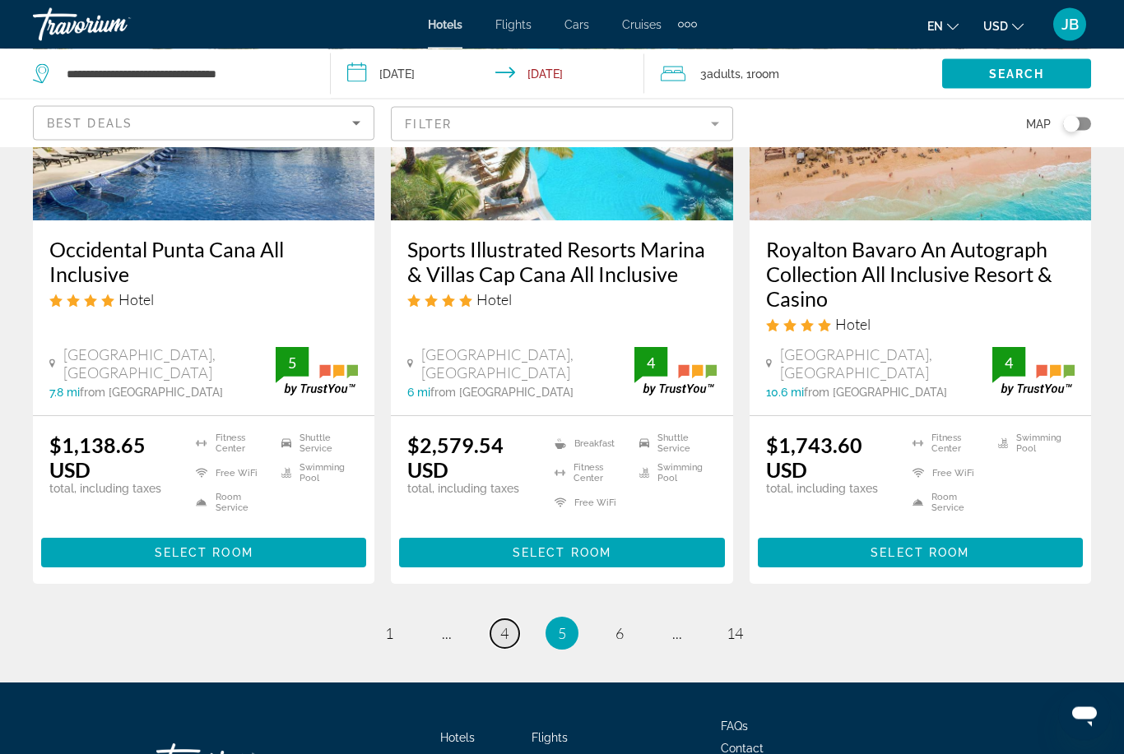
click at [515, 620] on link "page 4" at bounding box center [504, 634] width 29 height 29
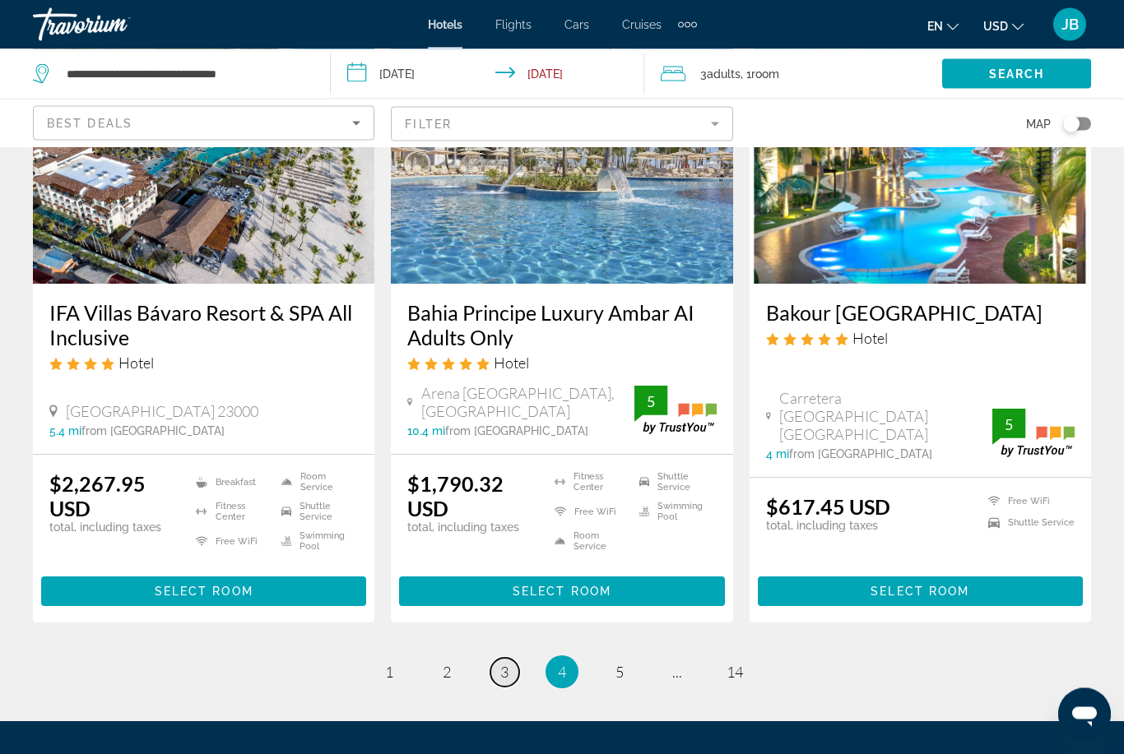
scroll to position [2178, 0]
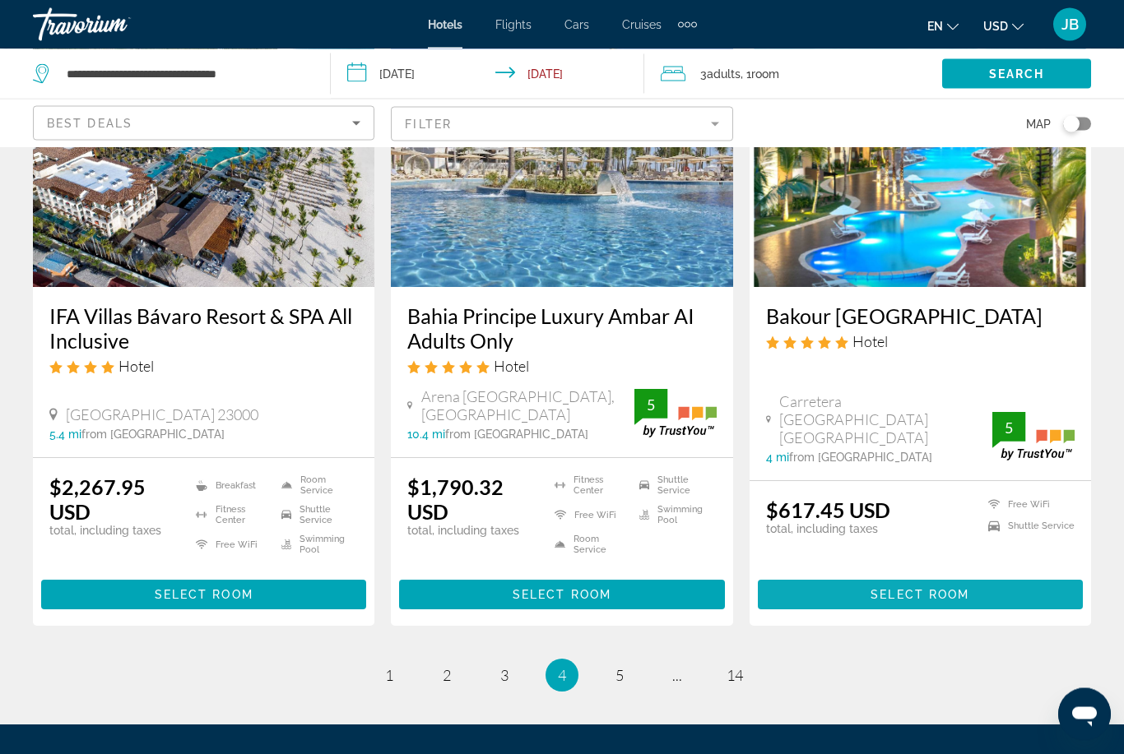
click at [799, 576] on span "Main content" at bounding box center [920, 595] width 325 height 39
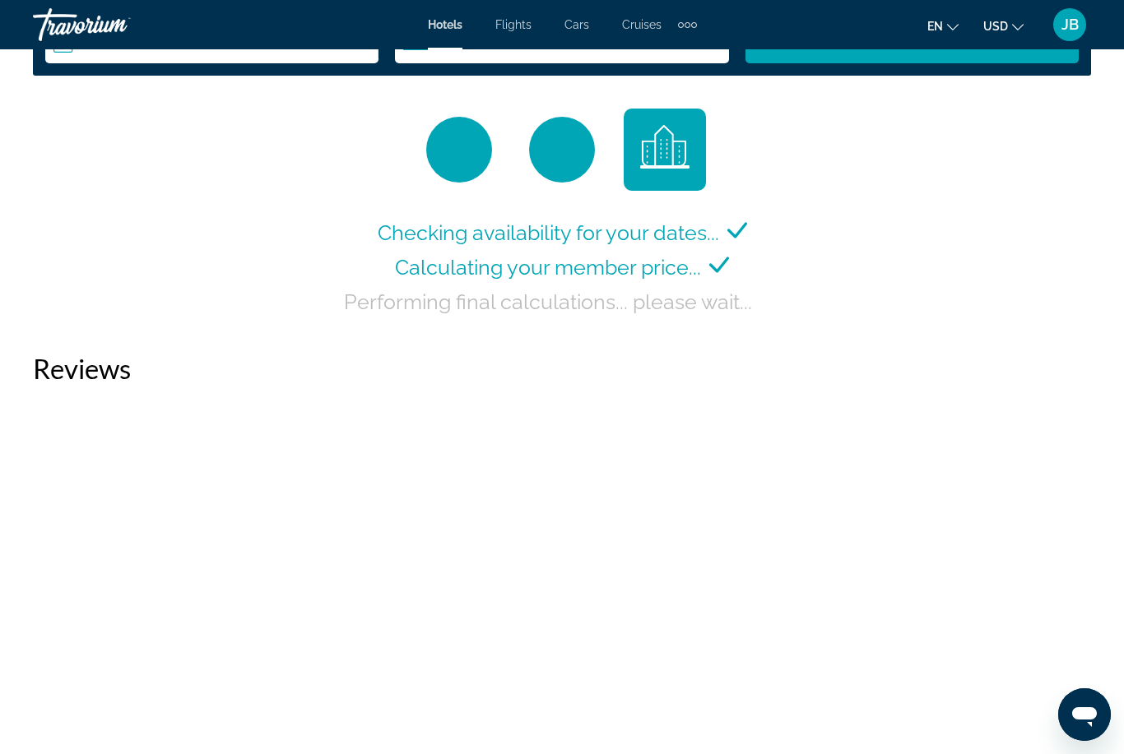
scroll to position [2497, 0]
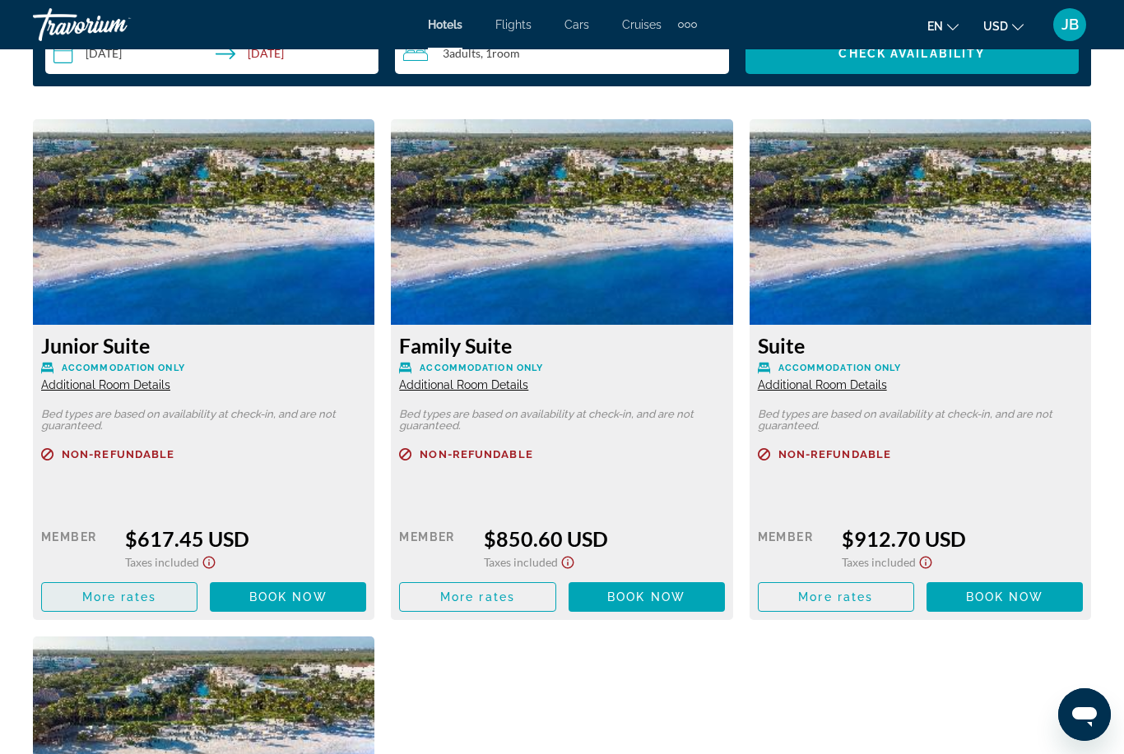
click at [86, 591] on span "More rates" at bounding box center [119, 597] width 75 height 13
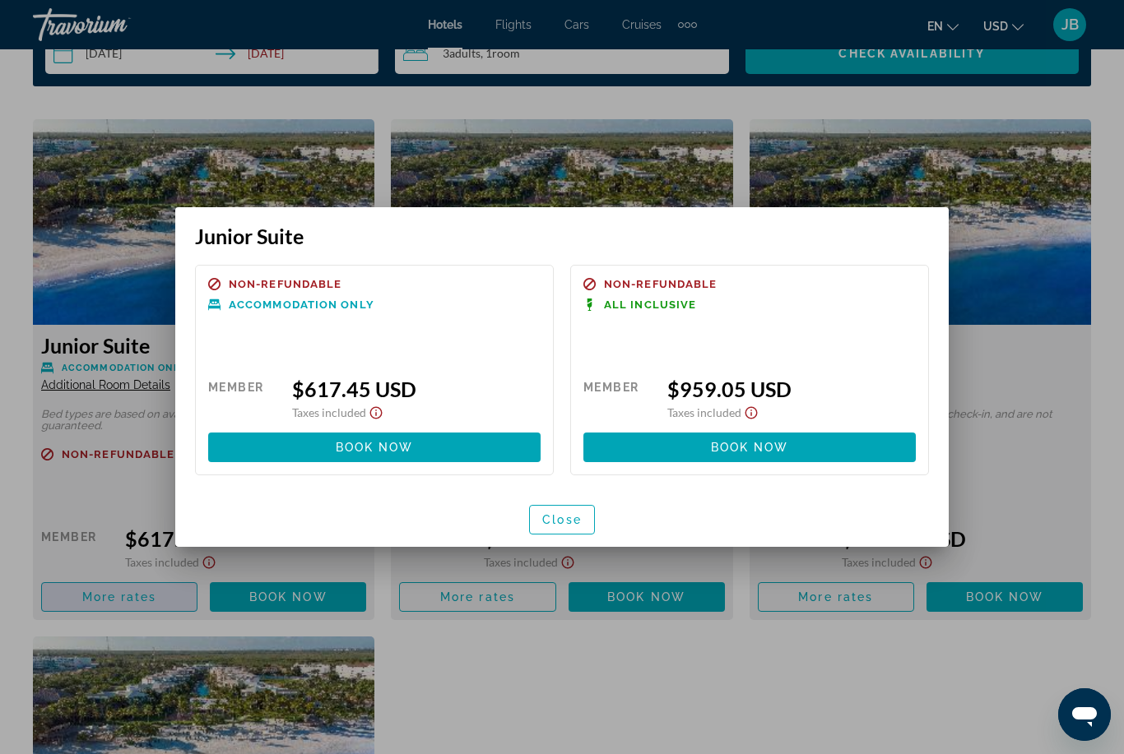
scroll to position [0, 0]
click at [556, 522] on span "Close" at bounding box center [561, 519] width 39 height 13
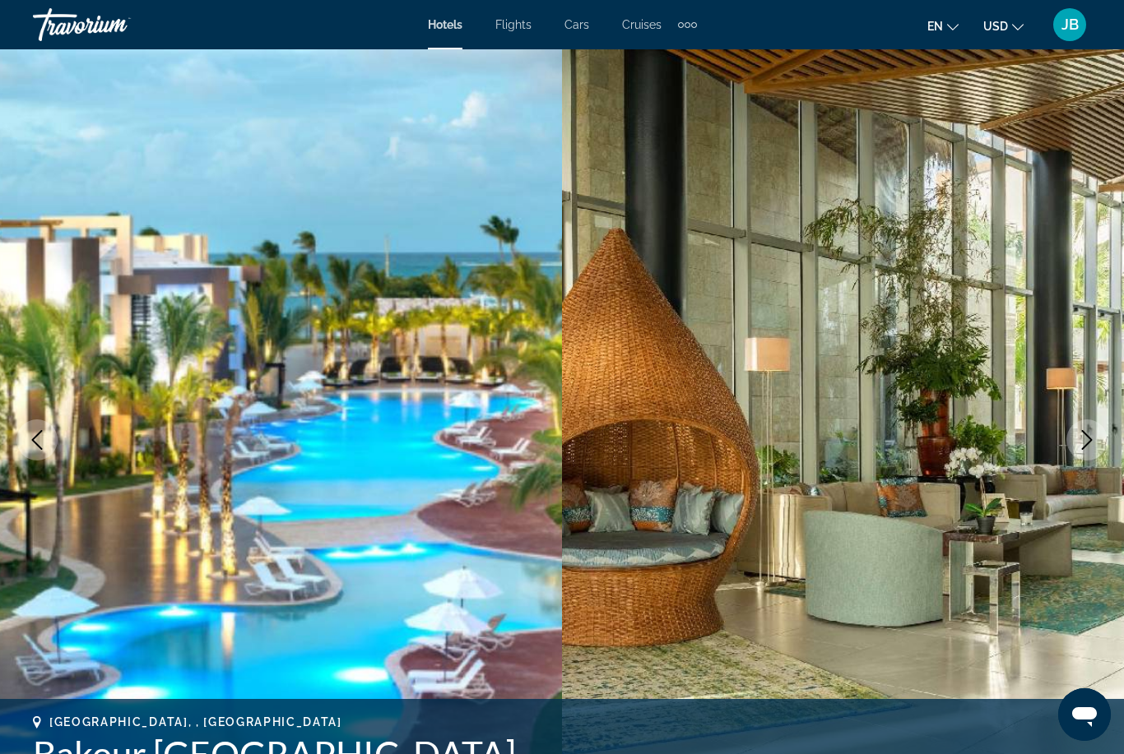
scroll to position [2497, 0]
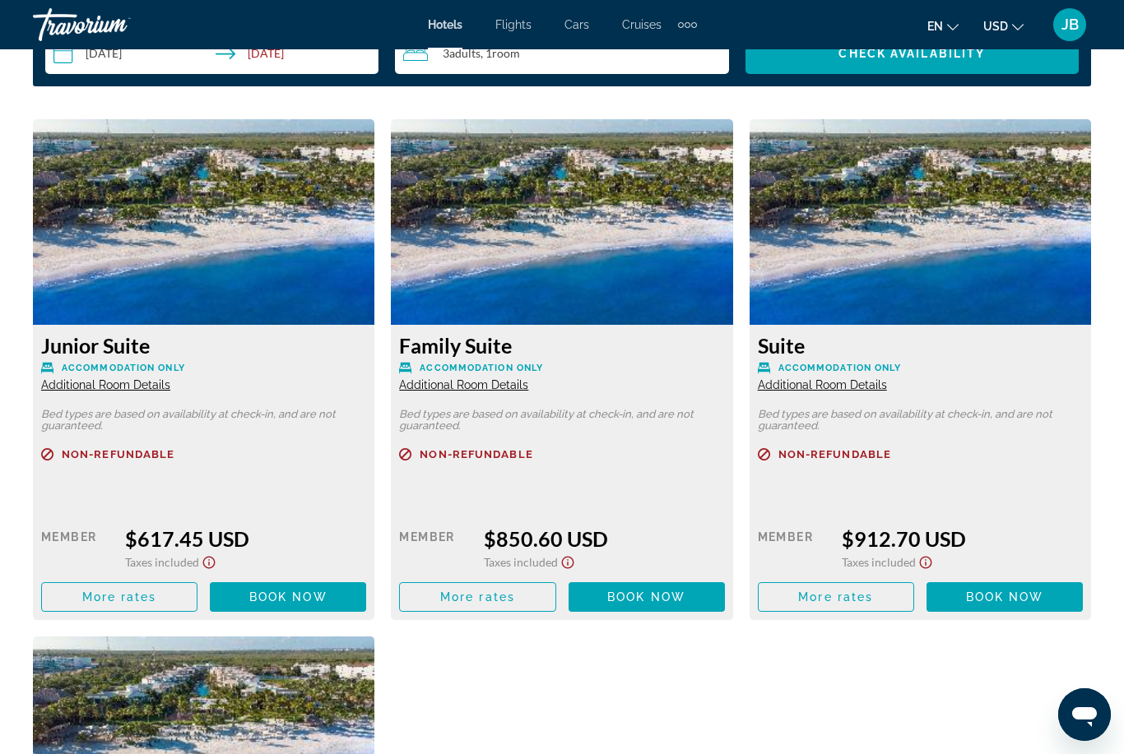
click at [428, 391] on span "Additional Room Details" at bounding box center [463, 384] width 129 height 13
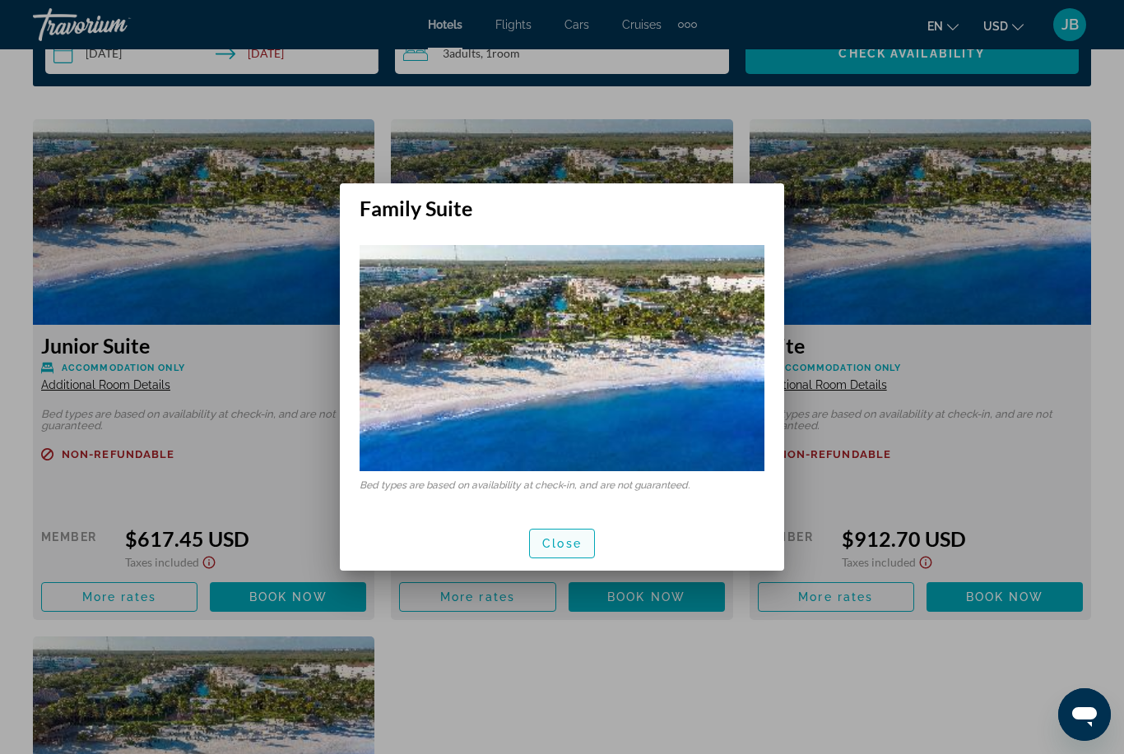
click at [560, 545] on span "Close" at bounding box center [561, 543] width 39 height 13
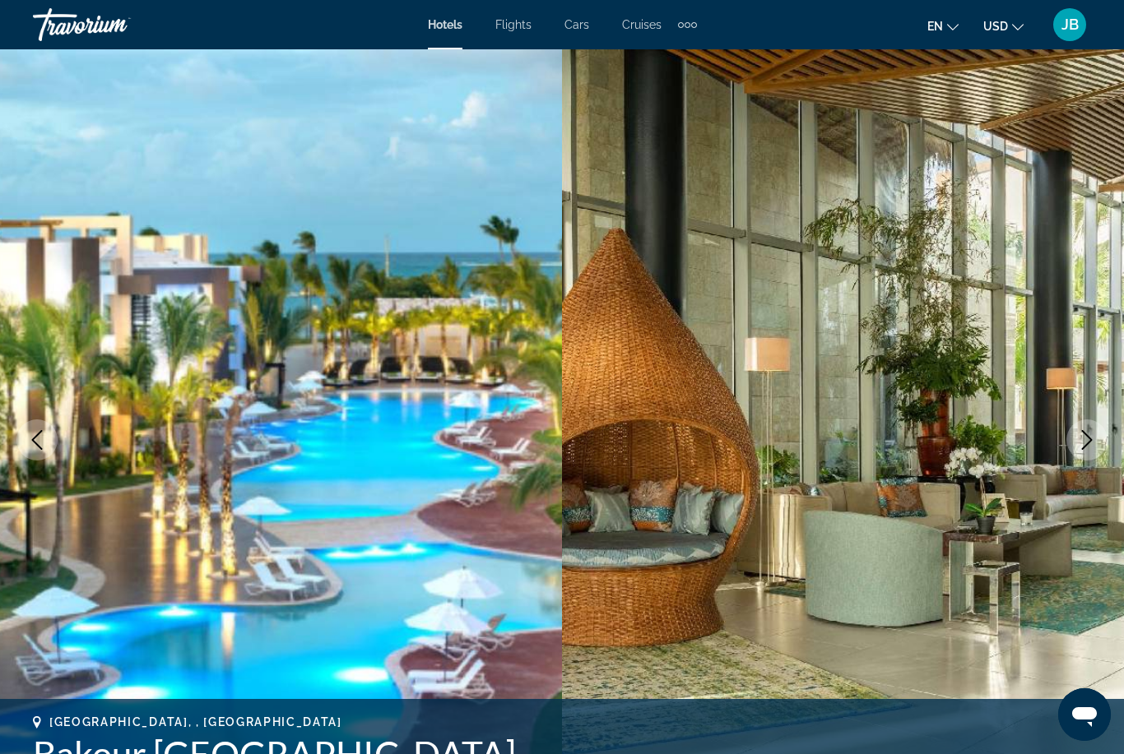
scroll to position [2497, 0]
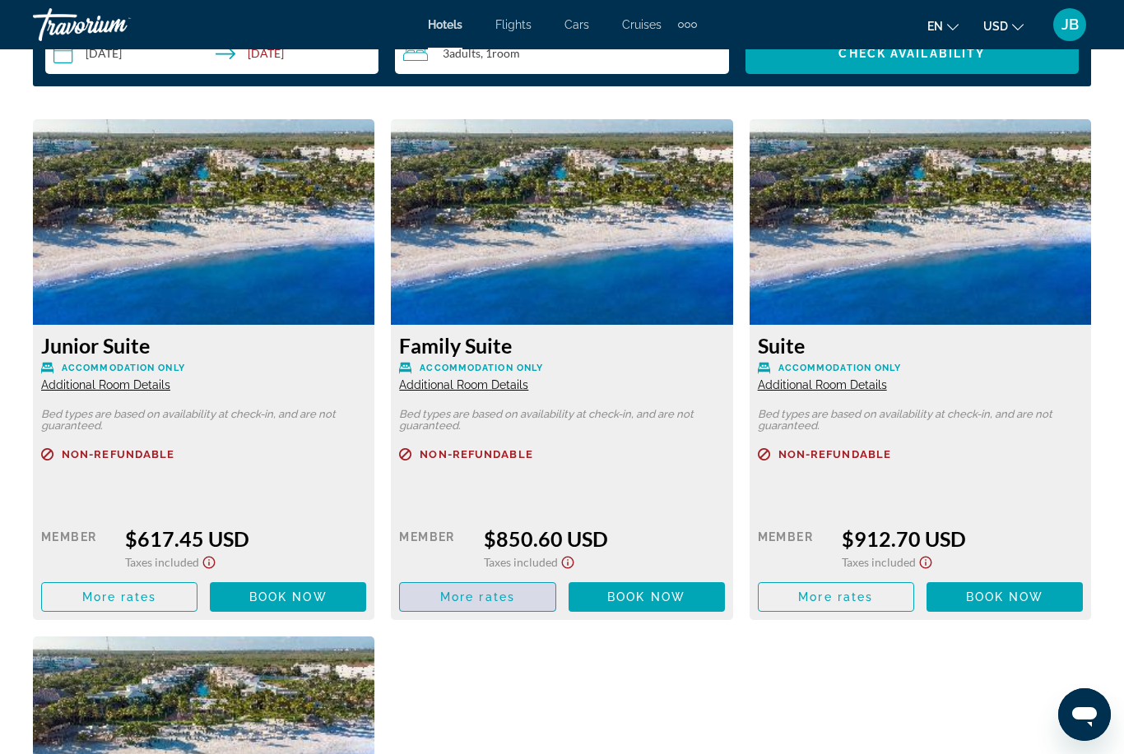
click at [438, 595] on span "Main content" at bounding box center [477, 596] width 155 height 39
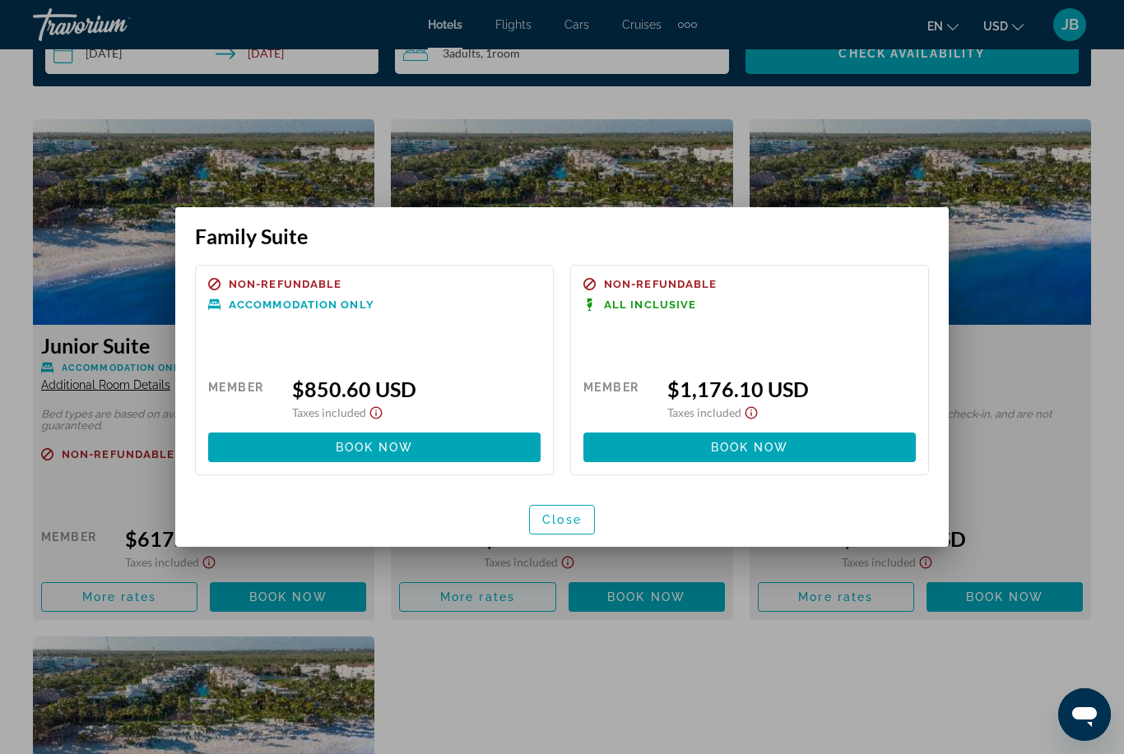
click at [540, 523] on span "button" at bounding box center [562, 519] width 64 height 39
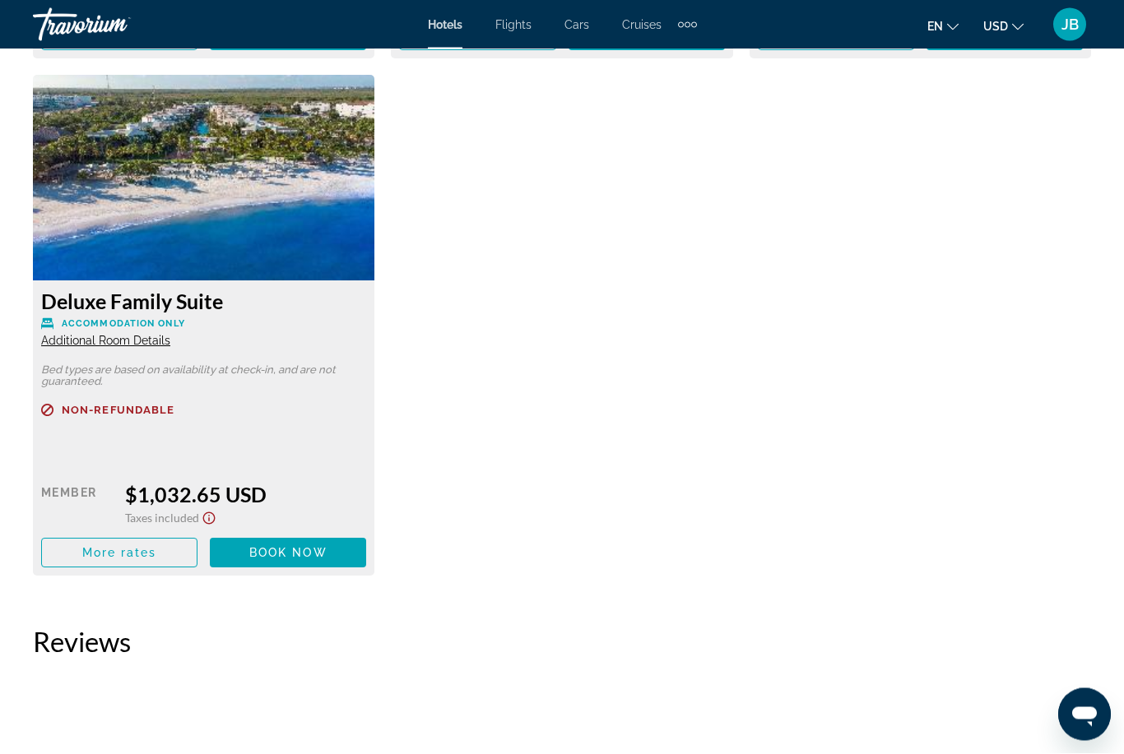
scroll to position [3060, 0]
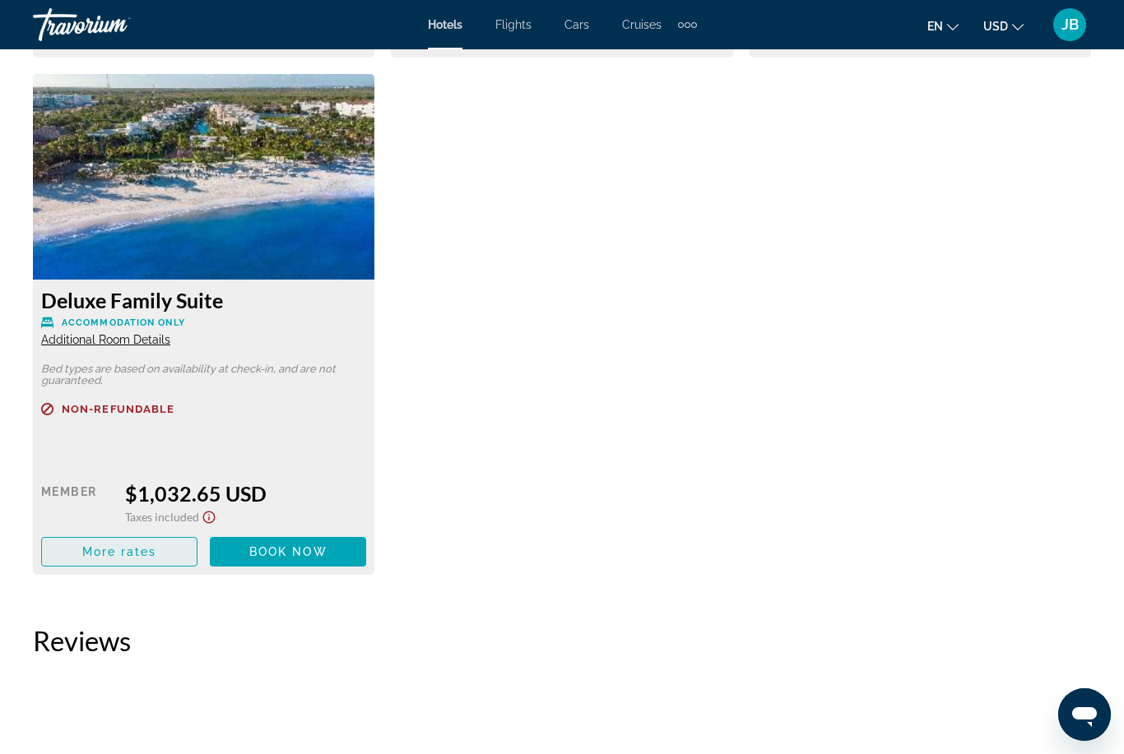
click at [112, 558] on span "Main content" at bounding box center [119, 551] width 155 height 39
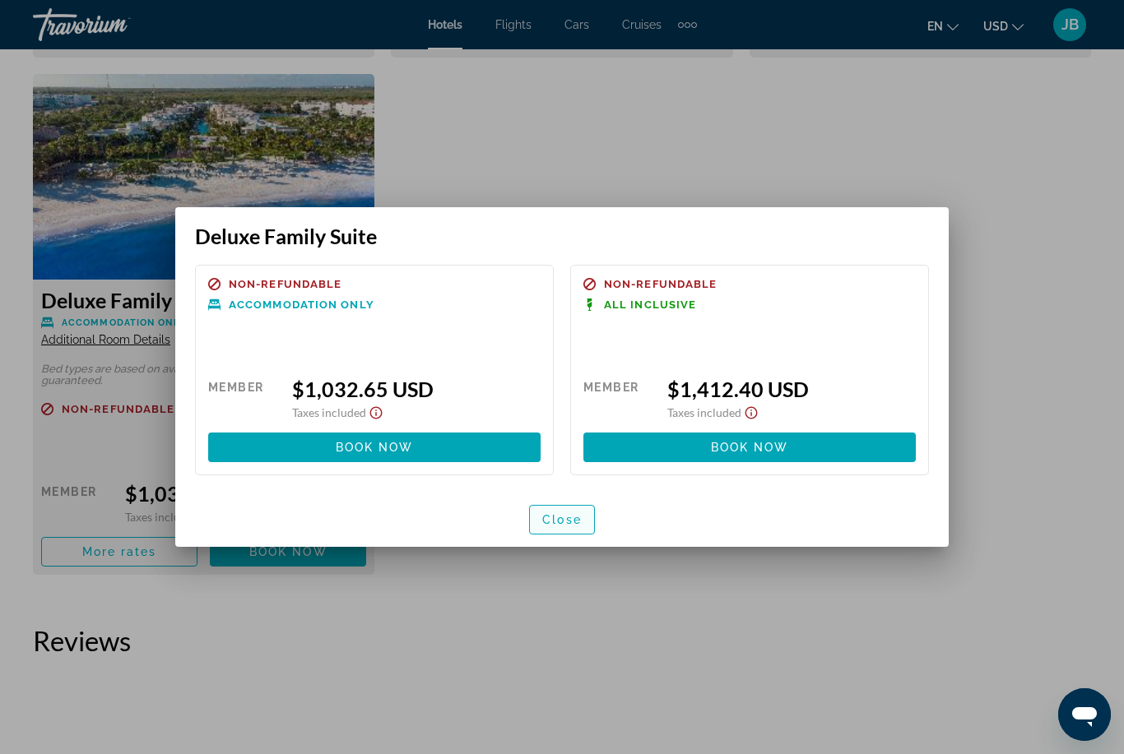
click at [551, 529] on span "button" at bounding box center [562, 519] width 64 height 39
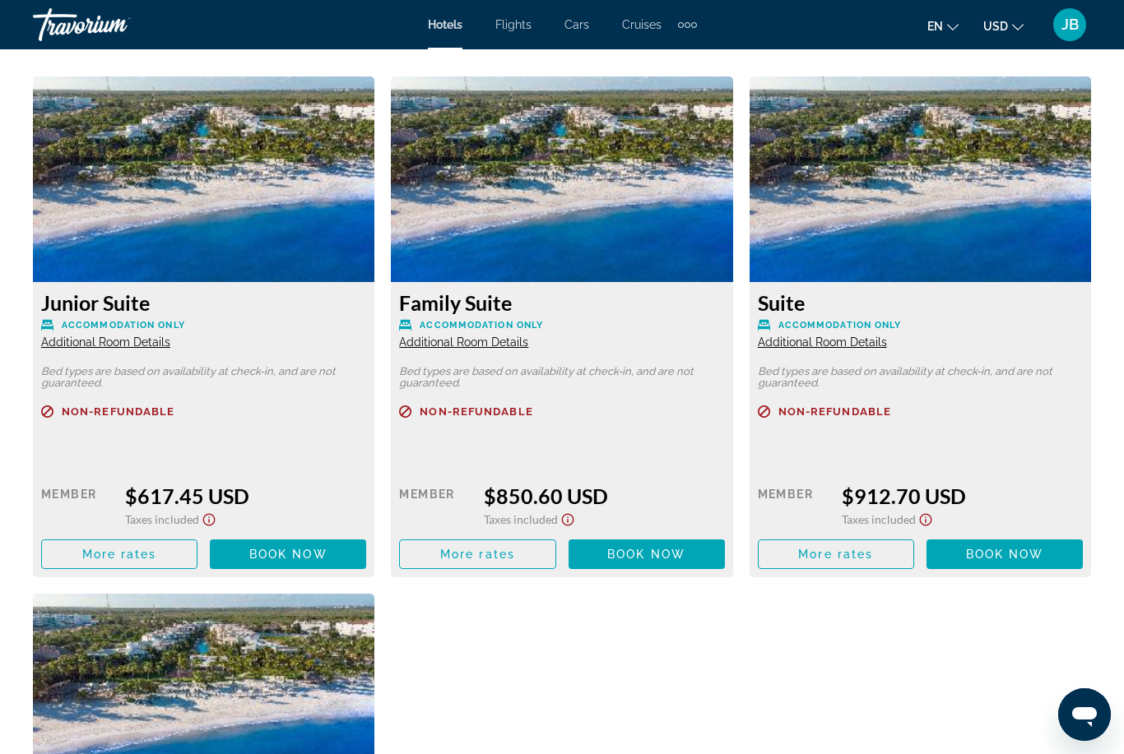
scroll to position [2541, 0]
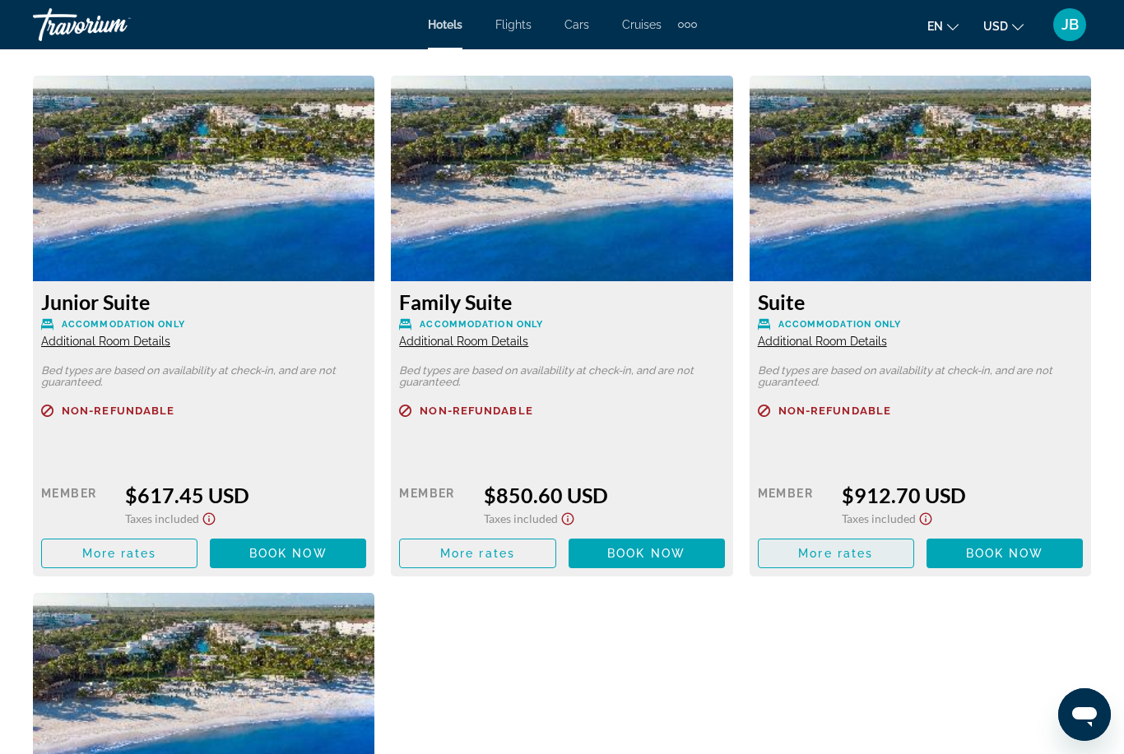
click at [776, 547] on span "Main content" at bounding box center [835, 553] width 155 height 39
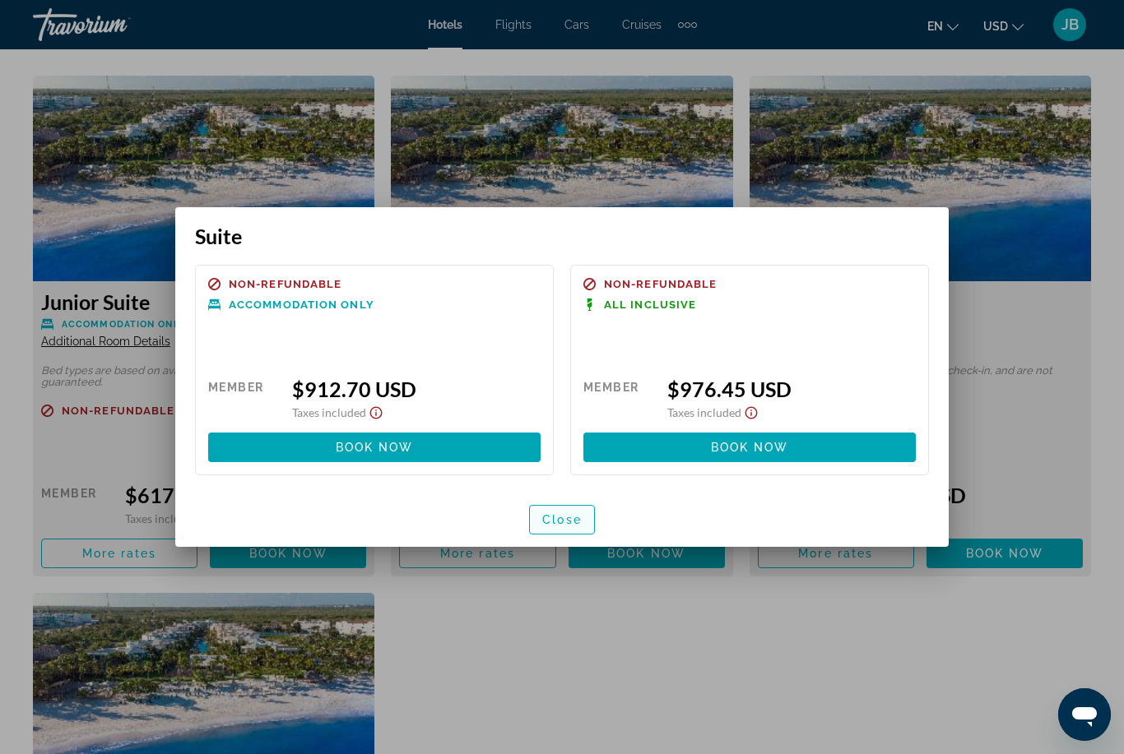
click at [549, 527] on span "button" at bounding box center [562, 519] width 64 height 39
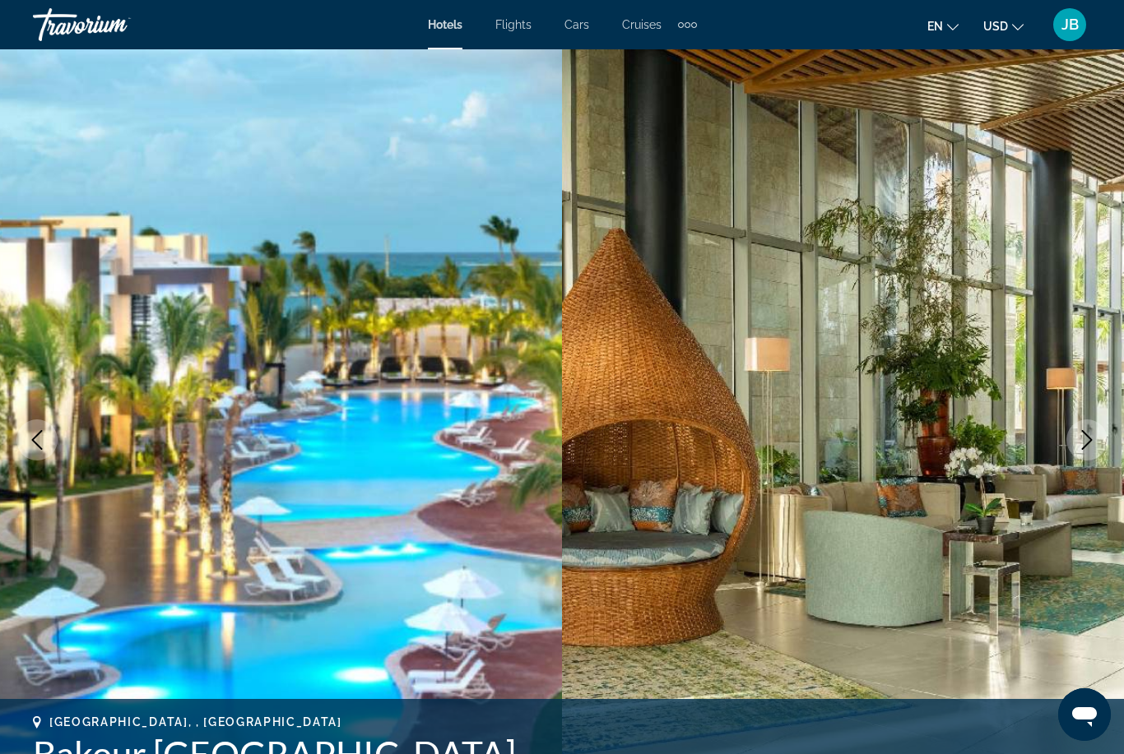
scroll to position [2541, 0]
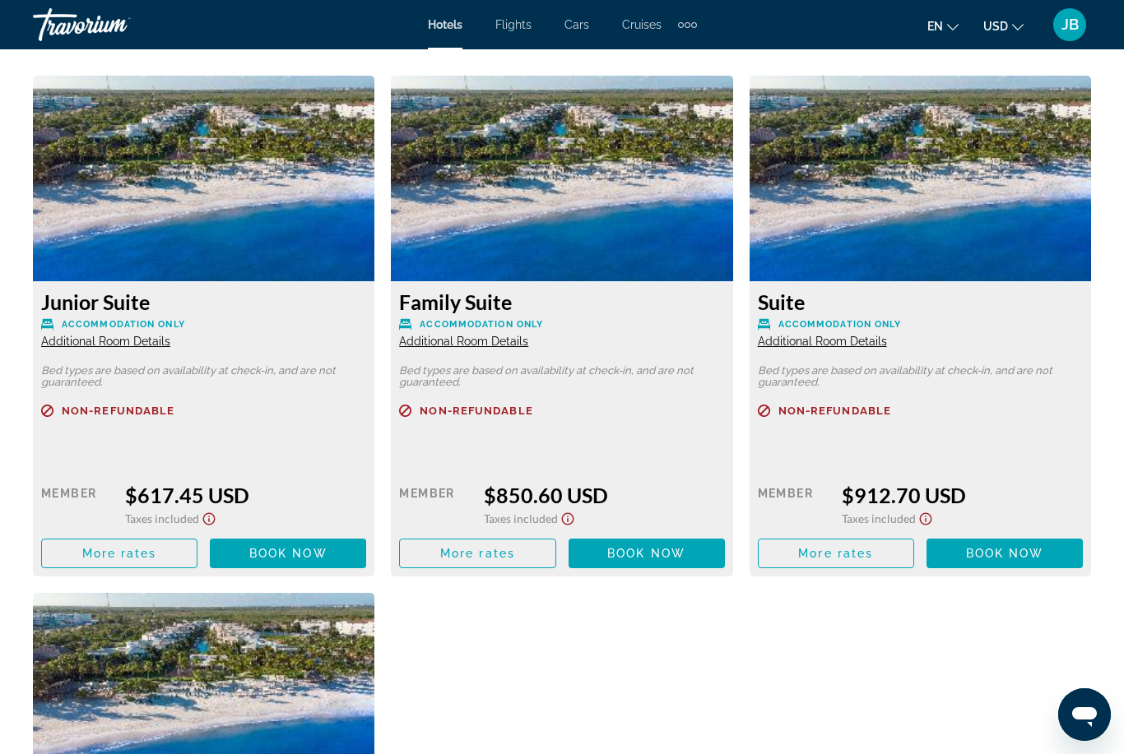
click at [789, 347] on span "Additional Room Details" at bounding box center [822, 341] width 129 height 13
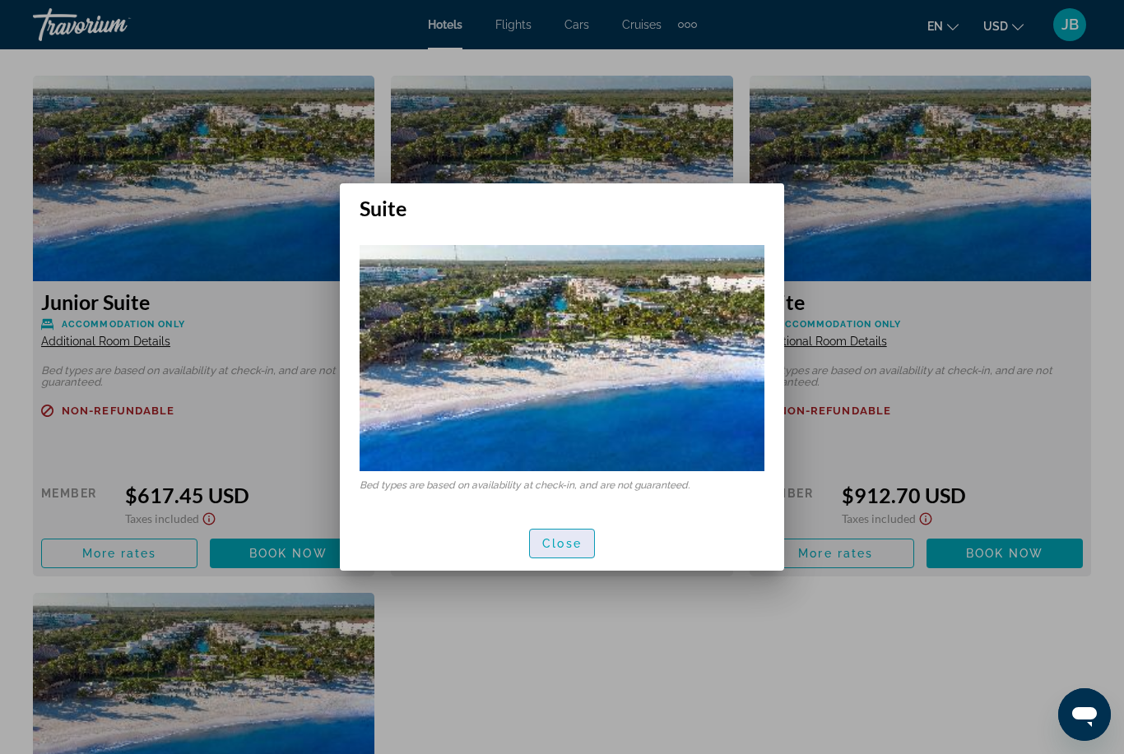
click at [574, 533] on span "button" at bounding box center [562, 543] width 64 height 39
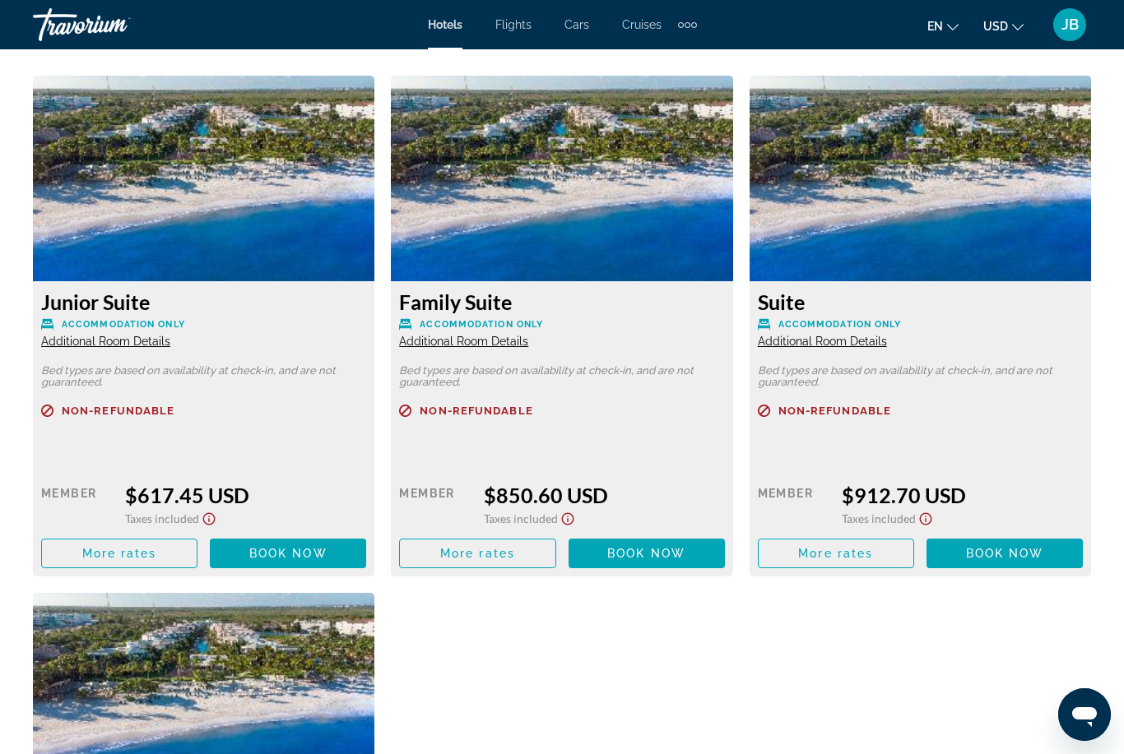
click at [787, 344] on span "Additional Room Details" at bounding box center [822, 341] width 129 height 13
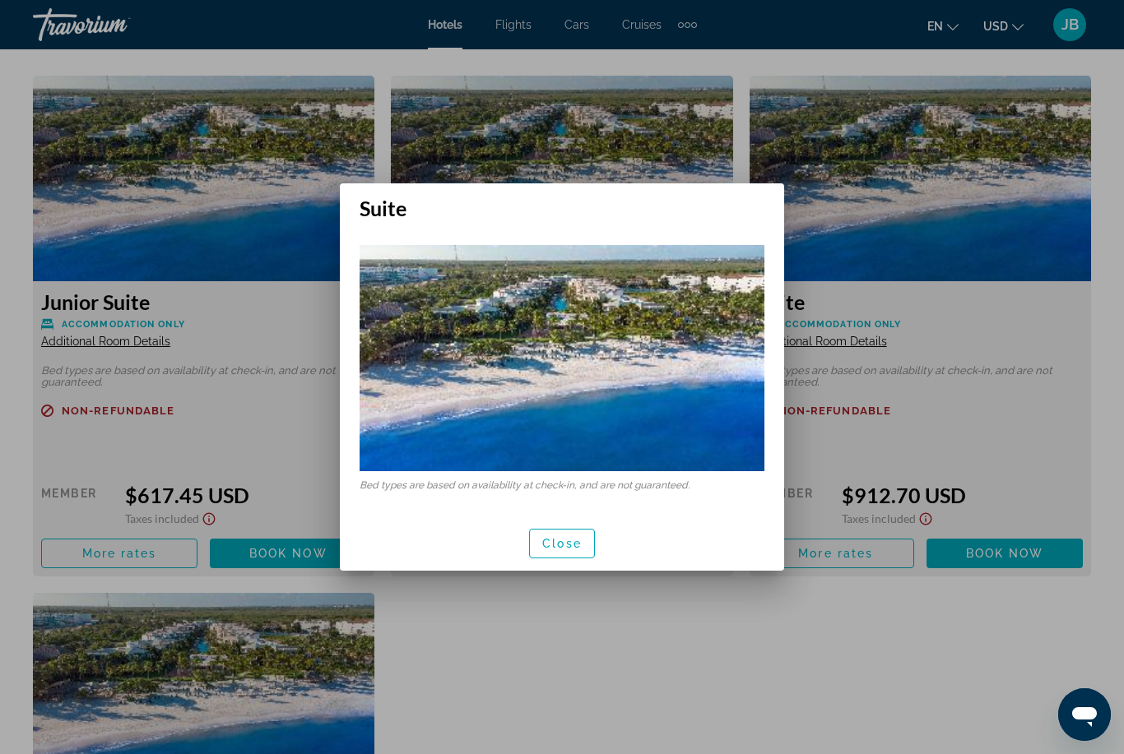
scroll to position [0, 0]
click at [545, 547] on span "Close" at bounding box center [561, 543] width 39 height 13
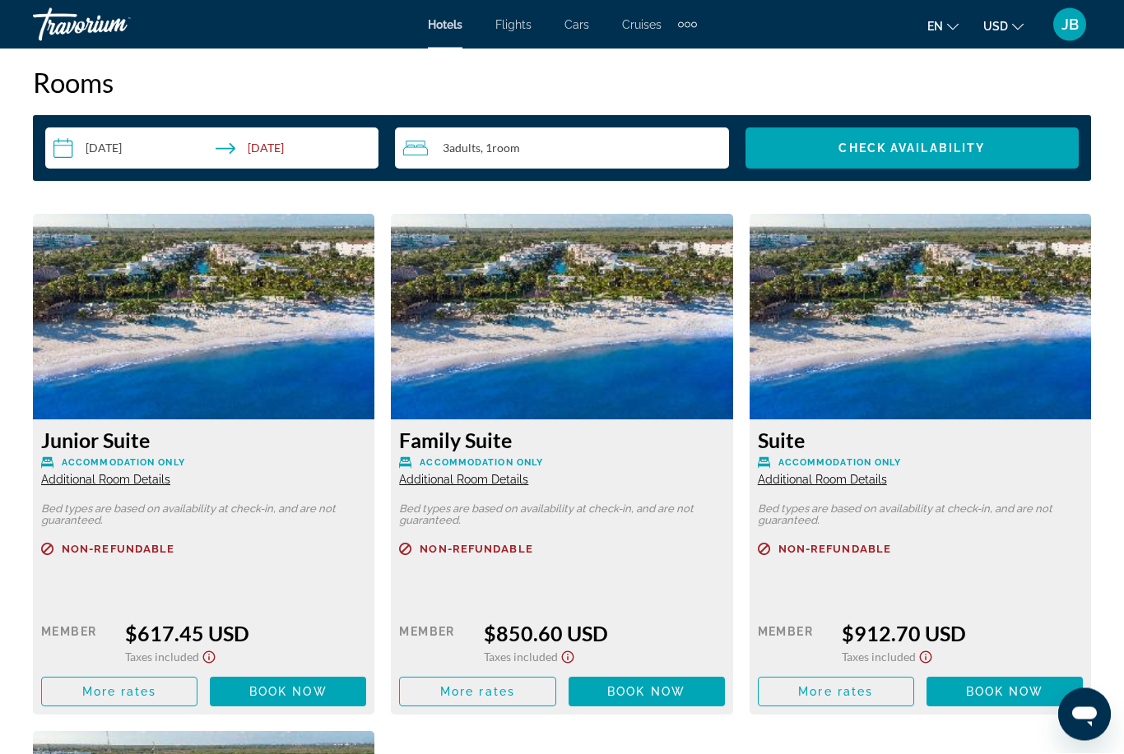
scroll to position [2403, 0]
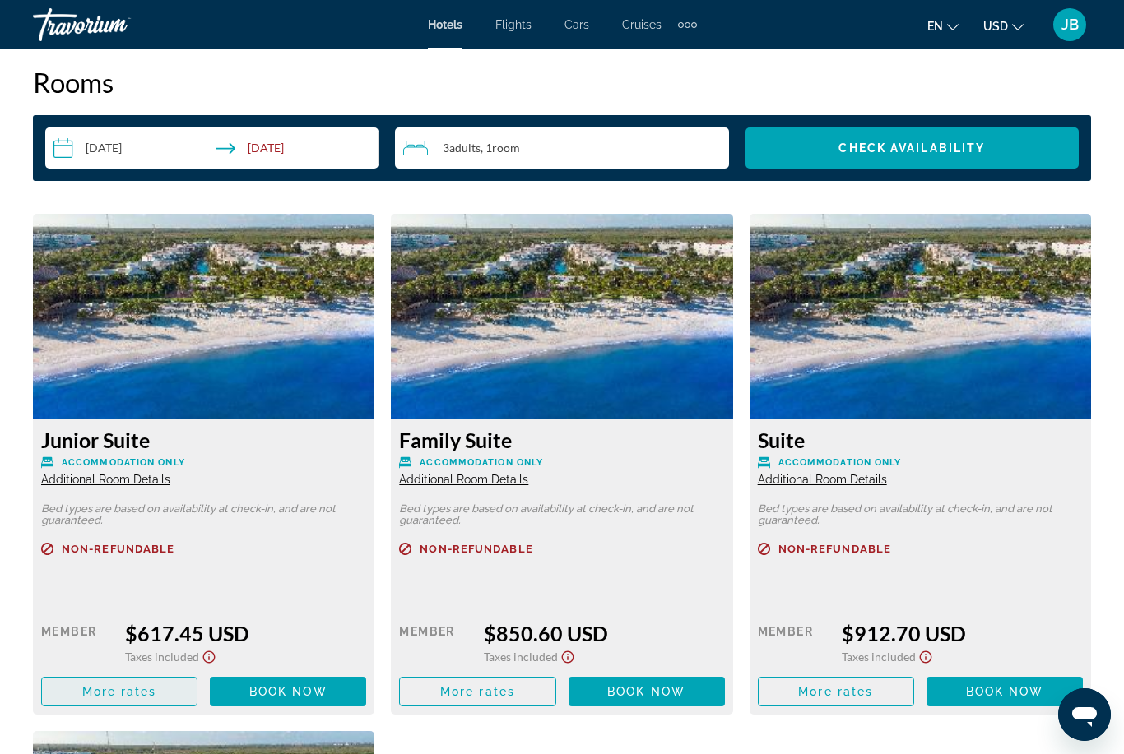
click at [77, 690] on span "Main content" at bounding box center [119, 691] width 155 height 39
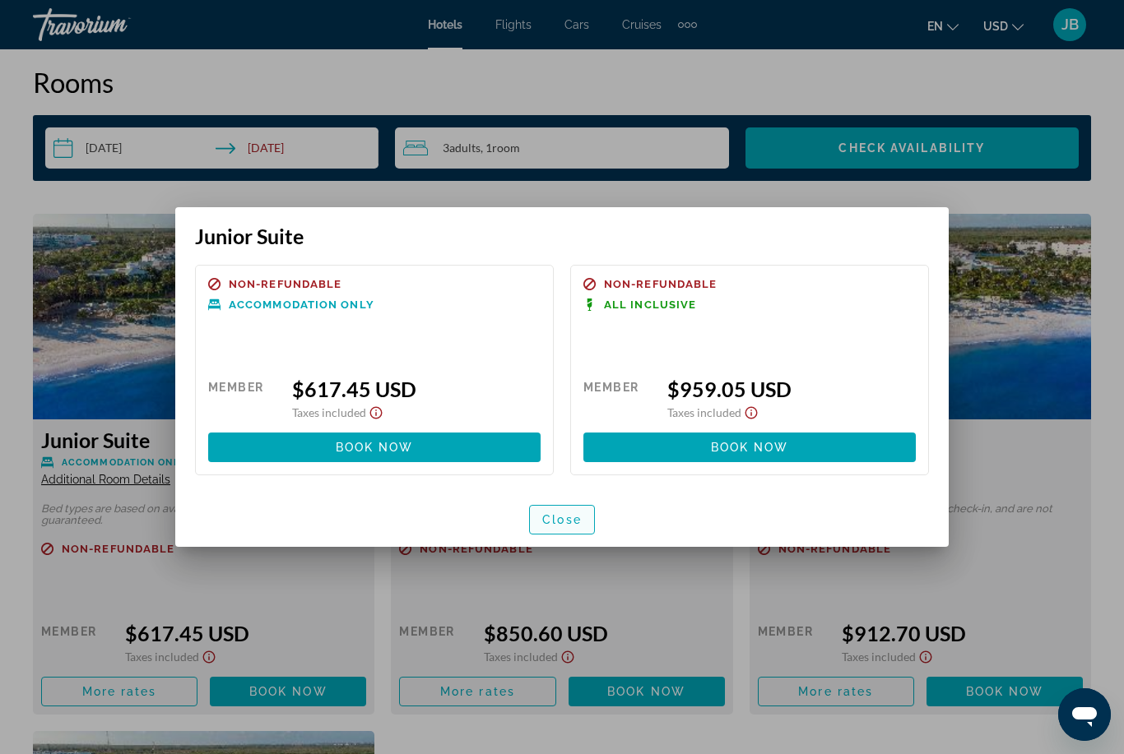
click at [559, 517] on span "Close" at bounding box center [561, 519] width 39 height 13
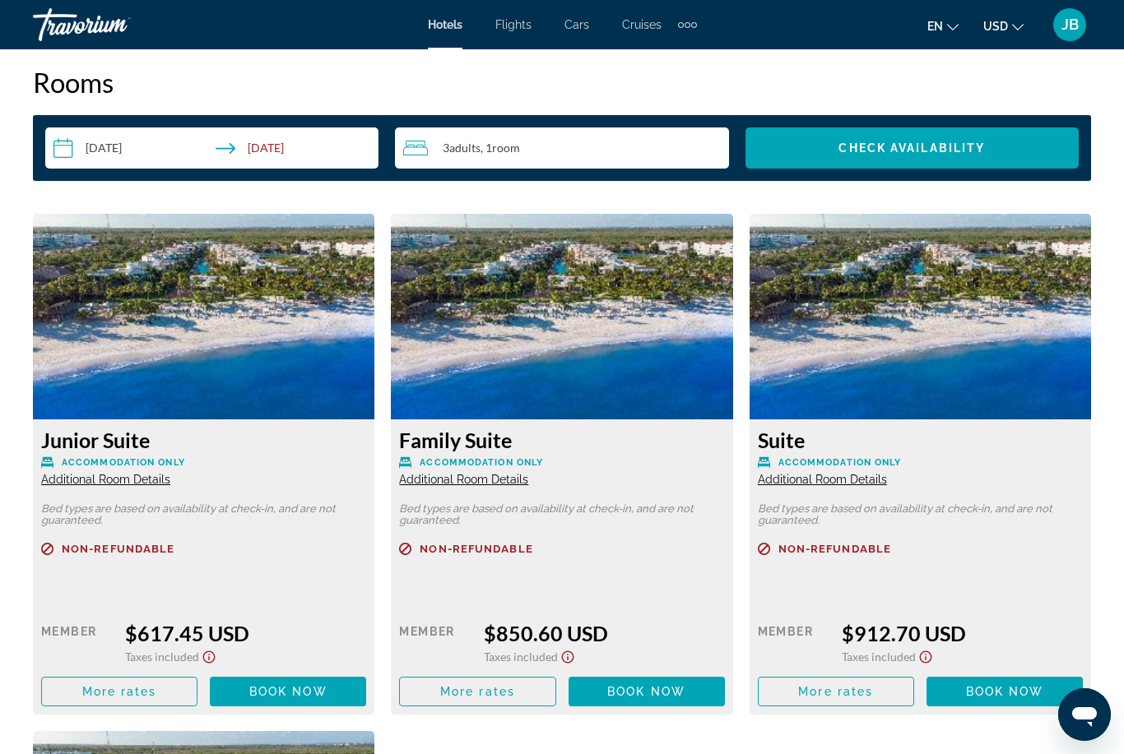
scroll to position [2403, 0]
click at [65, 679] on span "Main content" at bounding box center [119, 691] width 155 height 39
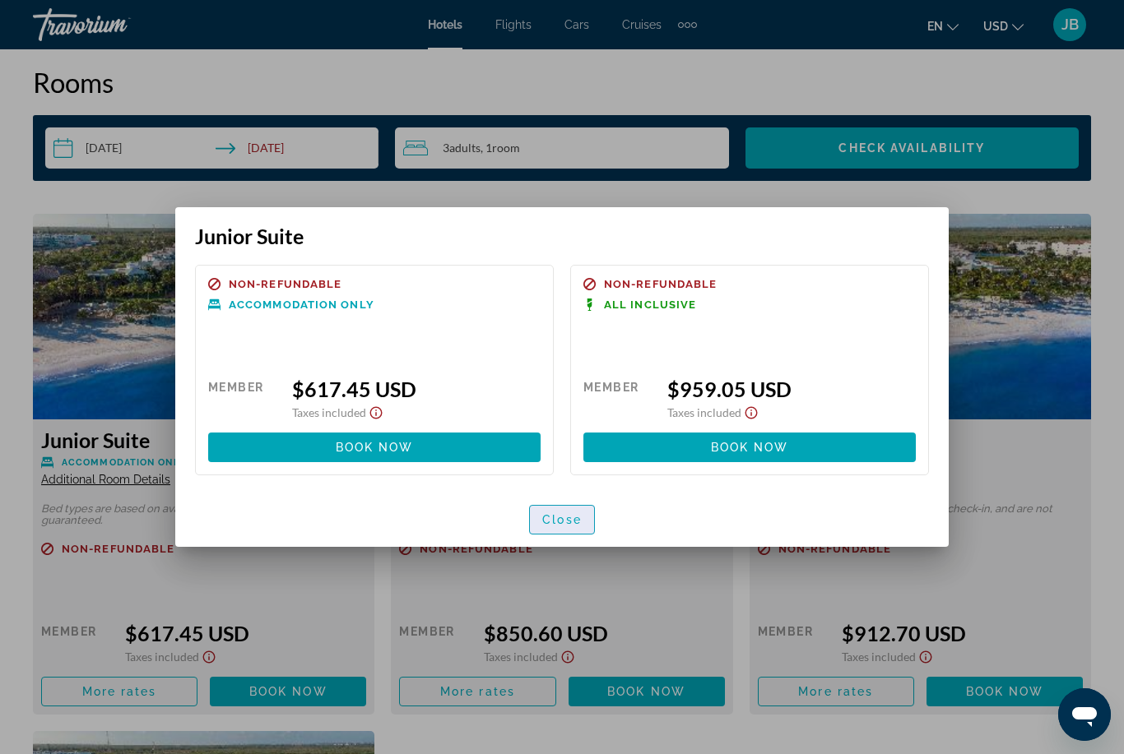
click at [545, 530] on span "button" at bounding box center [562, 519] width 64 height 39
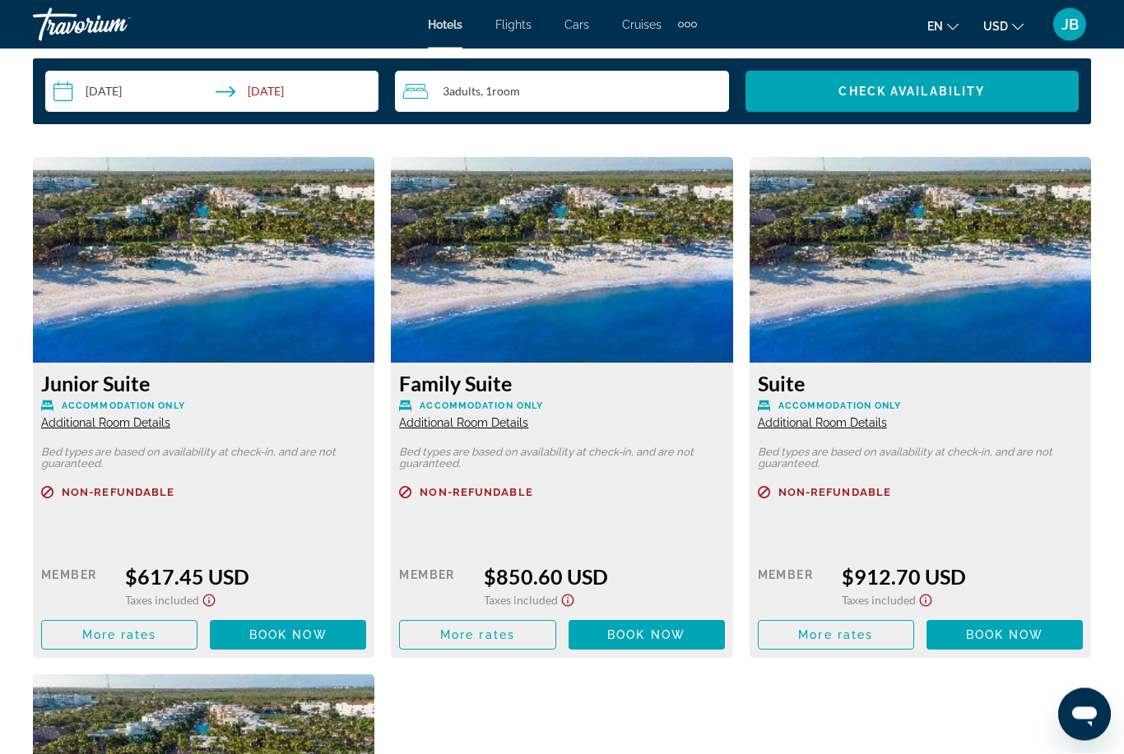
scroll to position [2464, 0]
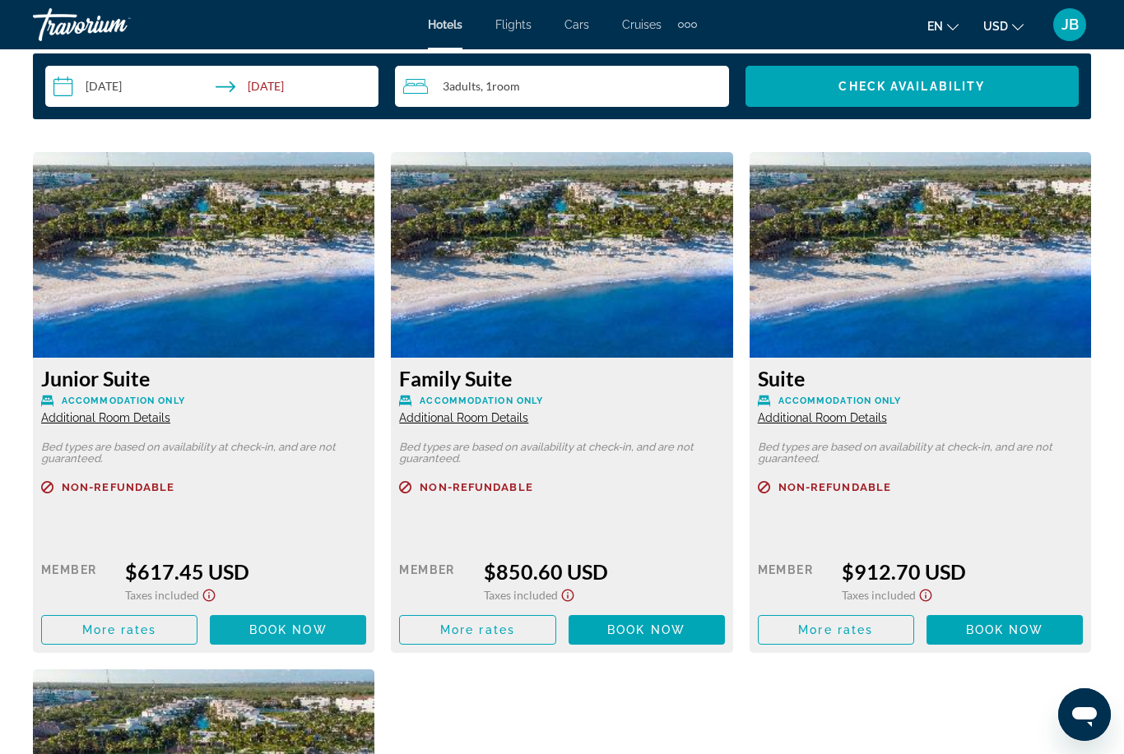
click at [266, 633] on span "Book now" at bounding box center [288, 629] width 78 height 13
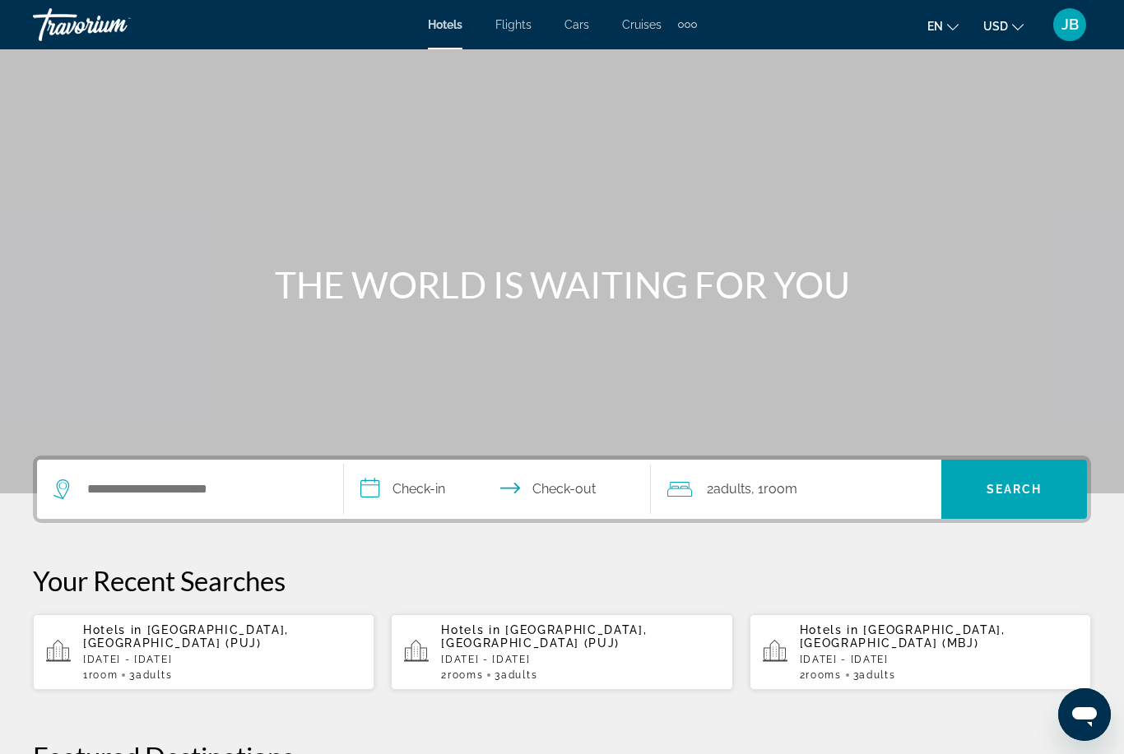
click at [406, 494] on input "**********" at bounding box center [500, 492] width 313 height 64
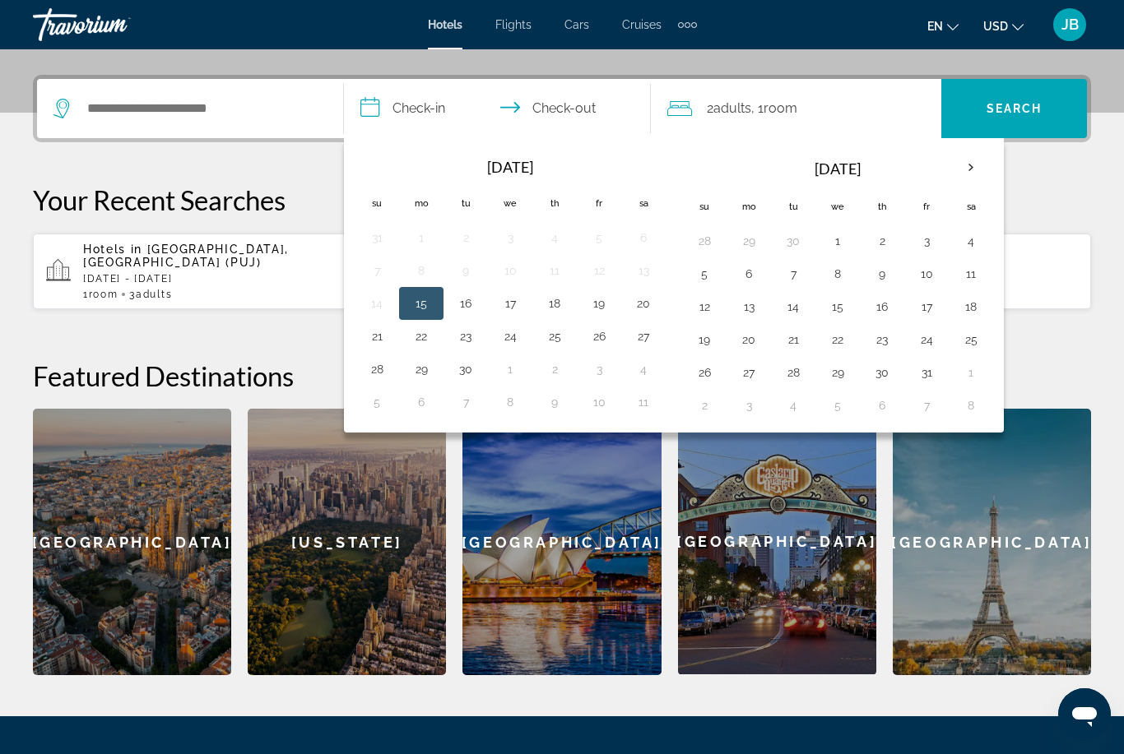
scroll to position [402, 0]
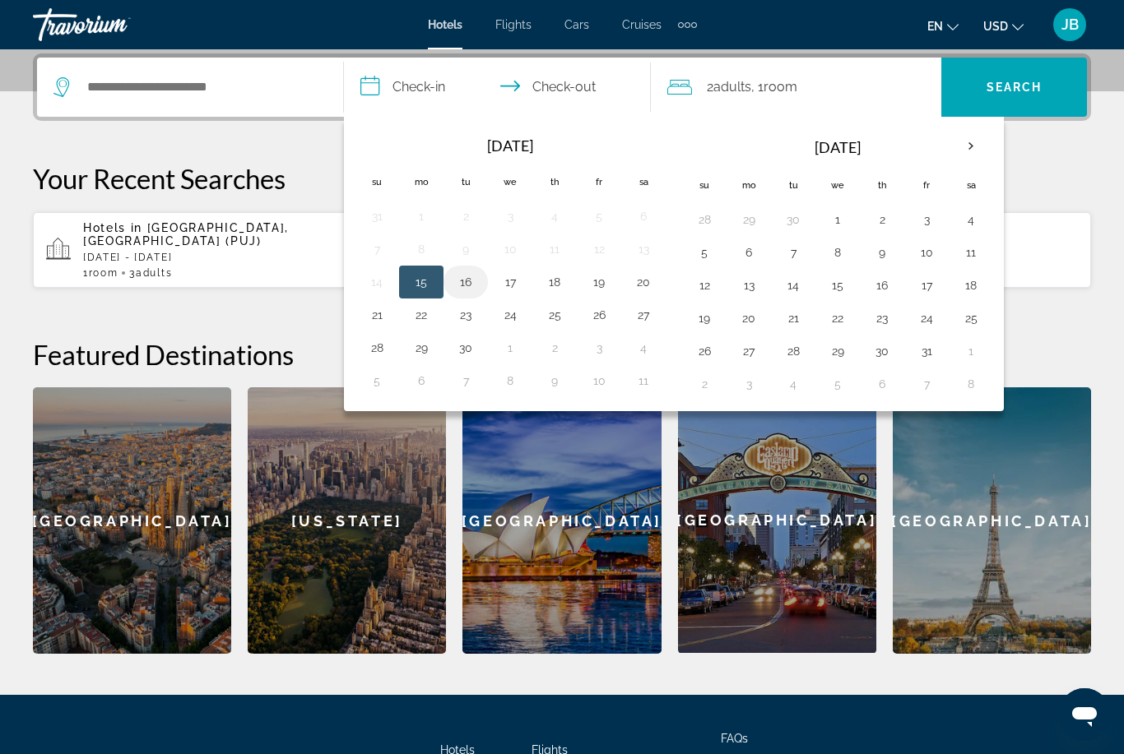
click at [467, 280] on button "16" at bounding box center [465, 282] width 26 height 23
click at [368, 316] on button "21" at bounding box center [377, 315] width 26 height 23
type input "**********"
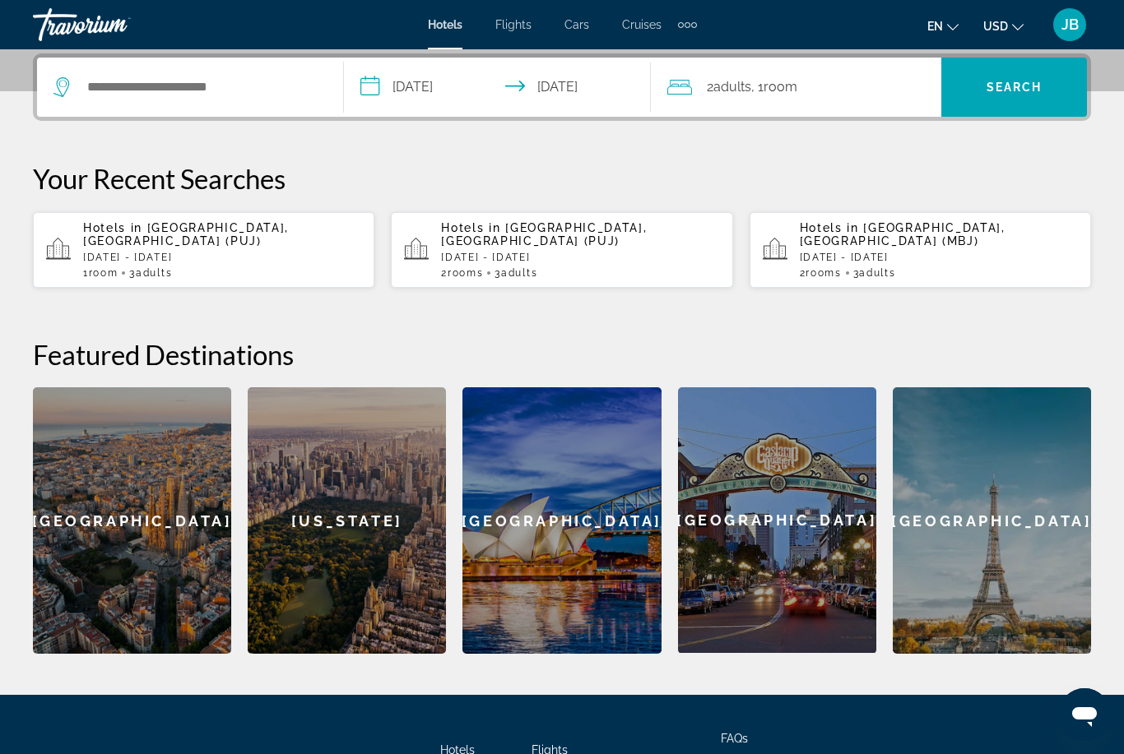
click at [704, 92] on div "2 Adult Adults , 1 Room rooms" at bounding box center [804, 87] width 274 height 23
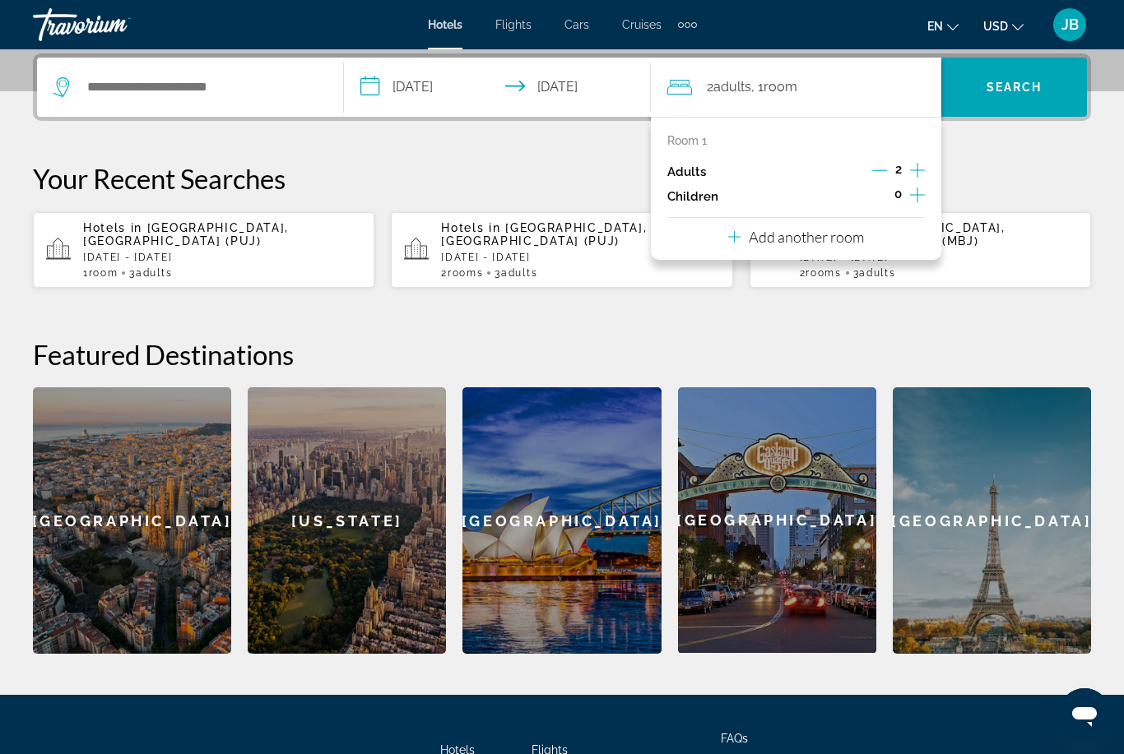
click at [772, 238] on p "Add another room" at bounding box center [805, 237] width 115 height 18
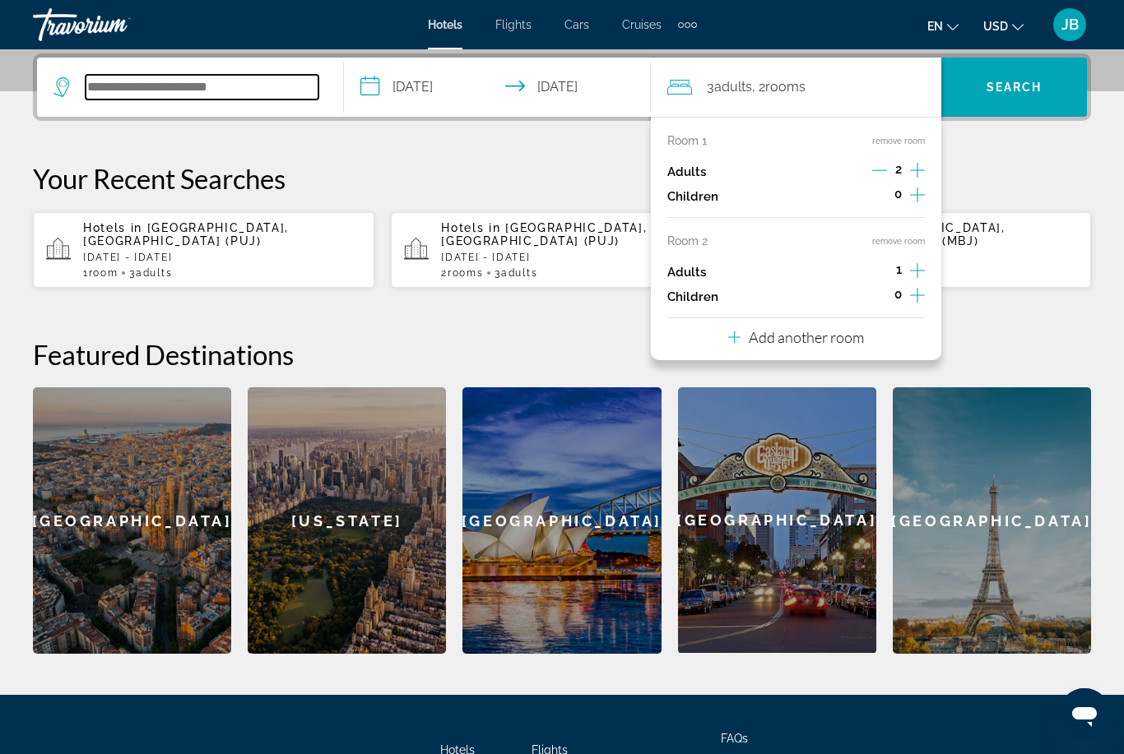
click at [169, 99] on input "Search widget" at bounding box center [202, 87] width 233 height 25
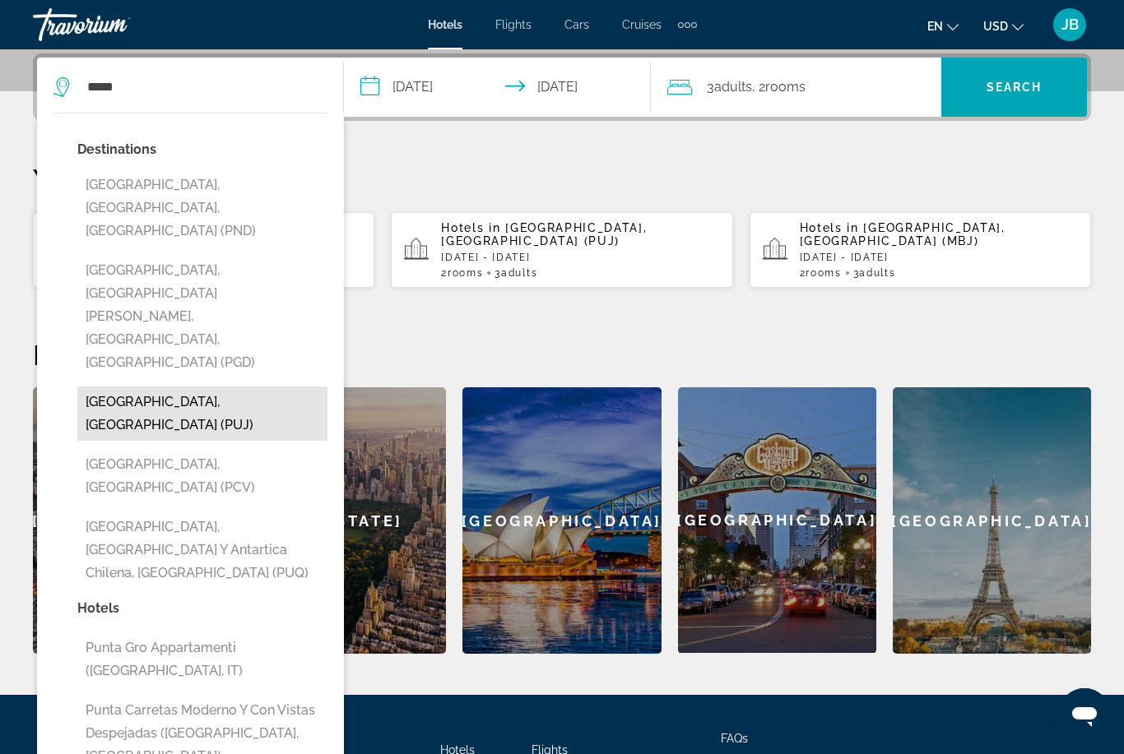
click at [94, 387] on button "[GEOGRAPHIC_DATA], [GEOGRAPHIC_DATA] (PUJ)" at bounding box center [202, 414] width 250 height 54
type input "**********"
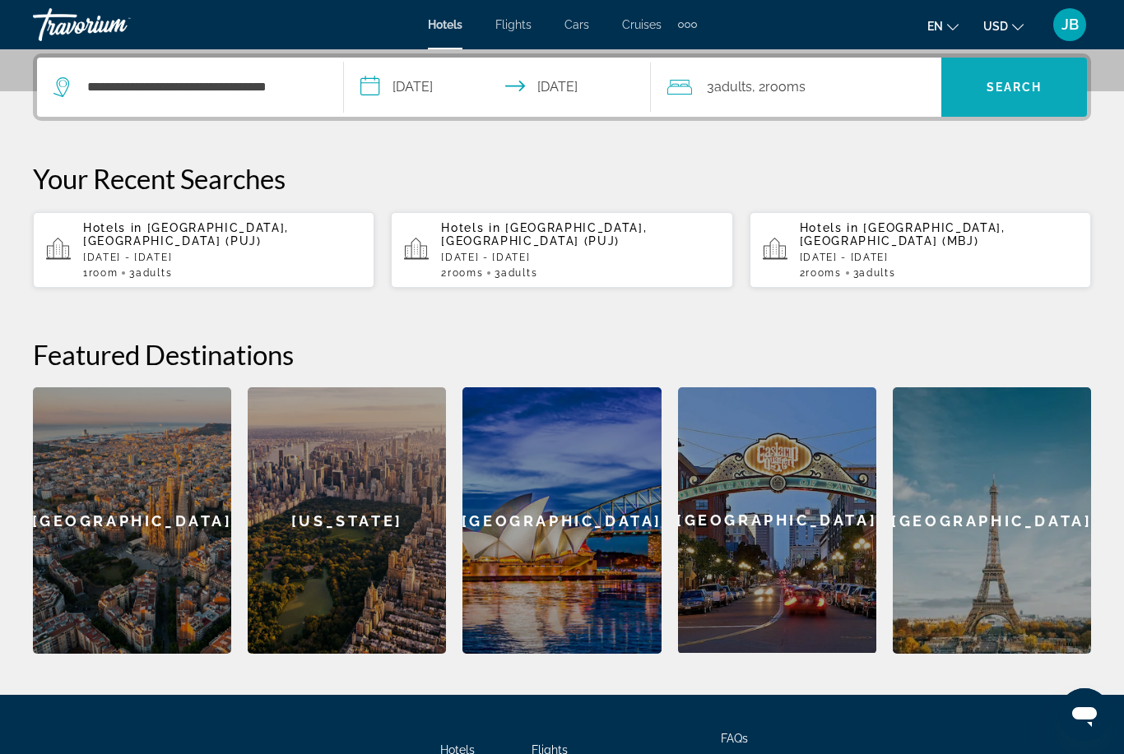
click at [1035, 75] on span "Search widget" at bounding box center [1014, 86] width 146 height 39
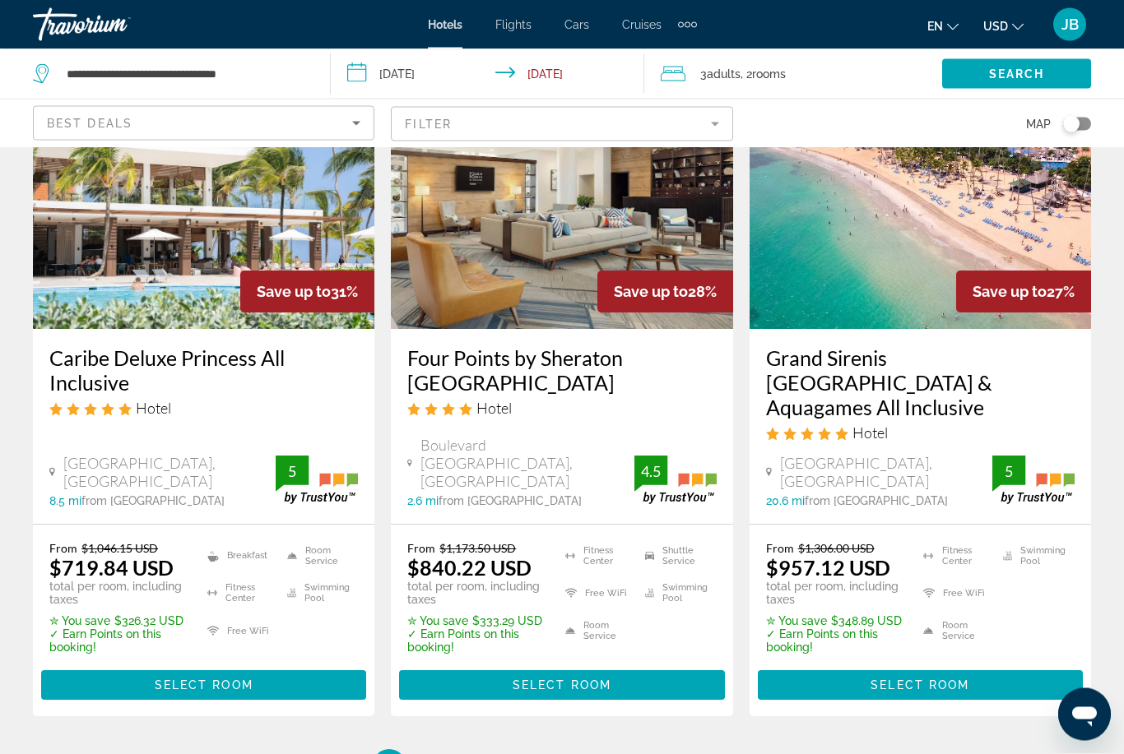
scroll to position [2156, 0]
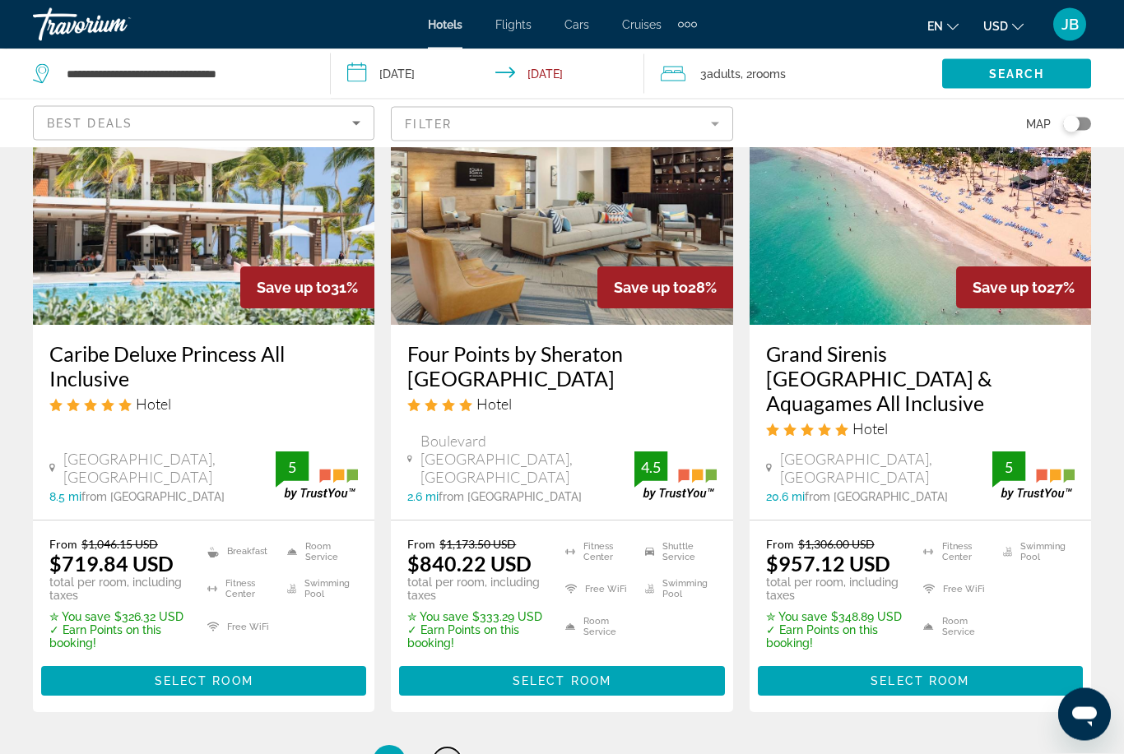
click at [446, 753] on span "2" at bounding box center [447, 762] width 8 height 18
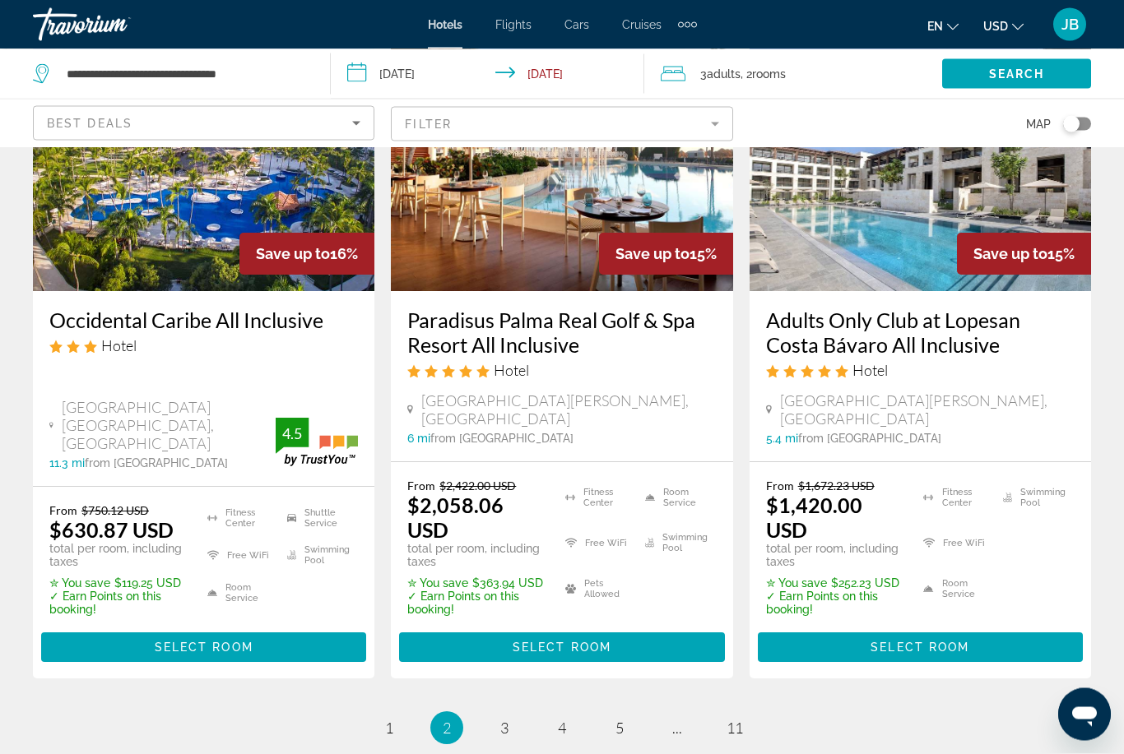
scroll to position [2225, 0]
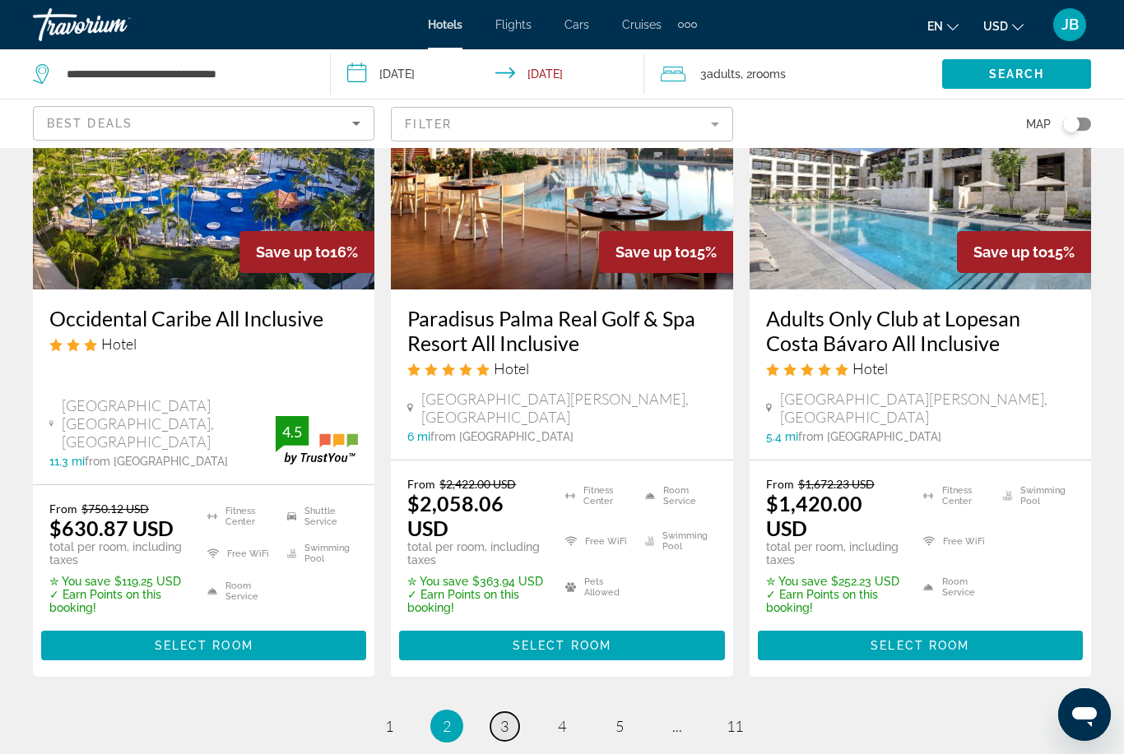
click at [509, 712] on link "page 3" at bounding box center [504, 726] width 29 height 29
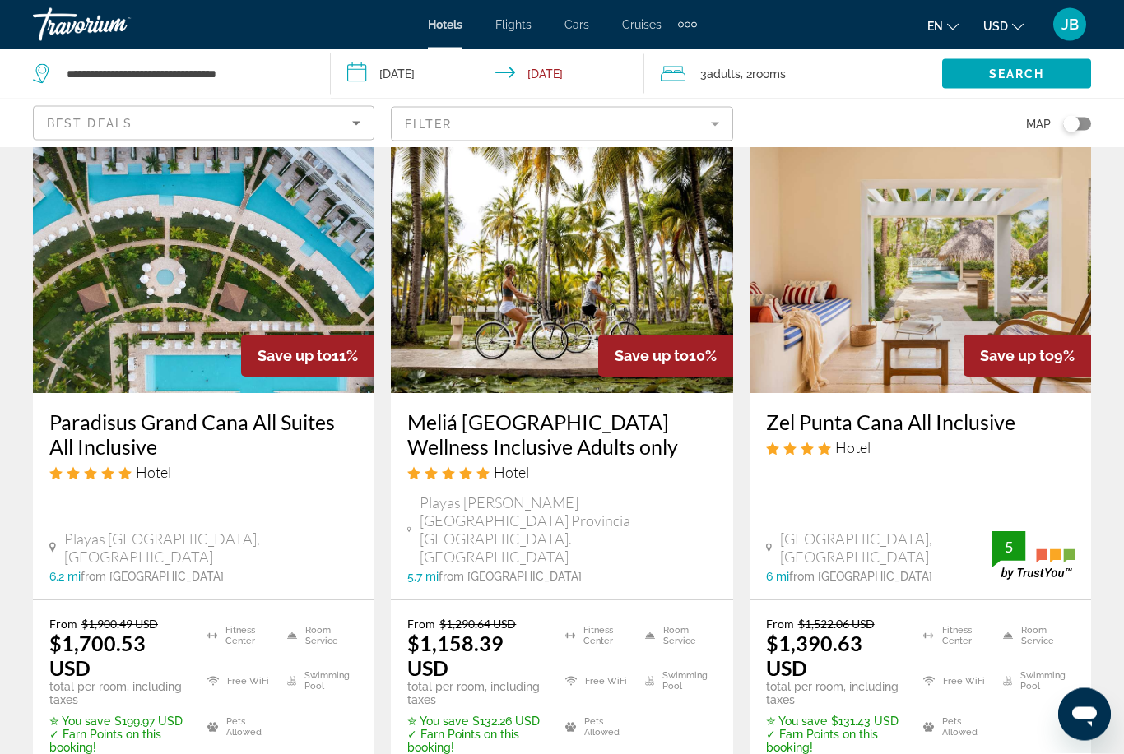
scroll to position [2214, 0]
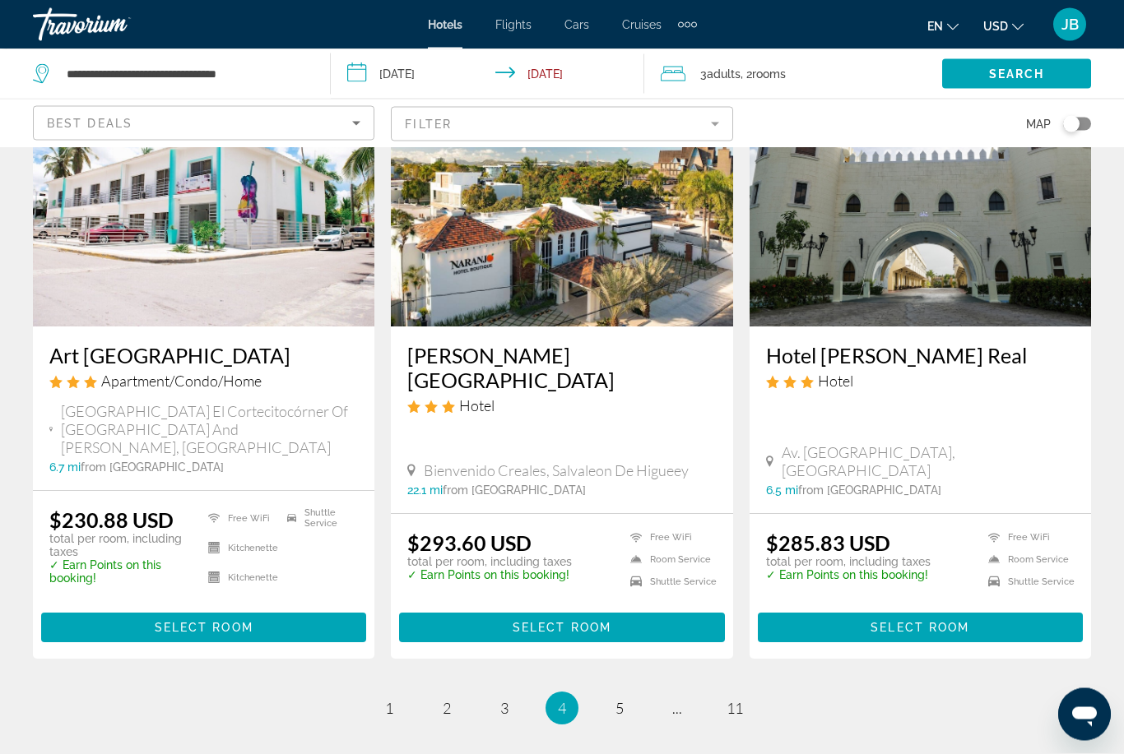
scroll to position [2120, 0]
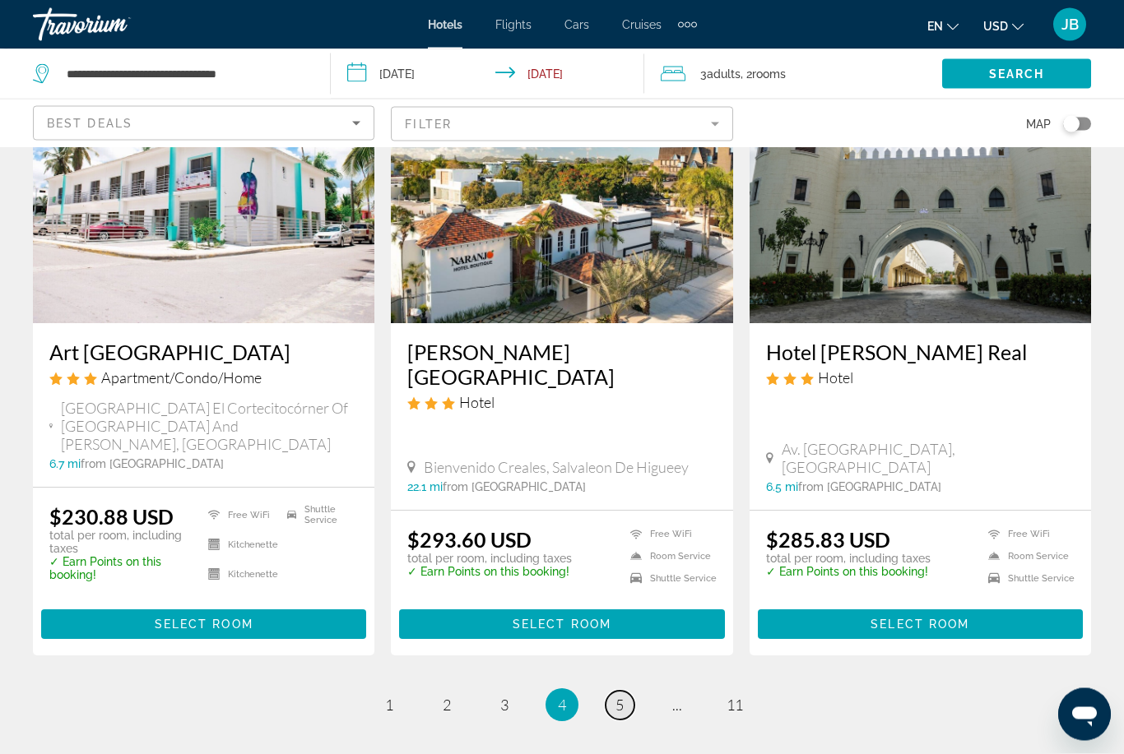
click at [618, 697] on span "5" at bounding box center [619, 706] width 8 height 18
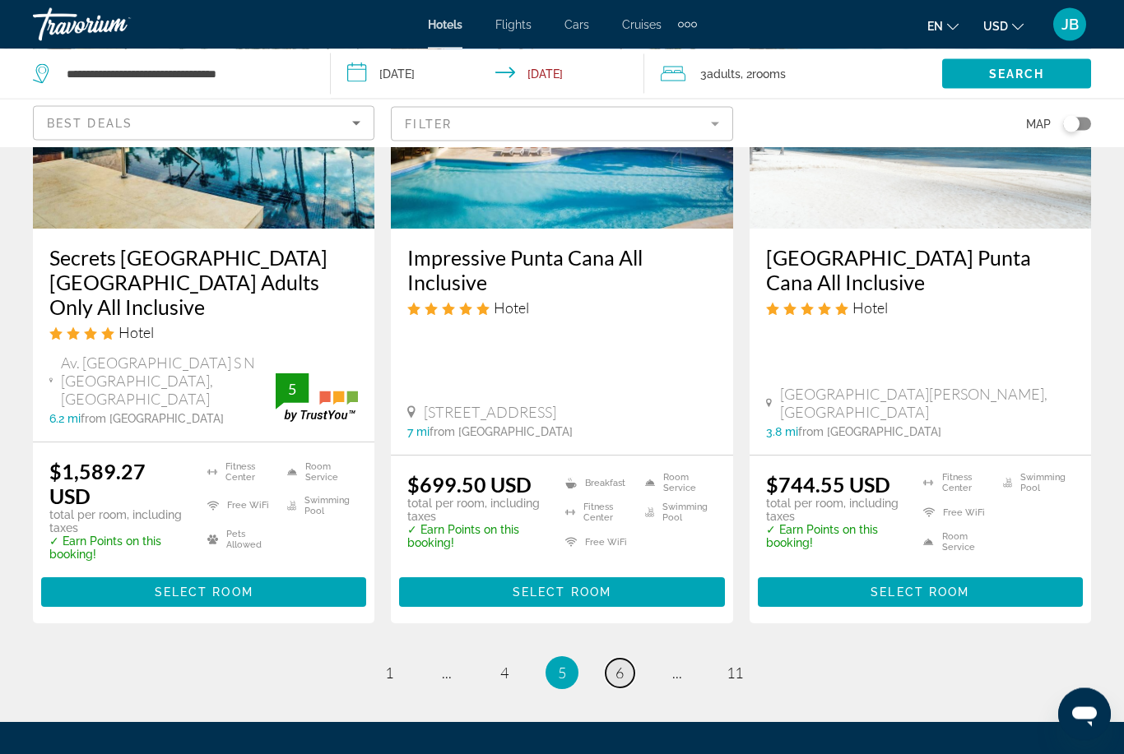
scroll to position [2185, 0]
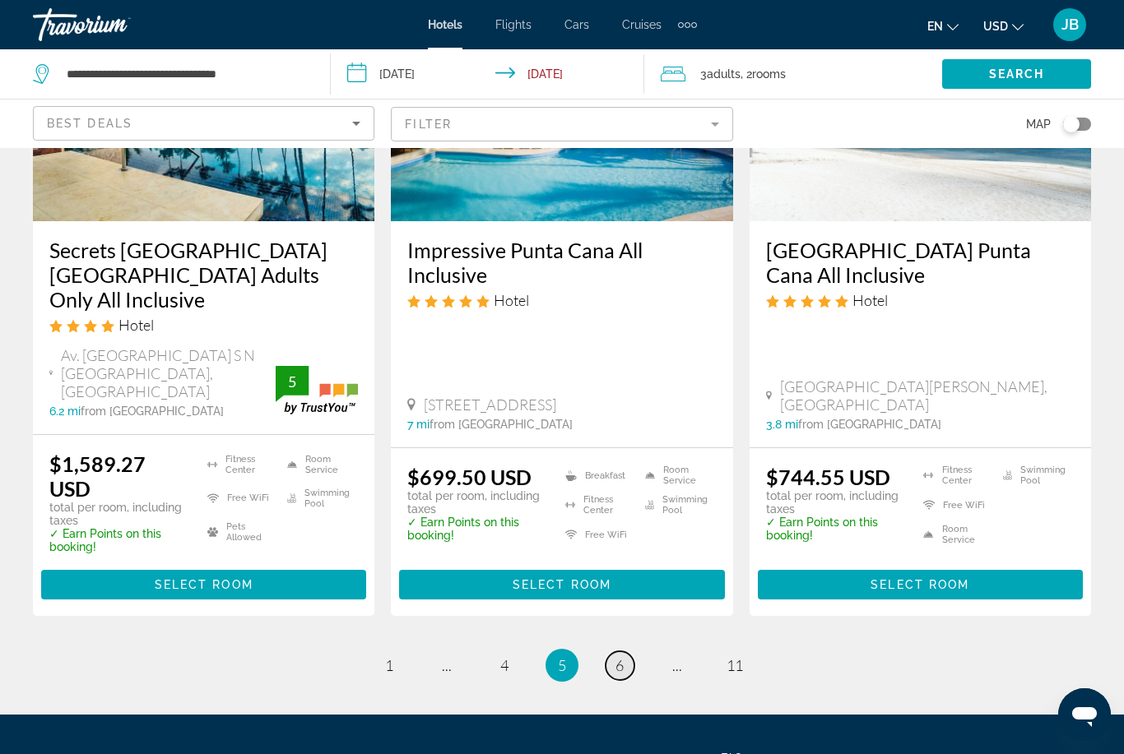
click at [624, 651] on link "page 6" at bounding box center [619, 665] width 29 height 29
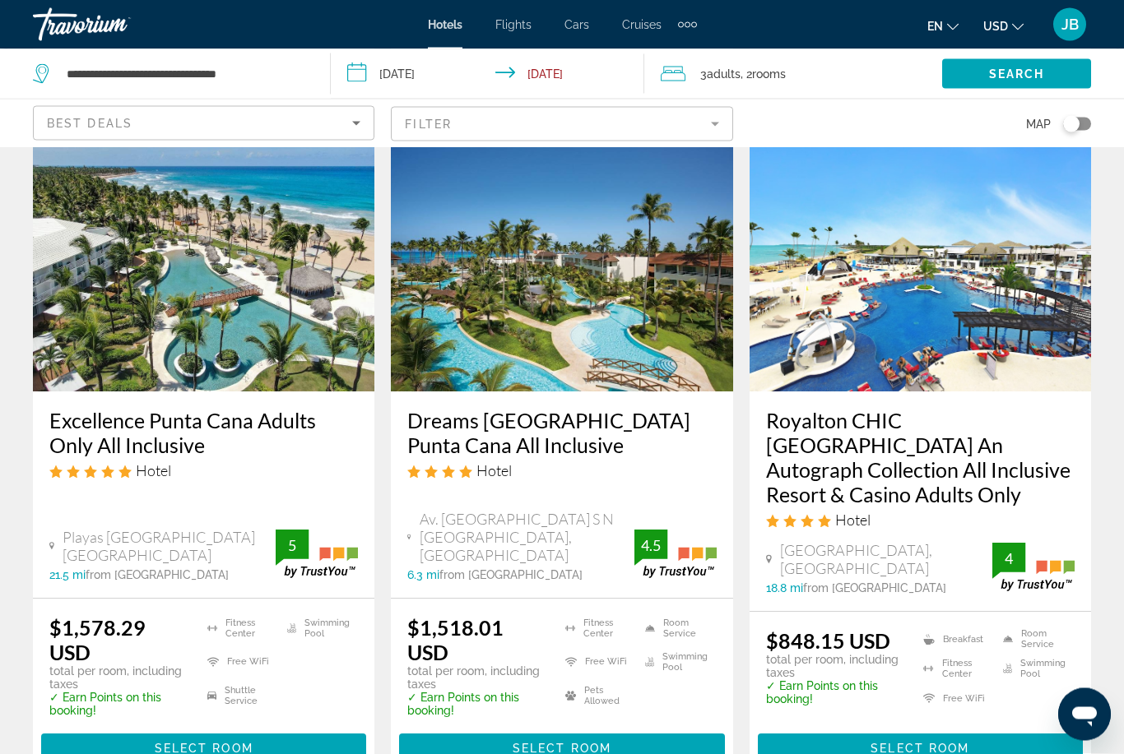
scroll to position [1440, 0]
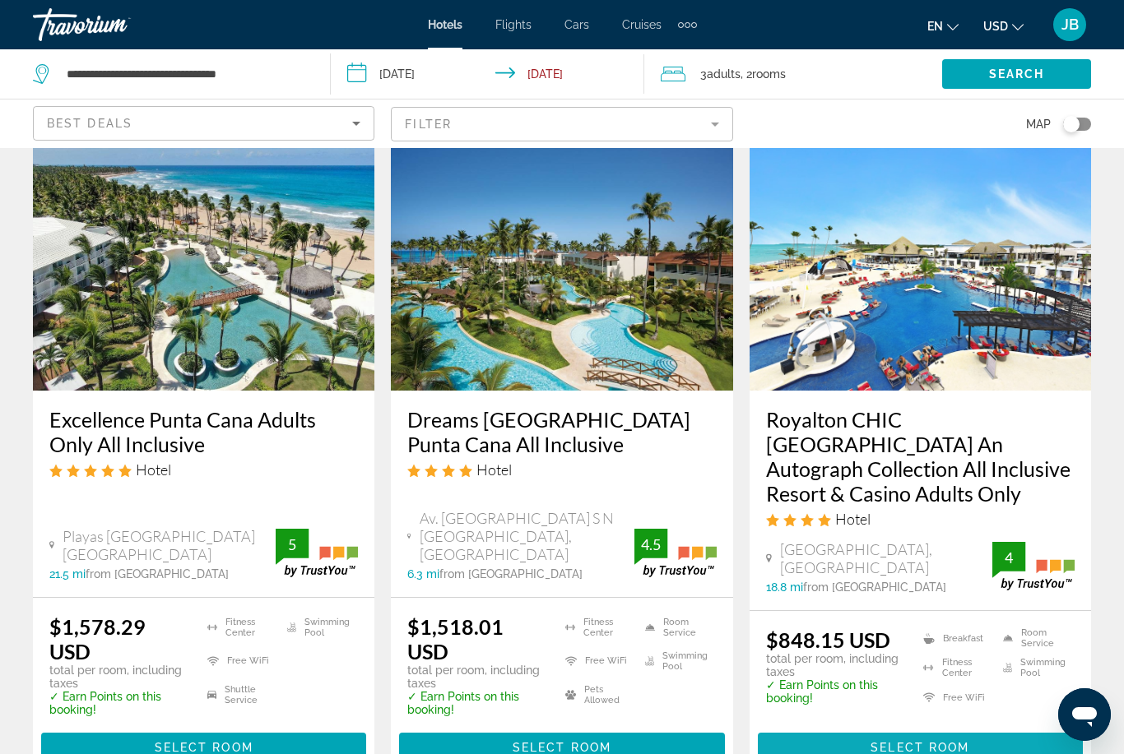
click at [822, 728] on span "Main content" at bounding box center [920, 747] width 325 height 39
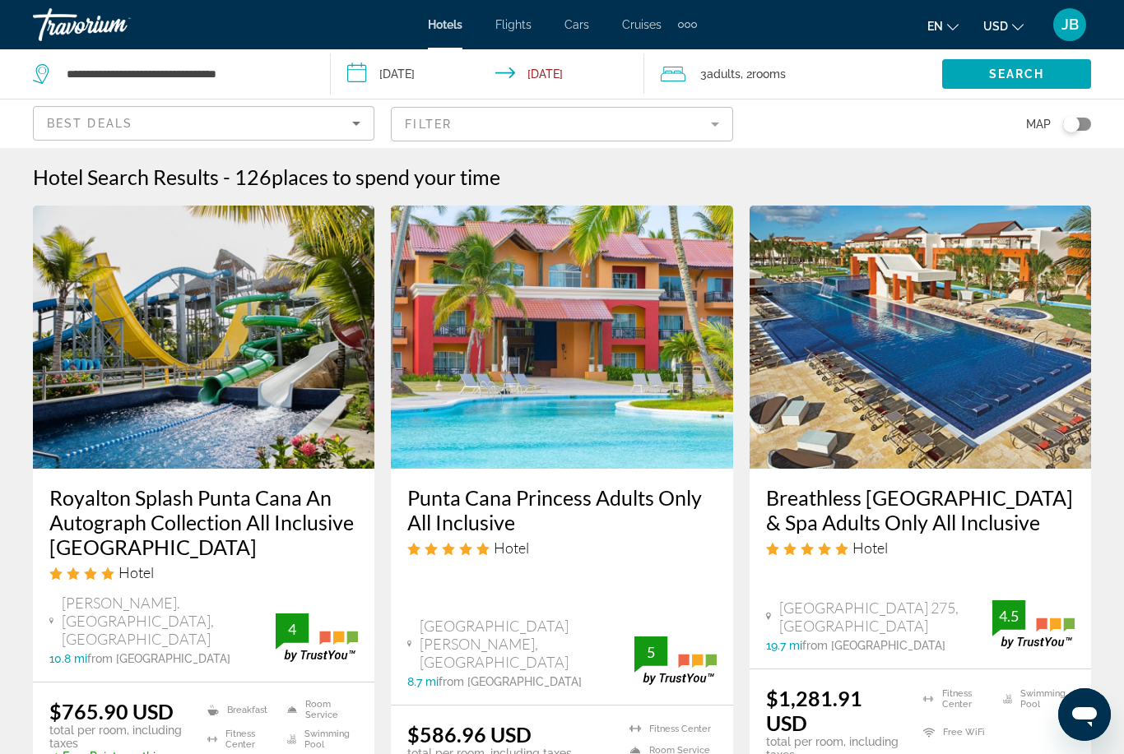
click at [550, 67] on input "**********" at bounding box center [491, 76] width 321 height 54
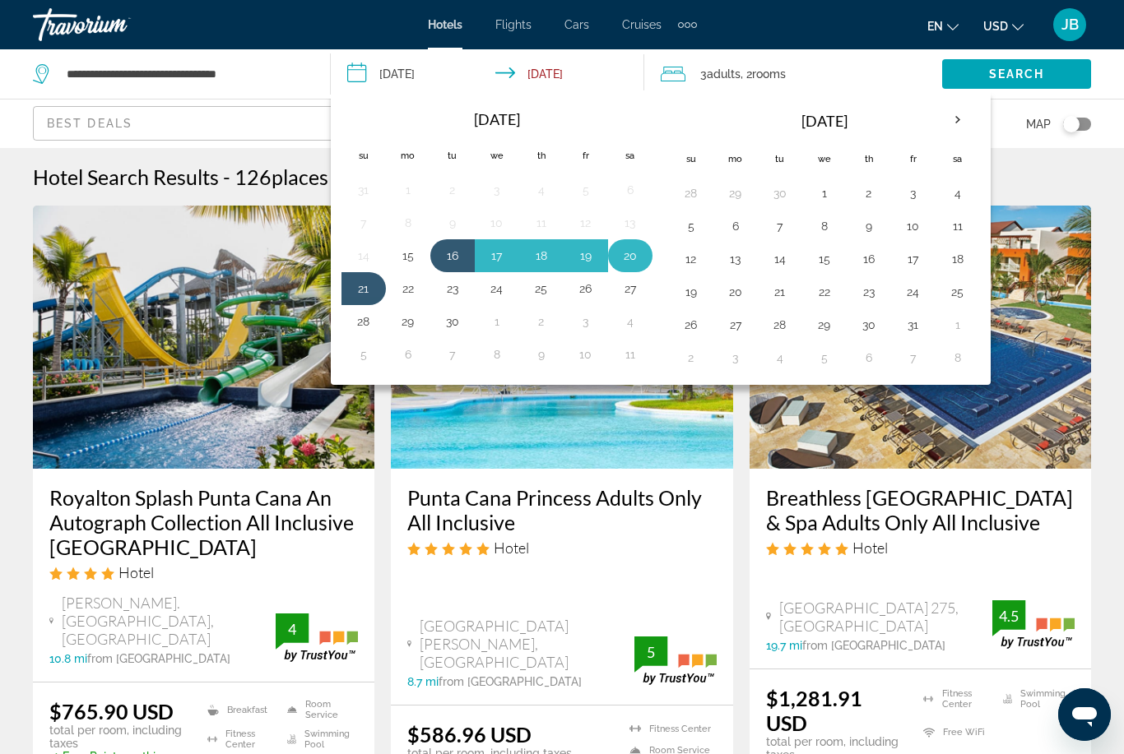
click at [627, 253] on button "20" at bounding box center [630, 255] width 26 height 23
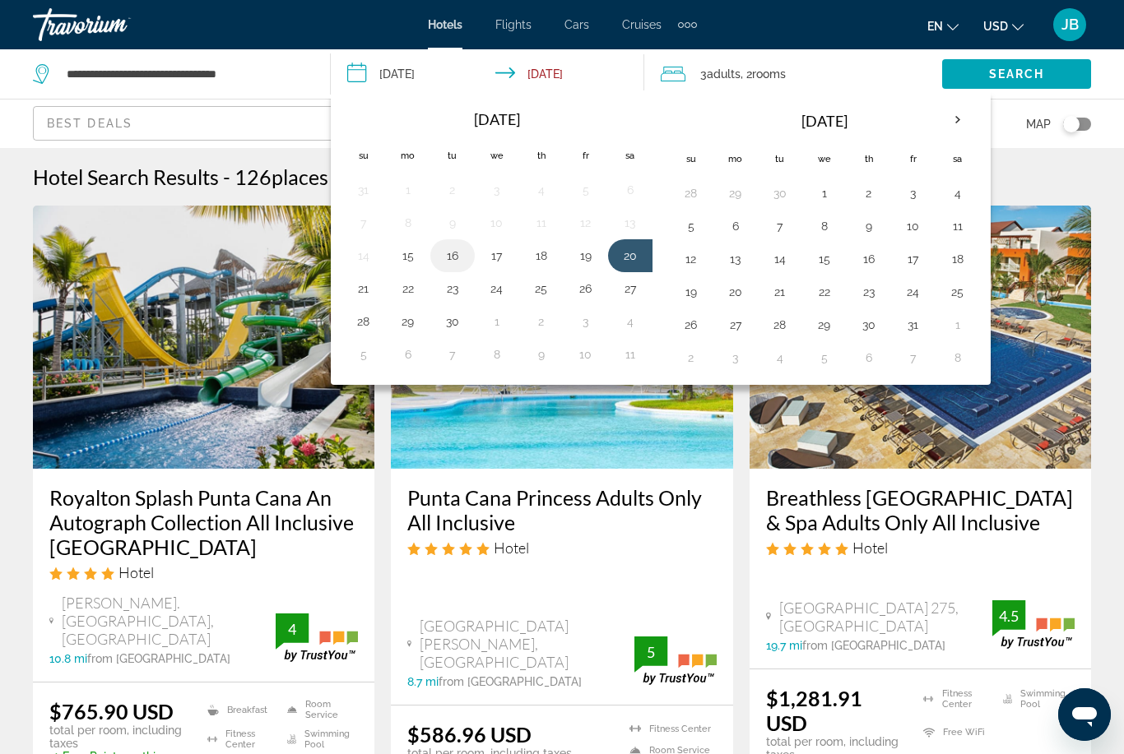
click at [460, 257] on button "16" at bounding box center [452, 255] width 26 height 23
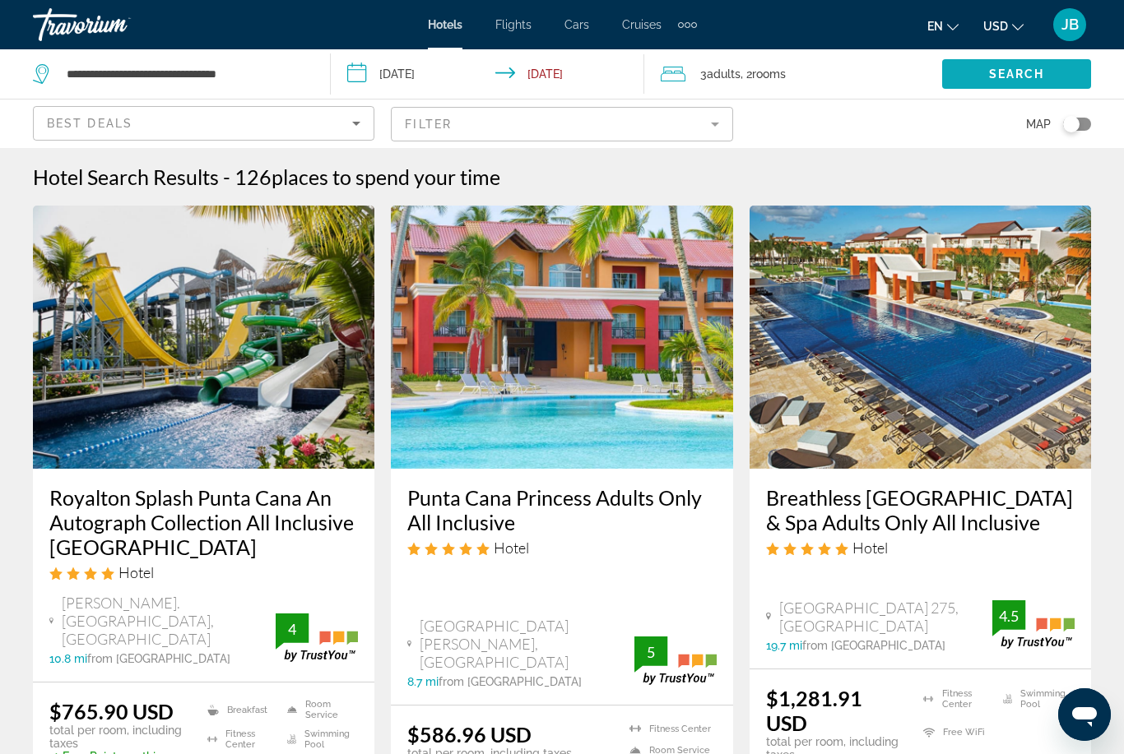
click at [975, 81] on span "Search widget" at bounding box center [1016, 73] width 149 height 39
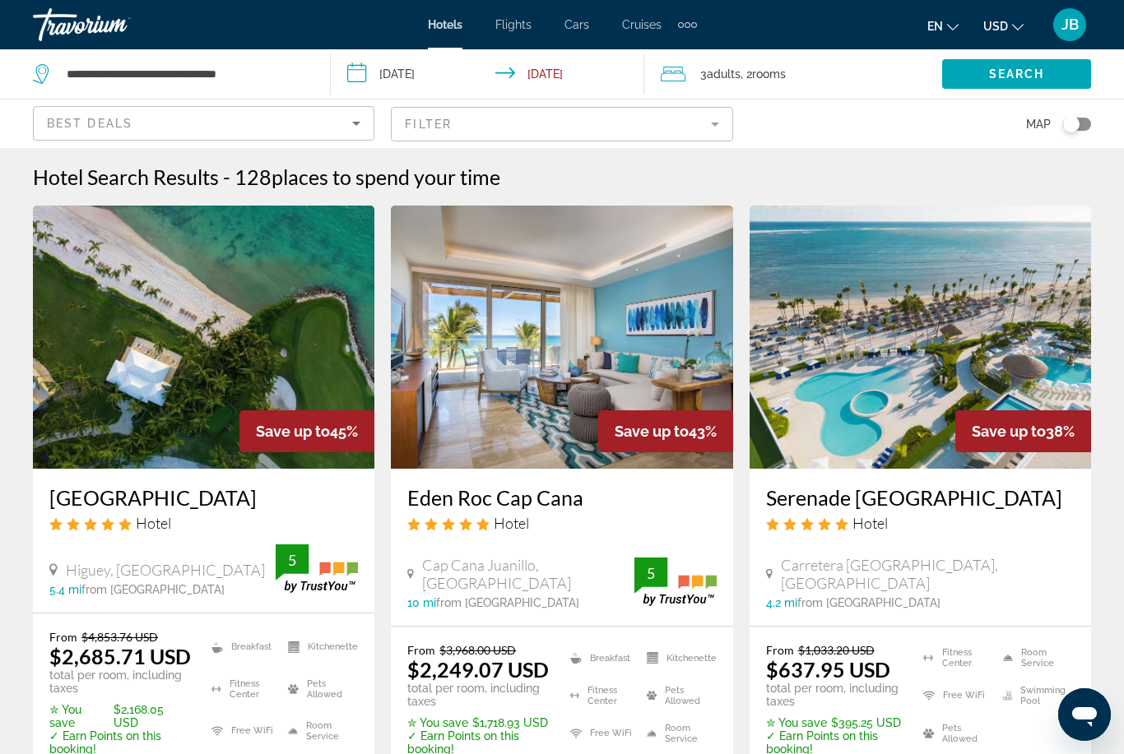
click at [564, 74] on input "**********" at bounding box center [491, 76] width 321 height 54
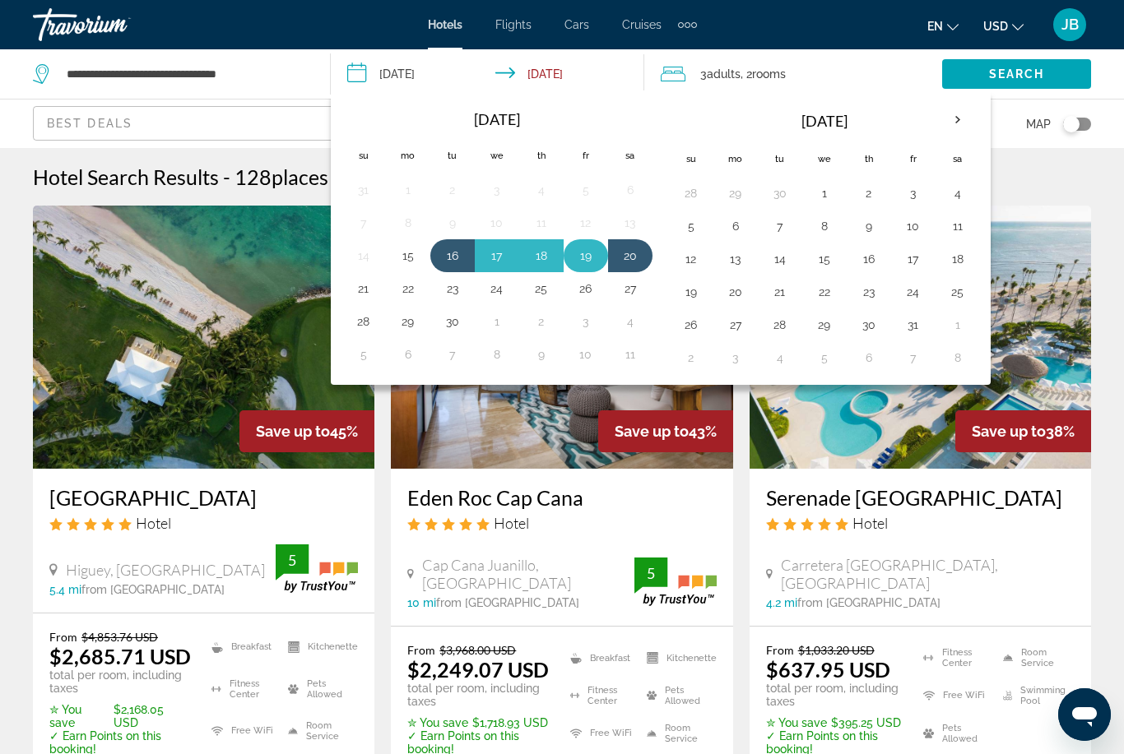
click at [591, 254] on button "19" at bounding box center [585, 255] width 26 height 23
click at [440, 262] on button "16" at bounding box center [452, 255] width 26 height 23
type input "**********"
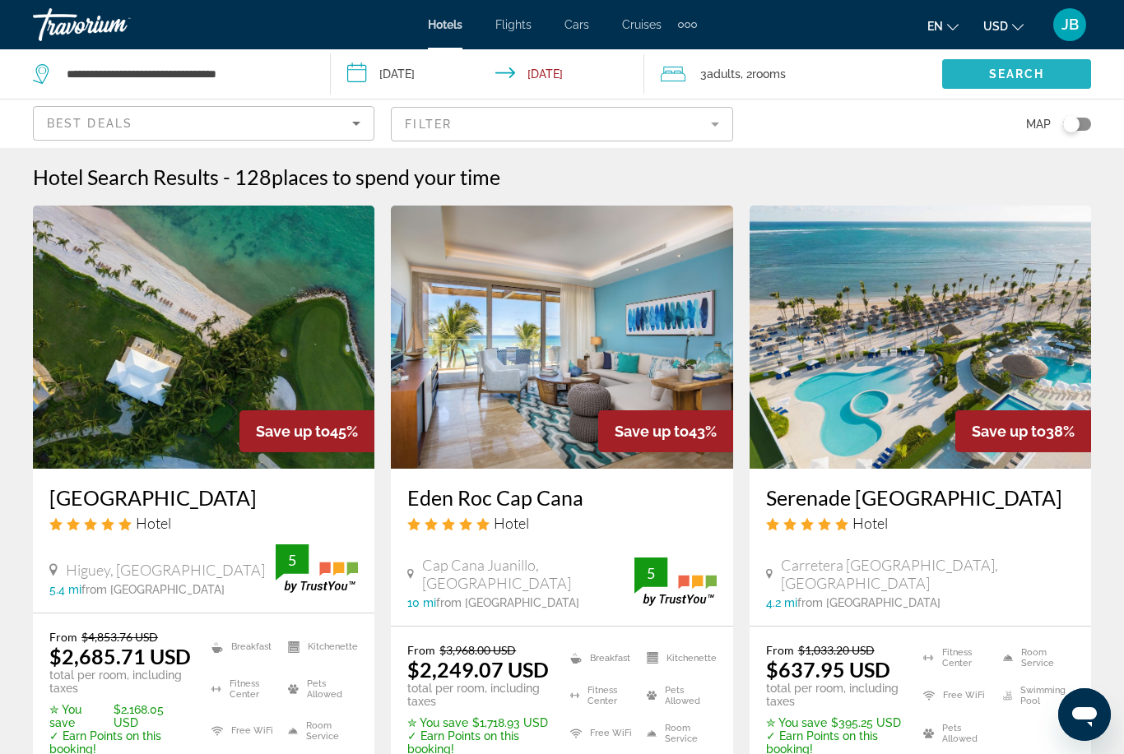
click at [989, 73] on span "Search" at bounding box center [1017, 73] width 56 height 13
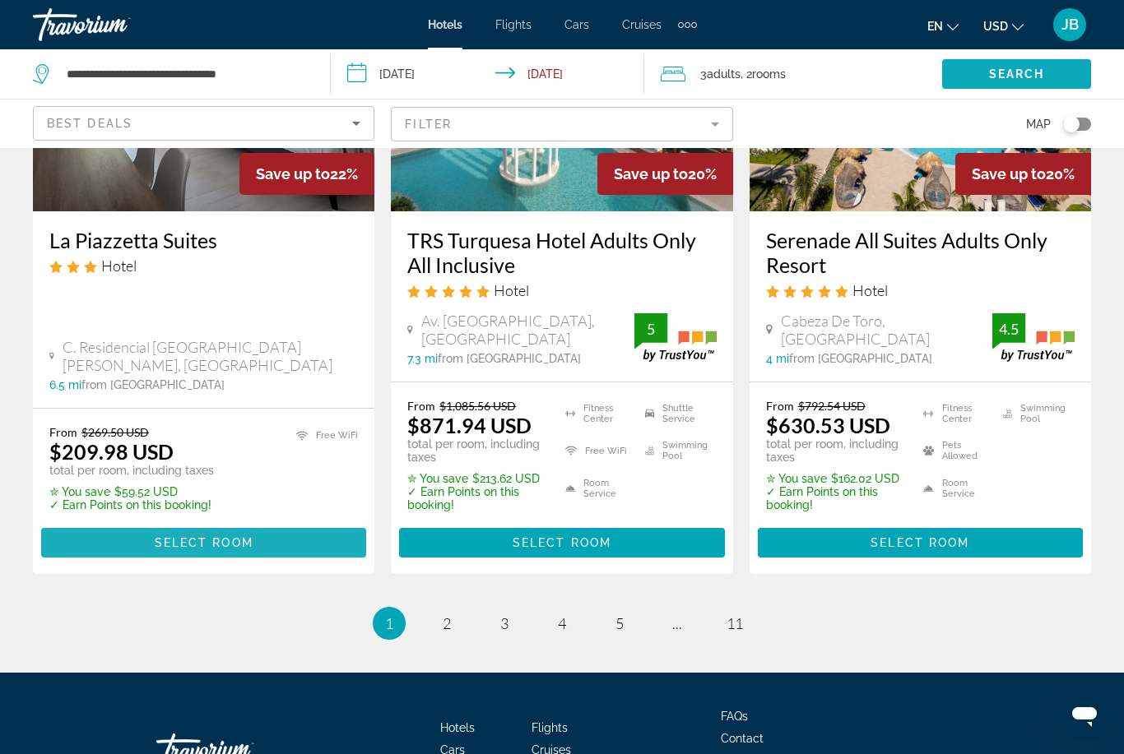
scroll to position [2238, 0]
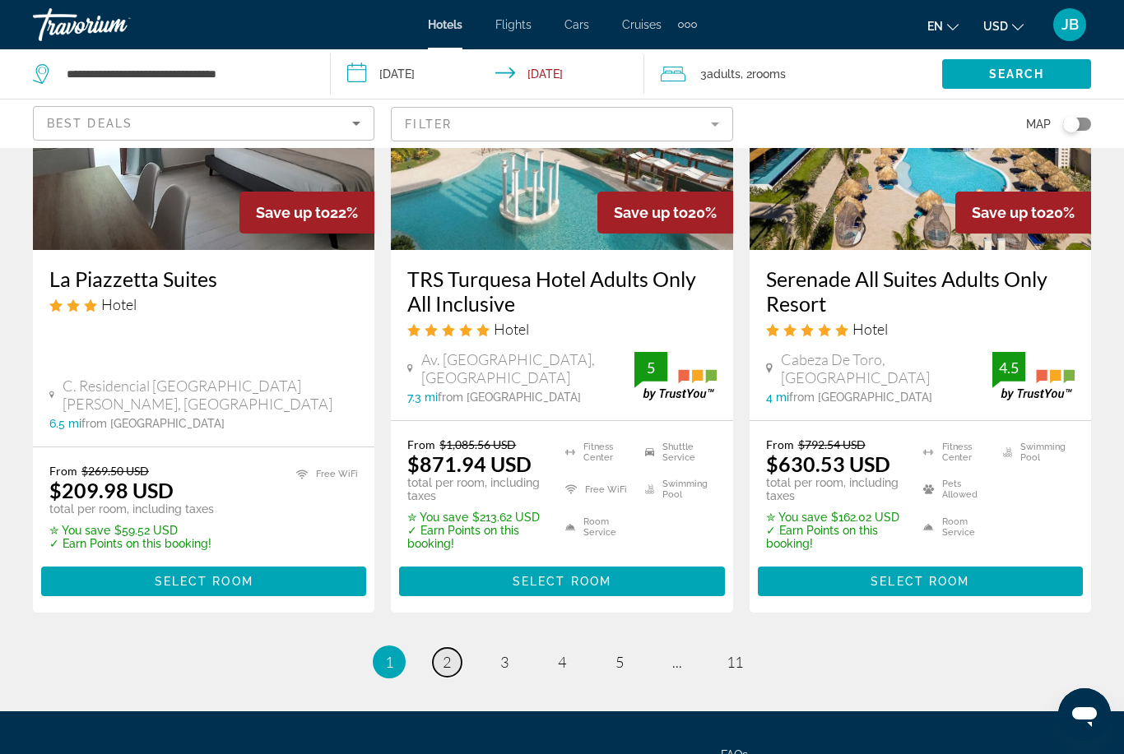
click at [450, 653] on span "2" at bounding box center [447, 662] width 8 height 18
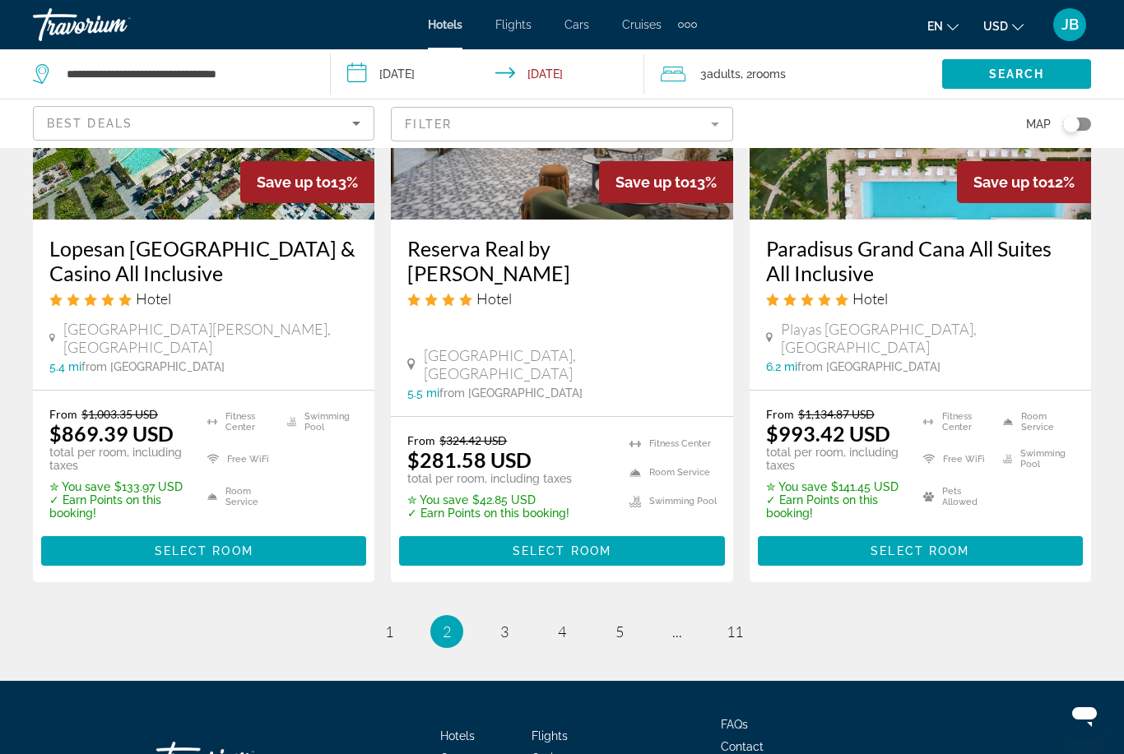
scroll to position [2296, 0]
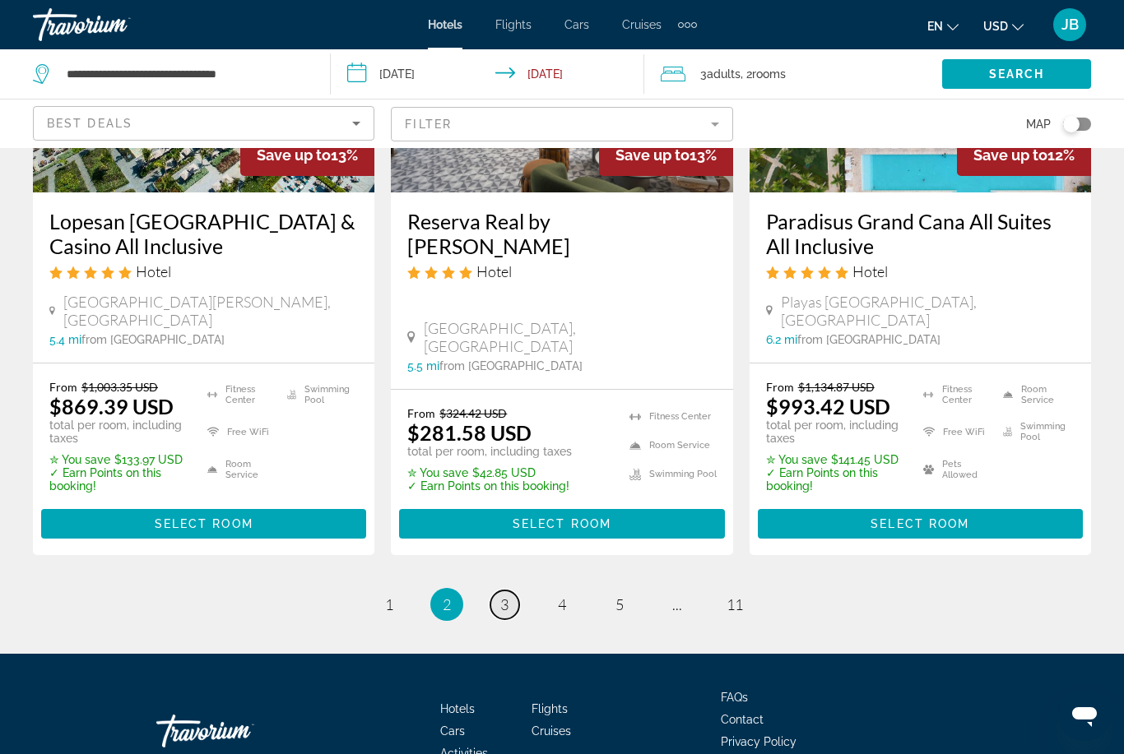
click at [511, 591] on link "page 3" at bounding box center [504, 605] width 29 height 29
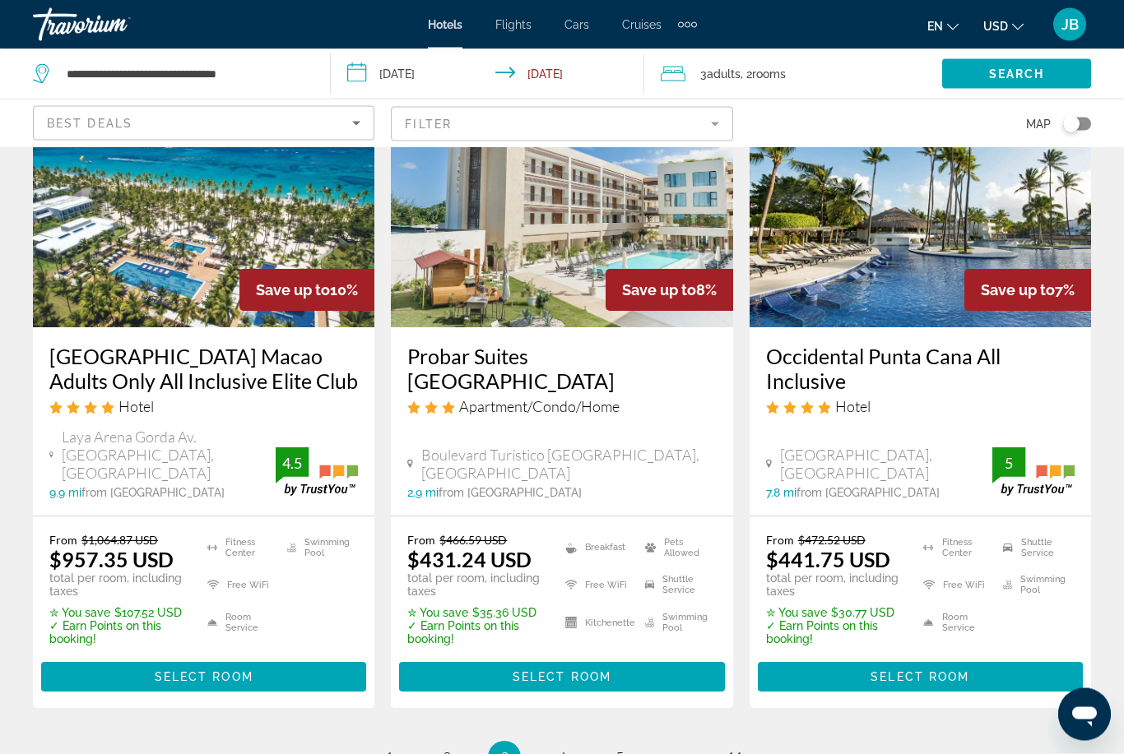
scroll to position [2237, 0]
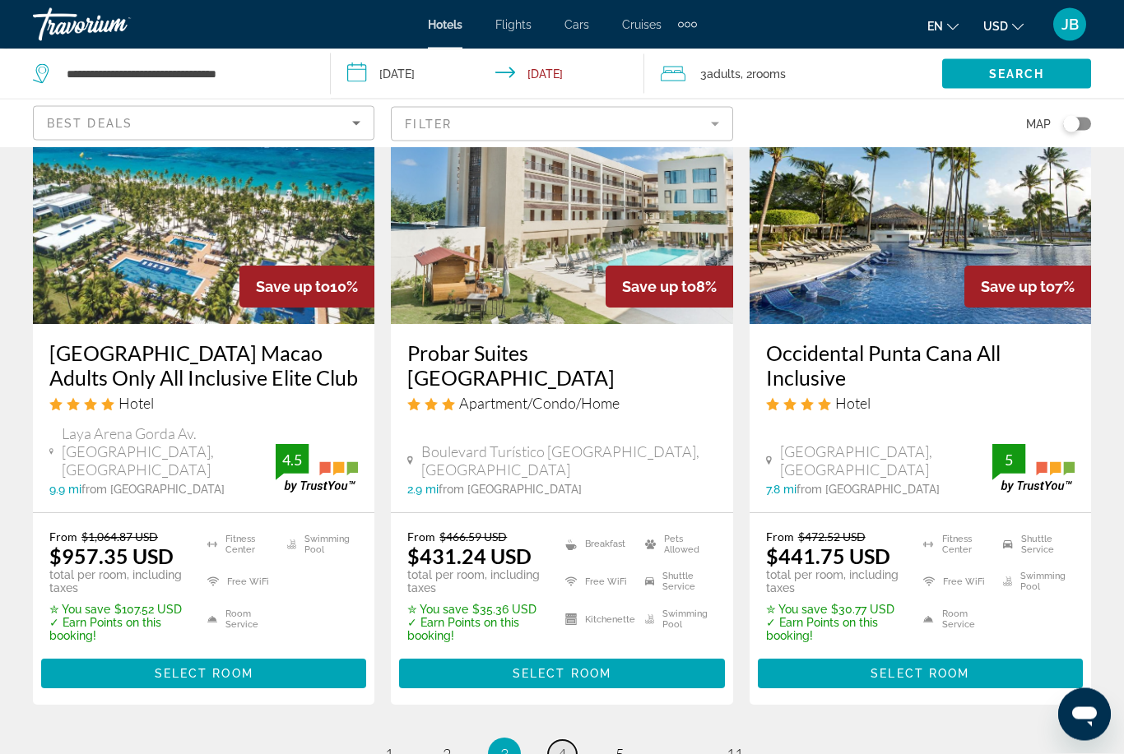
click at [560, 746] on span "4" at bounding box center [562, 755] width 8 height 18
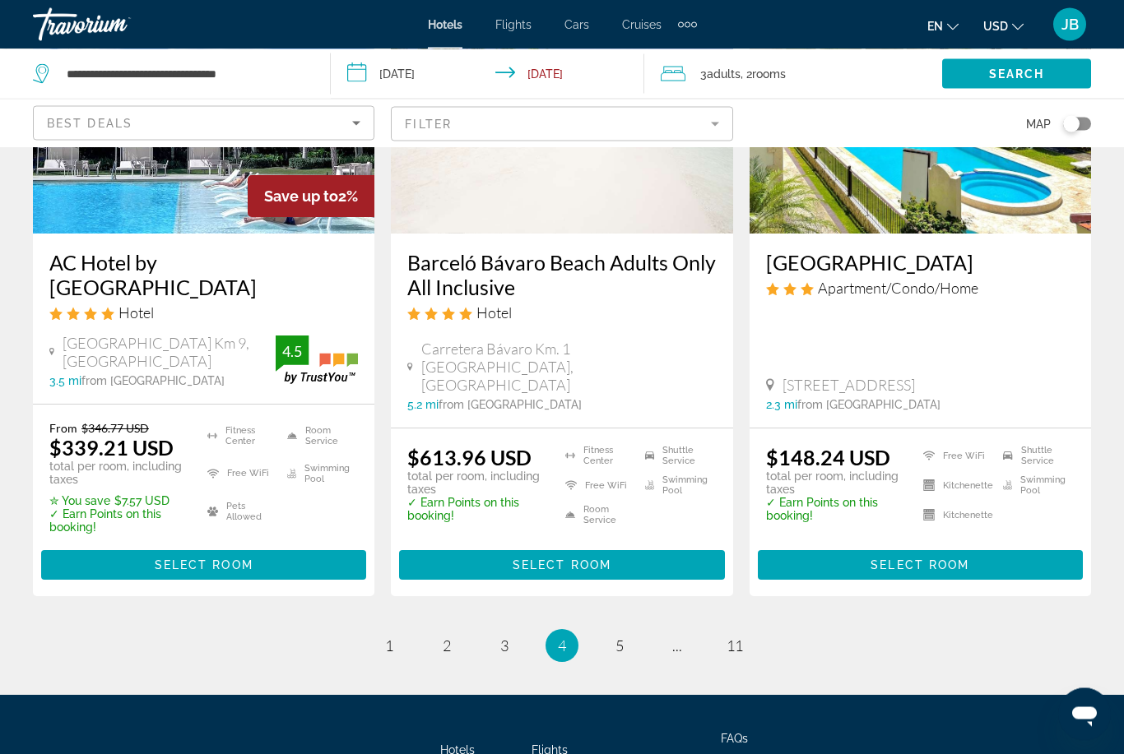
scroll to position [2278, 0]
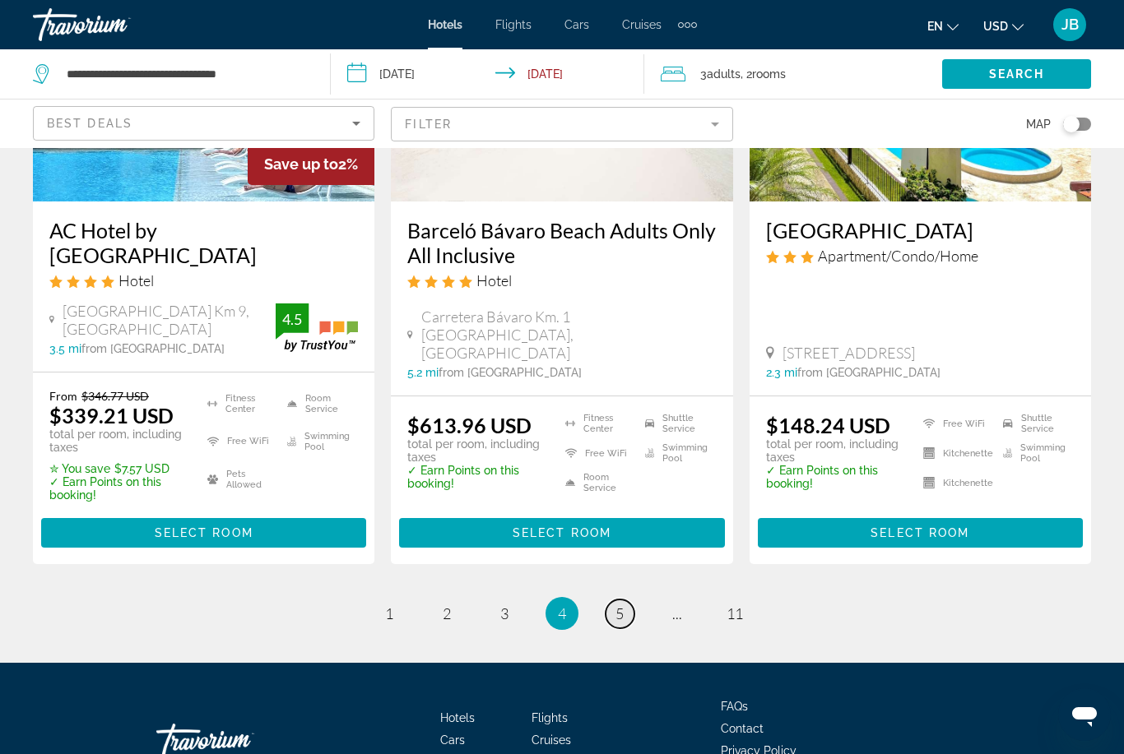
click at [615, 605] on span "5" at bounding box center [619, 614] width 8 height 18
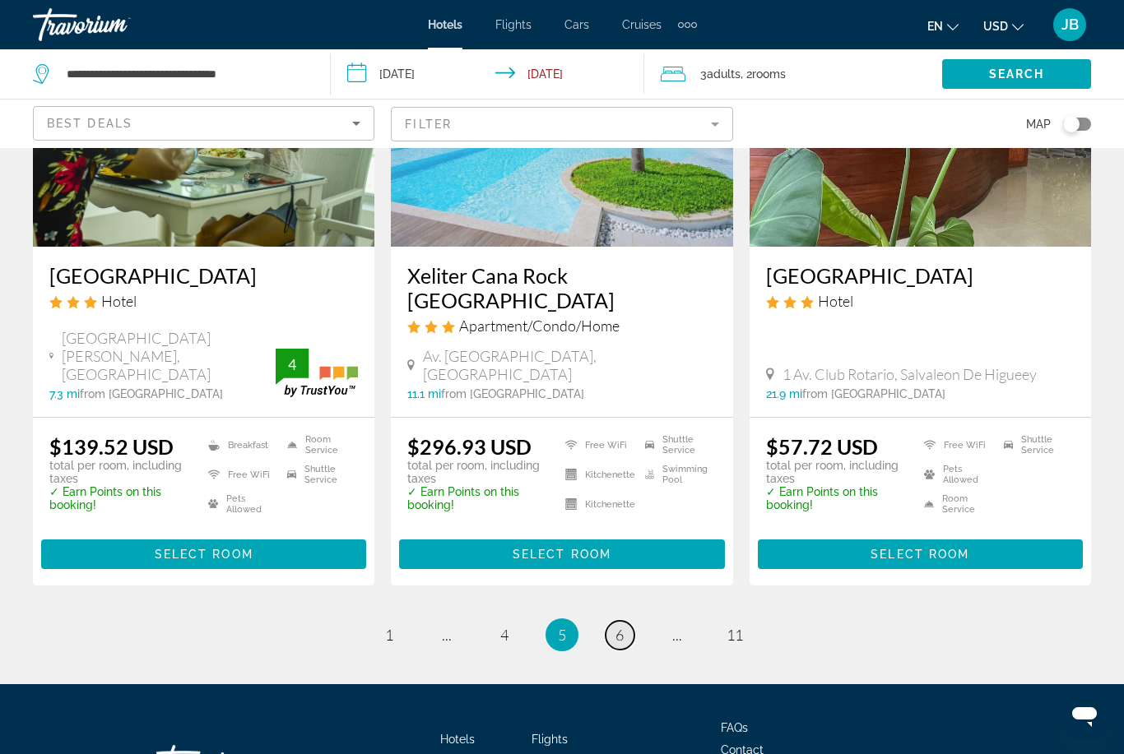
scroll to position [2092, 0]
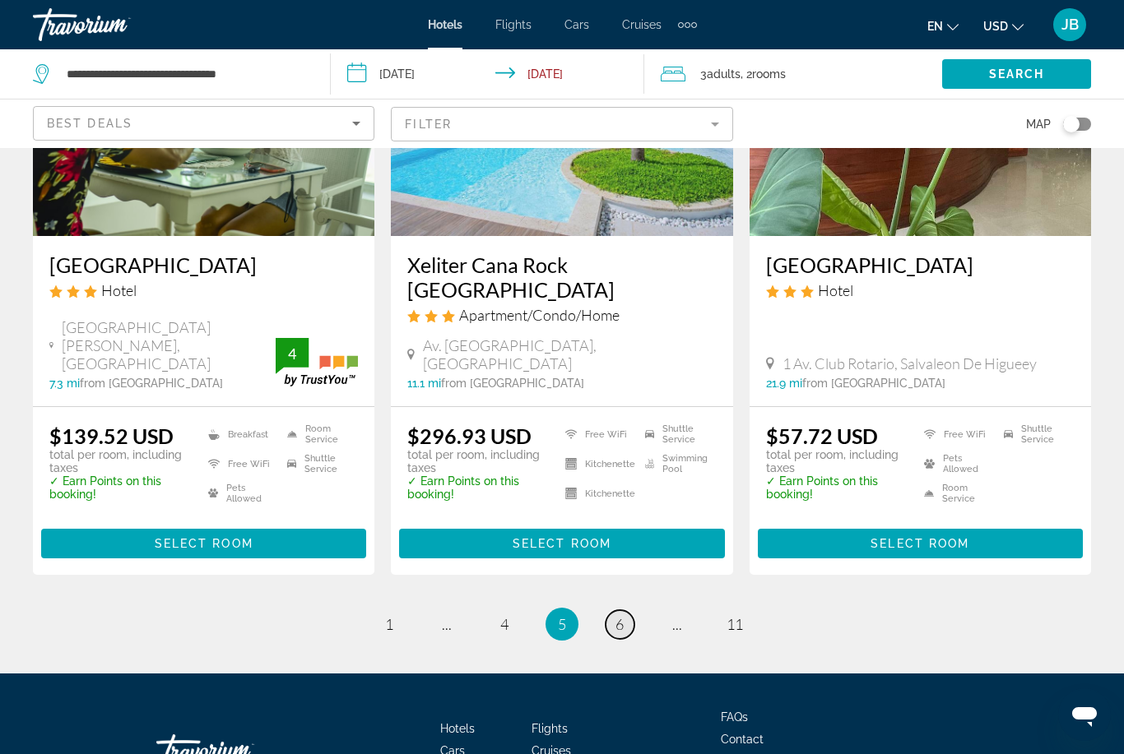
click at [609, 610] on link "page 6" at bounding box center [619, 624] width 29 height 29
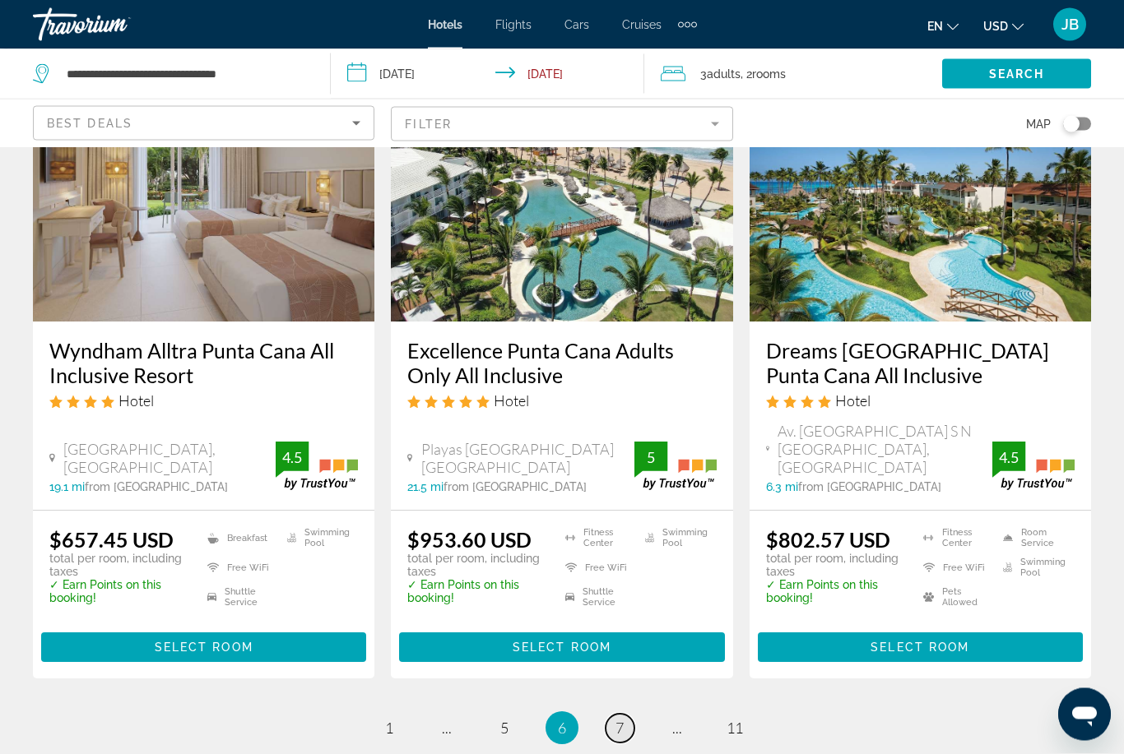
scroll to position [2126, 0]
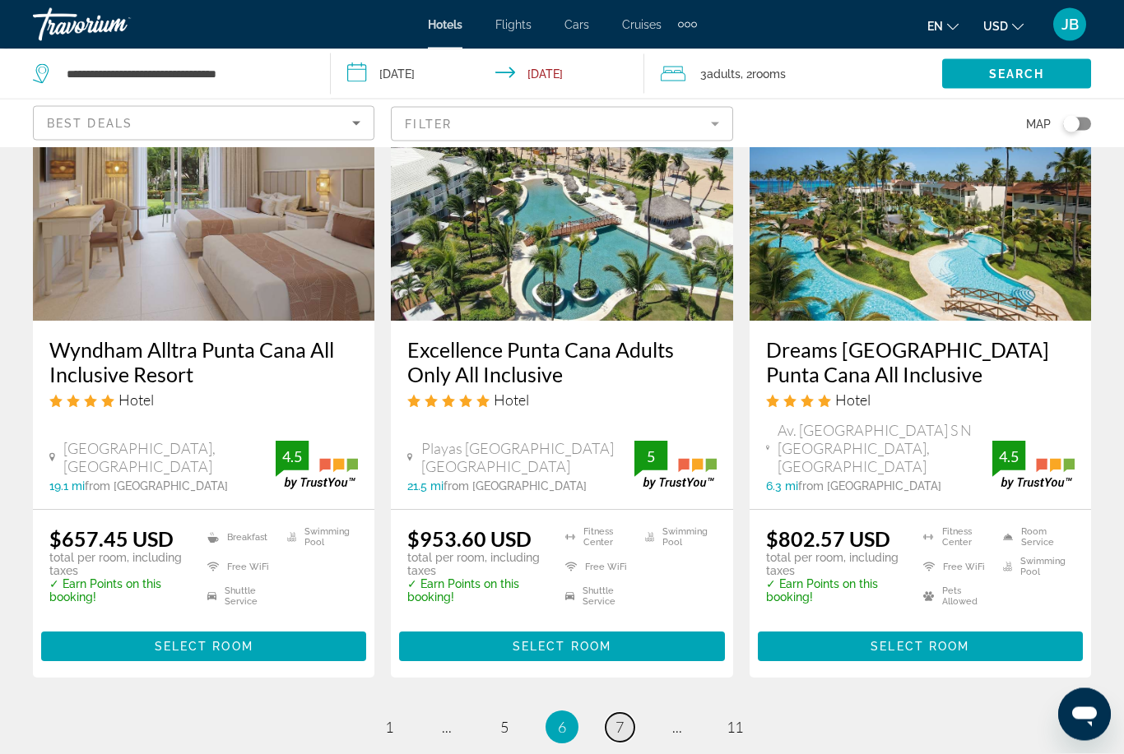
click at [627, 714] on link "page 7" at bounding box center [619, 728] width 29 height 29
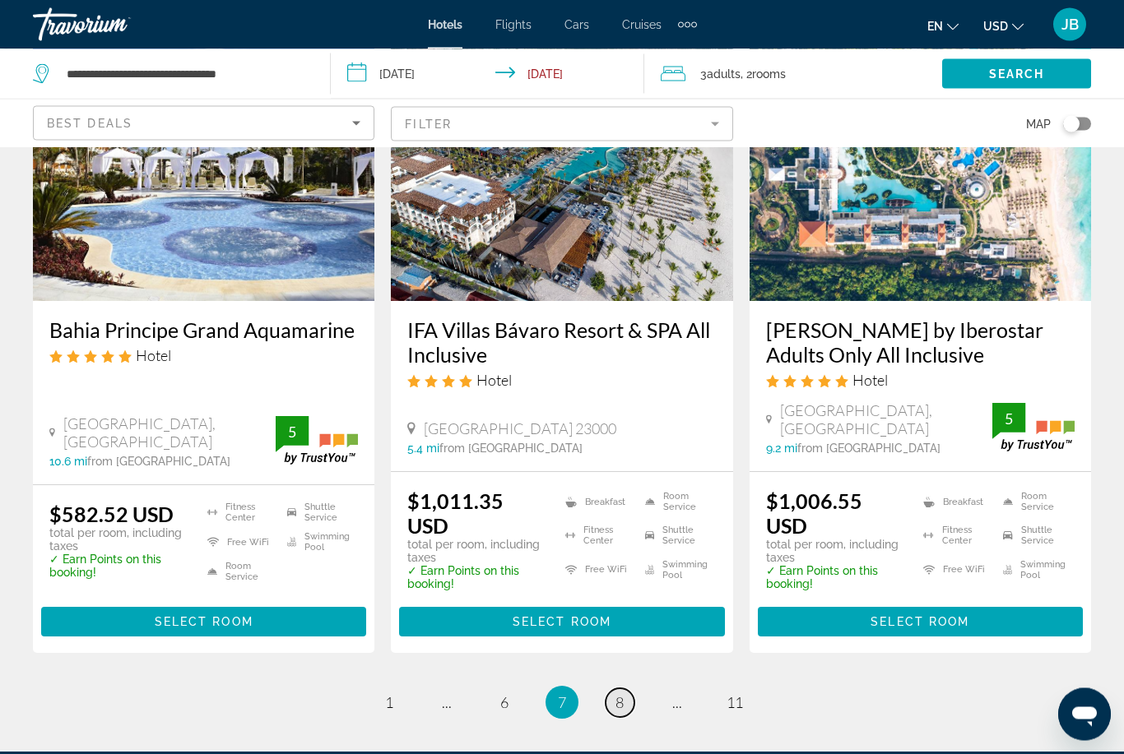
scroll to position [2172, 0]
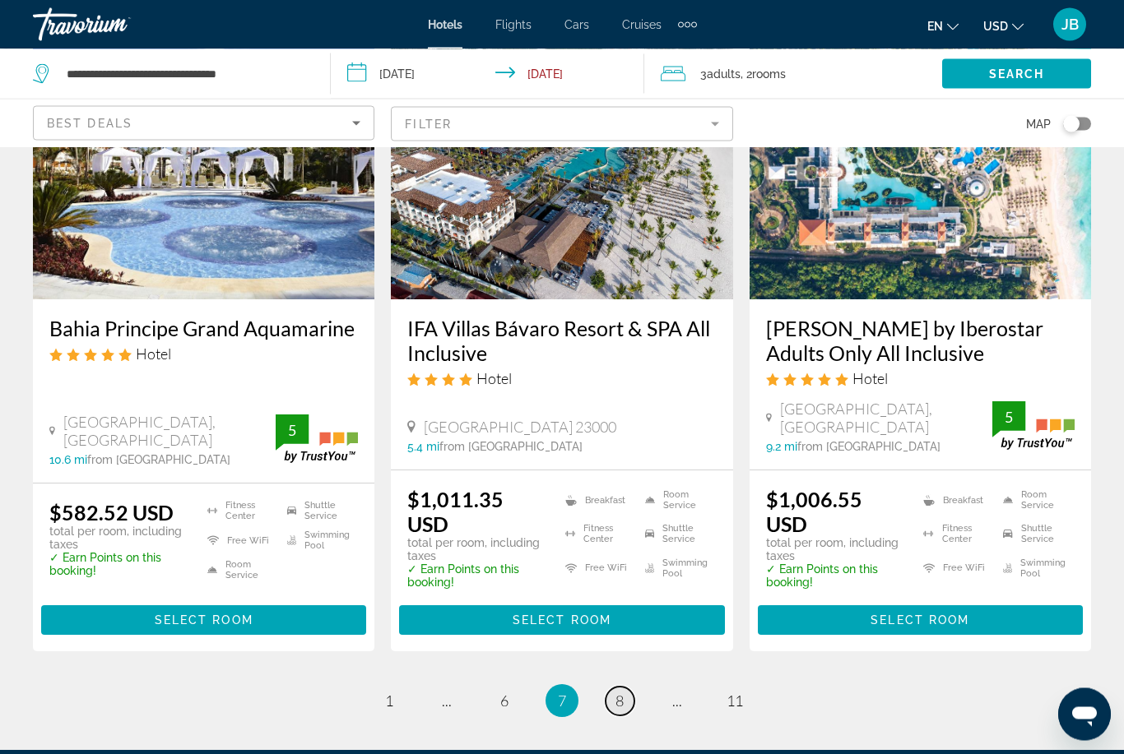
click at [608, 688] on link "page 8" at bounding box center [619, 702] width 29 height 29
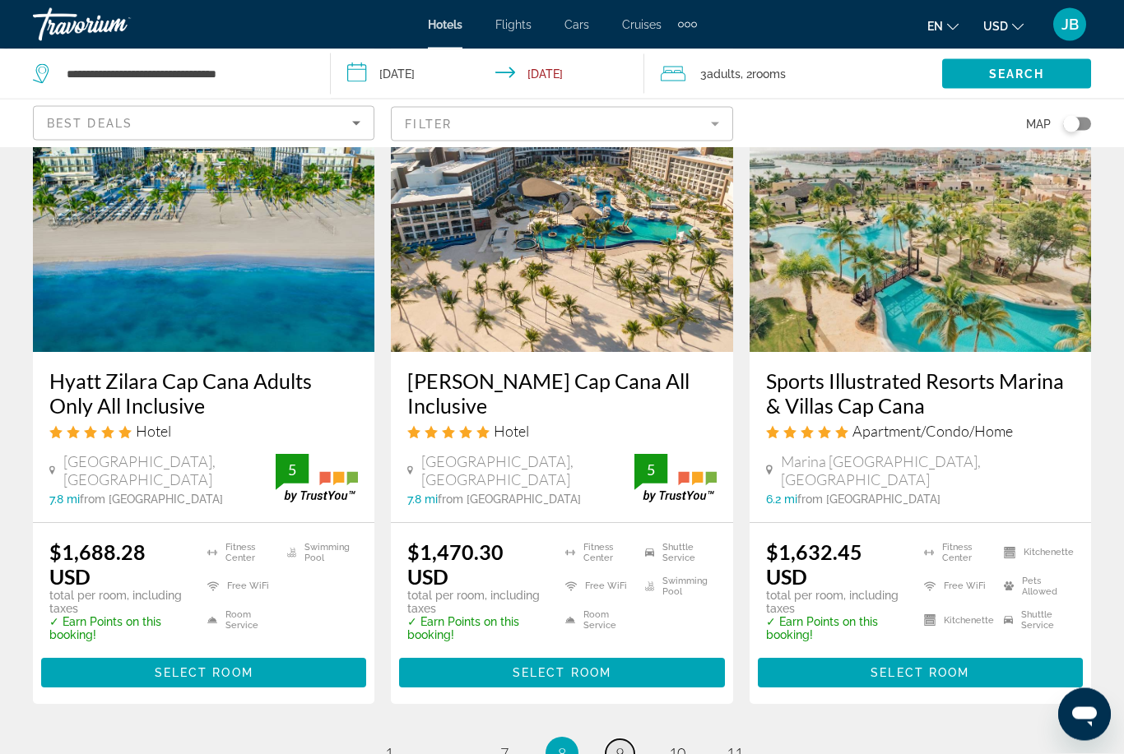
scroll to position [2141, 0]
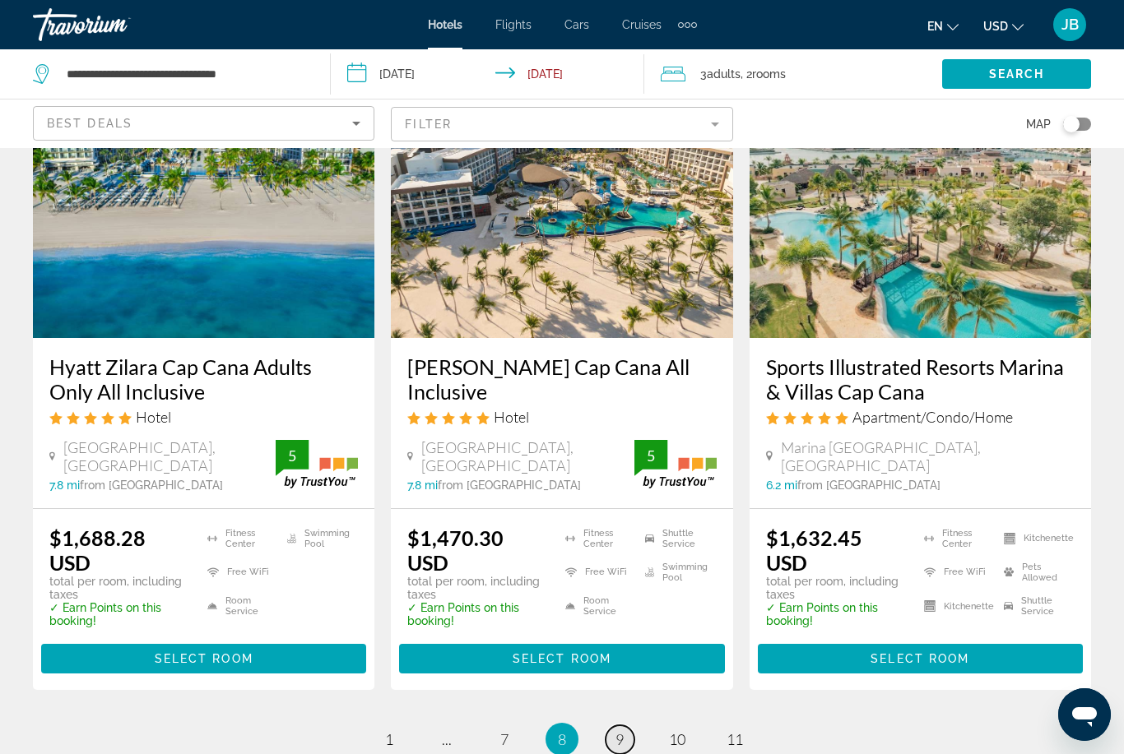
click at [627, 725] on link "page 9" at bounding box center [619, 739] width 29 height 29
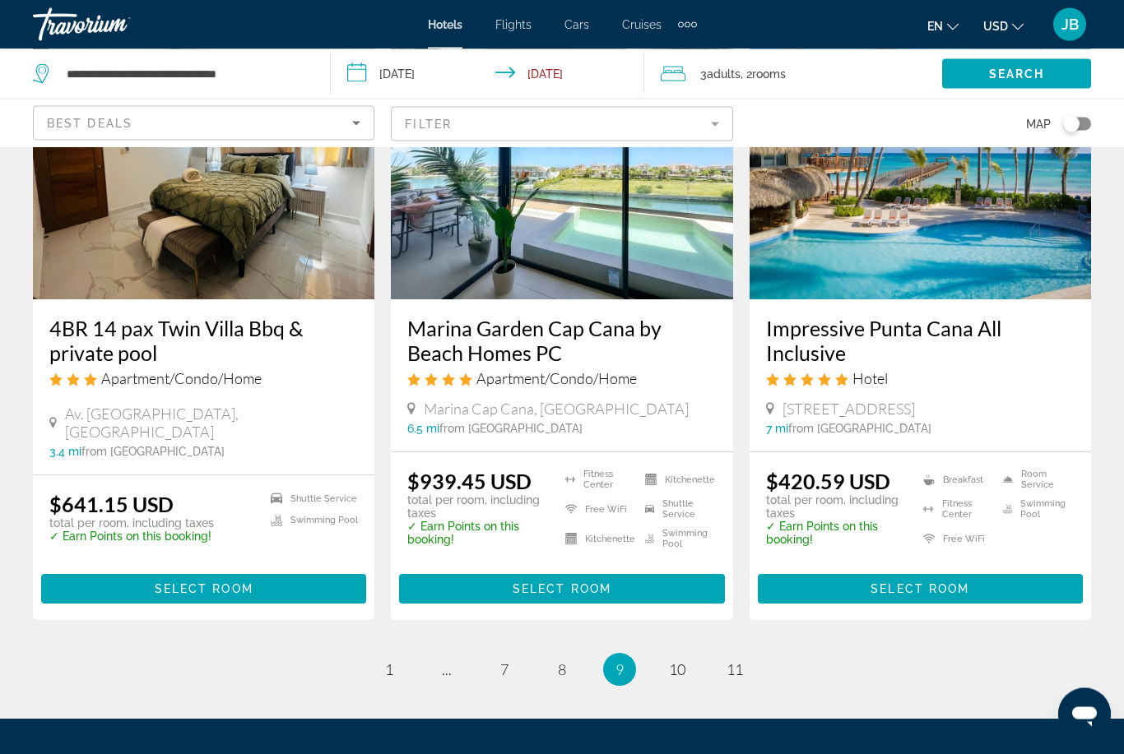
scroll to position [2176, 0]
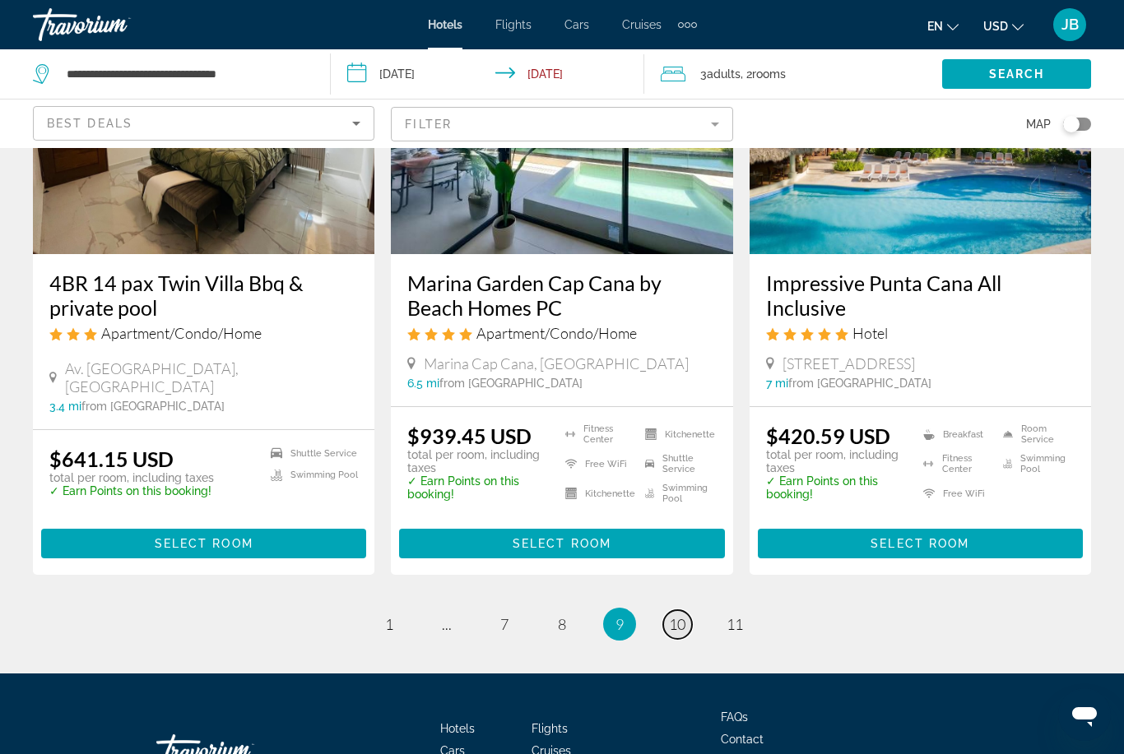
click at [676, 610] on link "page 10" at bounding box center [677, 624] width 29 height 29
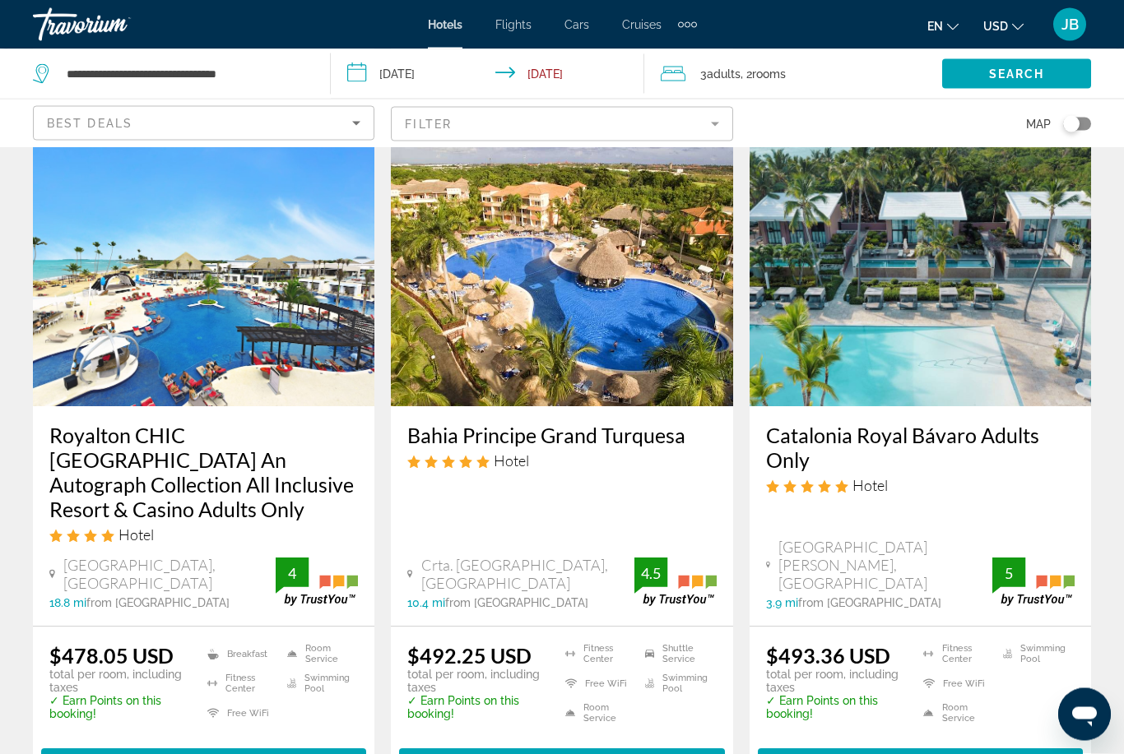
scroll to position [740, 0]
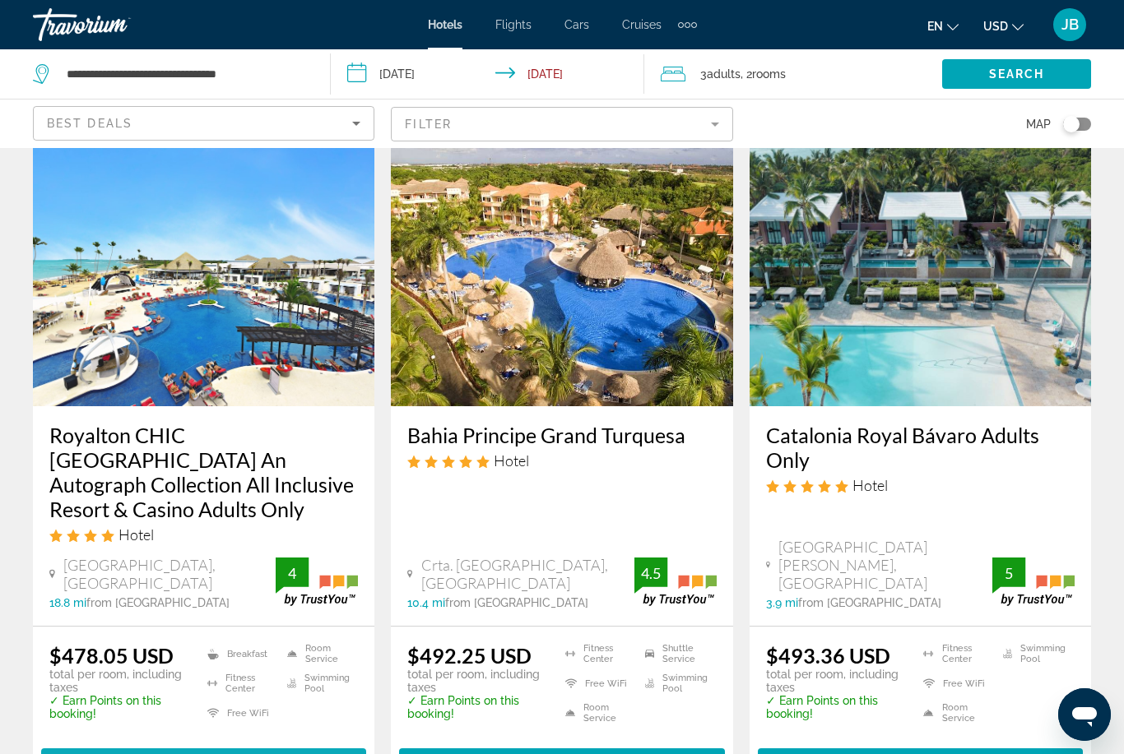
click at [161, 753] on span "Select Room" at bounding box center [204, 763] width 99 height 13
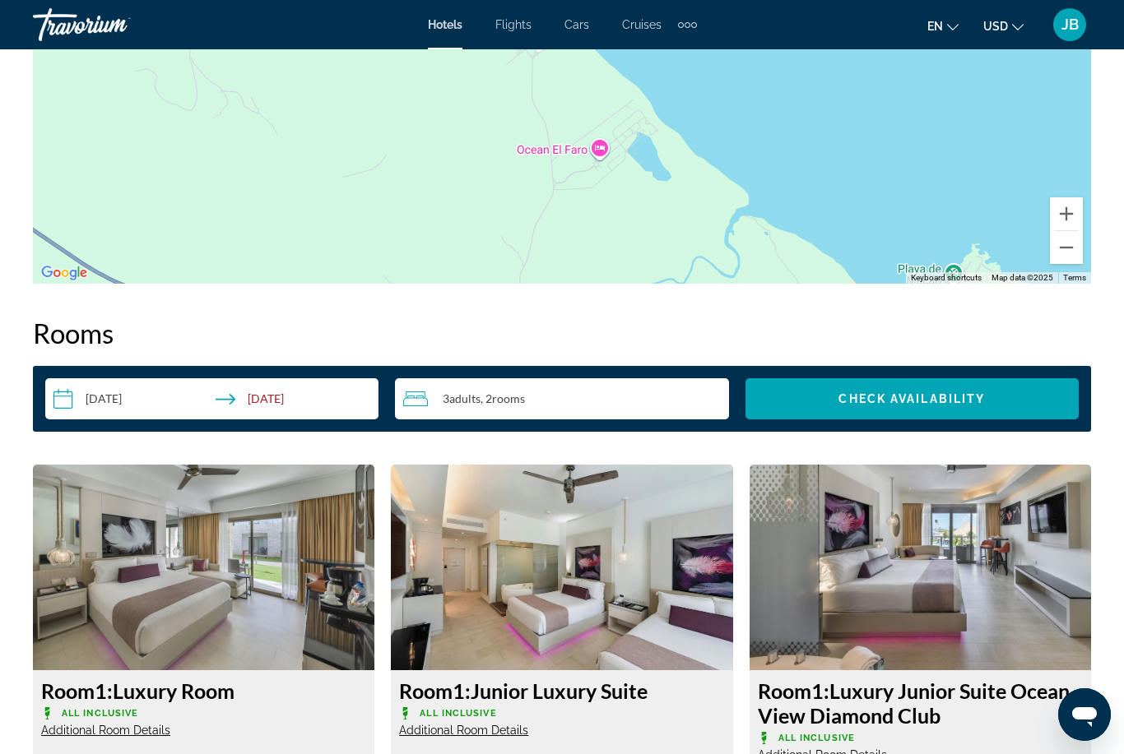
scroll to position [2128, 0]
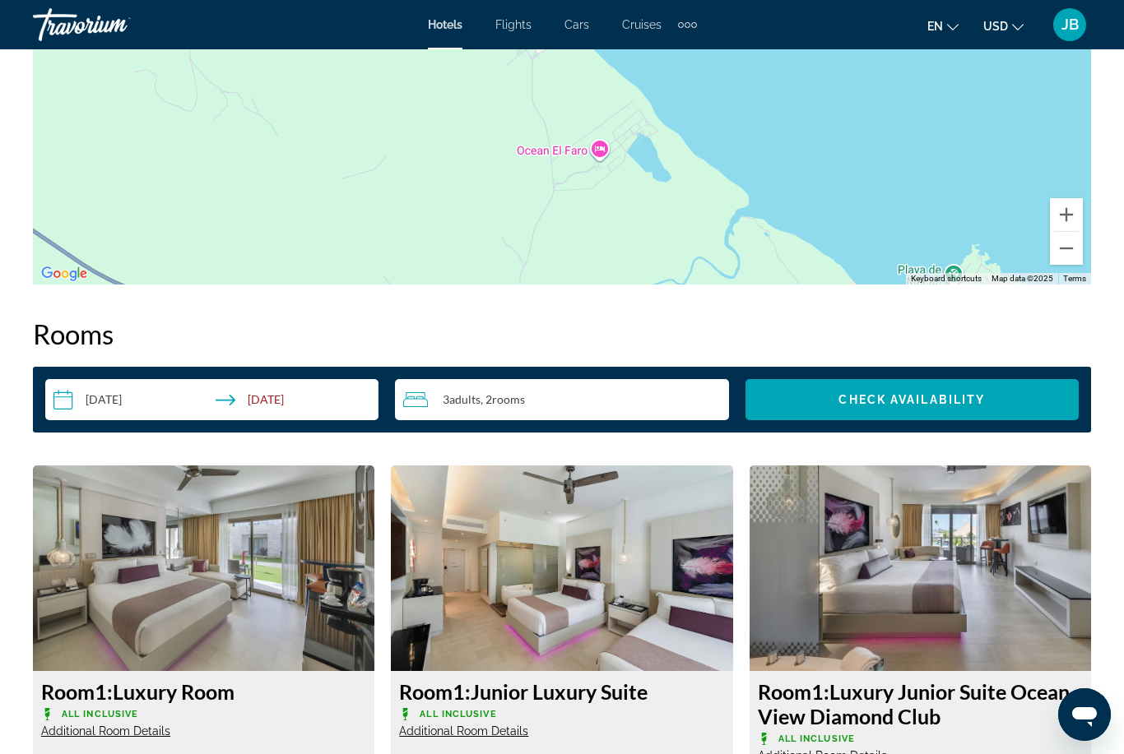
click at [283, 412] on input "**********" at bounding box center [215, 402] width 340 height 46
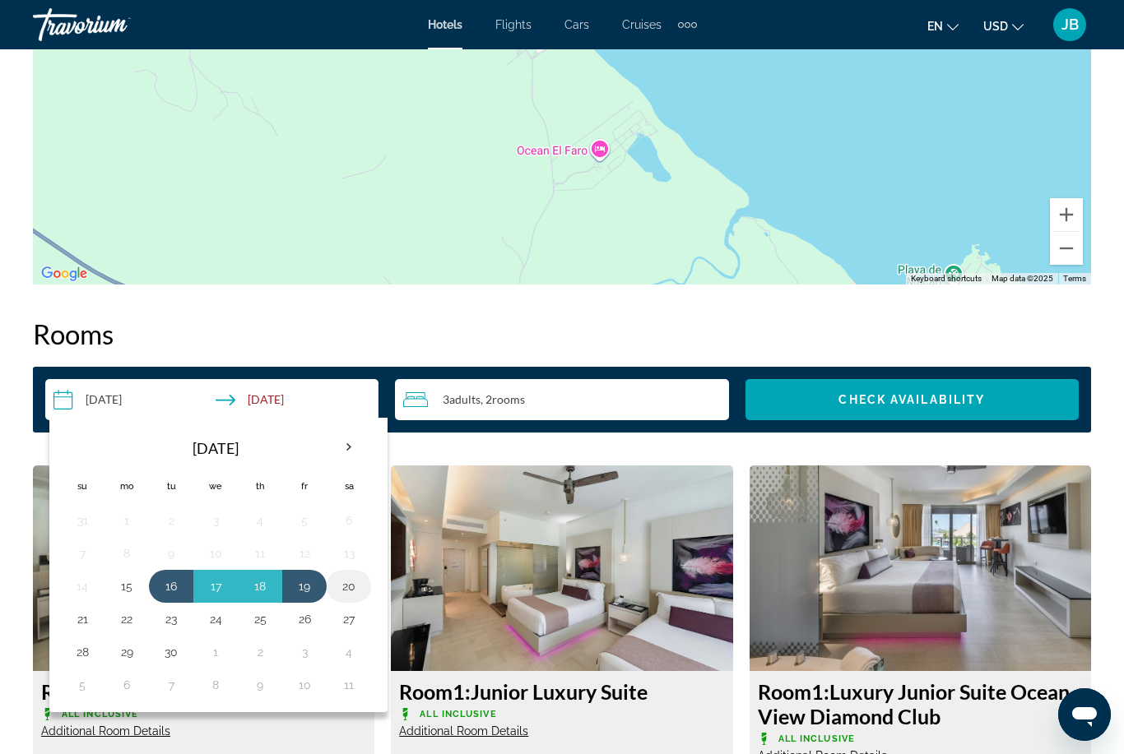
click at [346, 576] on button "20" at bounding box center [349, 586] width 26 height 23
click at [278, 401] on input "**********" at bounding box center [215, 402] width 340 height 46
click at [361, 591] on button "20" at bounding box center [349, 586] width 26 height 23
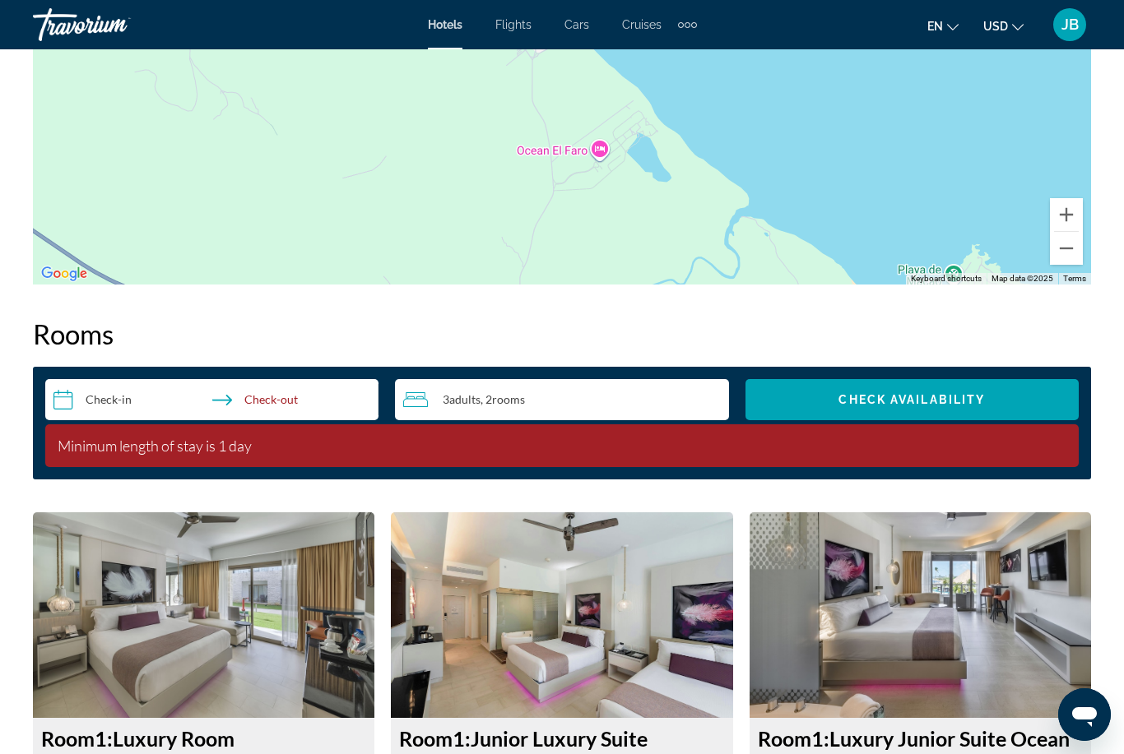
click at [104, 384] on input "**********" at bounding box center [215, 402] width 340 height 46
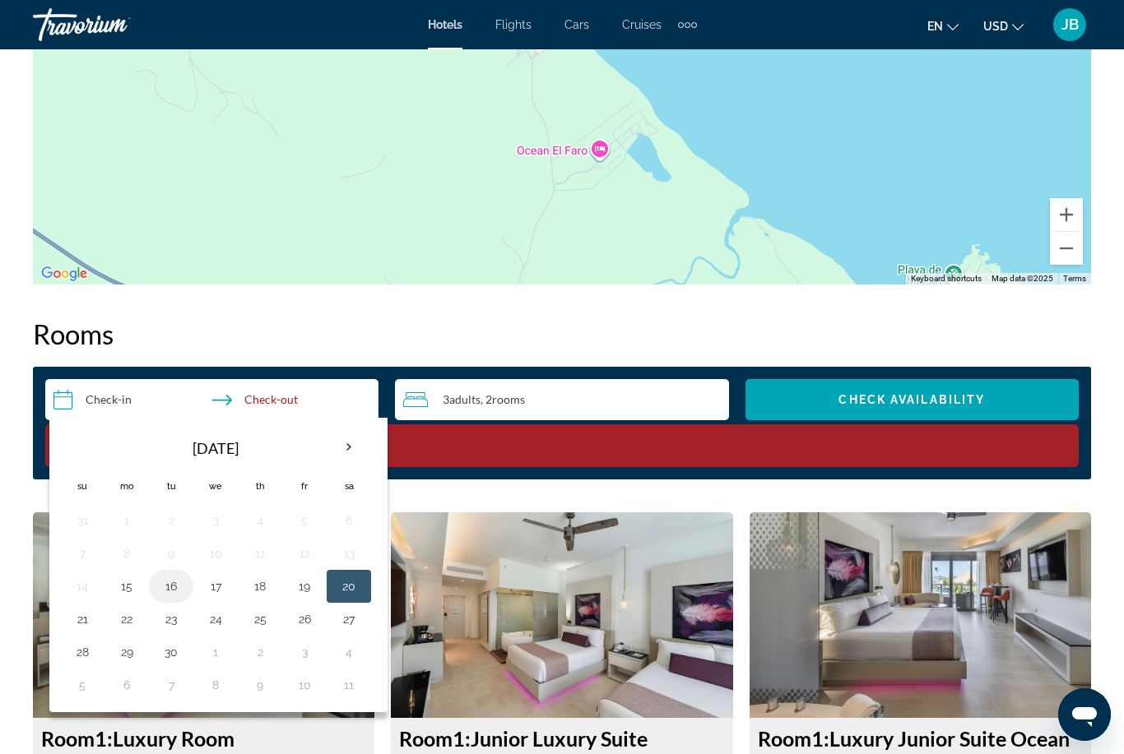
click at [171, 581] on button "16" at bounding box center [171, 586] width 26 height 23
click at [341, 590] on button "20" at bounding box center [349, 586] width 26 height 23
type input "**********"
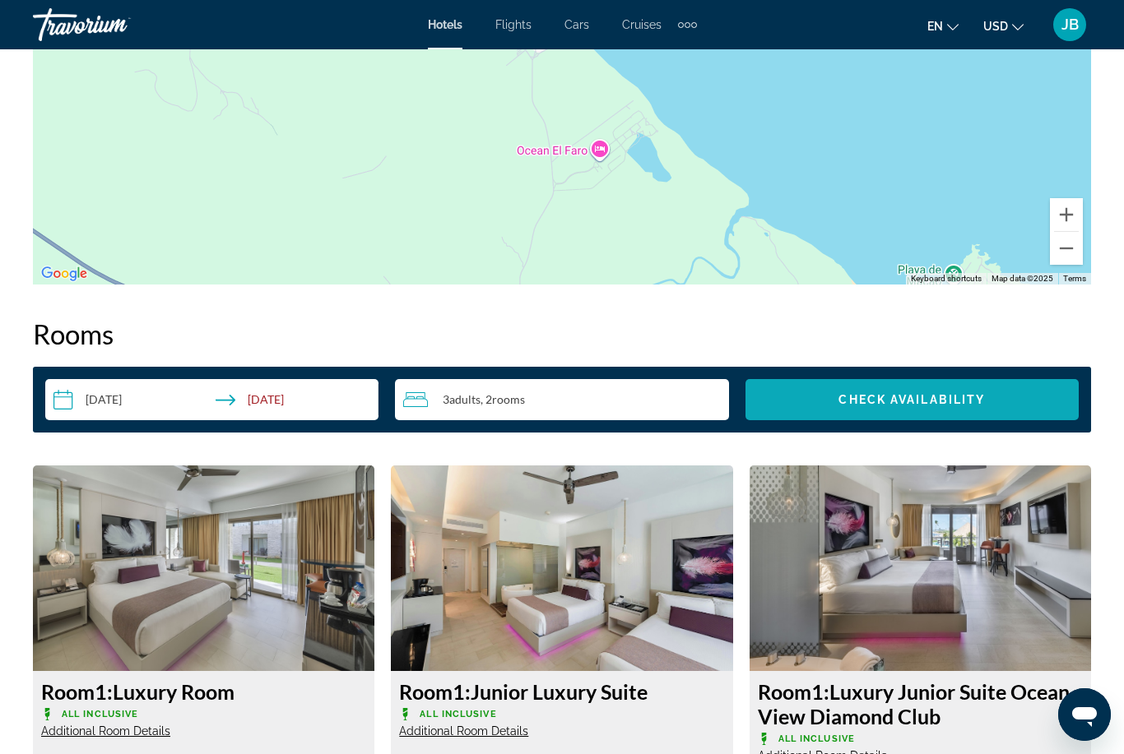
click at [818, 396] on span "Search widget" at bounding box center [911, 399] width 333 height 39
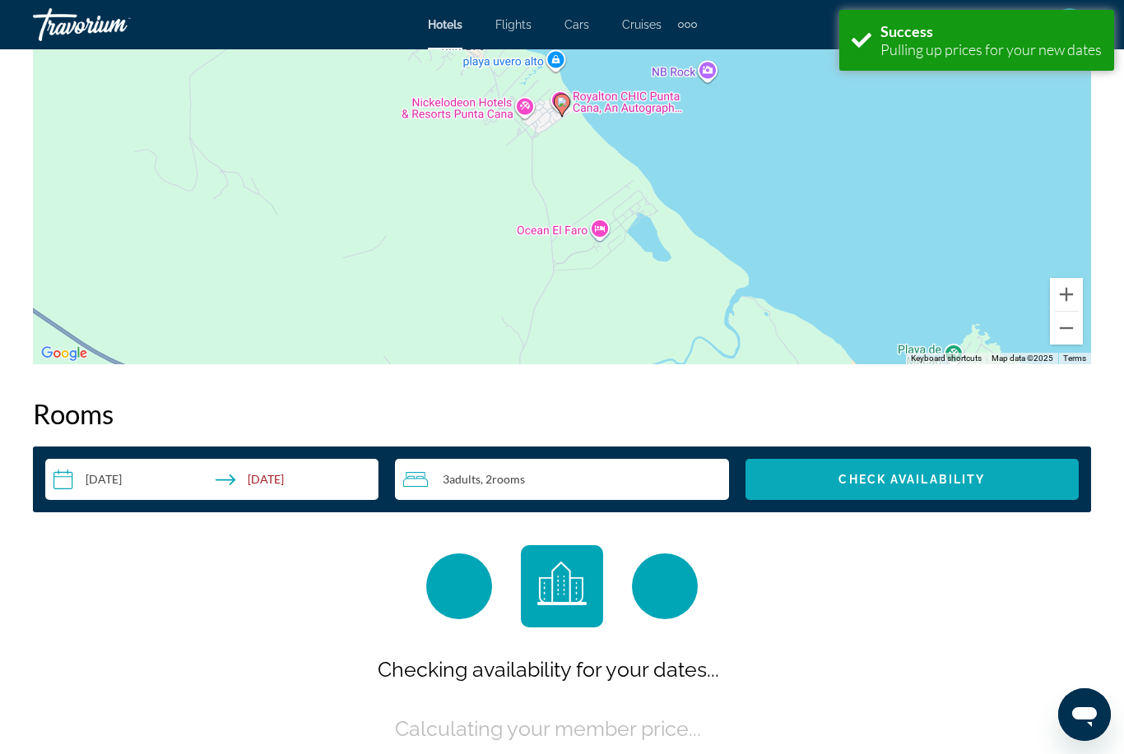
scroll to position [2347, 0]
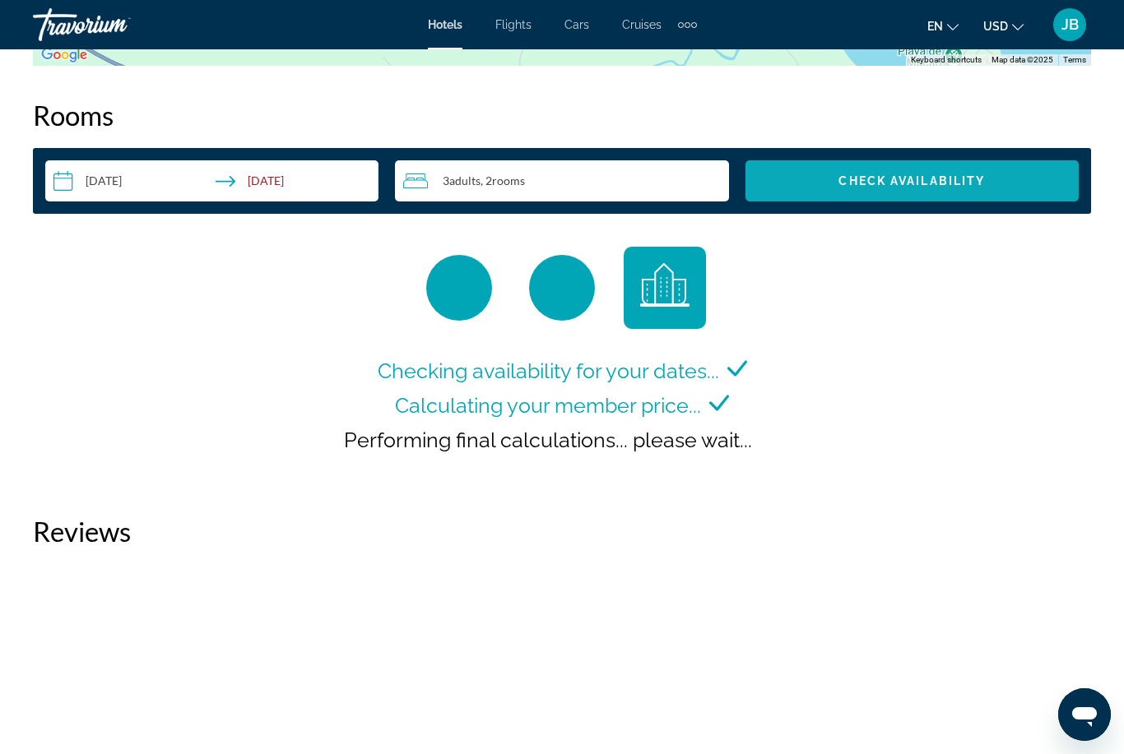
click at [876, 198] on span "Search widget" at bounding box center [911, 180] width 333 height 39
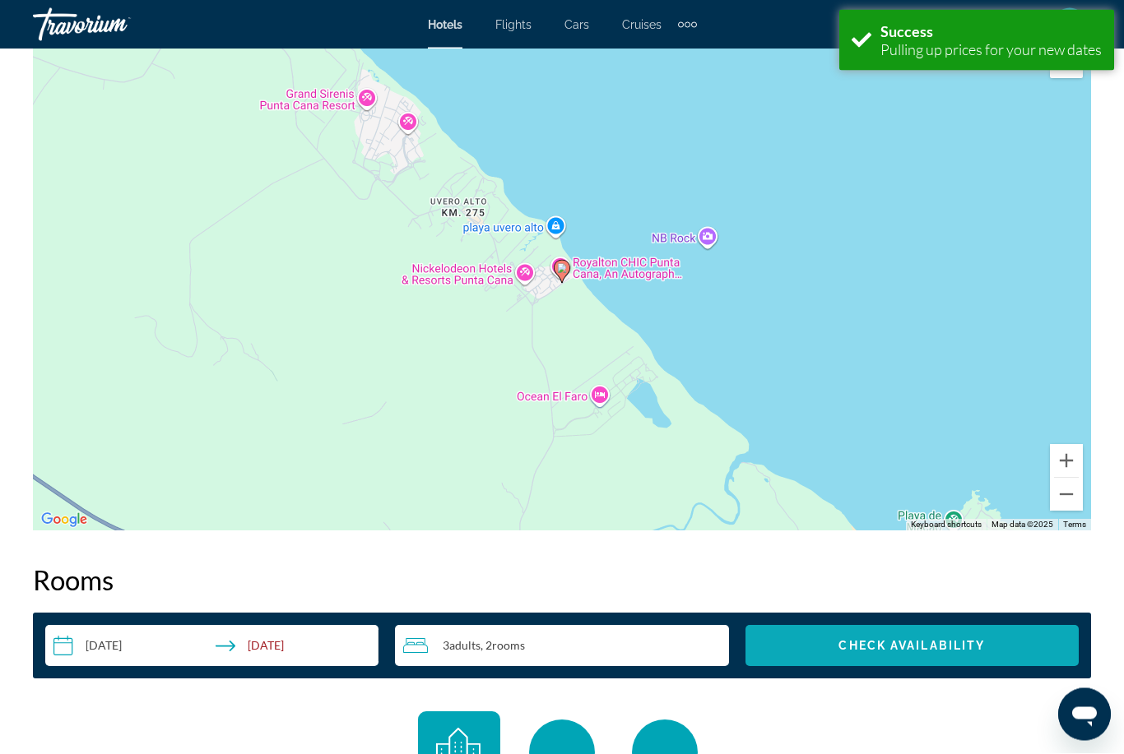
scroll to position [2347, 0]
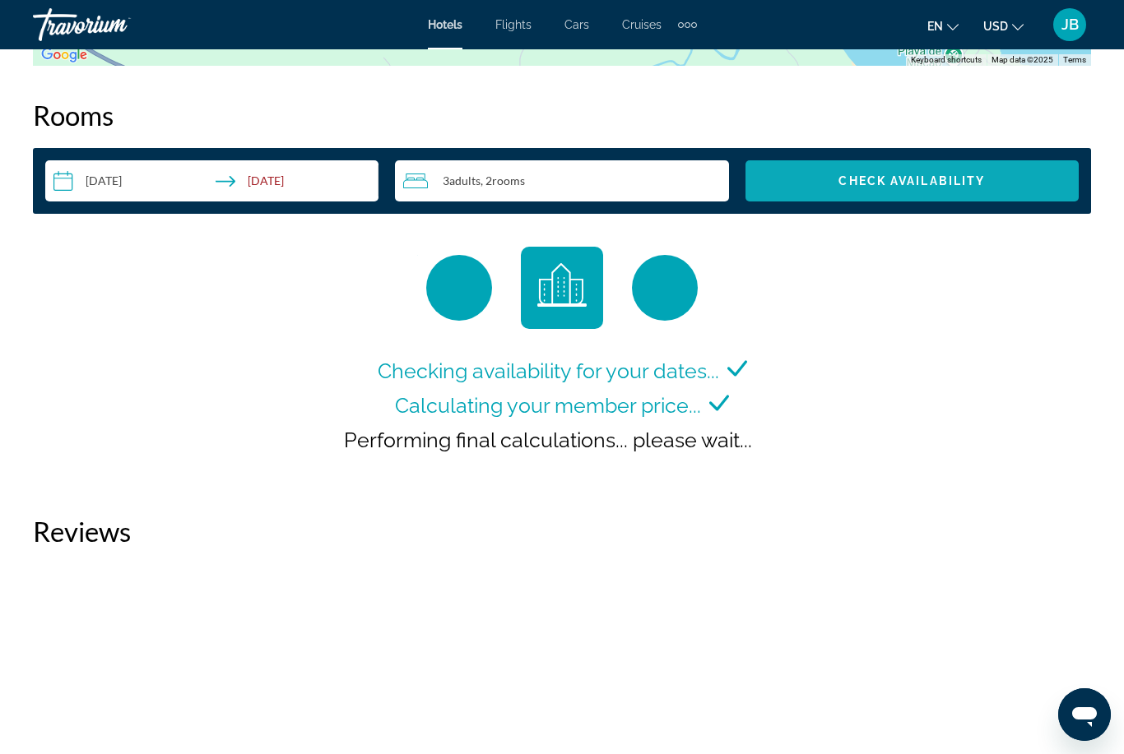
click at [868, 170] on span "Search widget" at bounding box center [911, 180] width 333 height 39
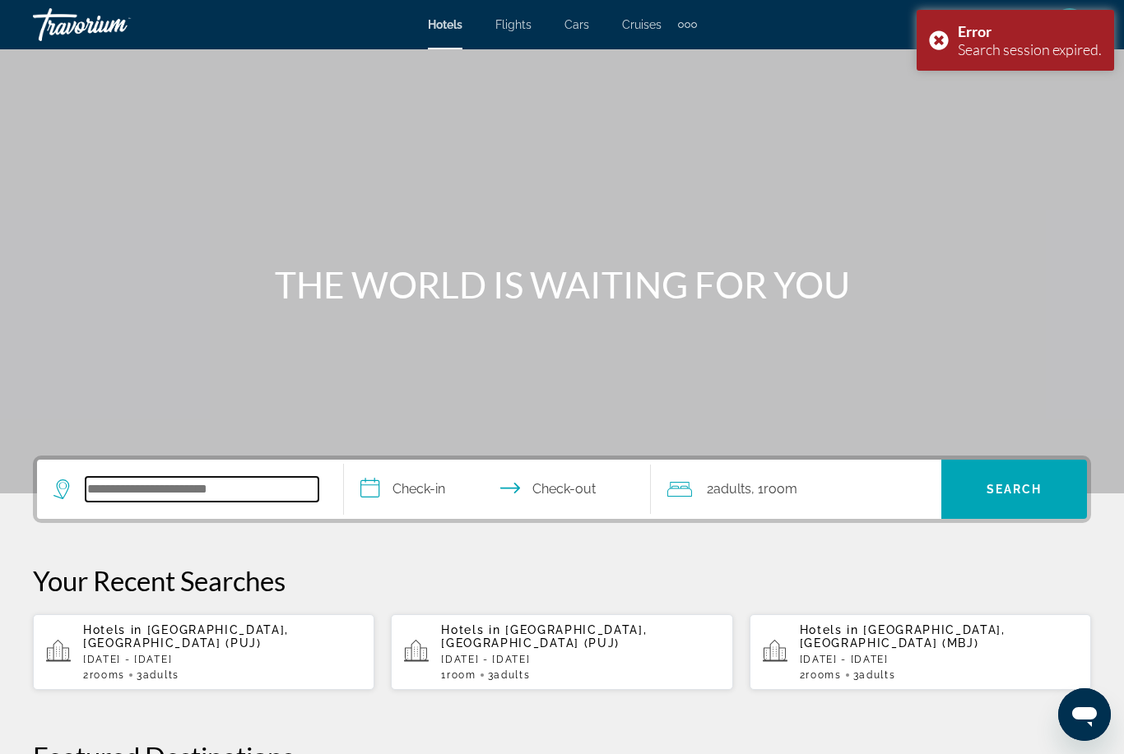
click at [106, 482] on input "Search widget" at bounding box center [202, 489] width 233 height 25
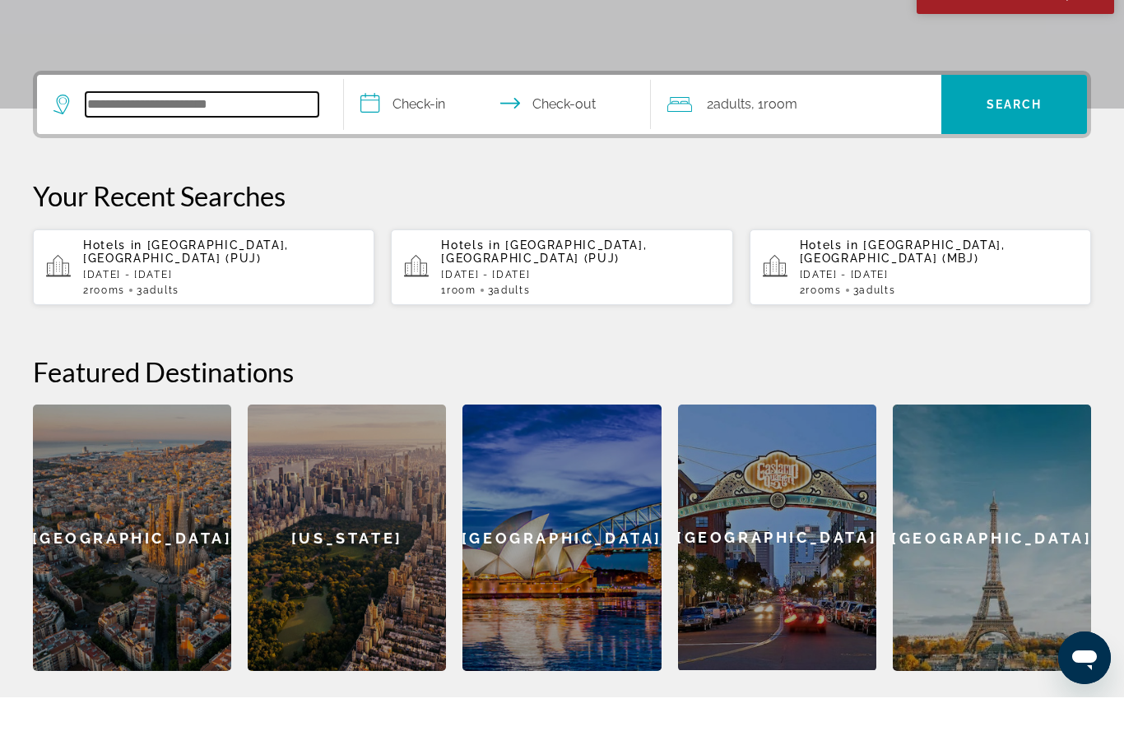
scroll to position [345, 0]
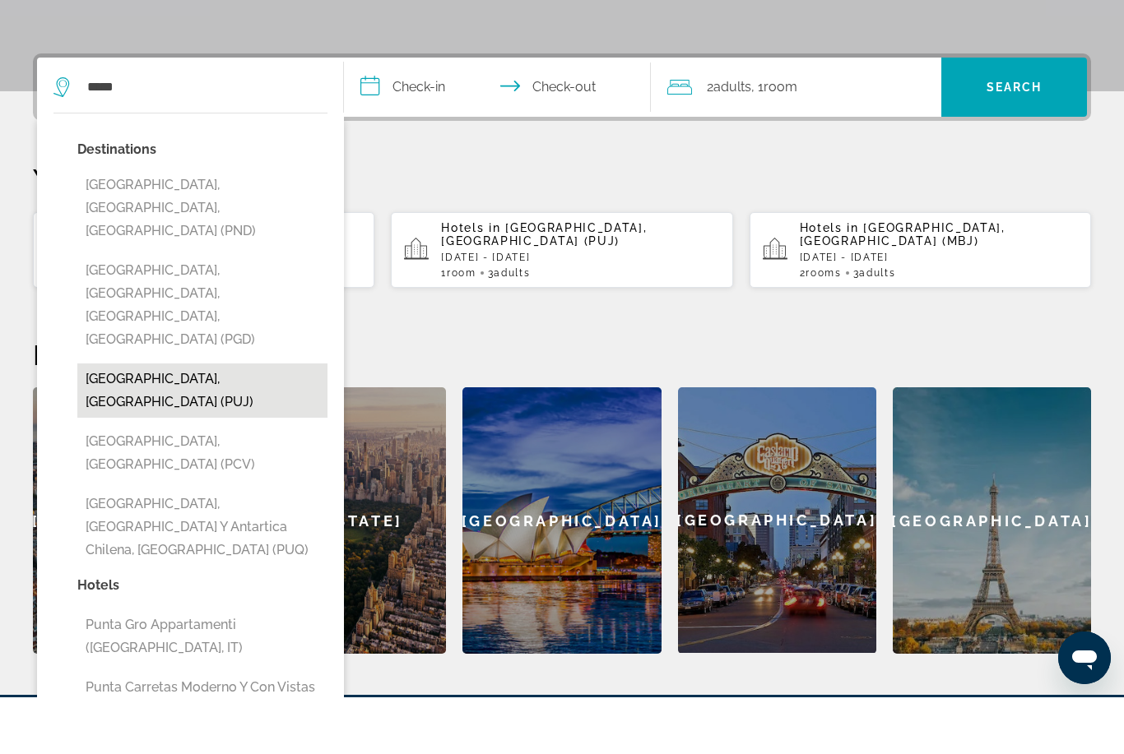
click at [96, 420] on button "[GEOGRAPHIC_DATA], [GEOGRAPHIC_DATA] (PUJ)" at bounding box center [202, 447] width 250 height 54
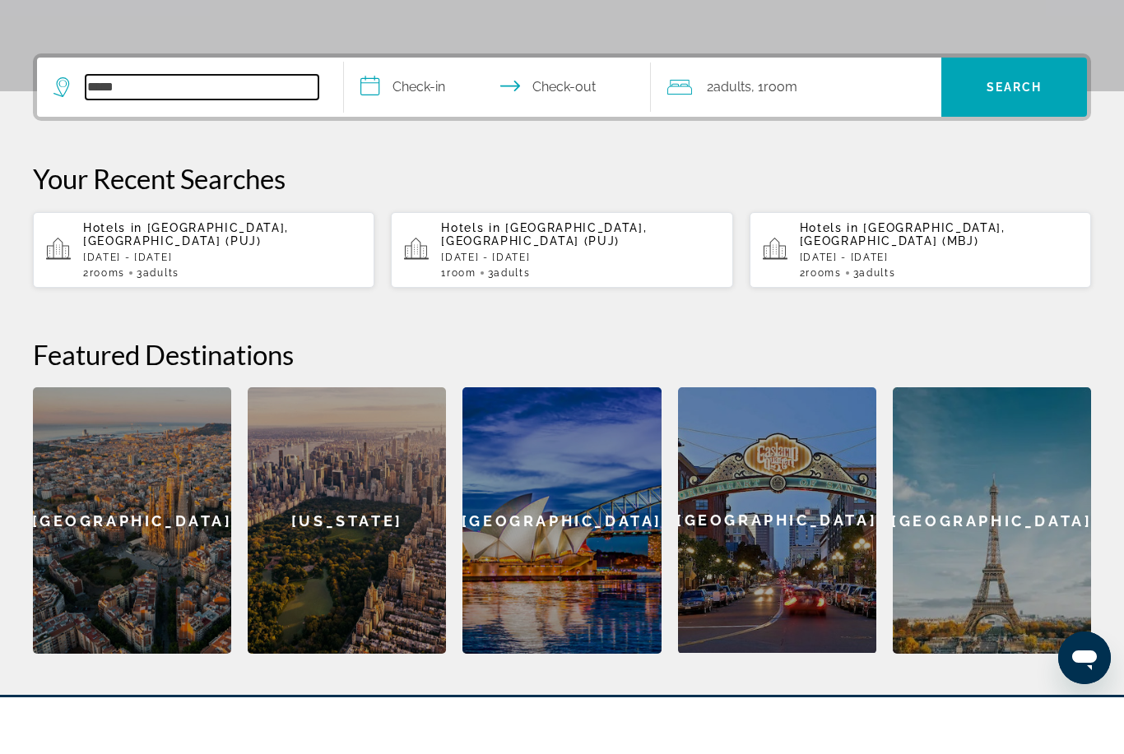
type input "**********"
click at [419, 114] on input "**********" at bounding box center [500, 146] width 313 height 64
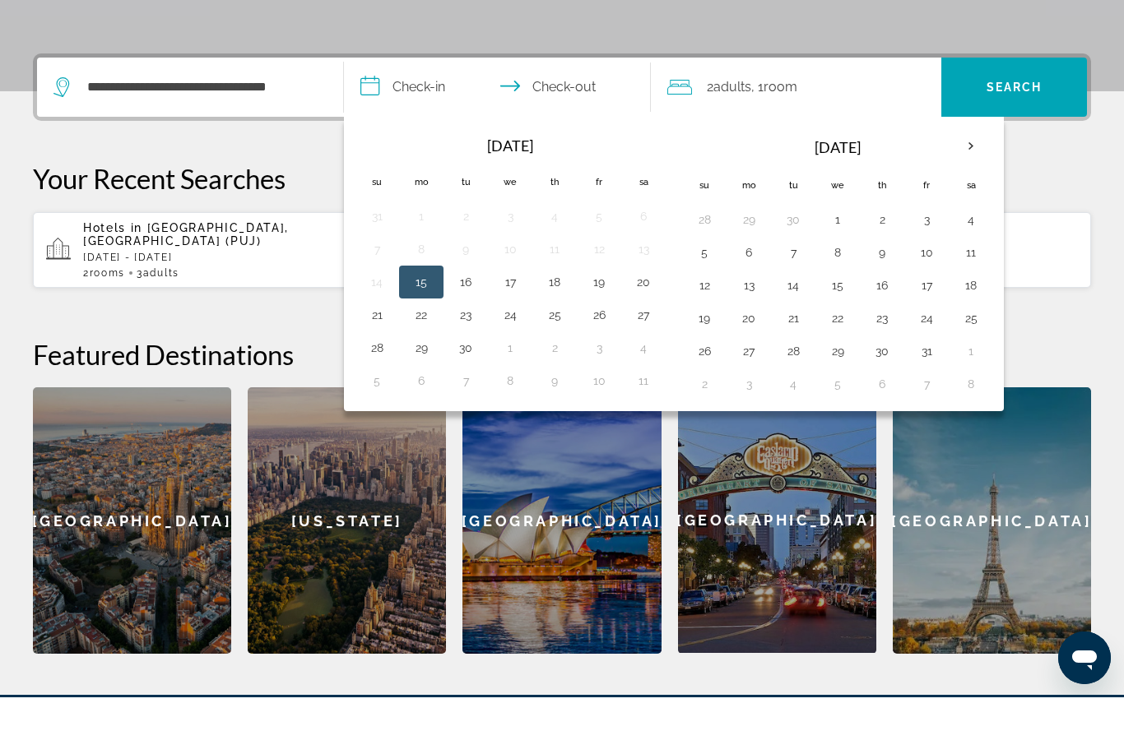
scroll to position [402, 0]
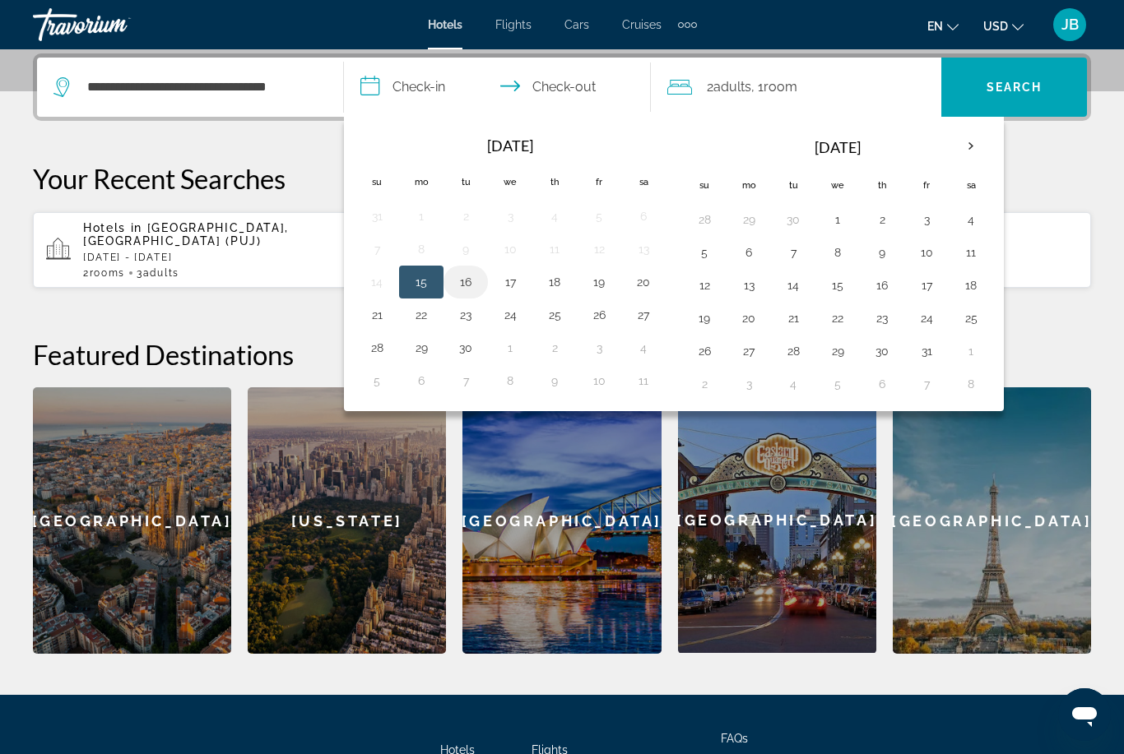
click at [467, 278] on button "16" at bounding box center [465, 282] width 26 height 23
click at [633, 278] on button "20" at bounding box center [643, 282] width 26 height 23
type input "**********"
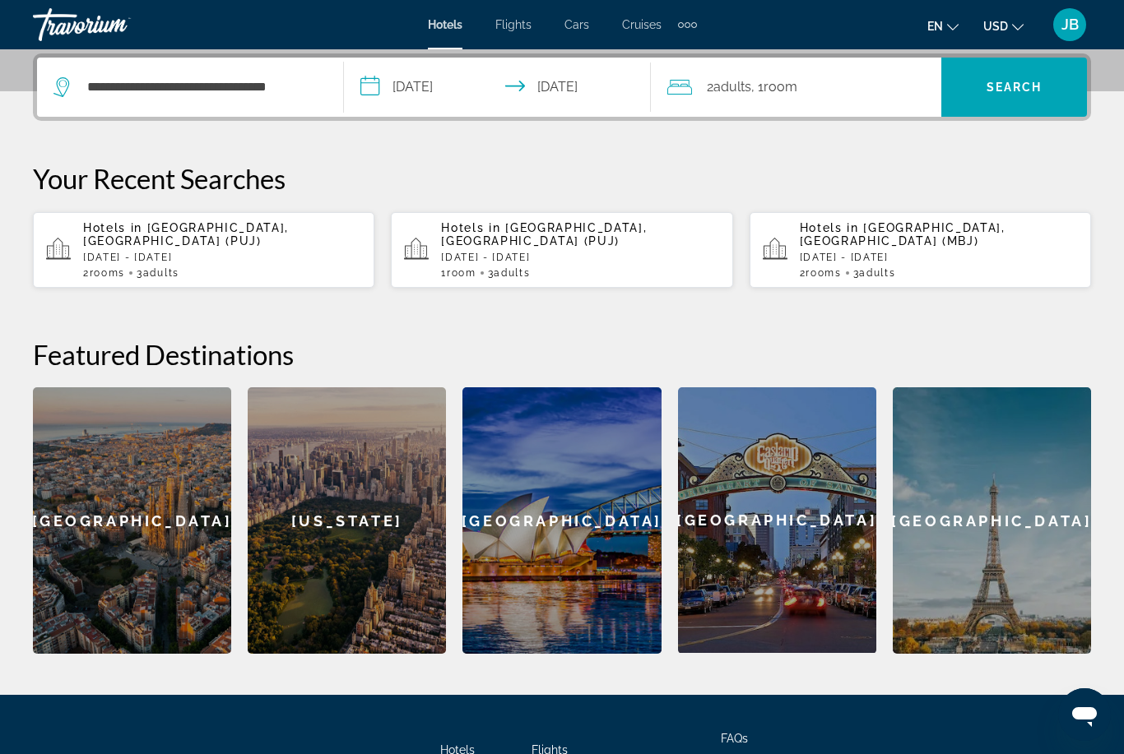
click at [788, 94] on span "Room" at bounding box center [780, 87] width 34 height 16
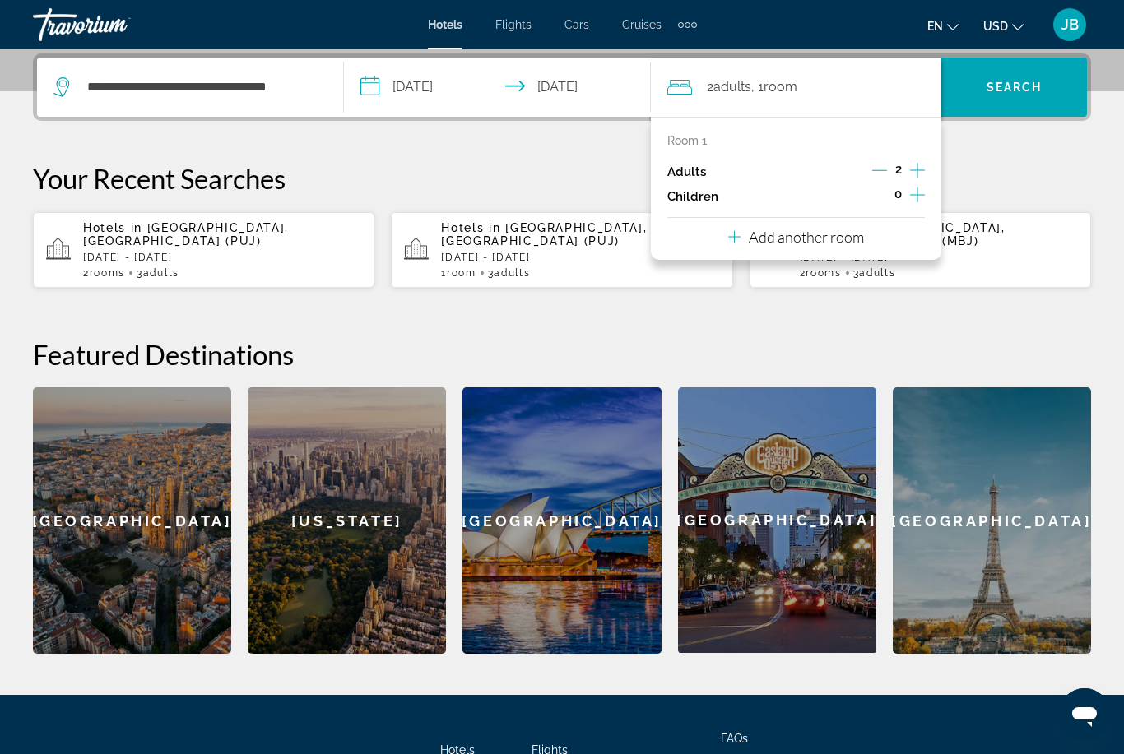
click at [801, 234] on p "Add another room" at bounding box center [805, 237] width 115 height 18
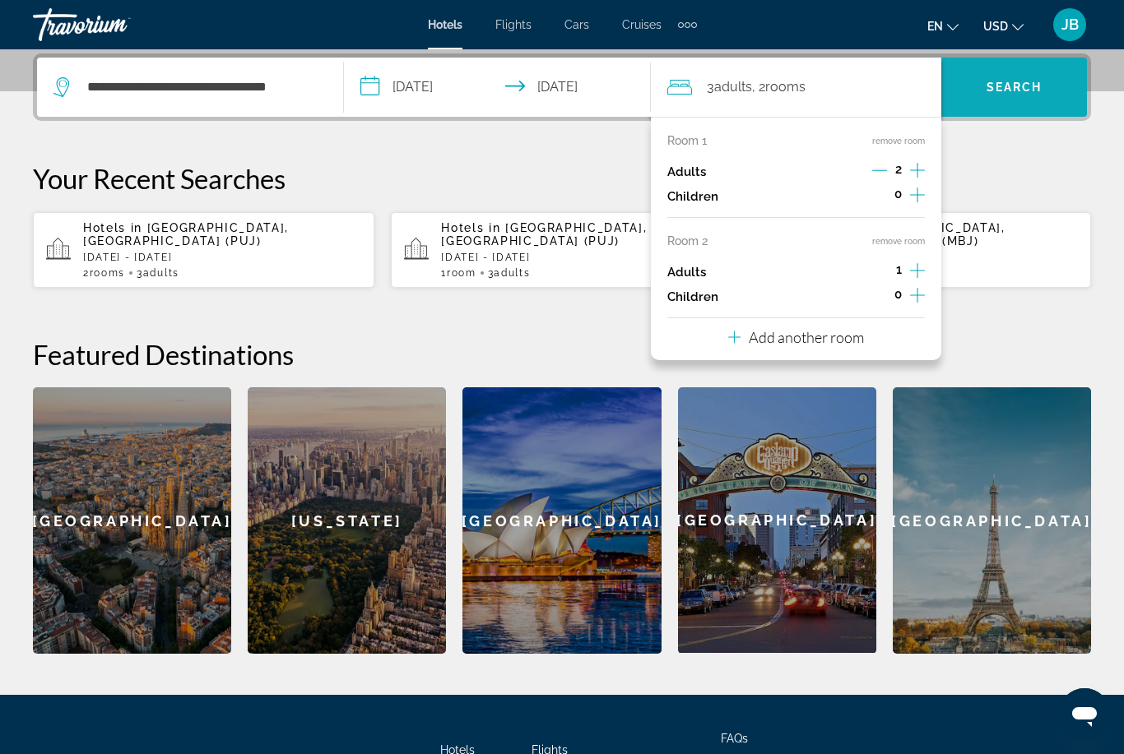
click at [1007, 108] on span "Search widget" at bounding box center [1014, 87] width 146 height 59
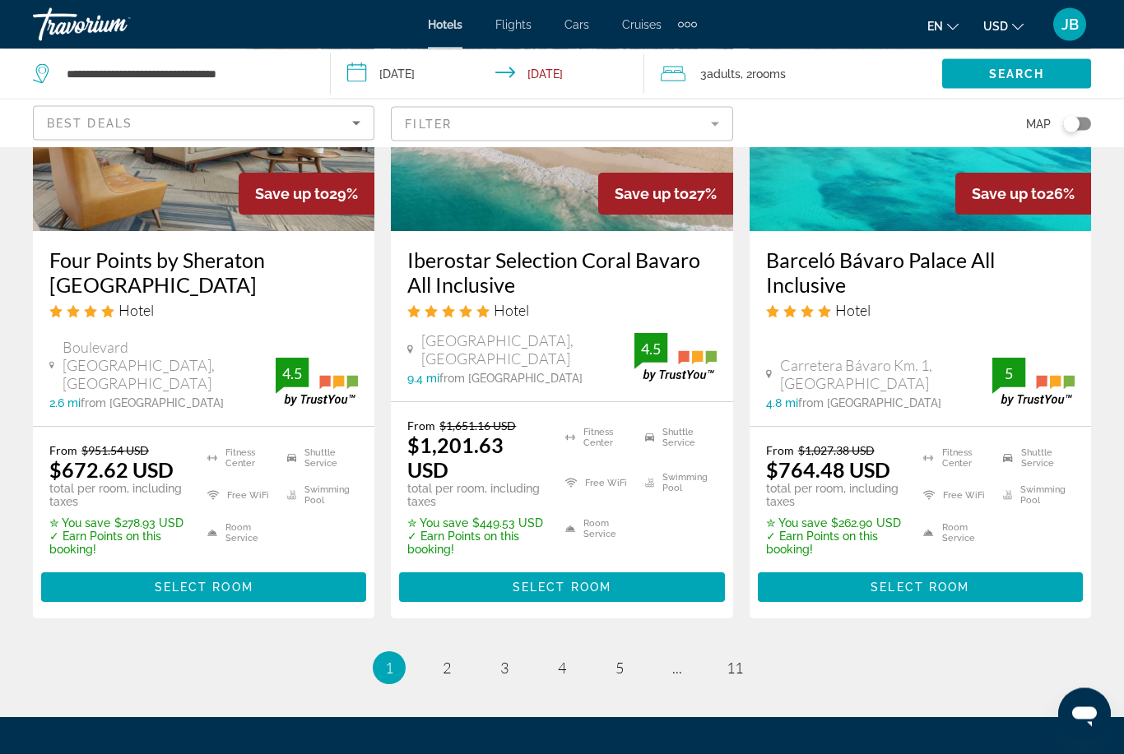
scroll to position [2305, 0]
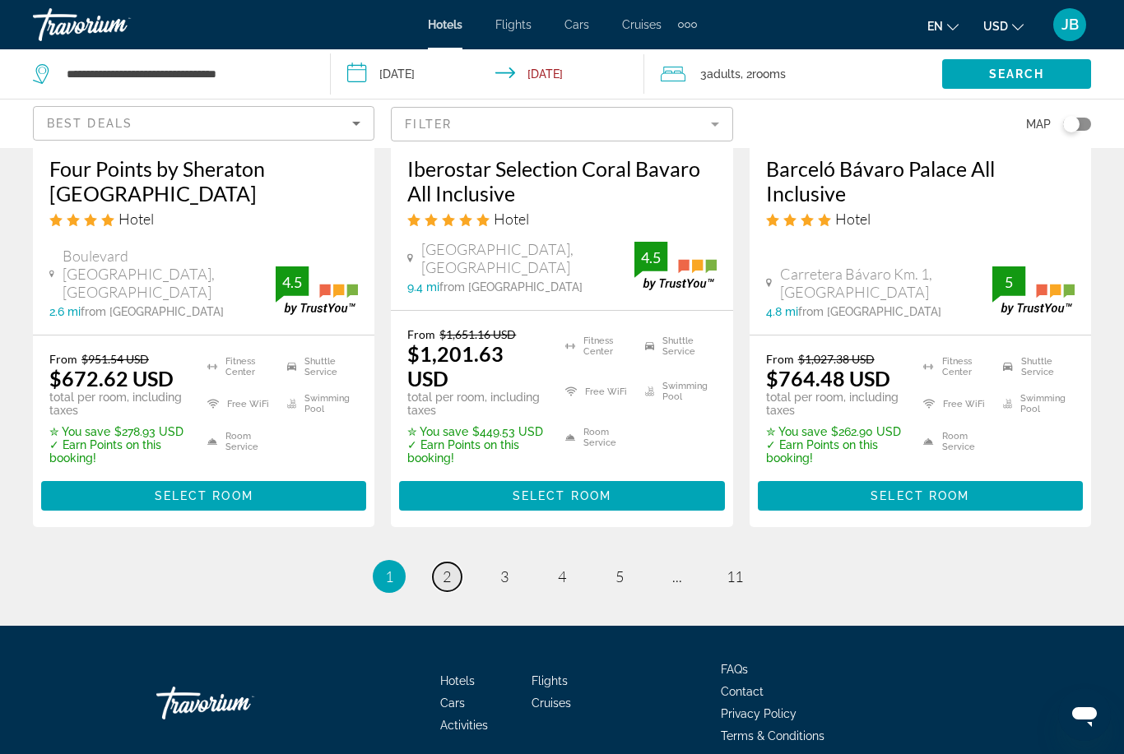
click at [437, 563] on link "page 2" at bounding box center [447, 577] width 29 height 29
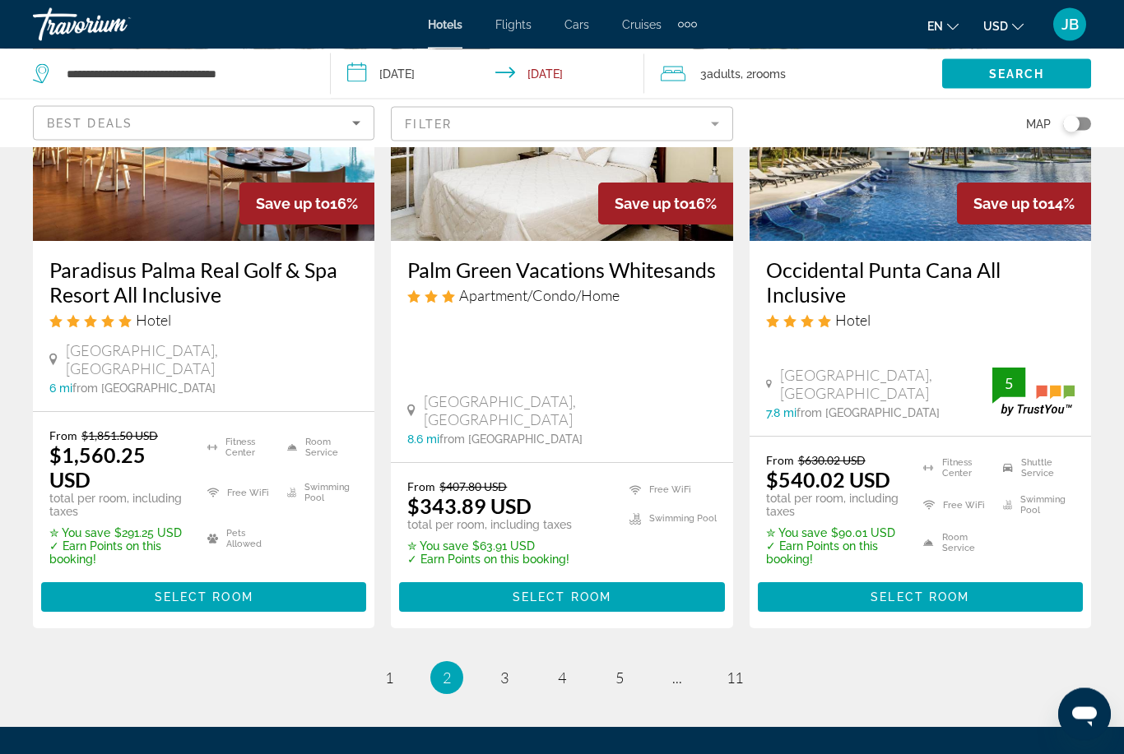
scroll to position [2261, 0]
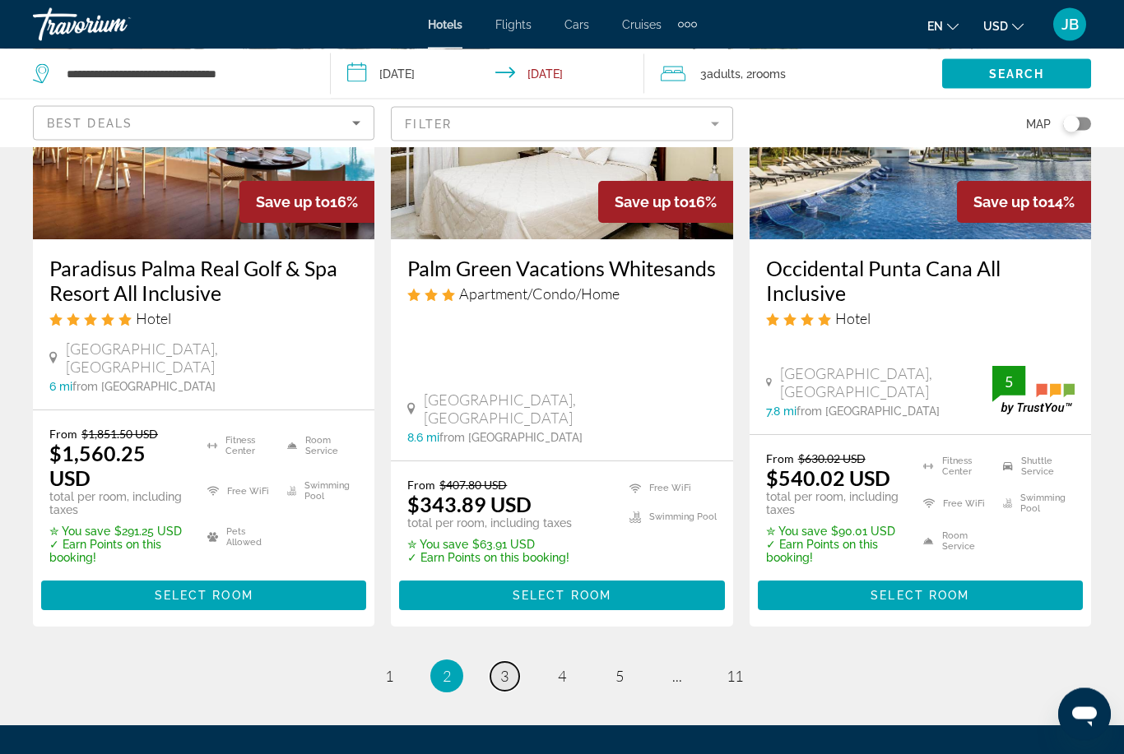
click at [501, 668] on span "3" at bounding box center [504, 677] width 8 height 18
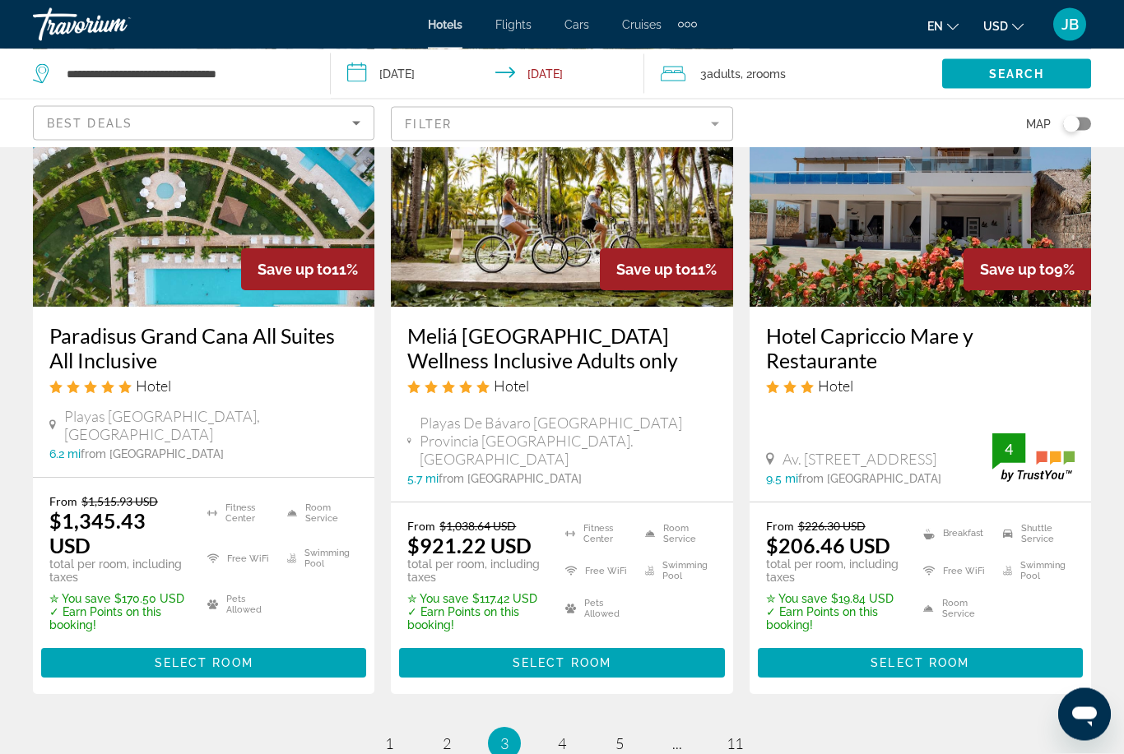
scroll to position [2238, 0]
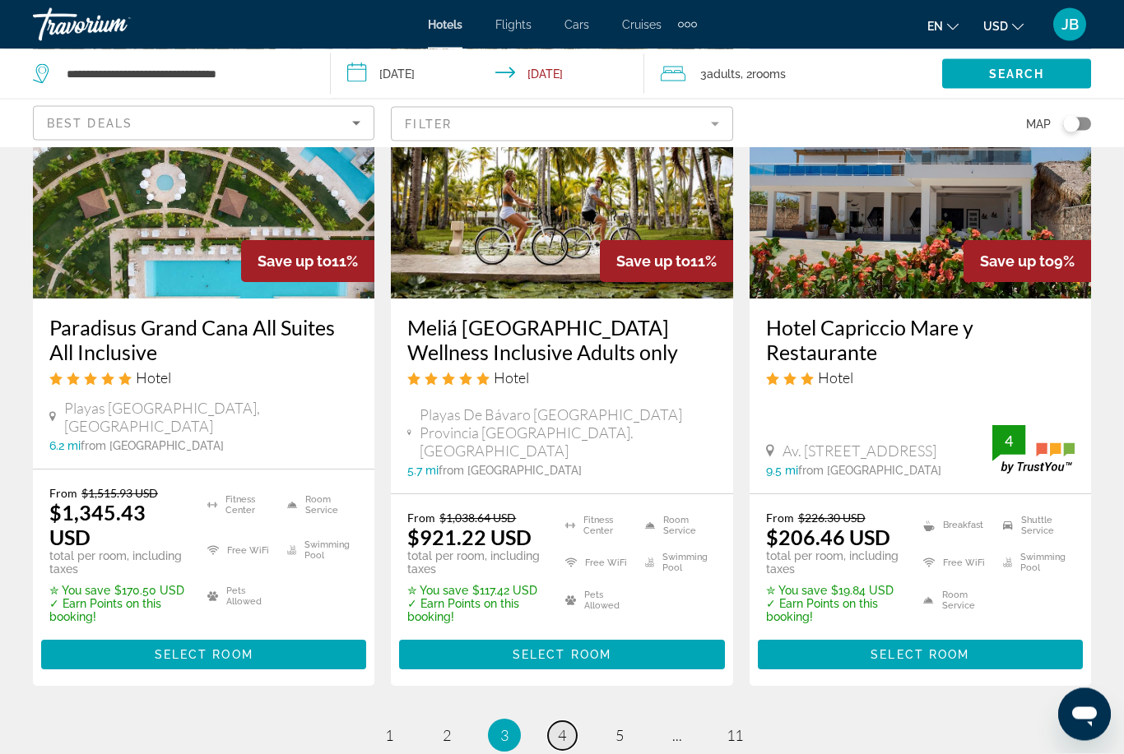
click at [563, 722] on link "page 4" at bounding box center [562, 736] width 29 height 29
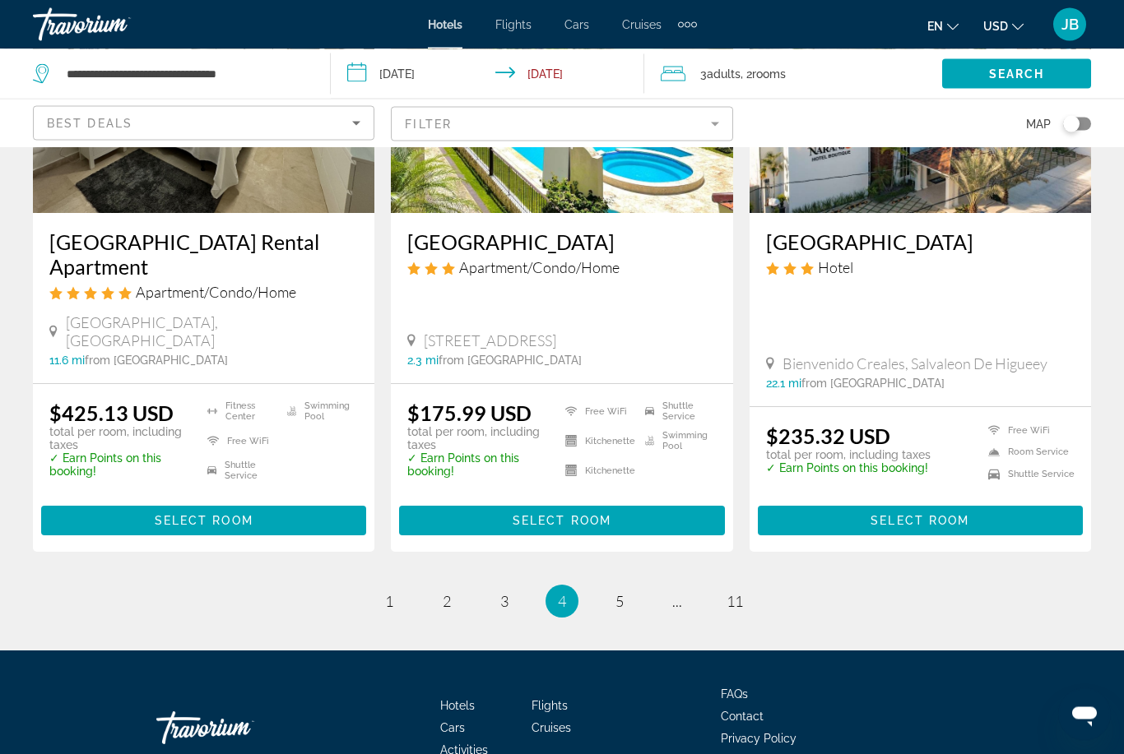
scroll to position [2259, 0]
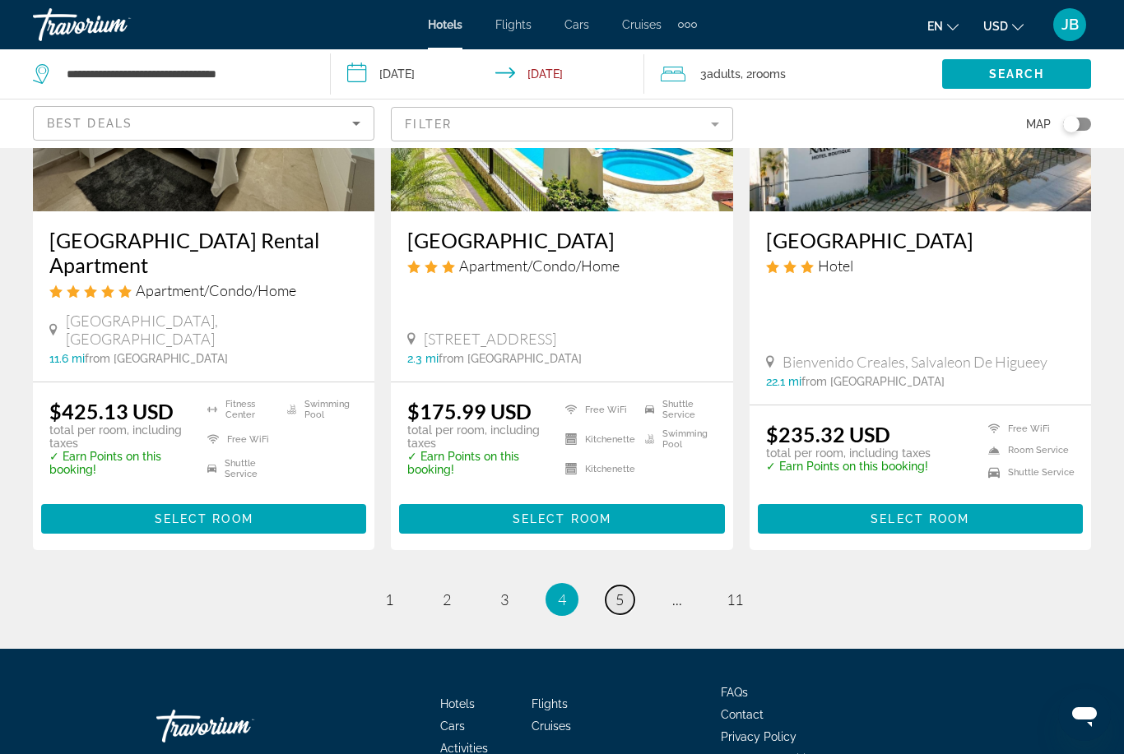
click at [619, 586] on link "page 5" at bounding box center [619, 600] width 29 height 29
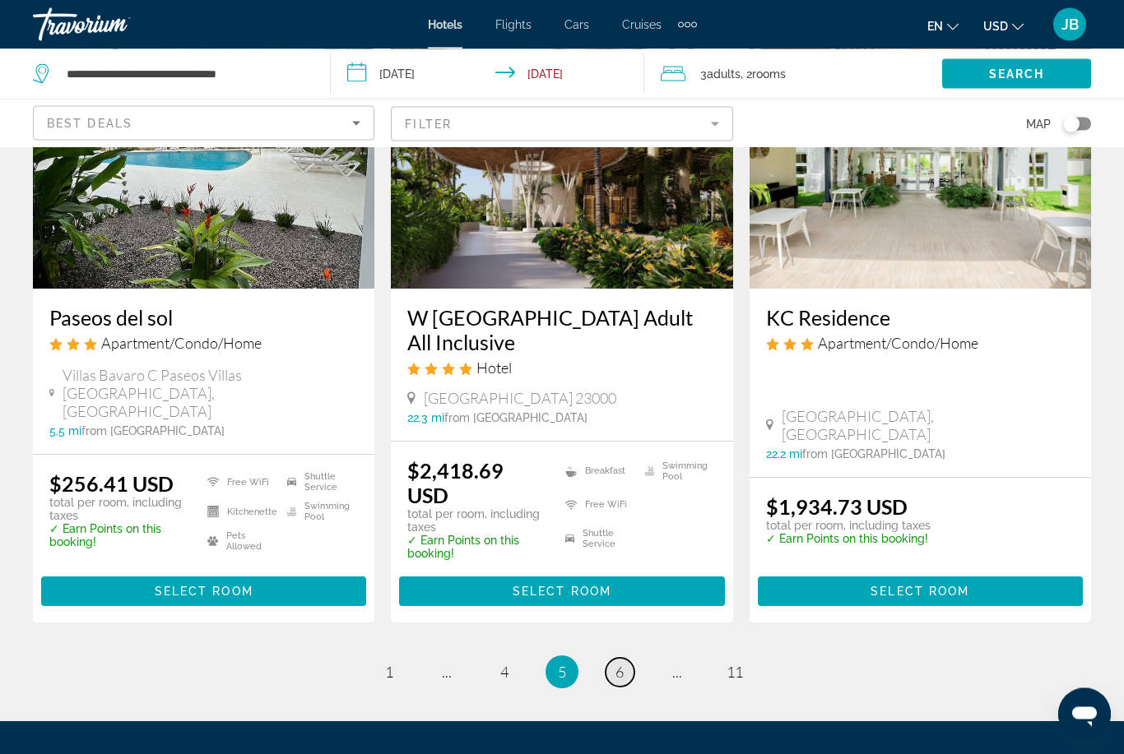
scroll to position [2090, 0]
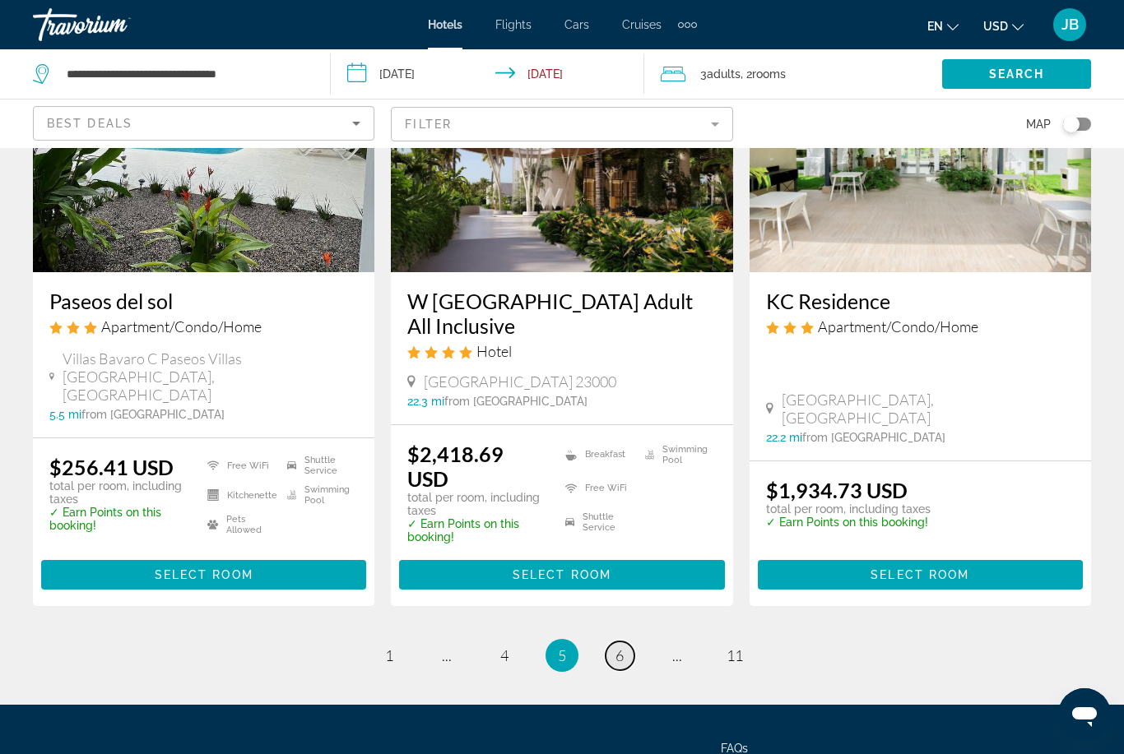
click at [621, 646] on span "6" at bounding box center [619, 655] width 8 height 18
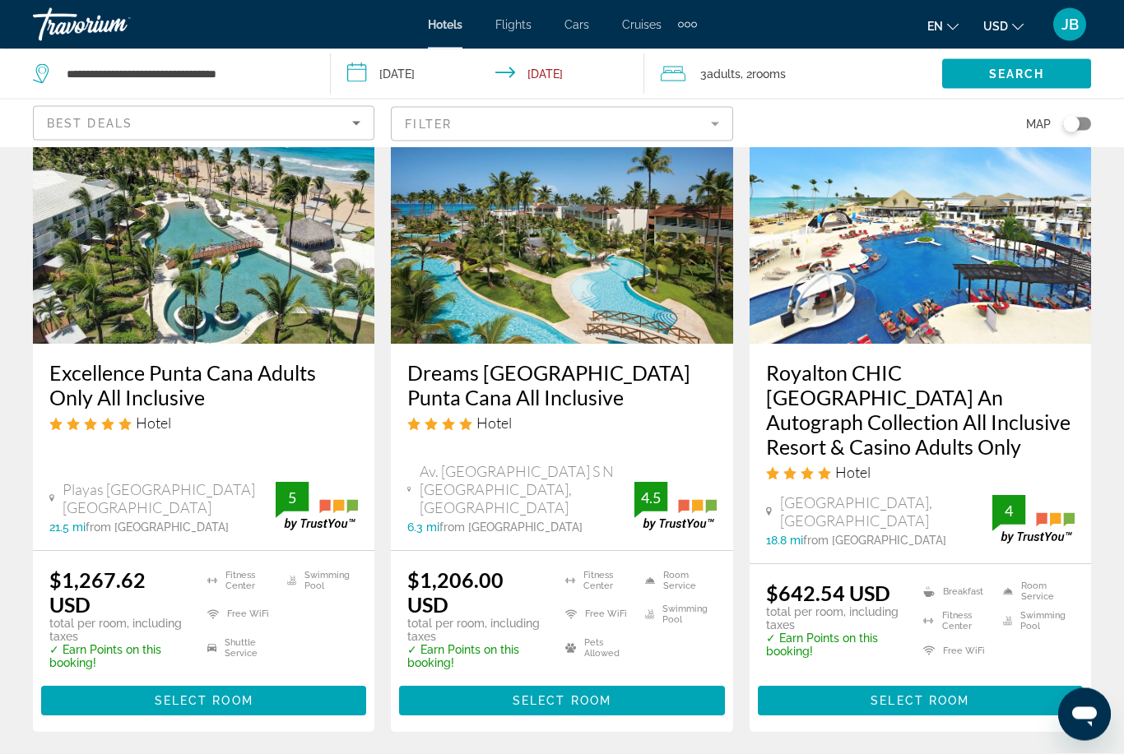
scroll to position [2147, 0]
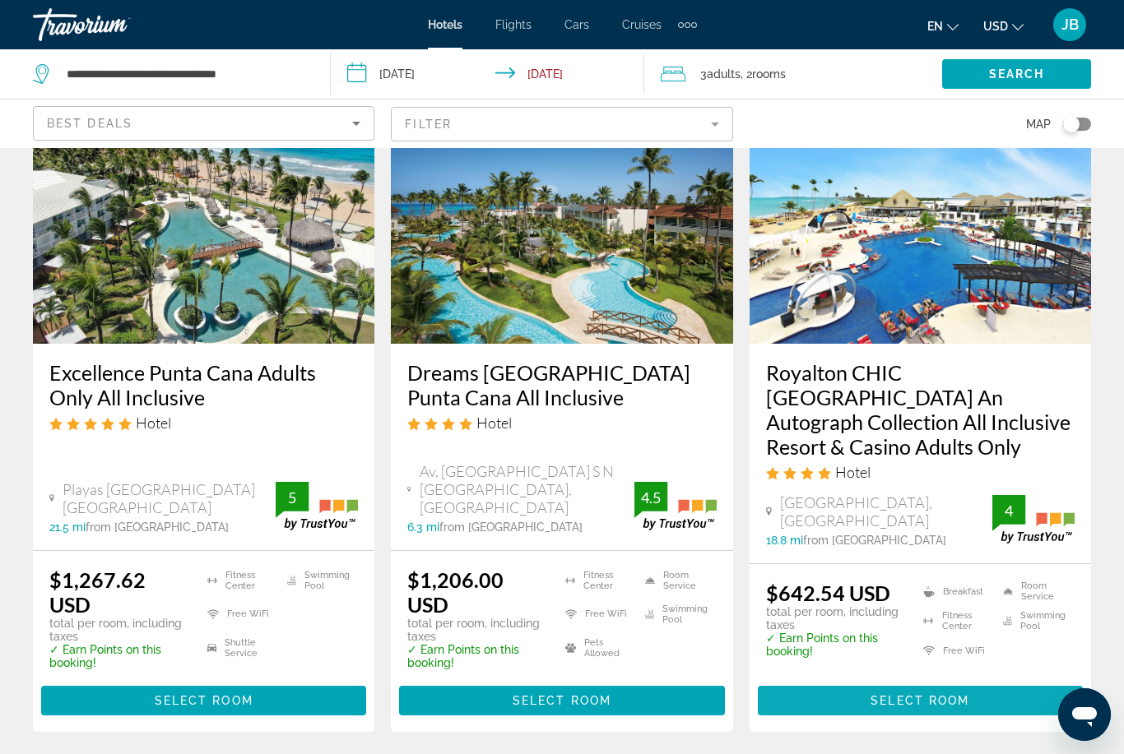
click at [850, 681] on span "Main content" at bounding box center [920, 700] width 325 height 39
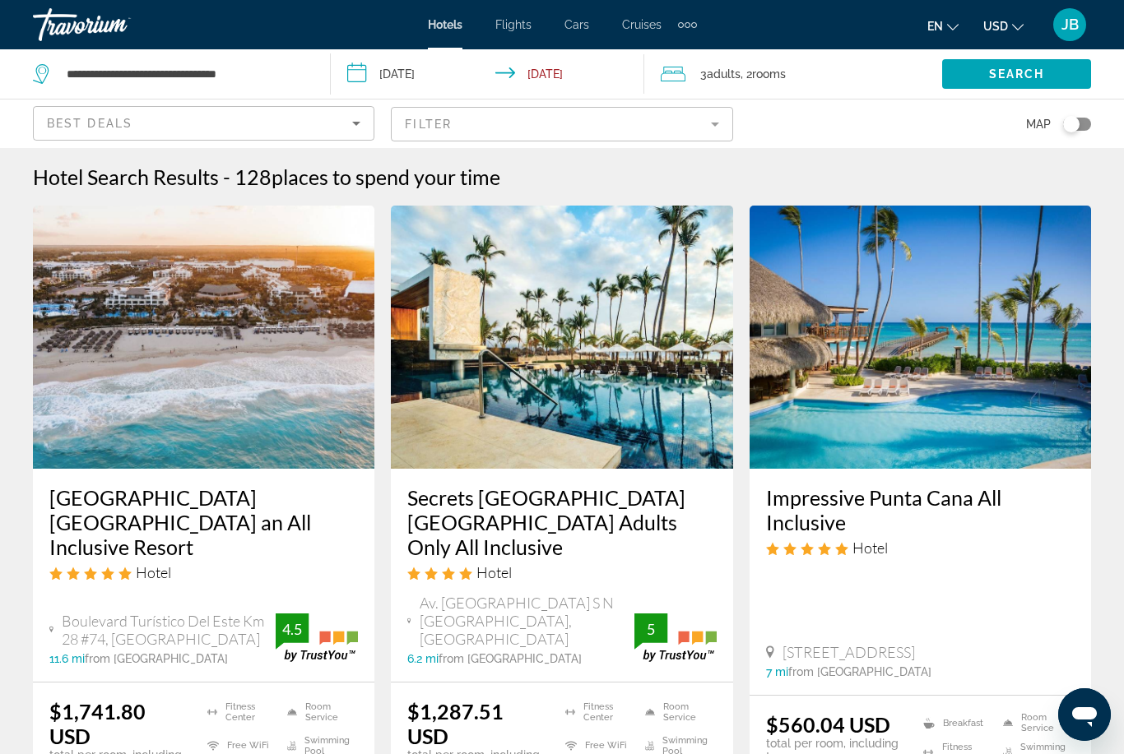
click at [387, 82] on input "**********" at bounding box center [491, 76] width 321 height 54
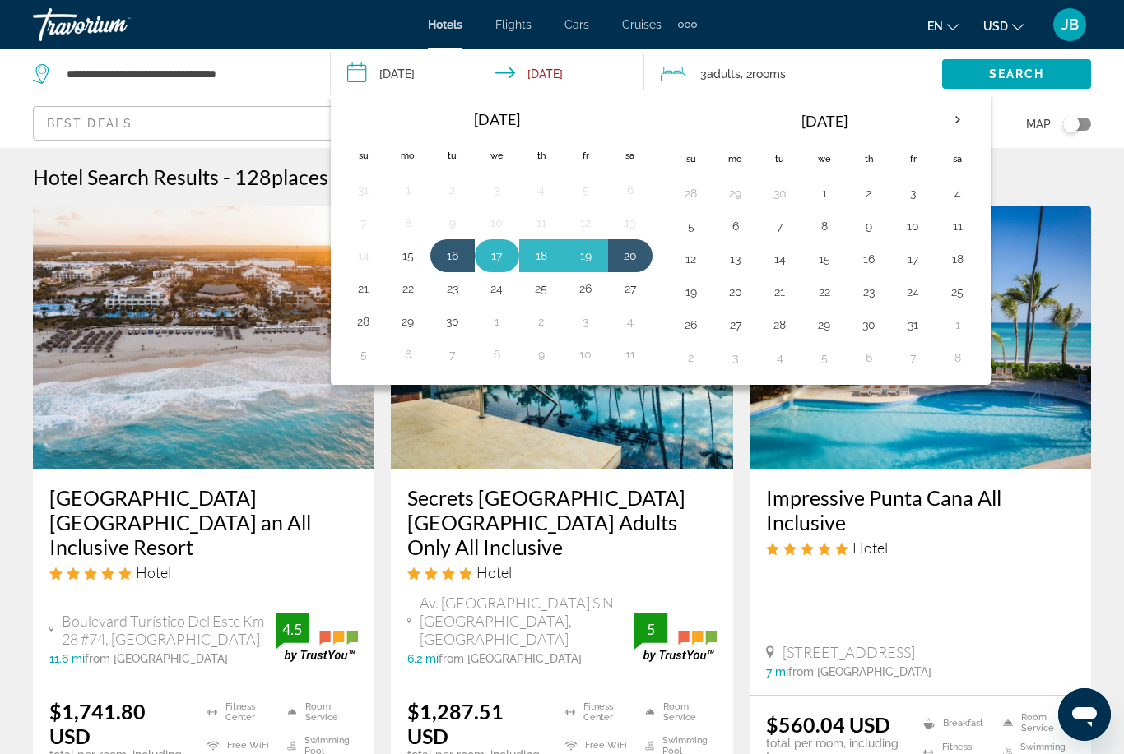
click at [476, 268] on table "[DATE] Su Mo Tu We Th Fr Sa 31 1 2 3 4 5 6 7 8 9 10 11 12 13 14 15 16 17 18 19 …" at bounding box center [496, 236] width 311 height 270
click at [490, 246] on button "17" at bounding box center [497, 255] width 26 height 23
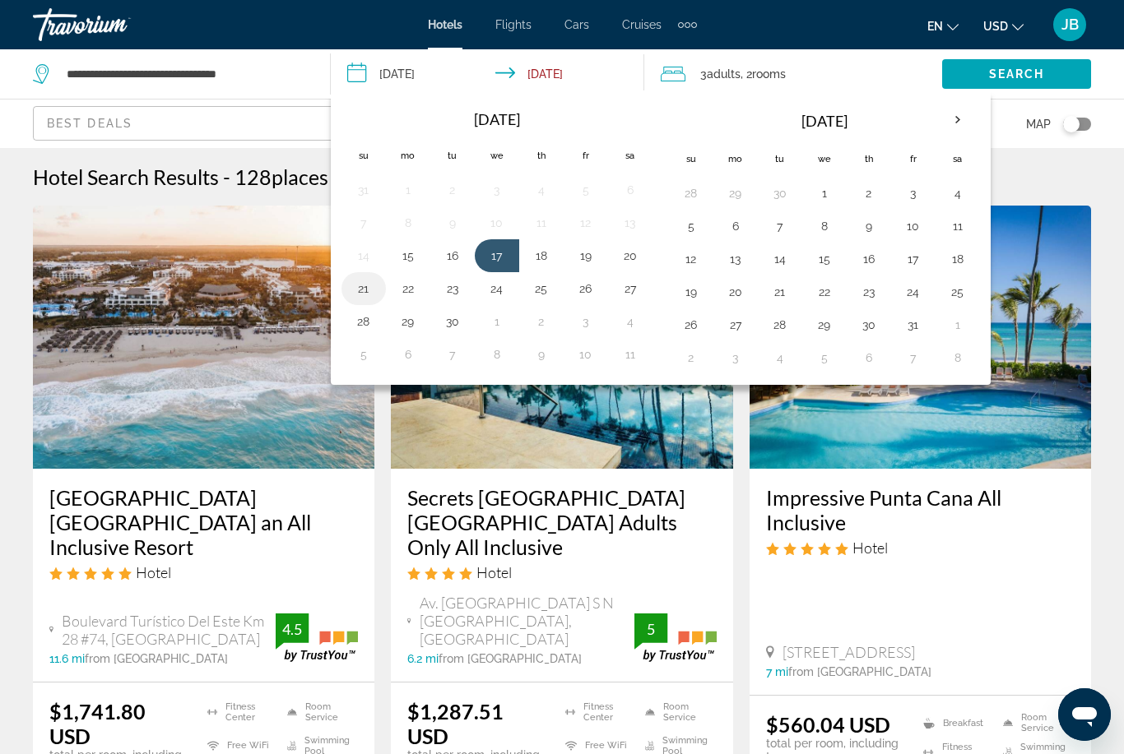
click at [359, 299] on button "21" at bounding box center [363, 288] width 26 height 23
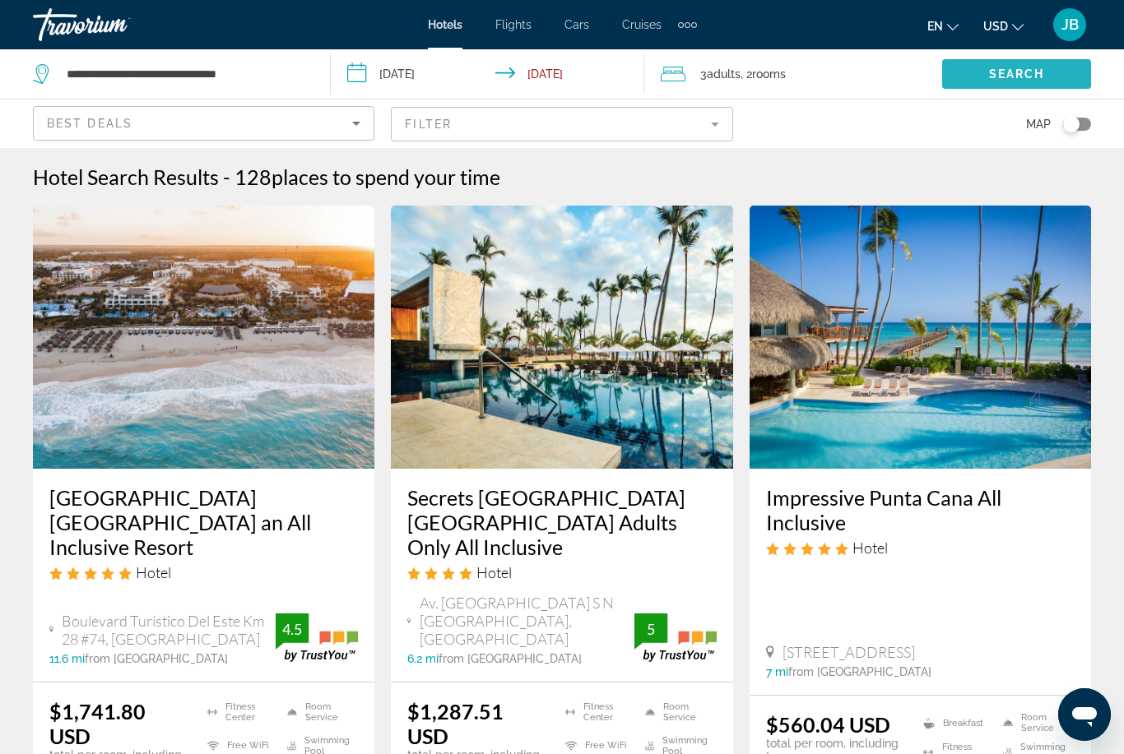
click at [990, 75] on span "Search" at bounding box center [1017, 73] width 56 height 13
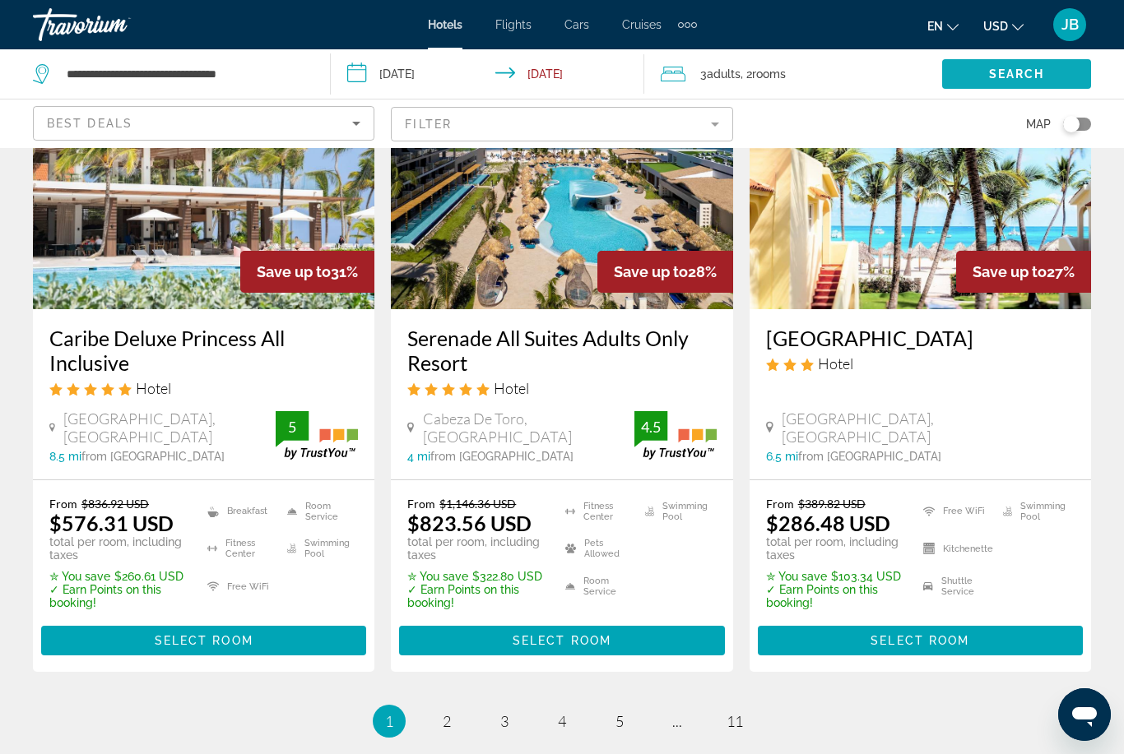
scroll to position [2176, 0]
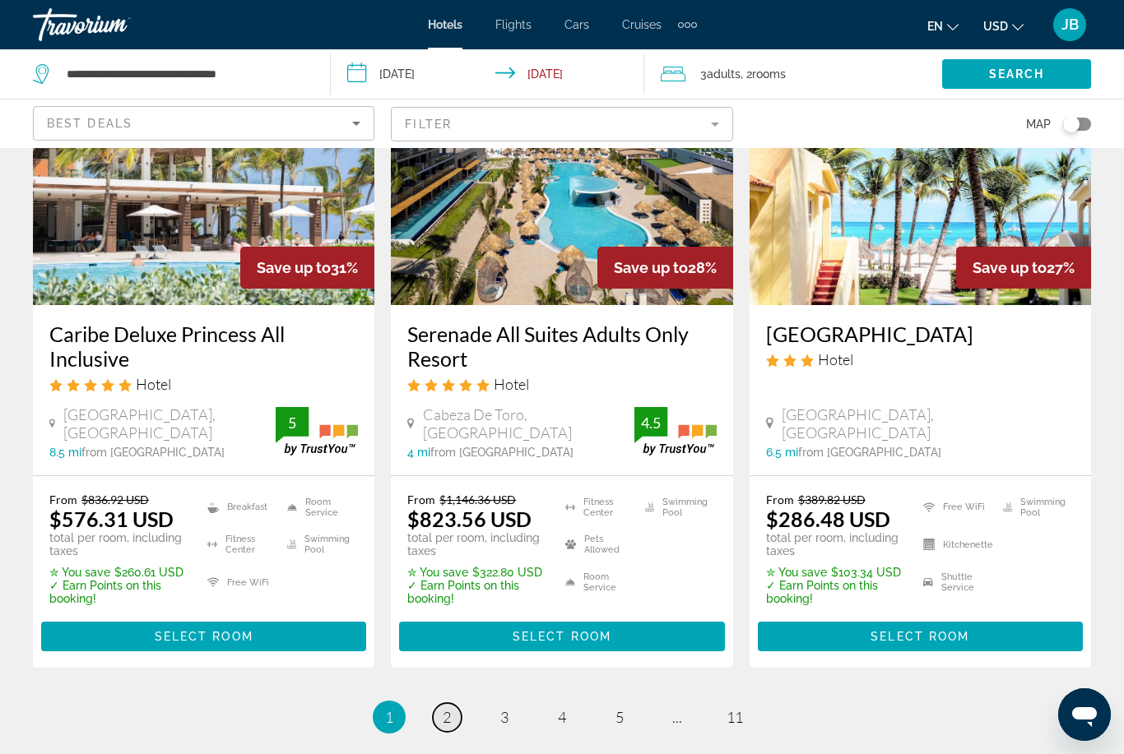
click at [453, 703] on link "page 2" at bounding box center [447, 717] width 29 height 29
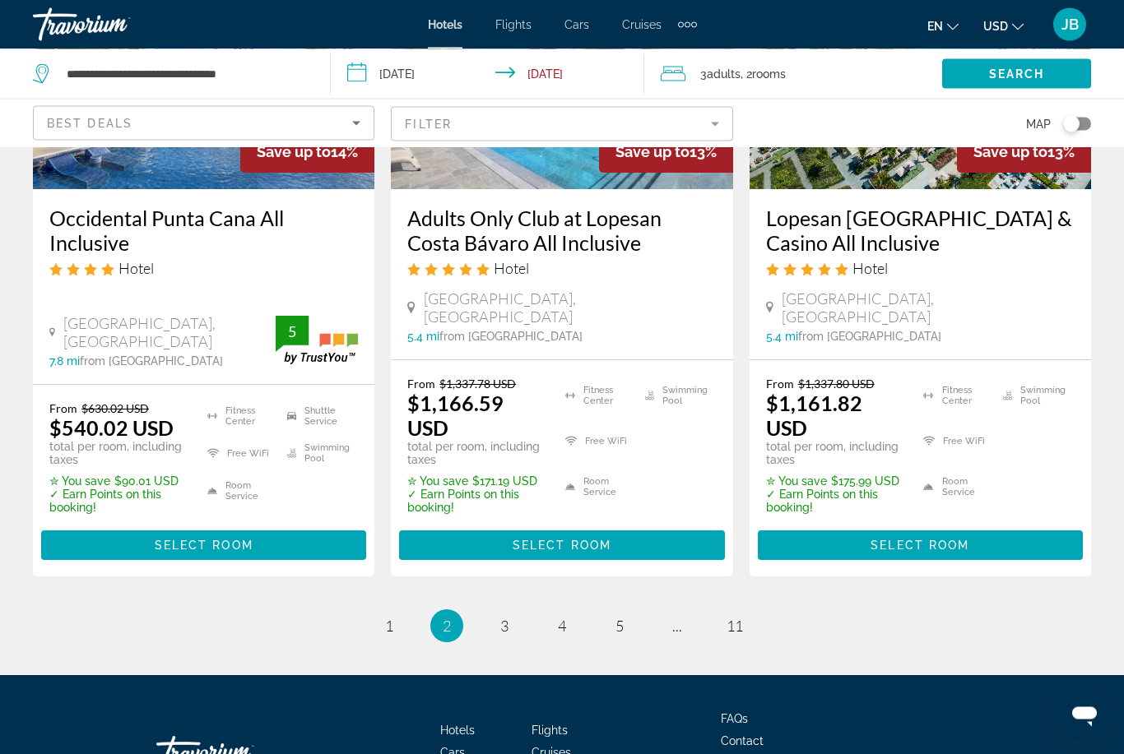
scroll to position [2363, 0]
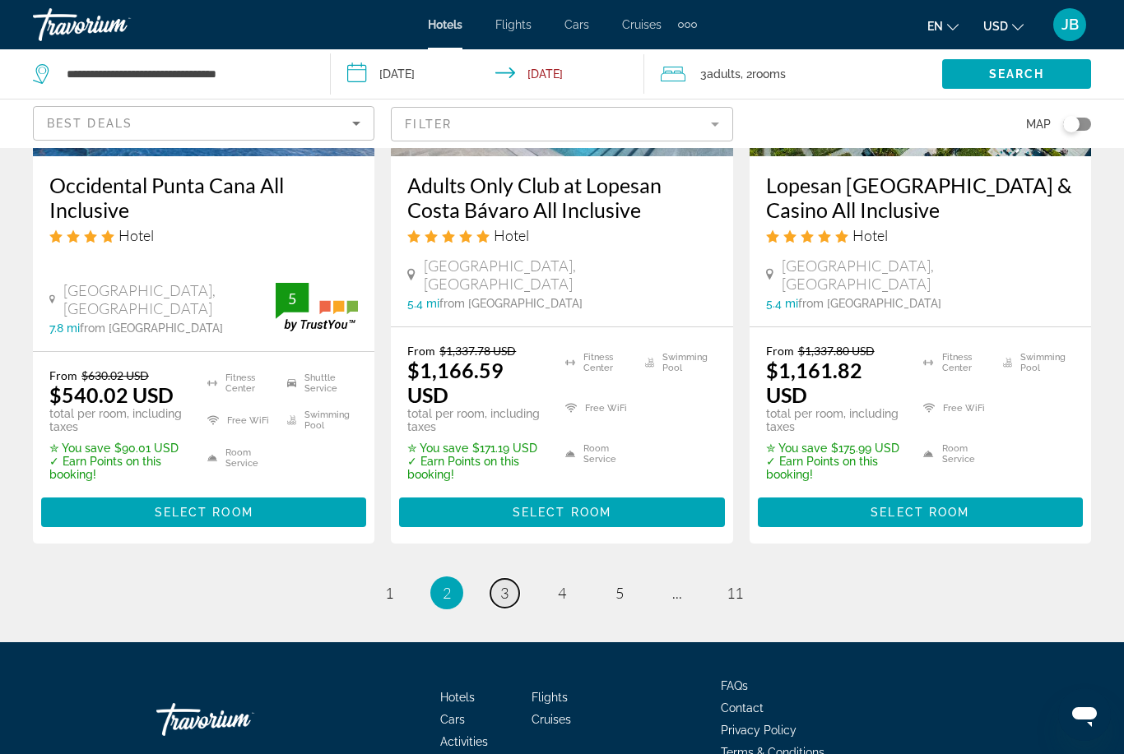
click at [516, 579] on link "page 3" at bounding box center [504, 593] width 29 height 29
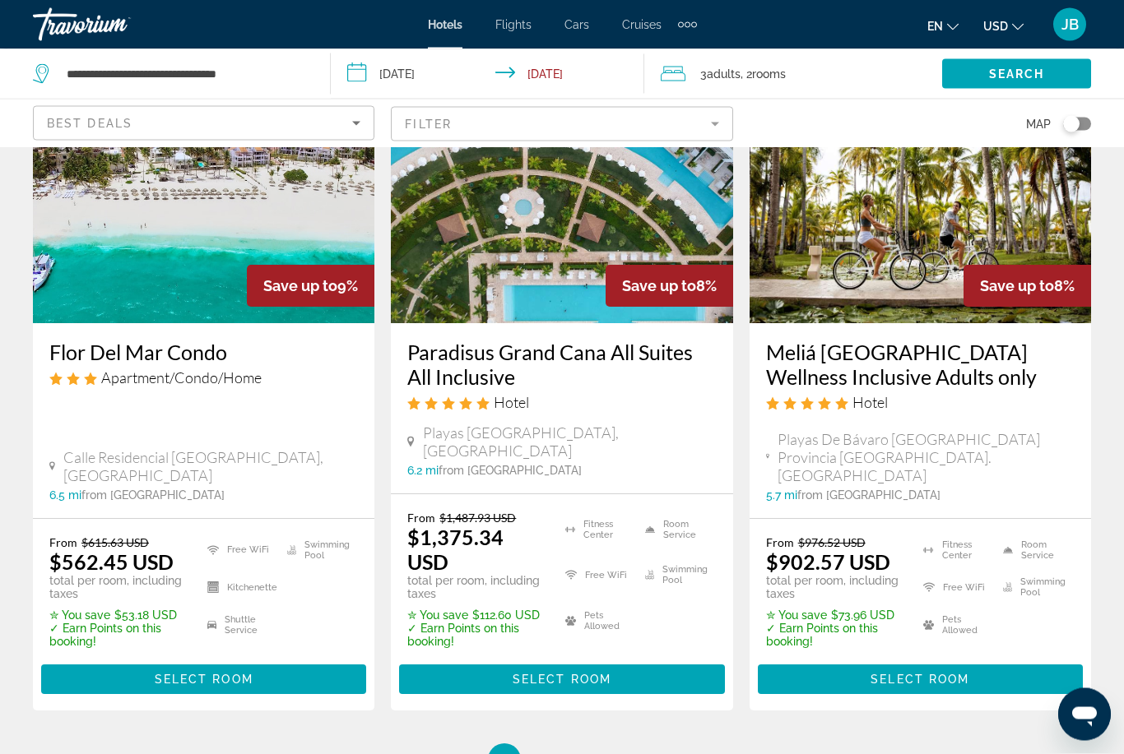
scroll to position [2193, 0]
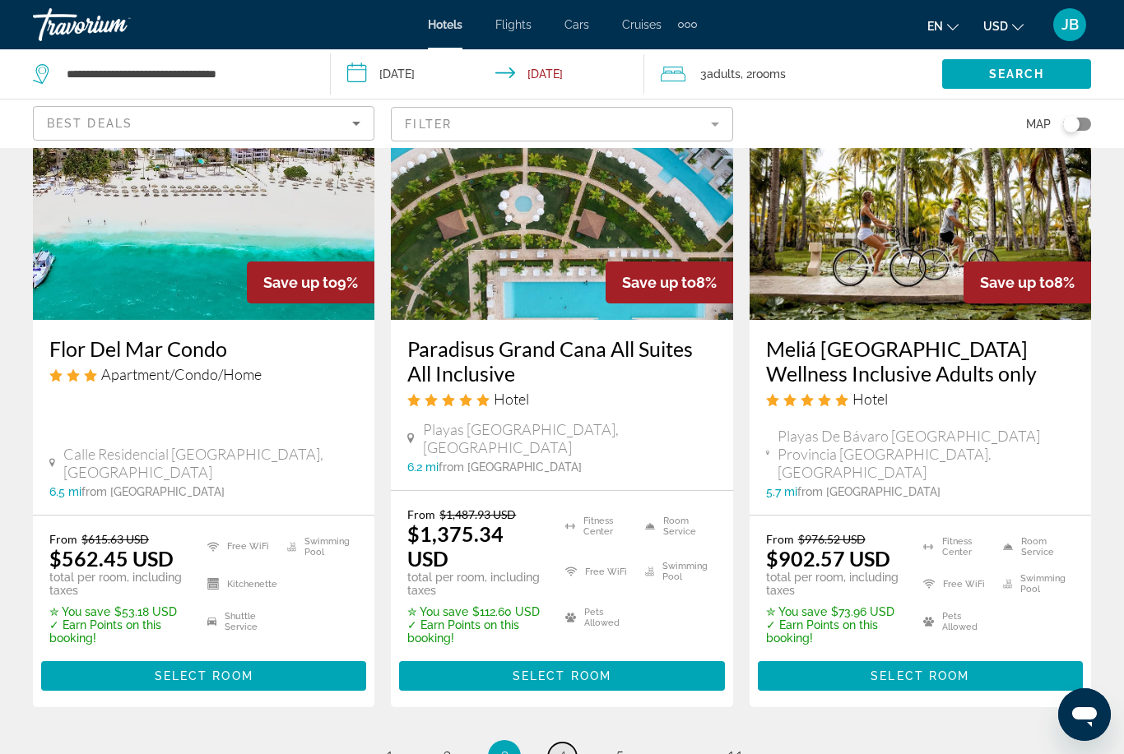
click at [560, 748] on span "4" at bounding box center [562, 757] width 8 height 18
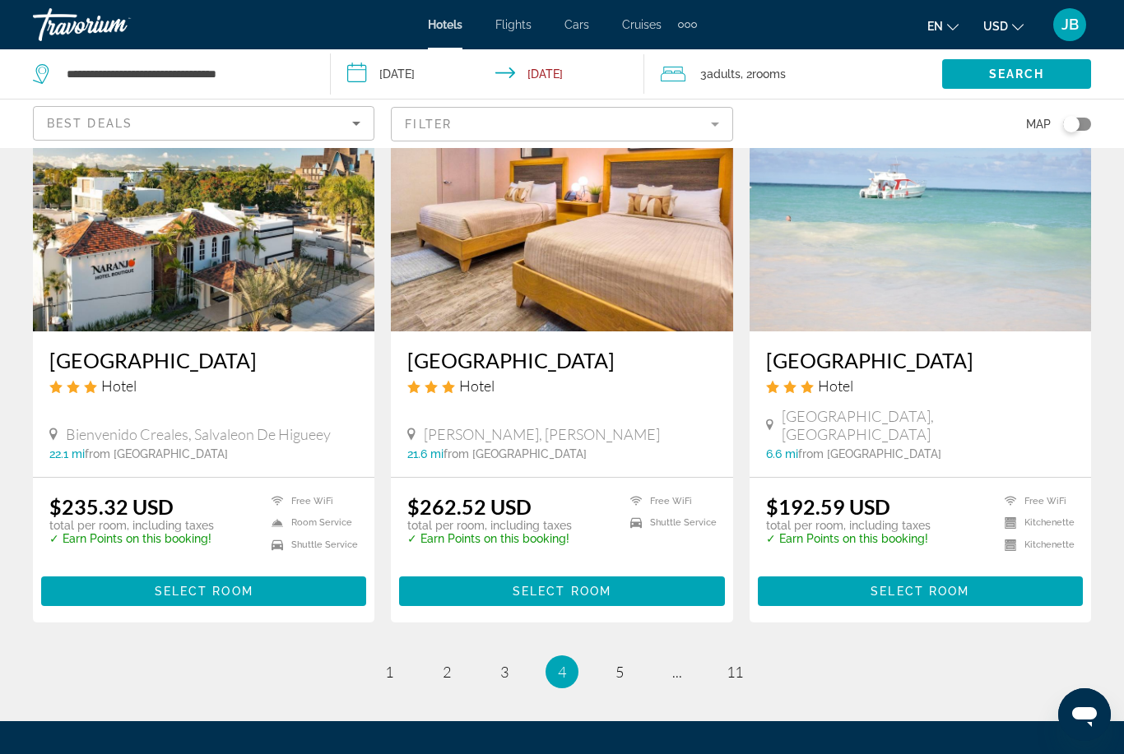
scroll to position [2137, 0]
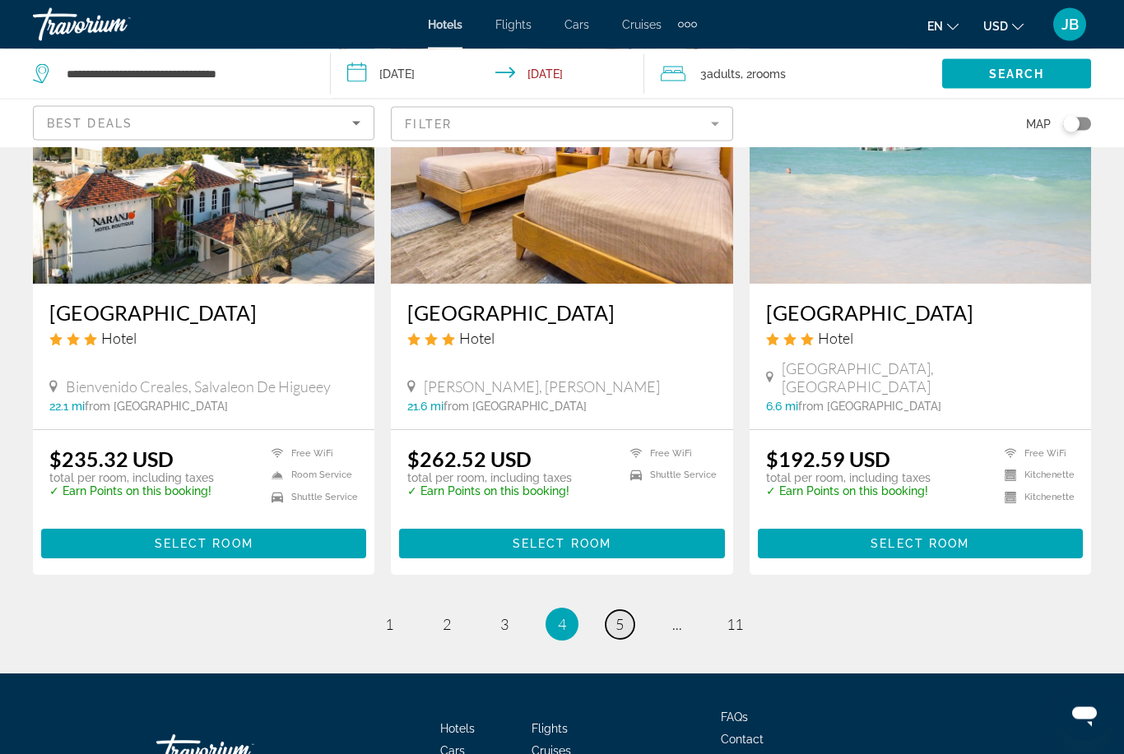
click at [619, 616] on span "5" at bounding box center [619, 625] width 8 height 18
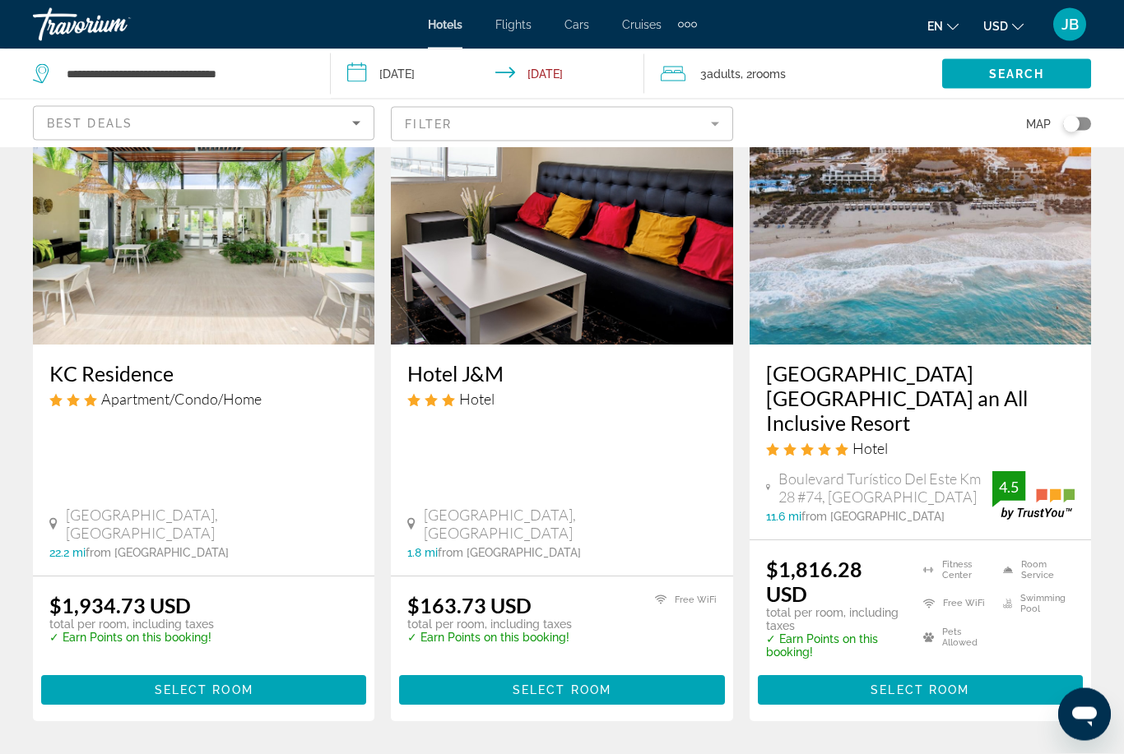
scroll to position [2018, 0]
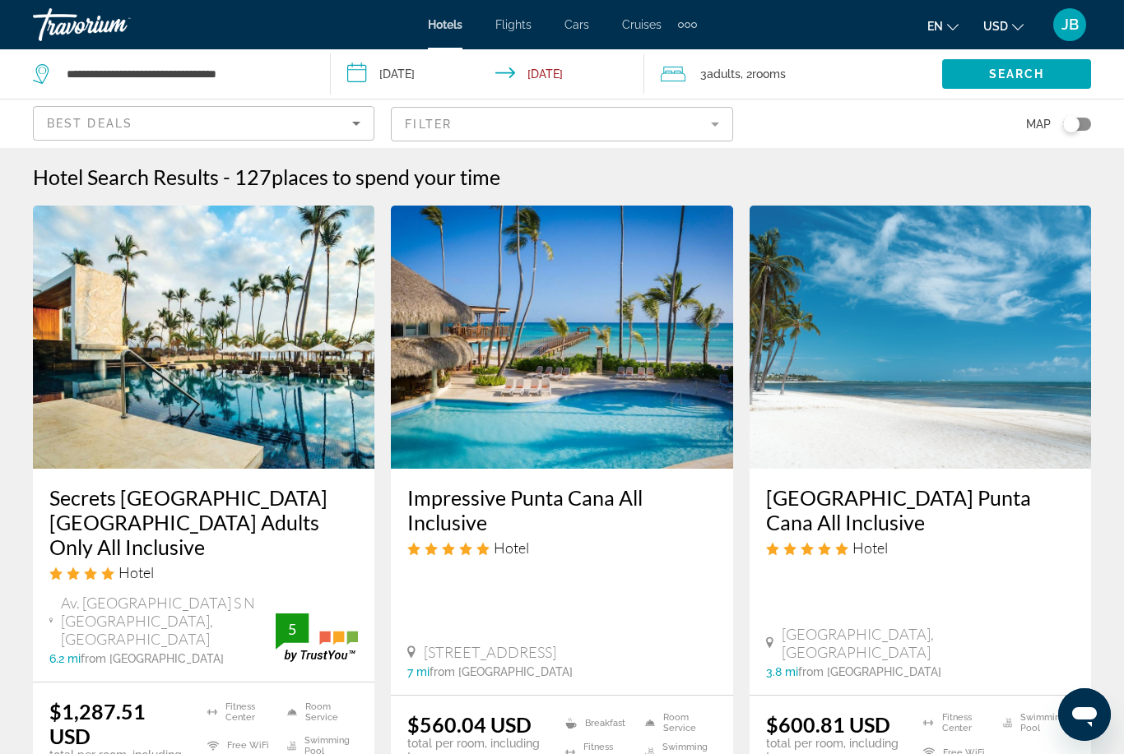
click at [397, 65] on input "**********" at bounding box center [491, 76] width 321 height 54
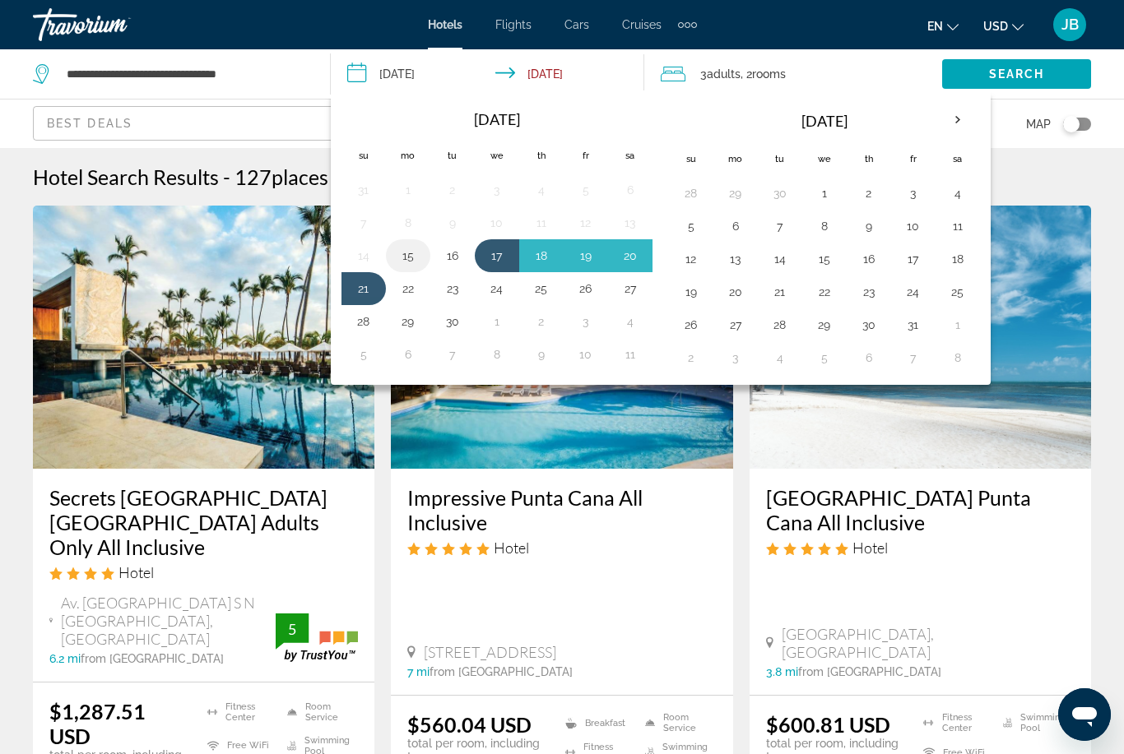
click at [398, 254] on button "15" at bounding box center [408, 255] width 26 height 23
click at [581, 263] on button "19" at bounding box center [585, 255] width 26 height 23
type input "**********"
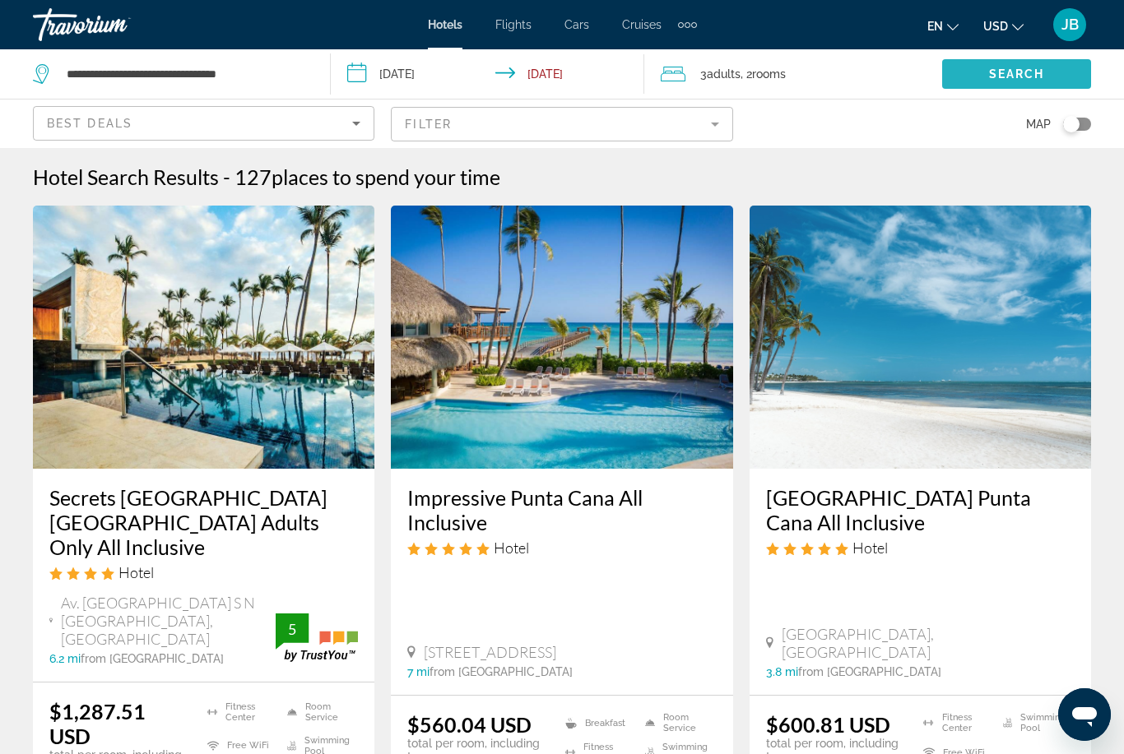
click at [991, 86] on span "Search widget" at bounding box center [1016, 73] width 149 height 39
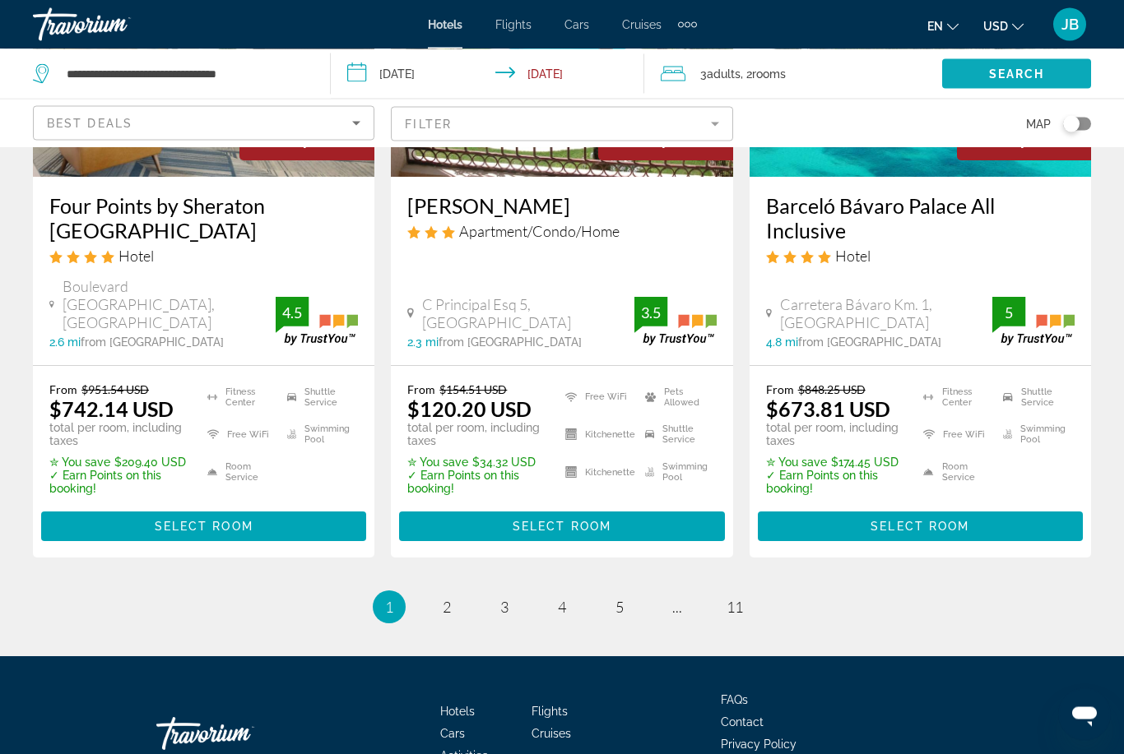
scroll to position [2270, 0]
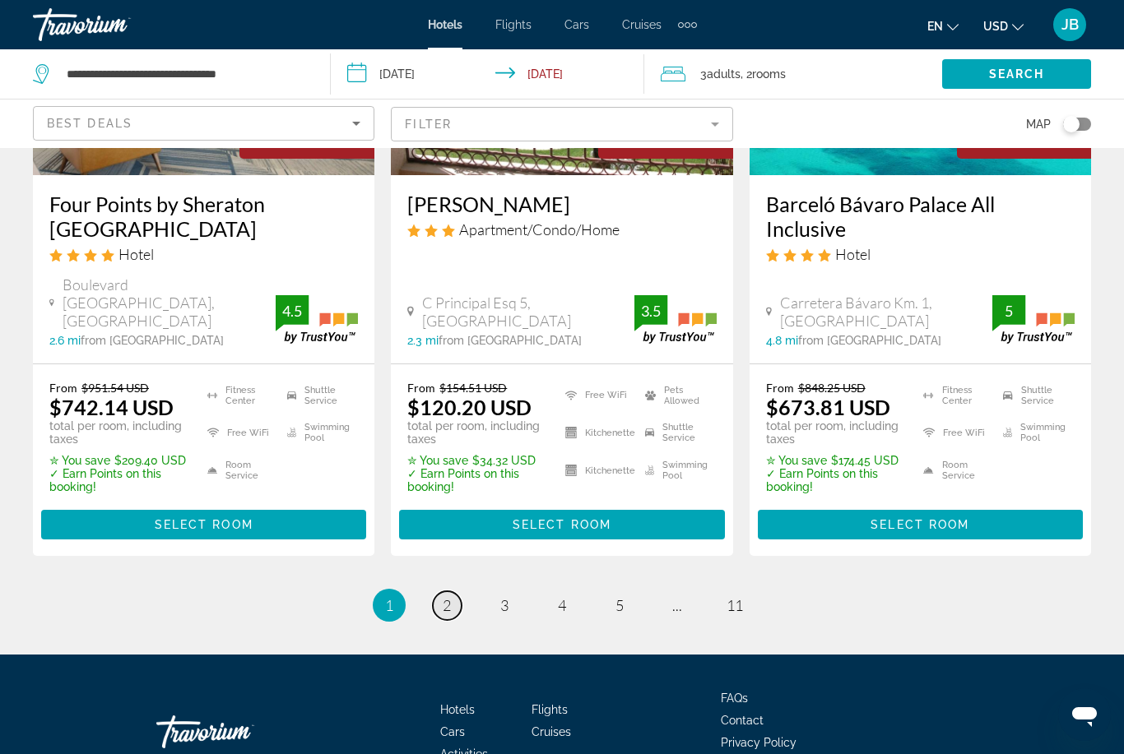
click at [447, 602] on link "page 2" at bounding box center [447, 605] width 29 height 29
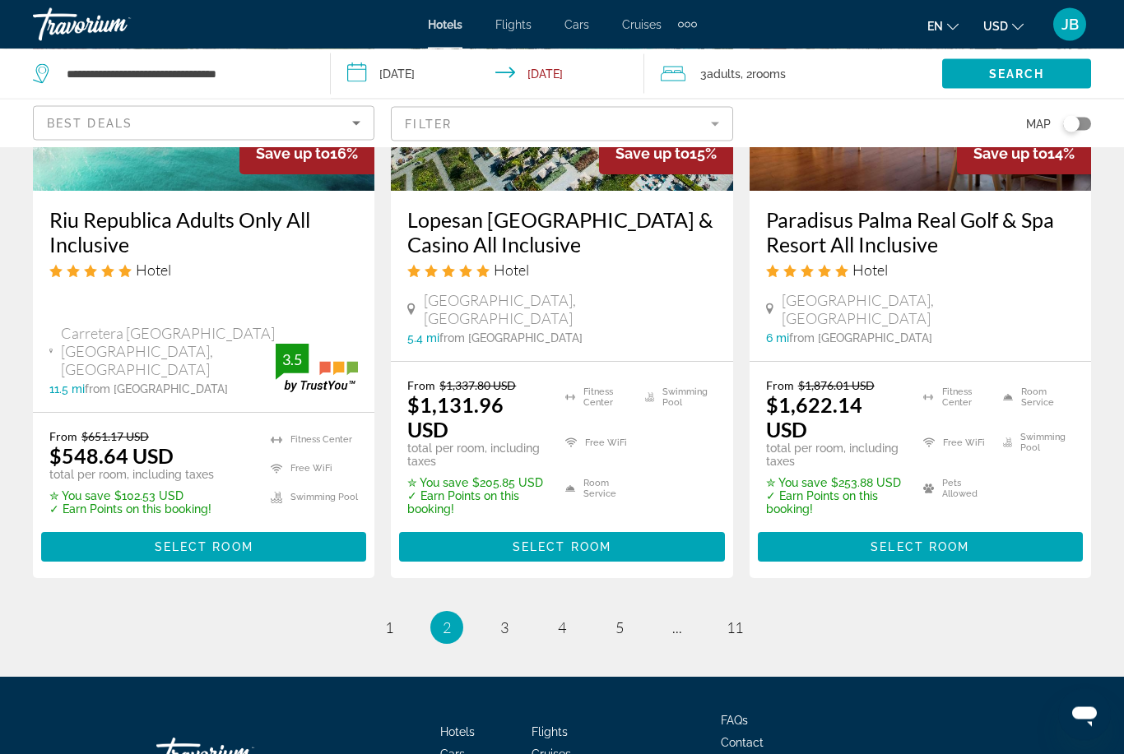
scroll to position [2294, 0]
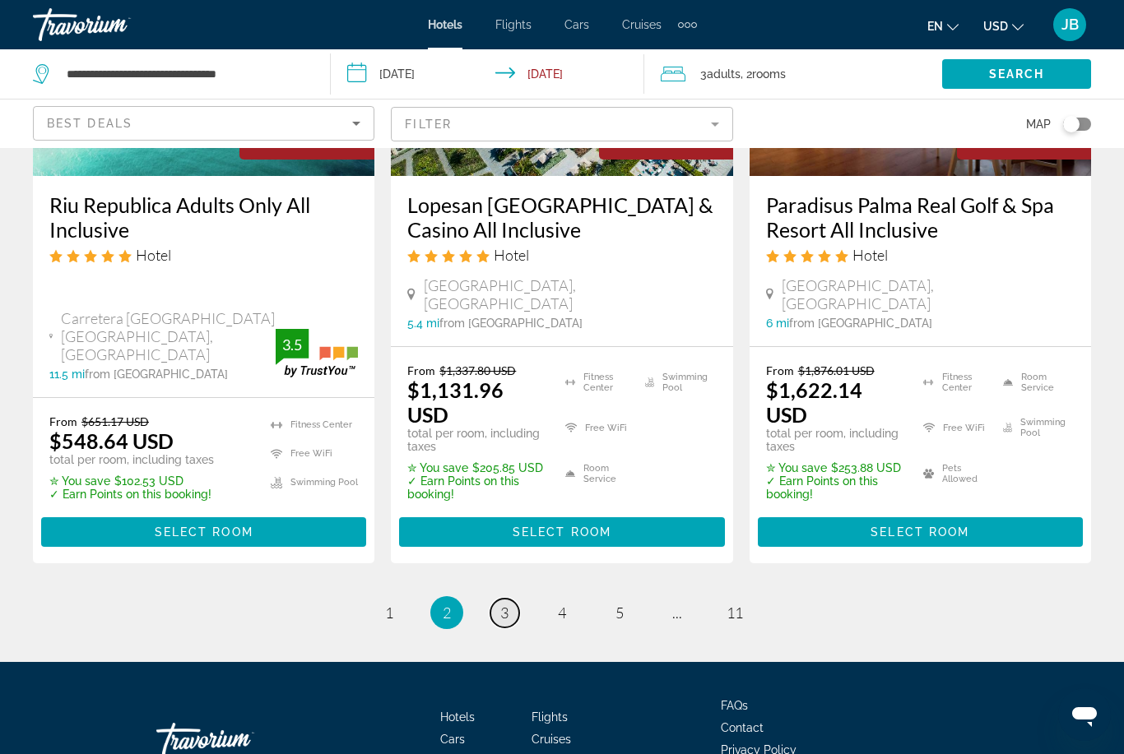
click at [510, 599] on link "page 3" at bounding box center [504, 613] width 29 height 29
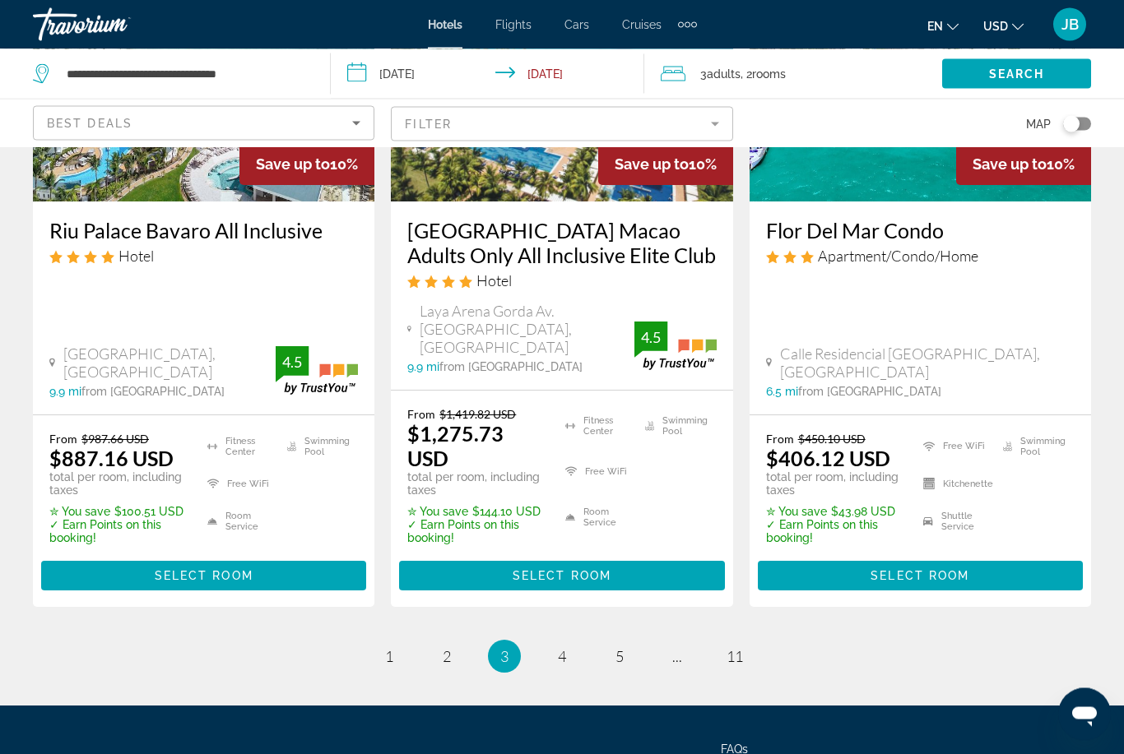
scroll to position [2365, 0]
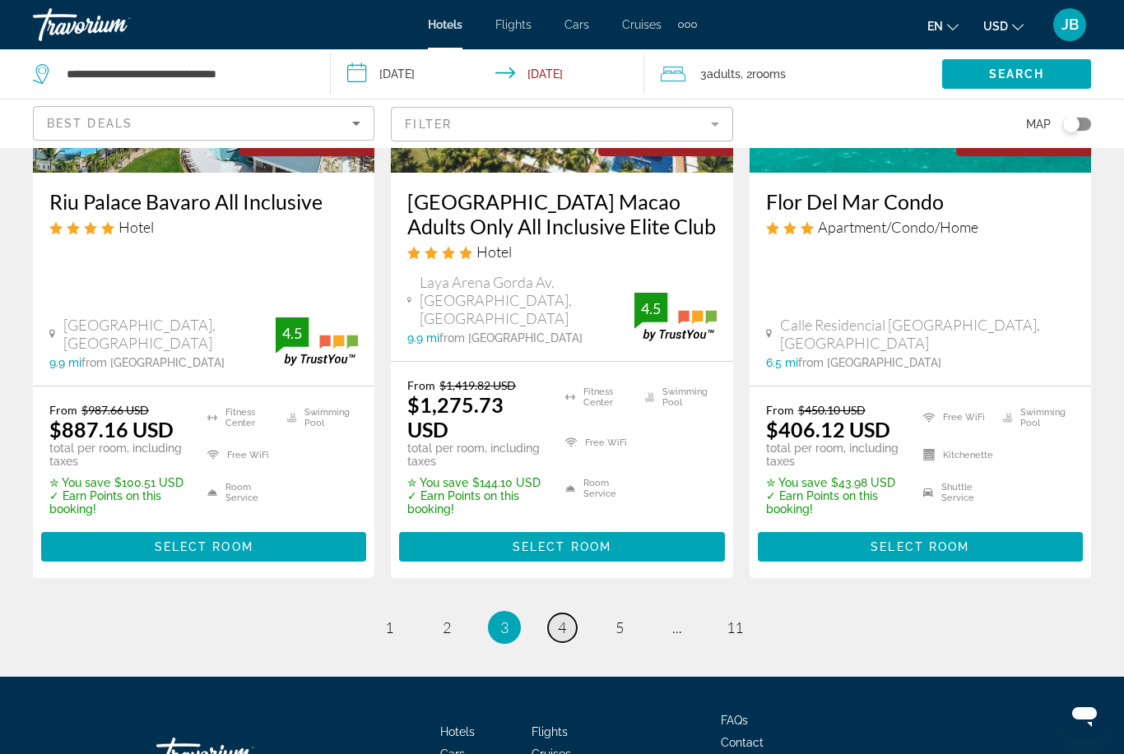
click at [563, 619] on span "4" at bounding box center [562, 628] width 8 height 18
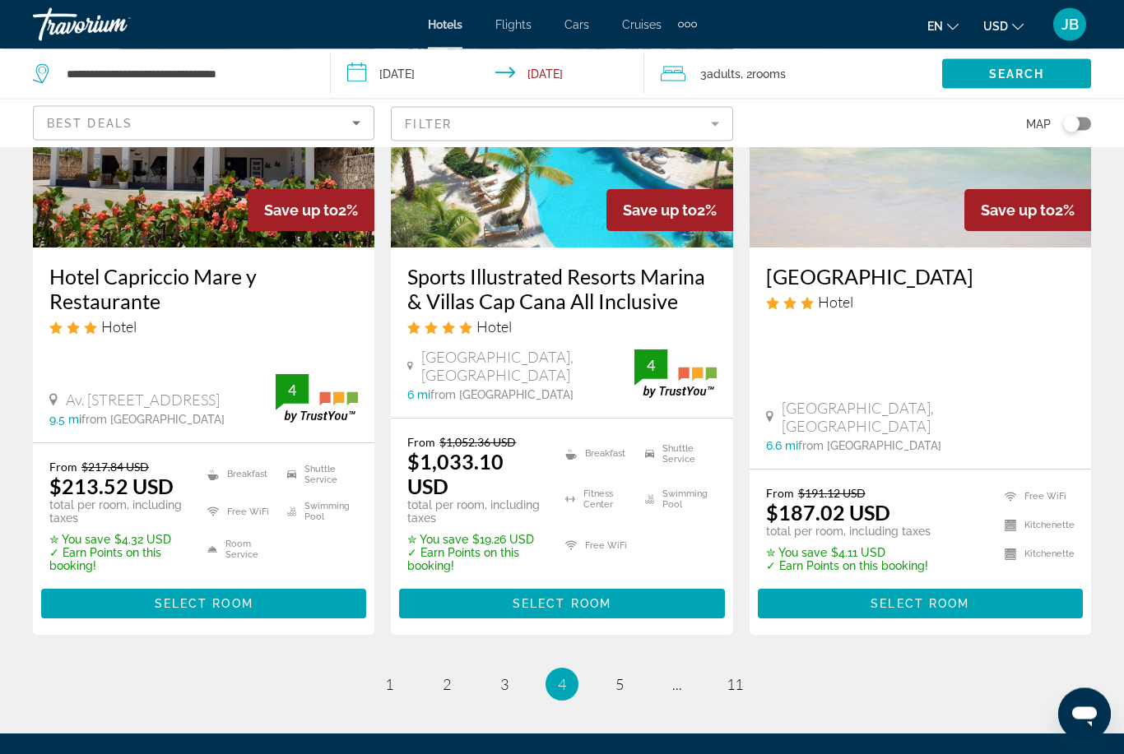
scroll to position [2234, 0]
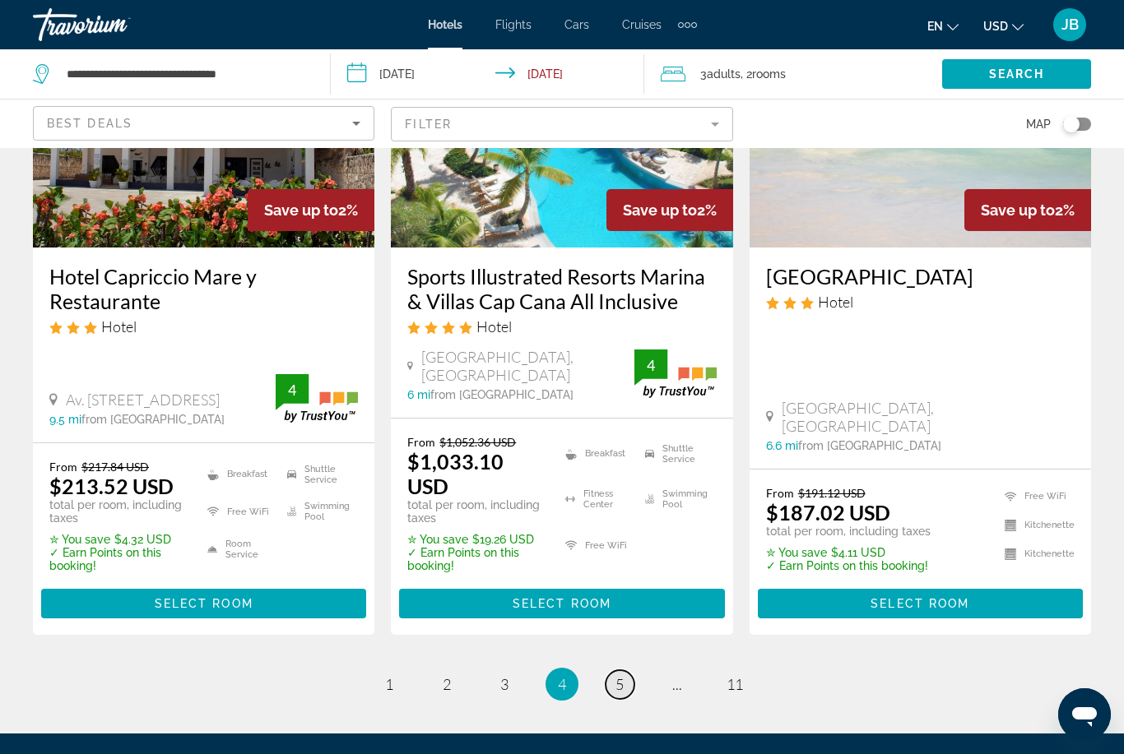
click at [624, 670] on link "page 5" at bounding box center [619, 684] width 29 height 29
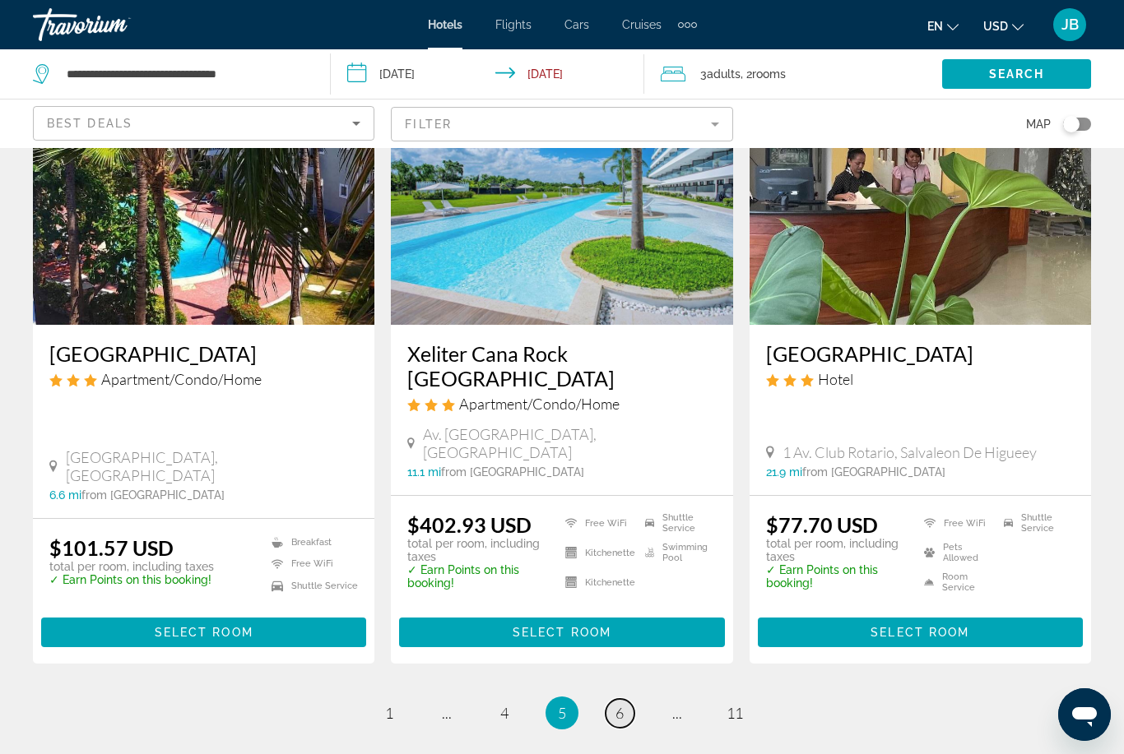
scroll to position [2122, 0]
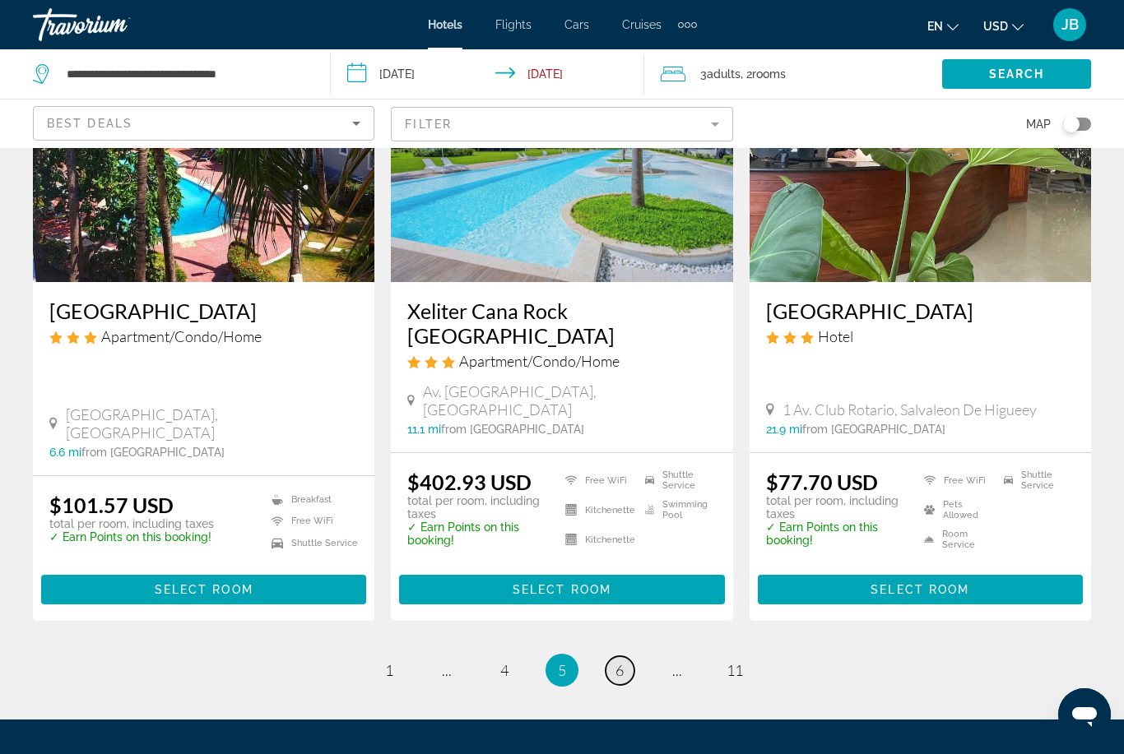
click at [605, 656] on link "page 6" at bounding box center [619, 670] width 29 height 29
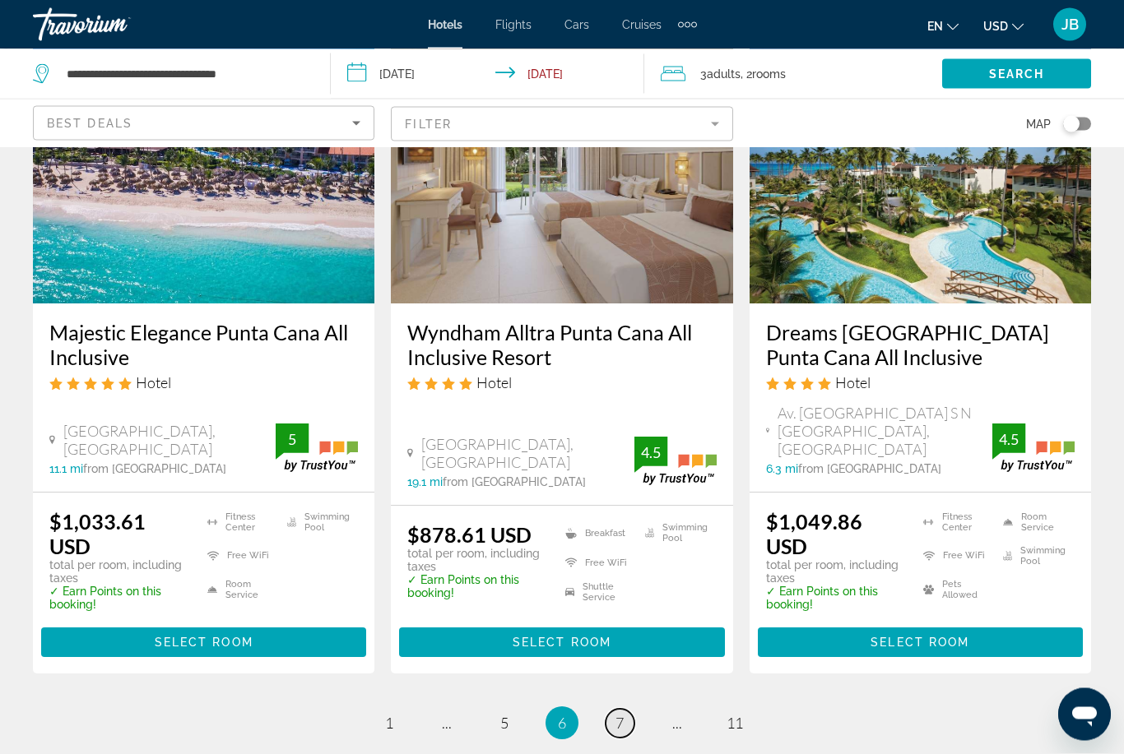
scroll to position [2203, 0]
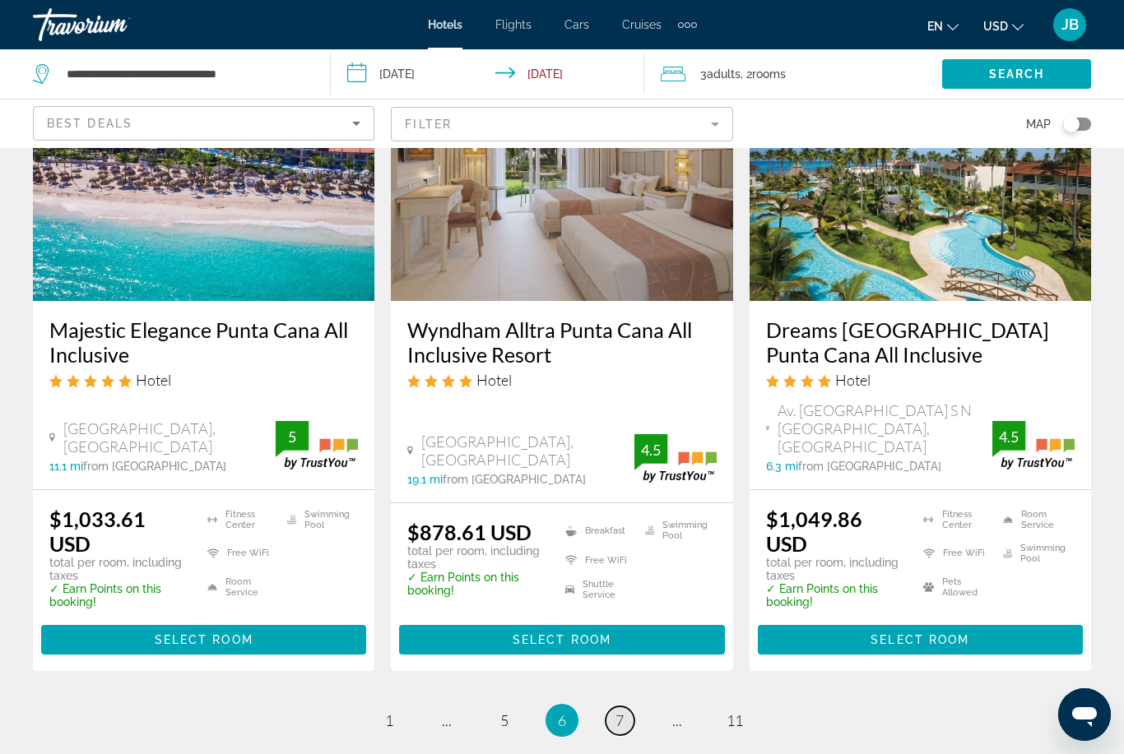
click at [622, 711] on span "7" at bounding box center [619, 720] width 8 height 18
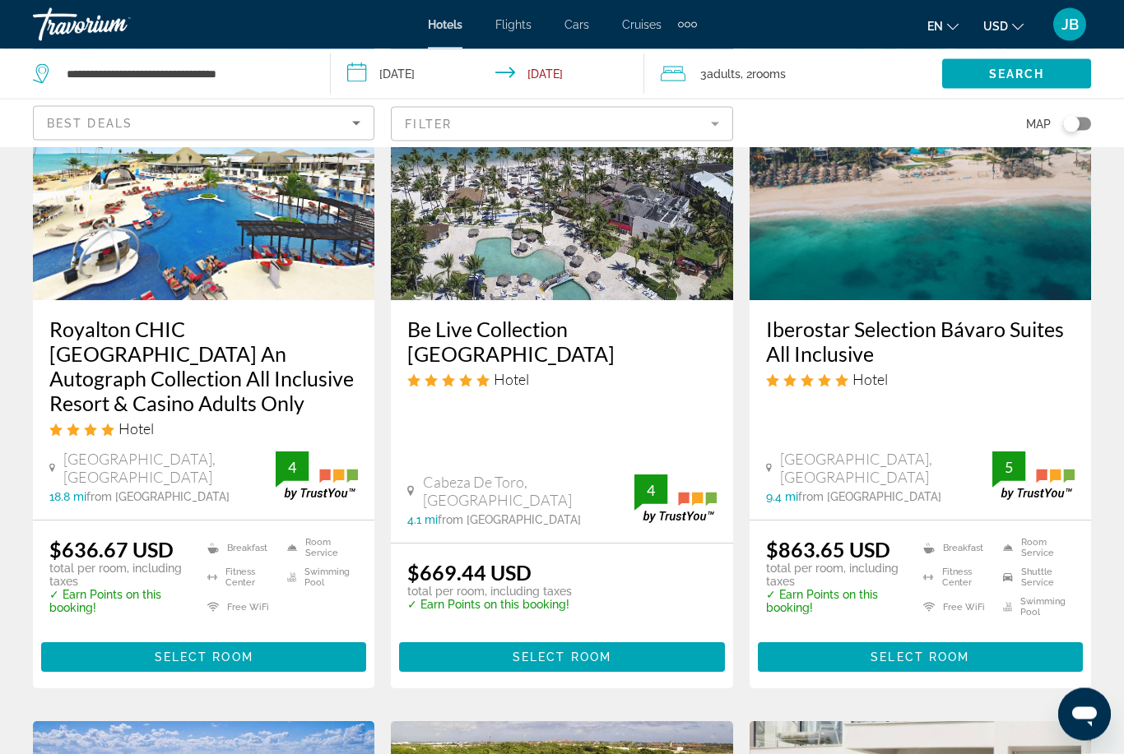
scroll to position [170, 0]
